Goal: Navigation & Orientation: Find specific page/section

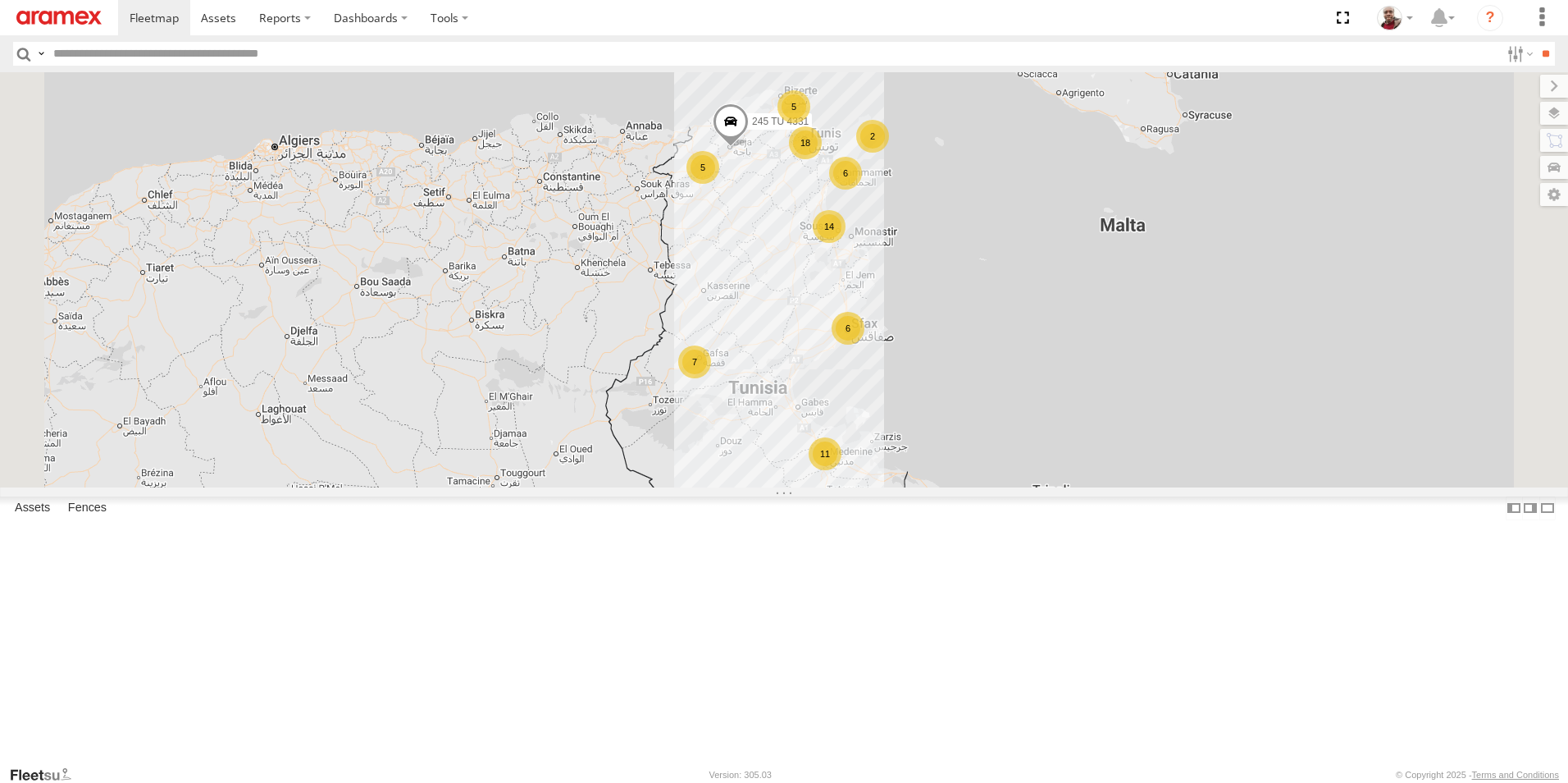
click at [384, 55] on input "text" at bounding box center [773, 54] width 1454 height 24
type input "****"
click at [1536, 42] on input "**" at bounding box center [1545, 54] width 19 height 24
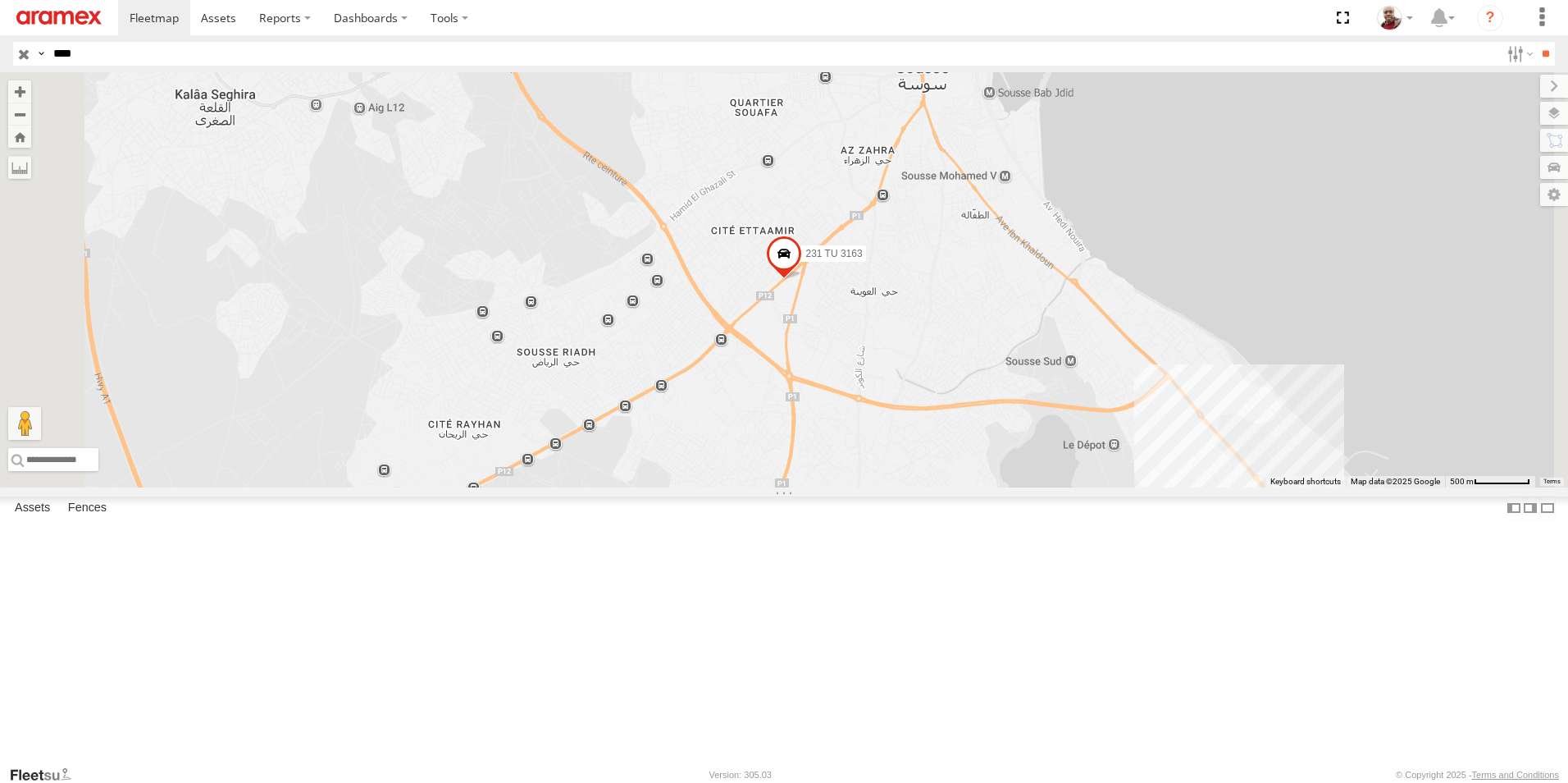
click at [27, 50] on input "button" at bounding box center [24, 54] width 21 height 24
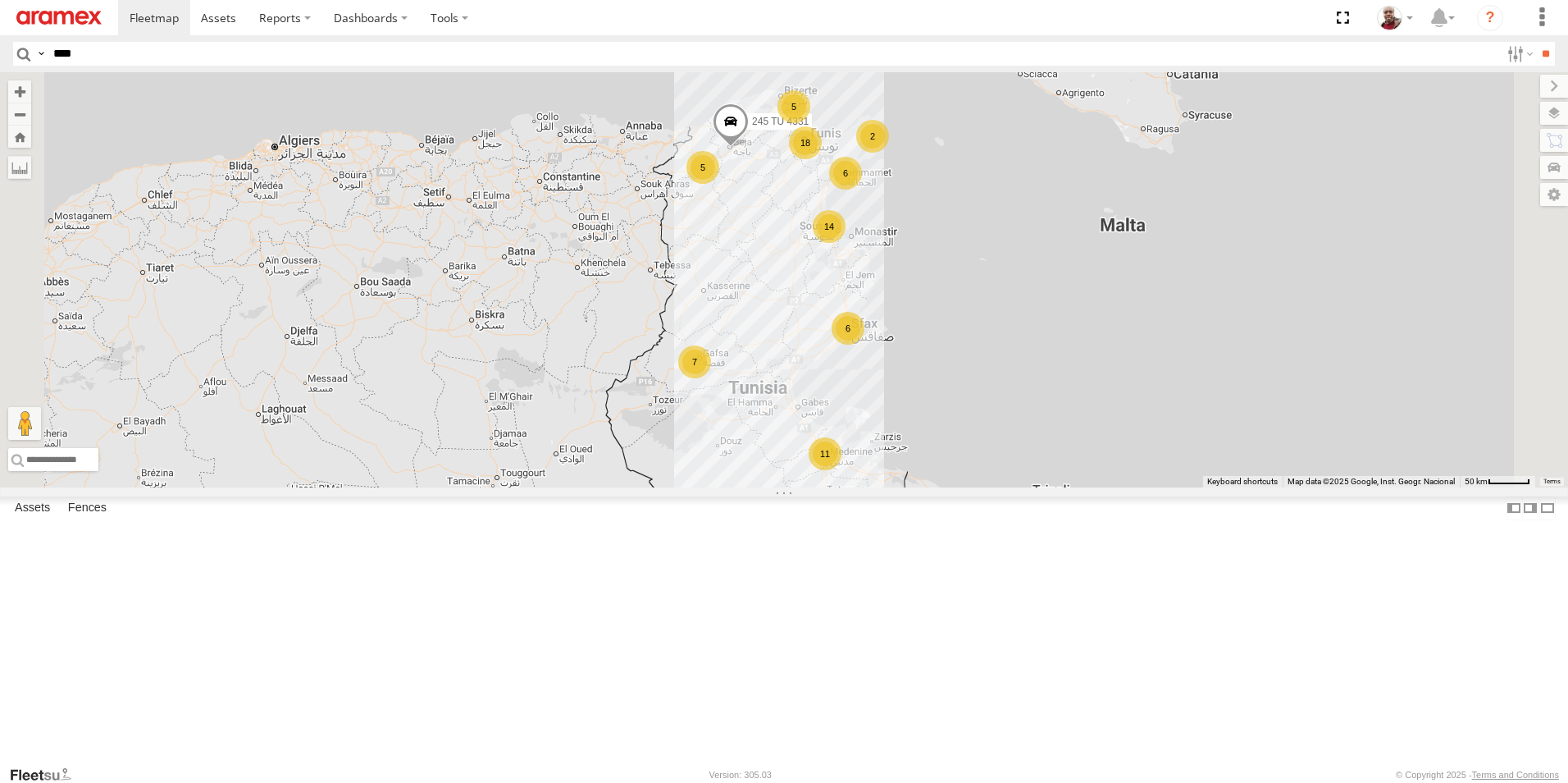
click at [426, 49] on input "****" at bounding box center [773, 54] width 1454 height 24
type input "****"
click at [1536, 42] on input "**" at bounding box center [1545, 54] width 19 height 24
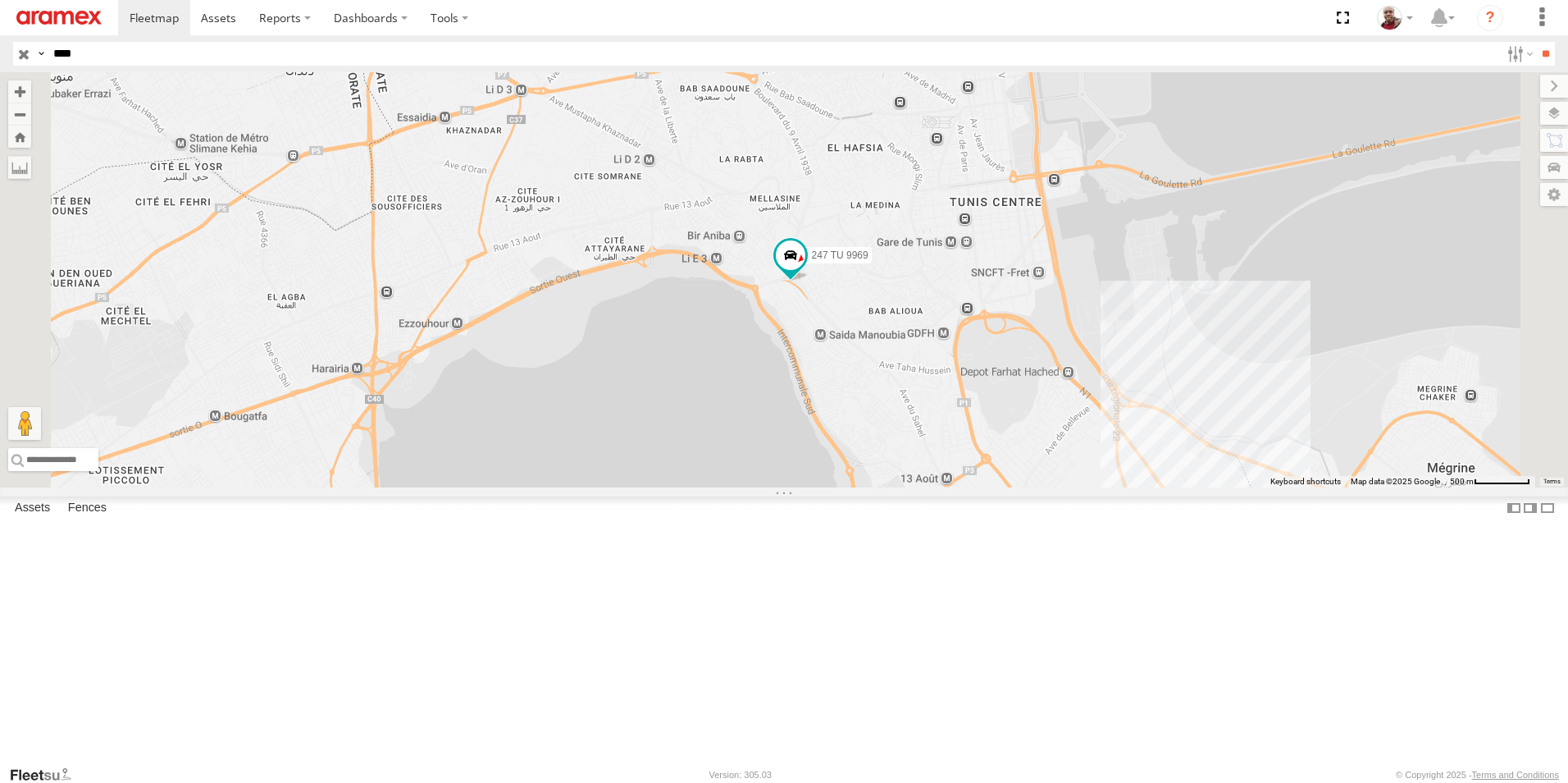
click at [23, 56] on input "button" at bounding box center [24, 54] width 21 height 24
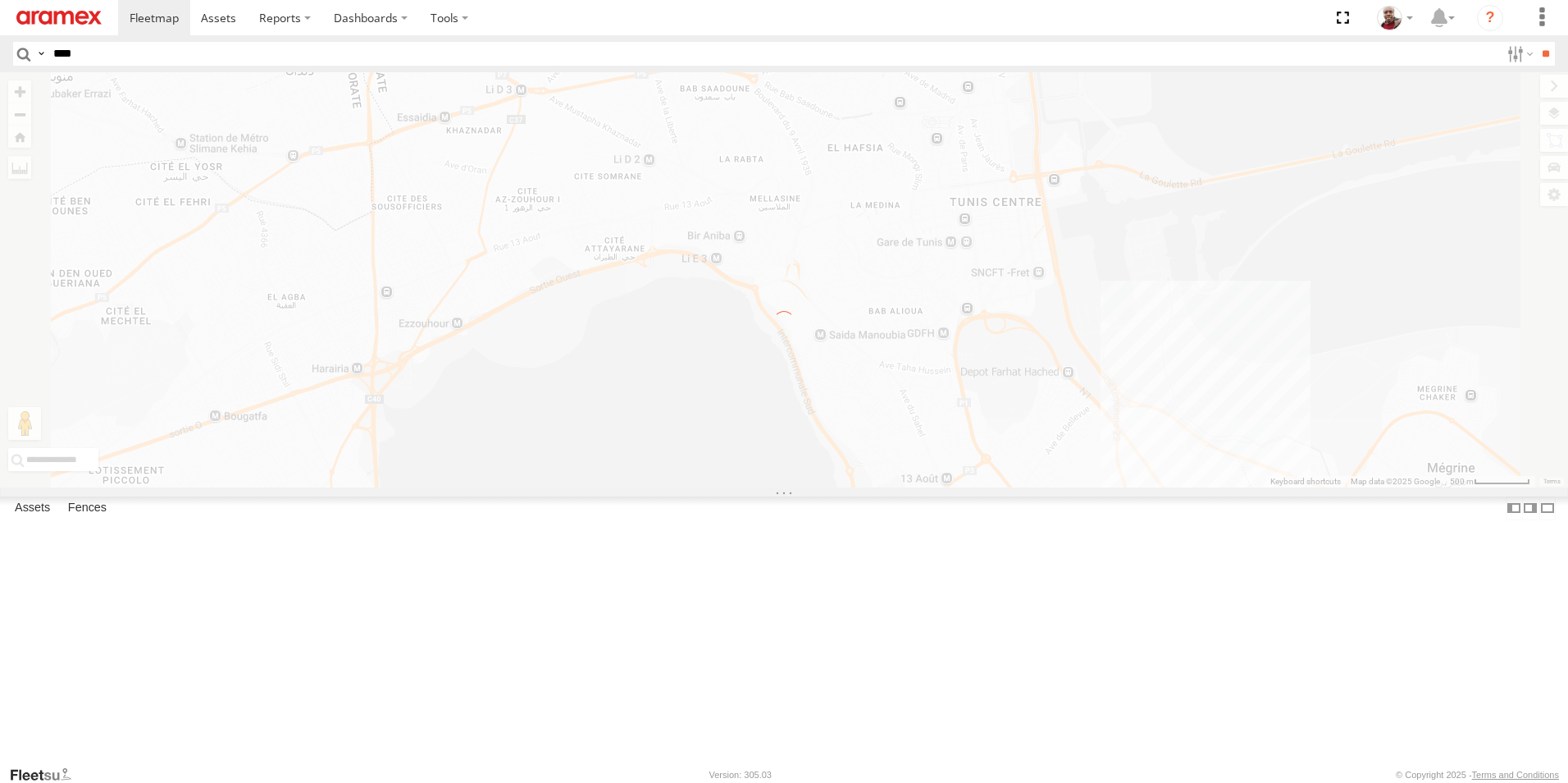
click at [123, 55] on input "****" at bounding box center [773, 54] width 1454 height 24
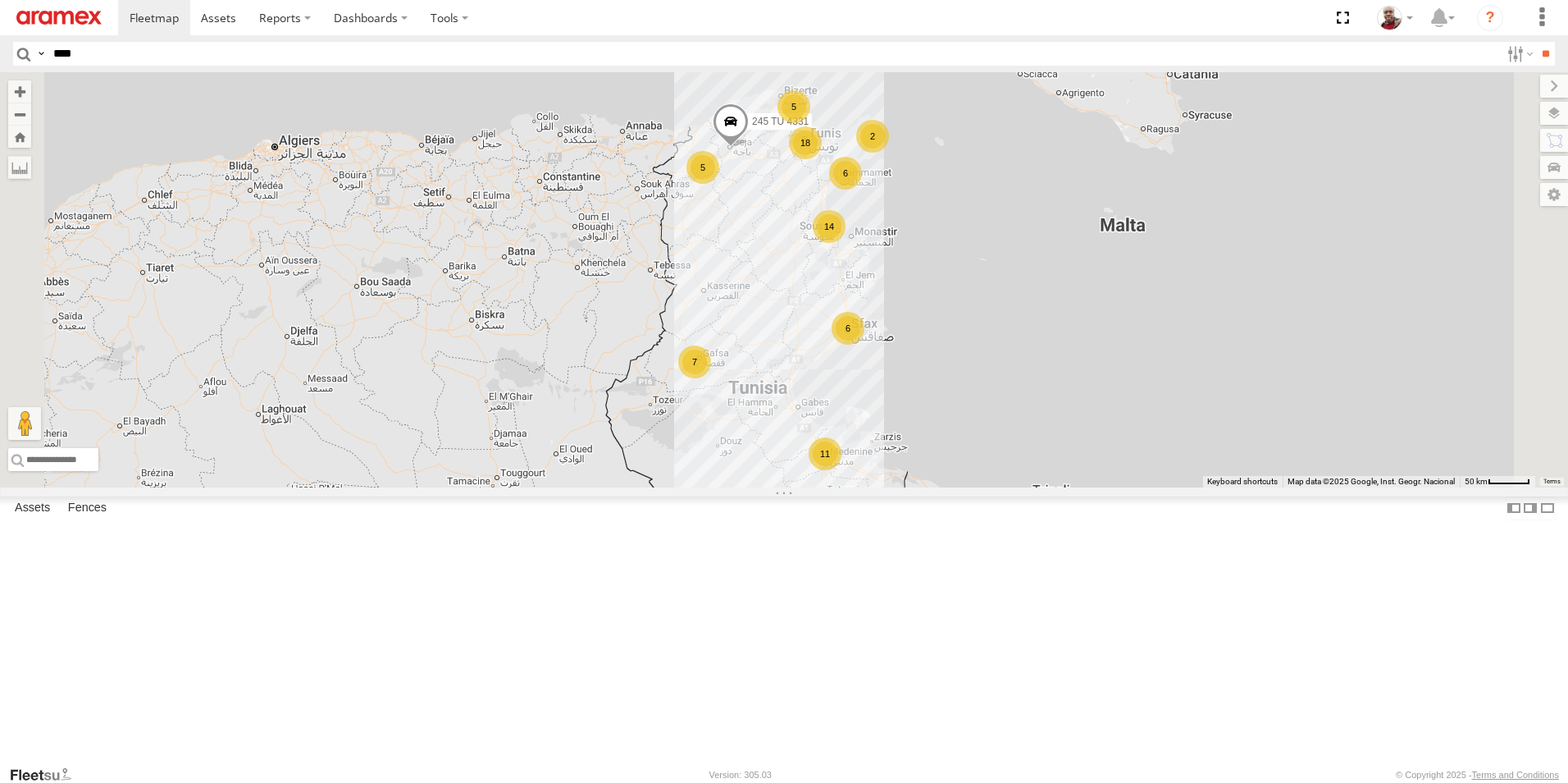
type input "****"
click at [1536, 42] on input "**" at bounding box center [1545, 54] width 19 height 24
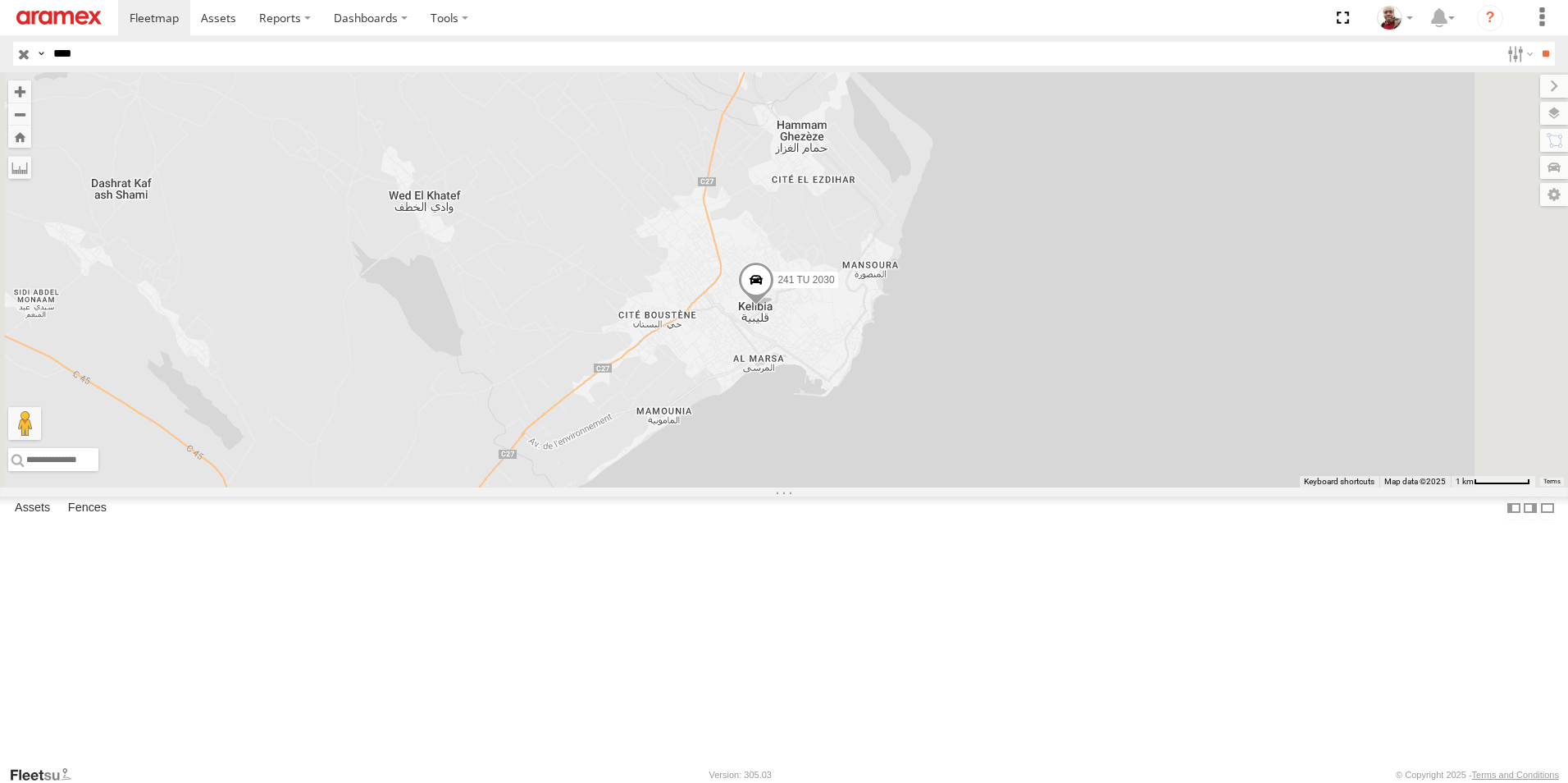
click at [774, 306] on span at bounding box center [756, 284] width 36 height 45
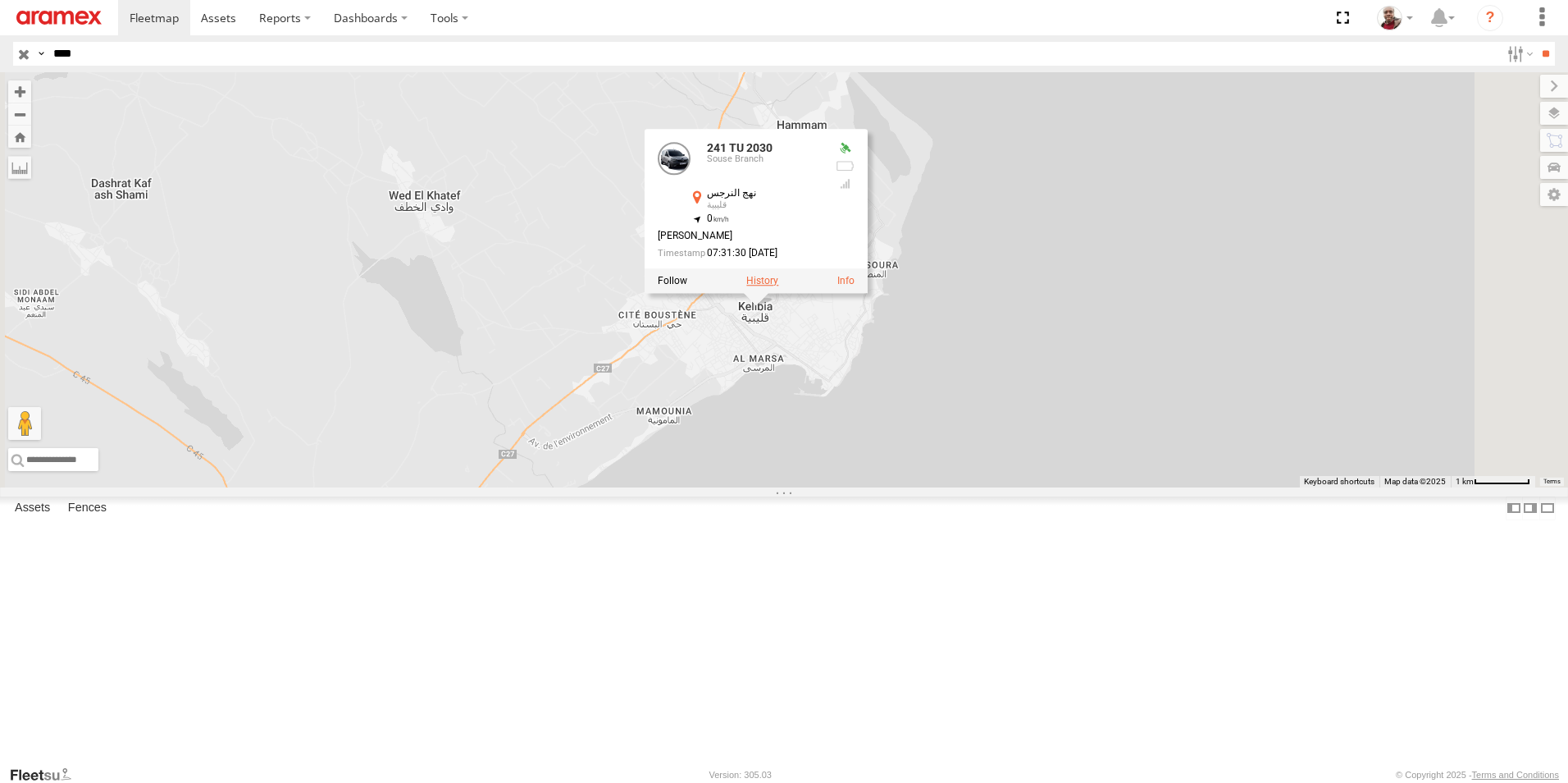
click at [779, 287] on label at bounding box center [763, 281] width 32 height 12
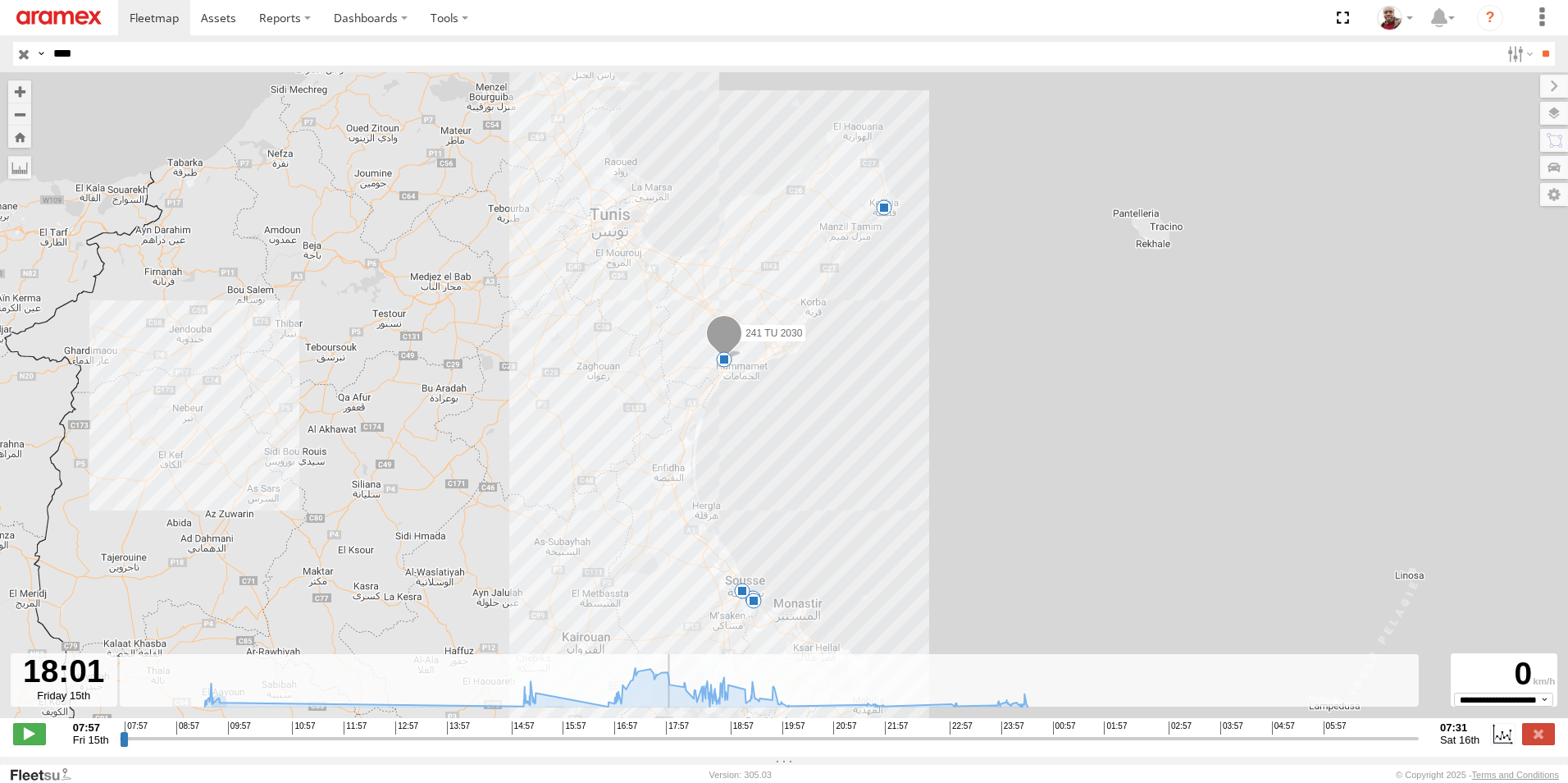
drag, startPoint x: 124, startPoint y: 747, endPoint x: 674, endPoint y: 709, distance: 551.3
type input "**********"
click at [674, 730] on input "range" at bounding box center [769, 738] width 1300 height 16
click at [725, 366] on span at bounding box center [724, 359] width 16 height 16
click at [729, 387] on div "241 TU 2030 09:31 Fri 09:39 Fri 15:28 Fri 18:00 Fri 5 18:00 Fri 15th Aug 18:08 …" at bounding box center [784, 403] width 1568 height 663
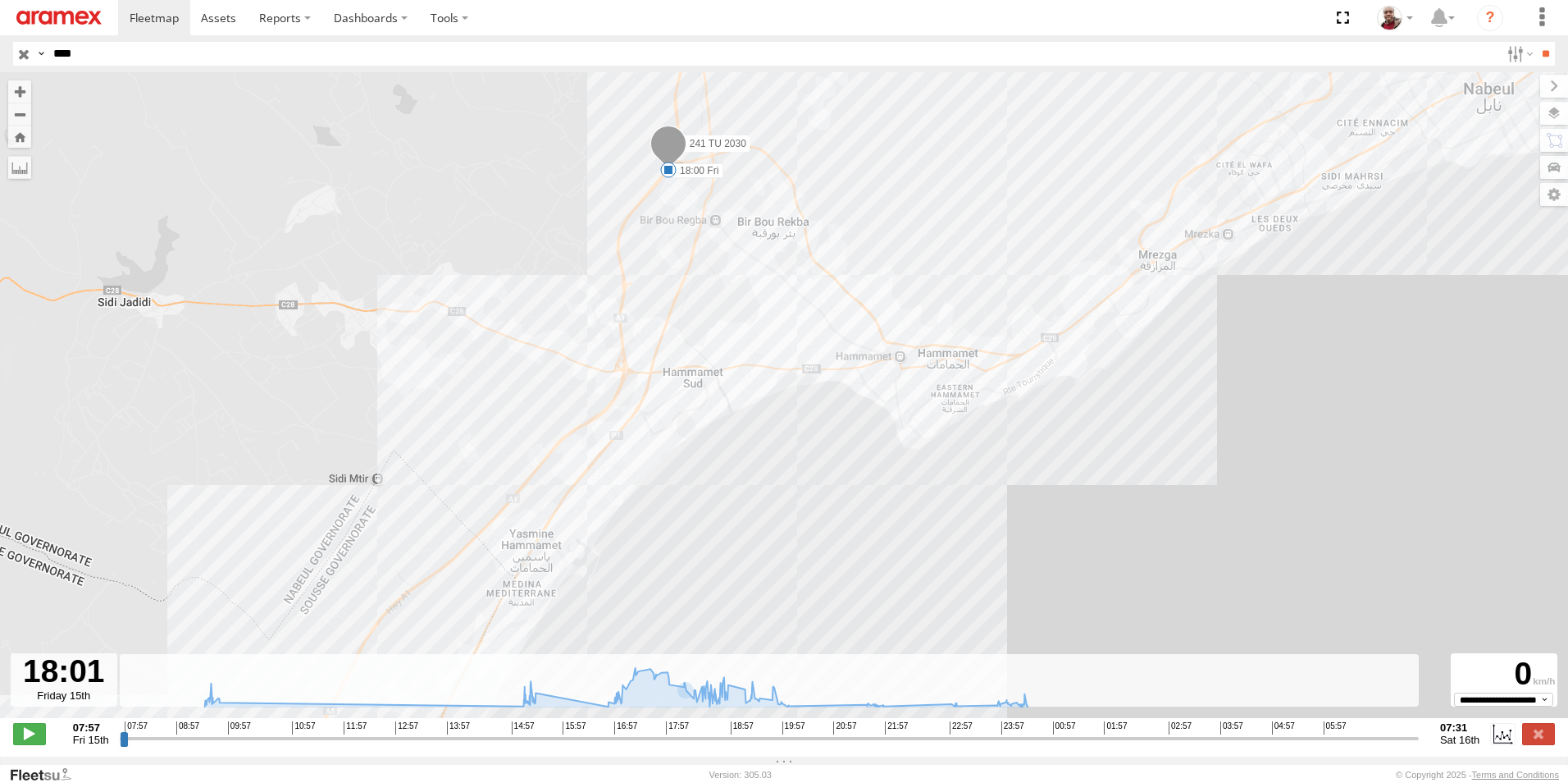
drag, startPoint x: 690, startPoint y: 226, endPoint x: 702, endPoint y: 309, distance: 83.9
click at [702, 309] on div "241 TU 2030 09:31 Fri 09:39 Fri 15:28 Fri 18:00 Fri" at bounding box center [784, 403] width 1568 height 663
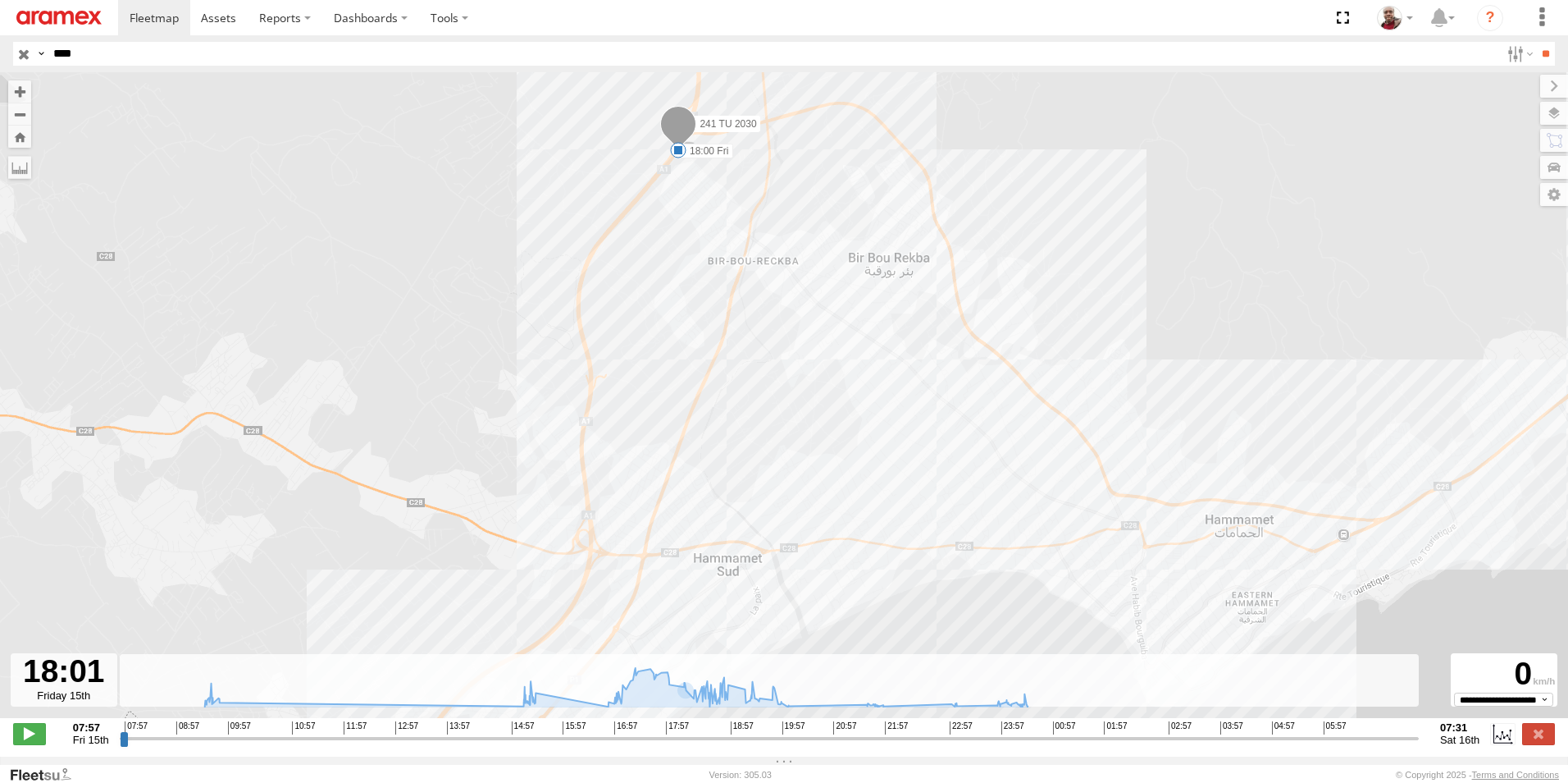
drag, startPoint x: 680, startPoint y: 190, endPoint x: 685, endPoint y: 291, distance: 101.1
click at [685, 291] on div "241 TU 2030 09:31 Fri 09:39 Fri 15:28 Fri 18:00 Fri" at bounding box center [784, 403] width 1568 height 663
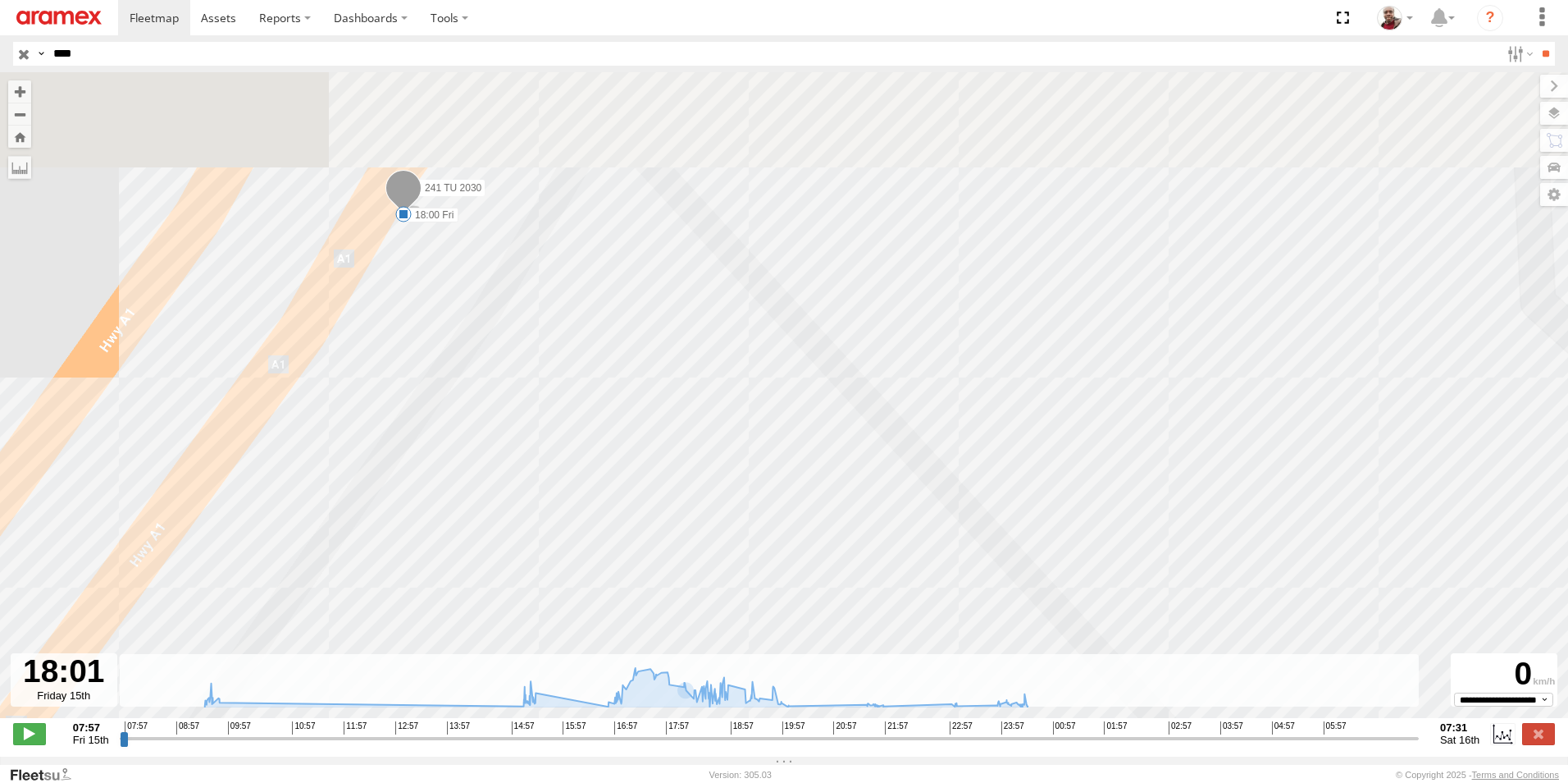
drag, startPoint x: 487, startPoint y: 226, endPoint x: 600, endPoint y: 476, distance: 274.4
click at [602, 479] on div "241 TU 2030 09:31 Fri 09:39 Fri 15:28 Fri 18:00 Fri" at bounding box center [784, 403] width 1568 height 663
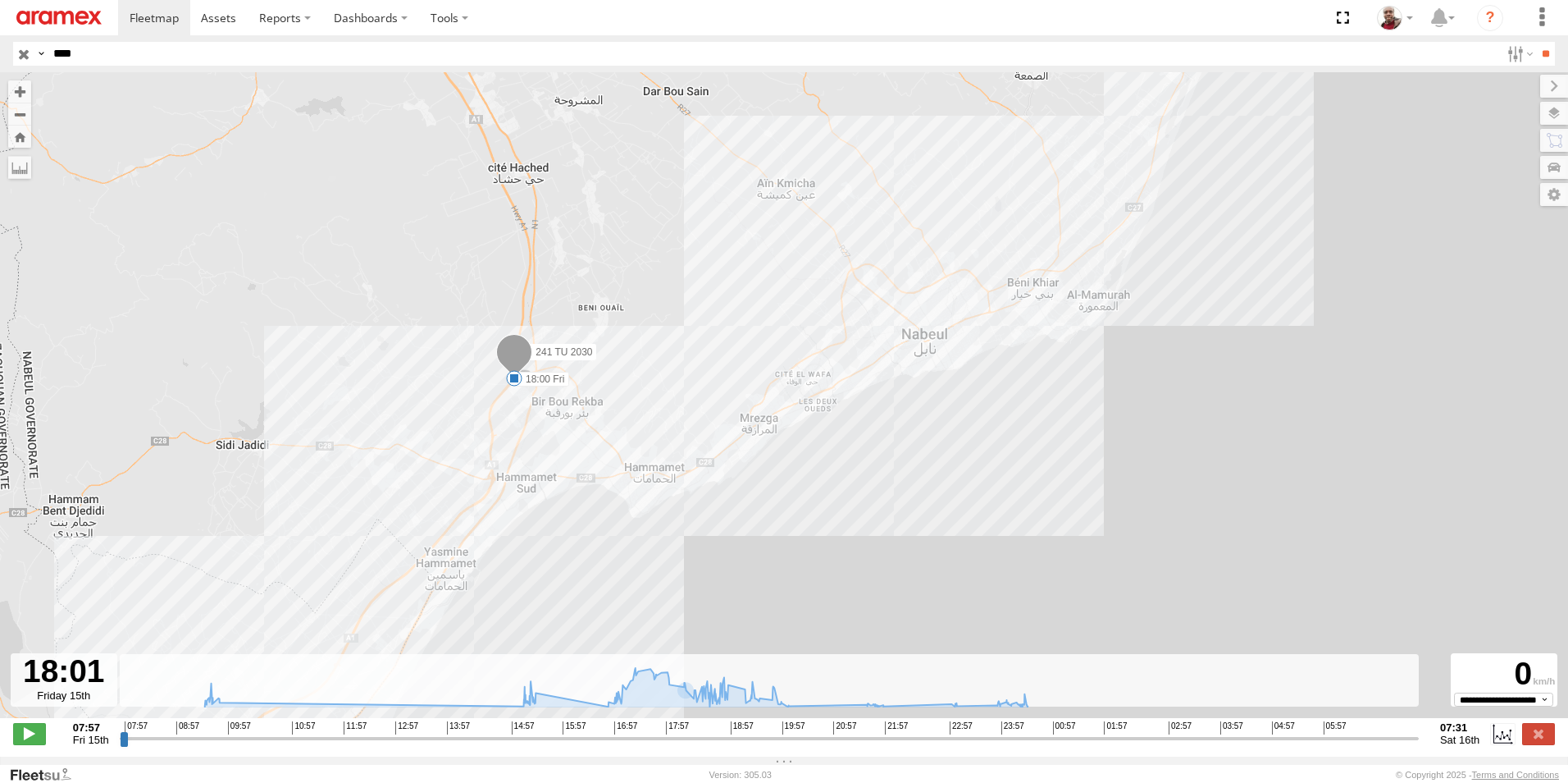
drag, startPoint x: 534, startPoint y: 531, endPoint x: 534, endPoint y: 451, distance: 80.0
click at [534, 451] on div "241 TU 2030 09:31 Fri 09:39 Fri 15:28 Fri 18:00 Fri" at bounding box center [784, 403] width 1568 height 663
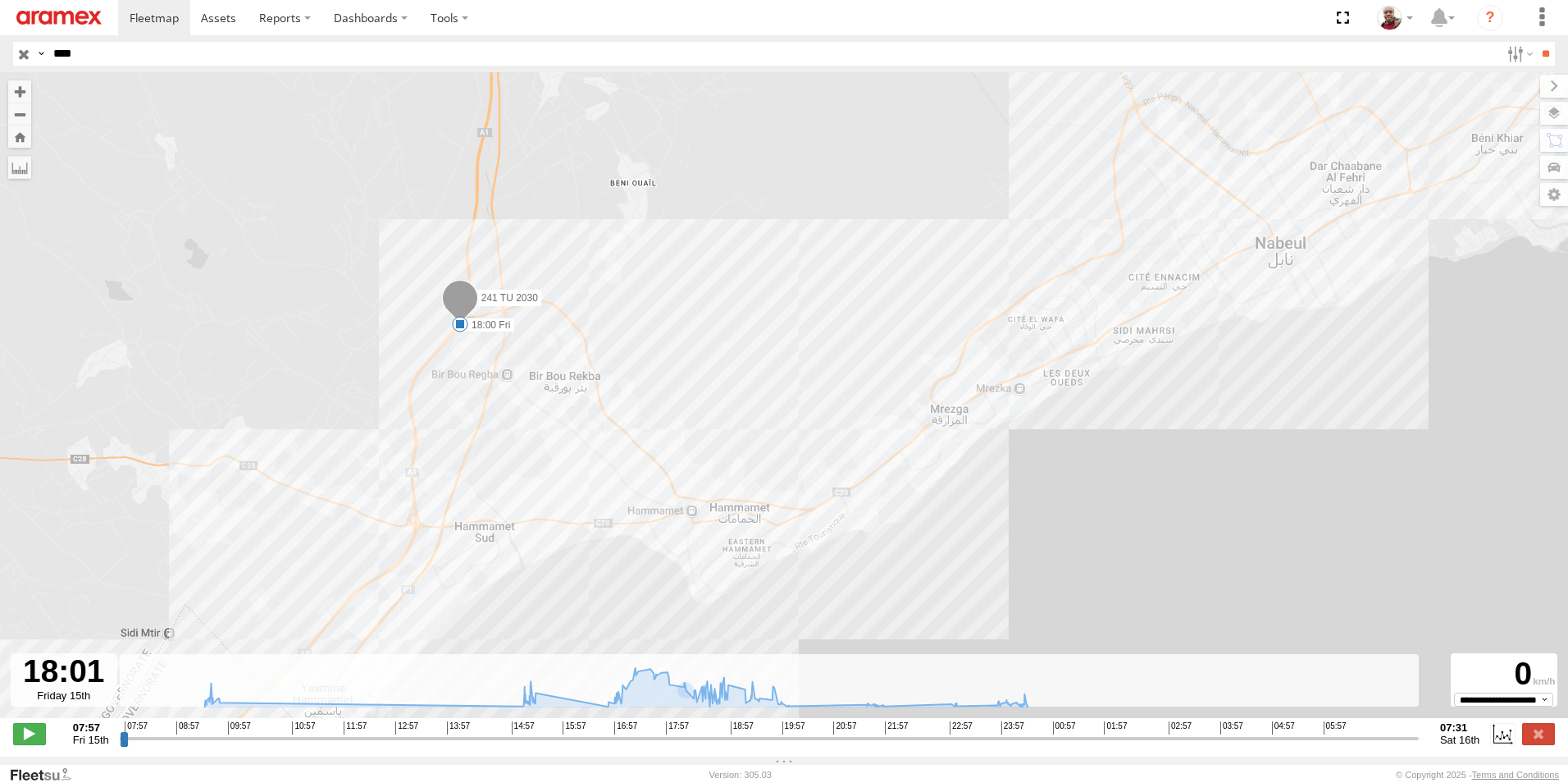
drag, startPoint x: 1045, startPoint y: 373, endPoint x: 962, endPoint y: 453, distance: 115.3
click at [962, 453] on div "241 TU 2030 09:31 Fri 09:39 Fri 15:28 Fri 18:00 Fri" at bounding box center [784, 403] width 1568 height 663
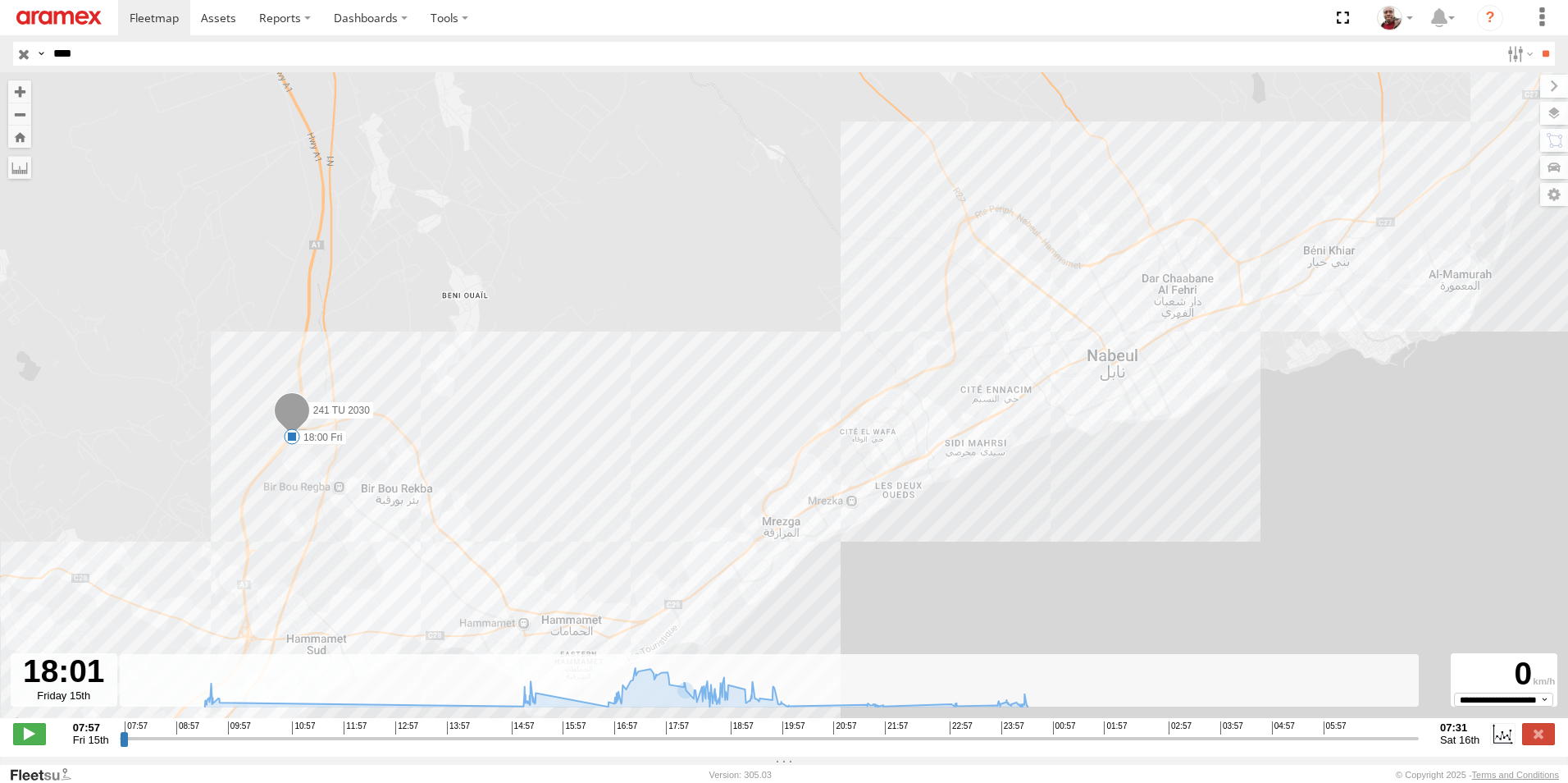
drag, startPoint x: 1171, startPoint y: 335, endPoint x: 1011, endPoint y: 435, distance: 188.7
click at [1011, 435] on div "241 TU 2030 09:31 Fri 09:39 Fri 15:28 Fri 18:00 Fri" at bounding box center [784, 403] width 1568 height 663
drag, startPoint x: 1216, startPoint y: 361, endPoint x: 1215, endPoint y: 352, distance: 9.1
click at [1215, 352] on div "241 TU 2030 09:31 Fri 09:39 Fri 15:28 Fri 18:00 Fri" at bounding box center [784, 403] width 1568 height 663
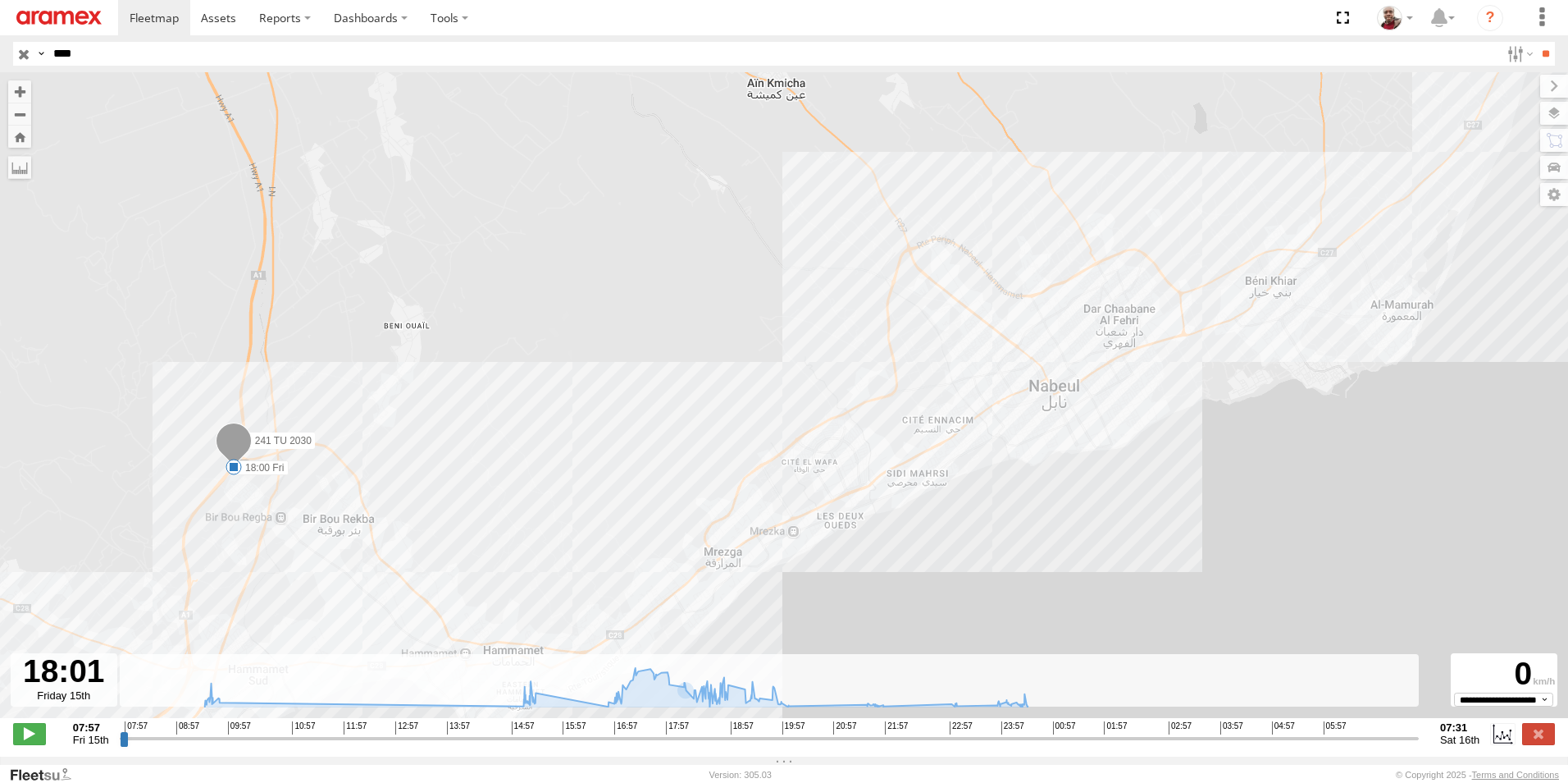
drag, startPoint x: 1199, startPoint y: 332, endPoint x: 1131, endPoint y: 379, distance: 82.7
click at [1131, 379] on div "241 TU 2030 09:31 Fri 09:39 Fri 15:28 Fri 18:00 Fri" at bounding box center [784, 403] width 1568 height 663
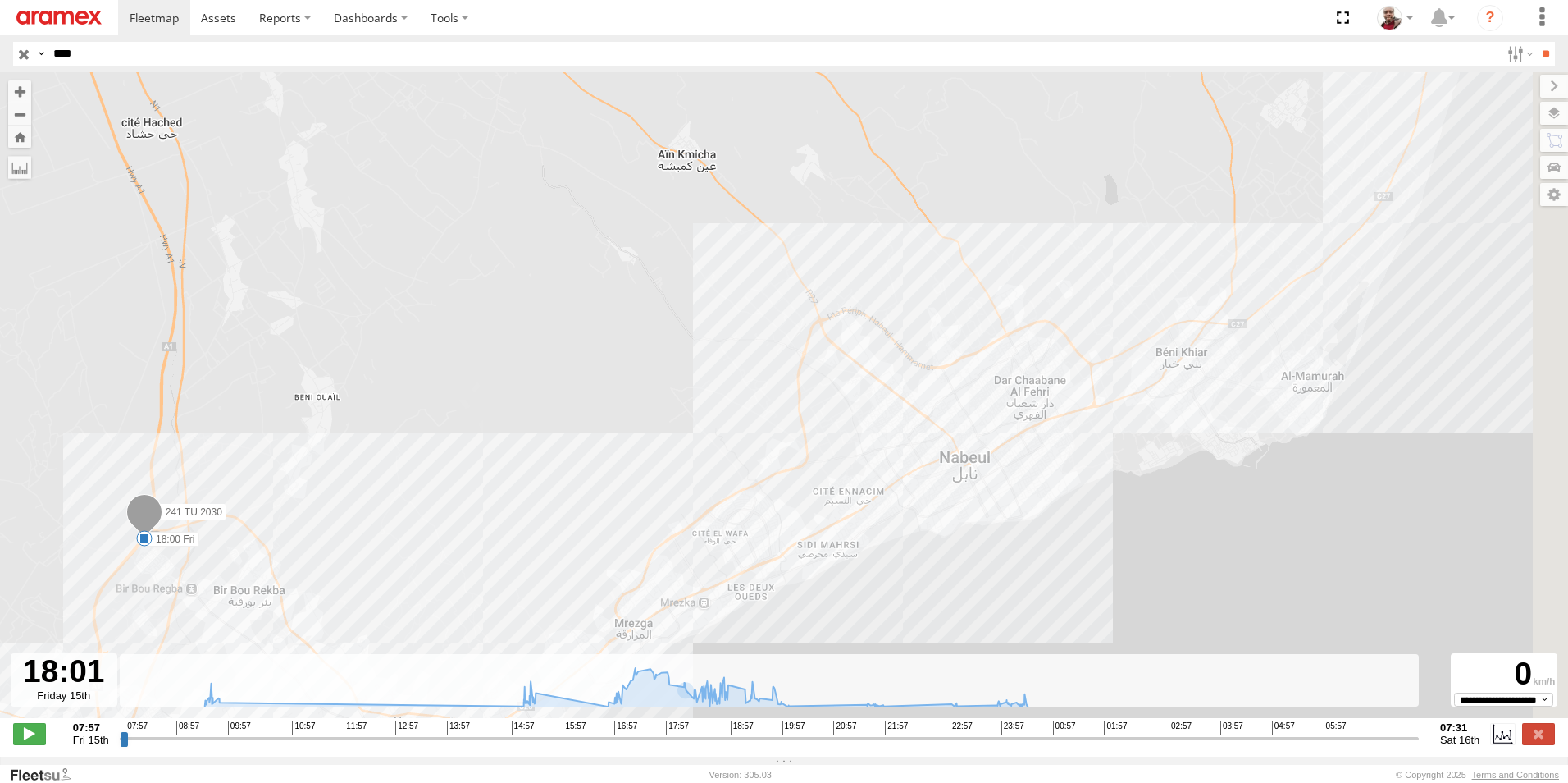
drag, startPoint x: 1244, startPoint y: 338, endPoint x: 1154, endPoint y: 413, distance: 117.2
click at [1154, 412] on div "241 TU 2030 09:31 Fri 09:39 Fri 15:28 Fri 18:00 Fri" at bounding box center [784, 403] width 1568 height 663
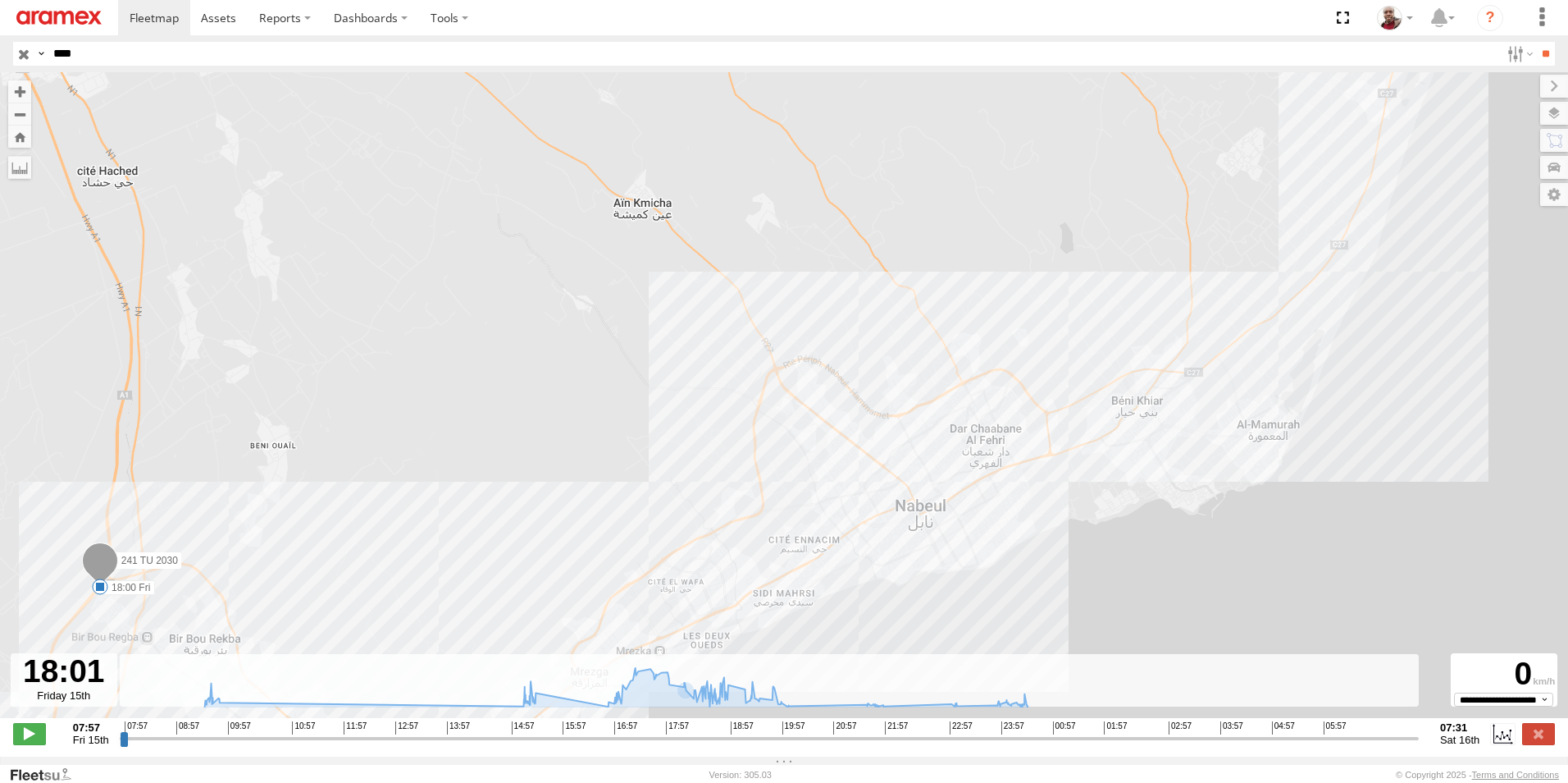
drag, startPoint x: 1240, startPoint y: 350, endPoint x: 1175, endPoint y: 429, distance: 102.3
click at [1175, 429] on div "241 TU 2030 09:31 Fri 09:39 Fri 15:28 Fri 18:00 Fri" at bounding box center [784, 403] width 1568 height 663
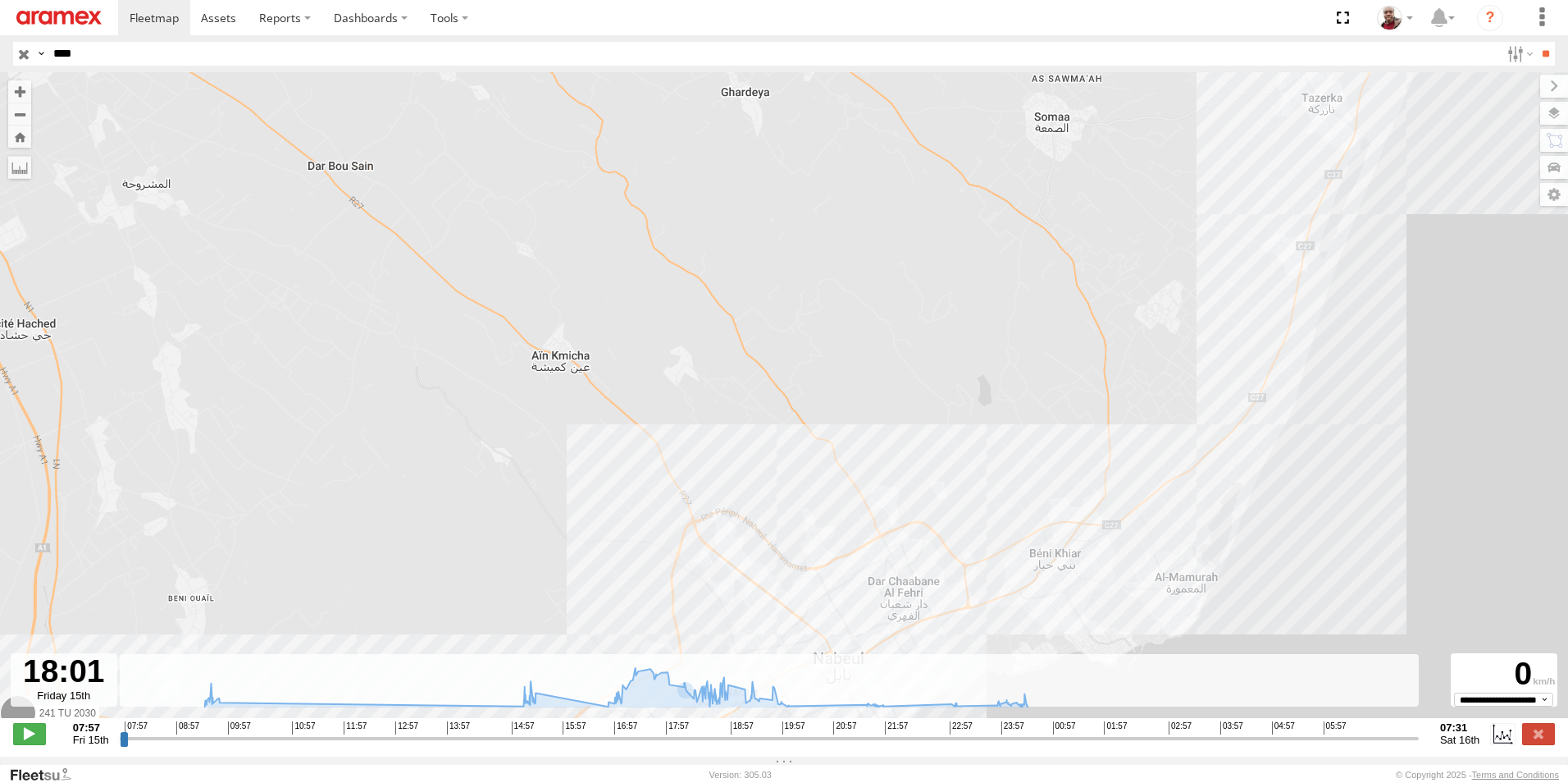
drag, startPoint x: 1243, startPoint y: 307, endPoint x: 1212, endPoint y: 407, distance: 104.7
click at [1212, 407] on div "241 TU 2030 09:31 Fri 09:39 Fri 15:28 Fri 18:00 Fri" at bounding box center [784, 403] width 1568 height 663
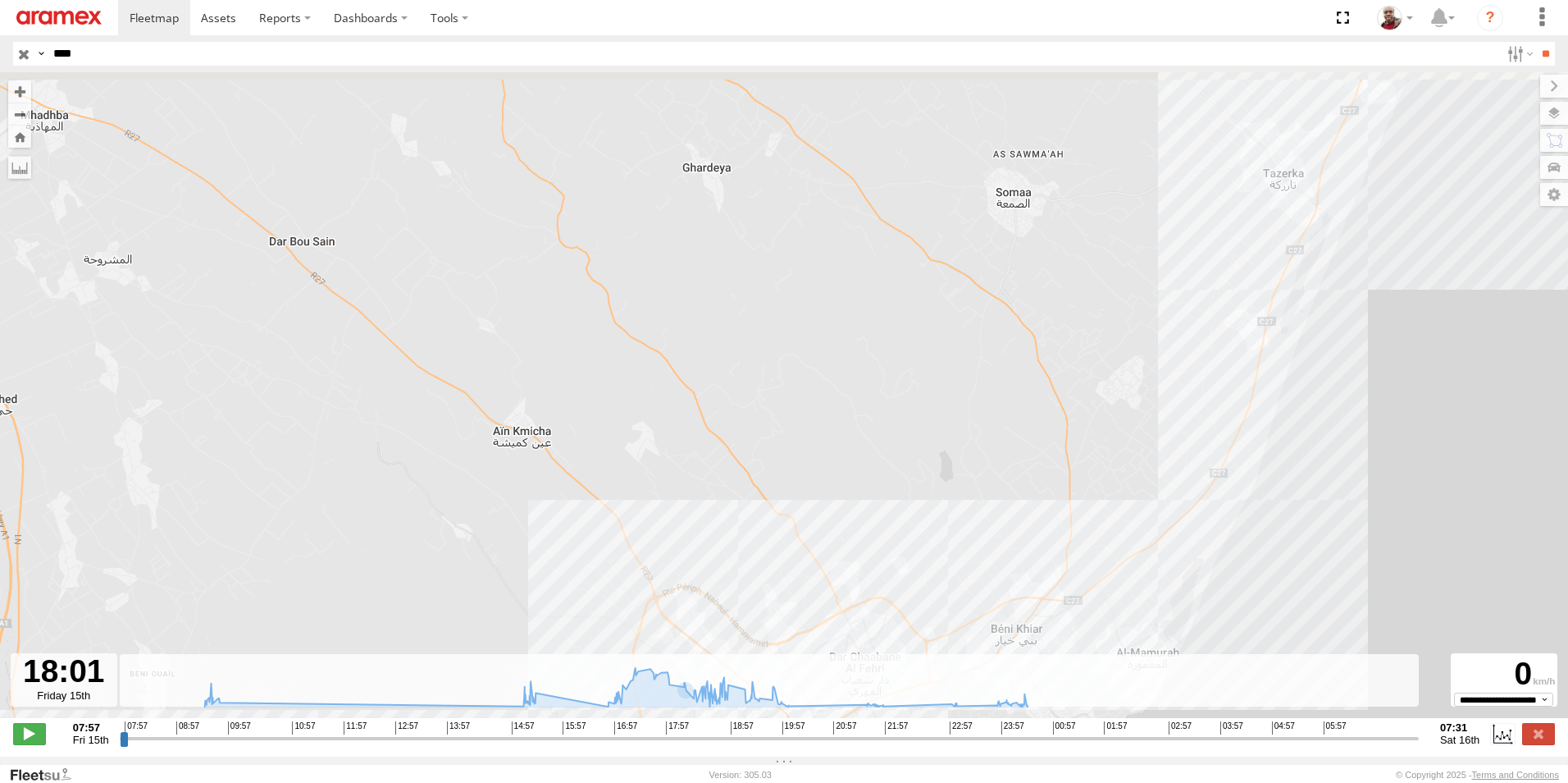
drag, startPoint x: 1236, startPoint y: 311, endPoint x: 1170, endPoint y: 439, distance: 144.0
click at [1167, 438] on div "241 TU 2030 09:31 Fri 09:39 Fri 15:28 Fri 18:00 Fri" at bounding box center [784, 403] width 1568 height 663
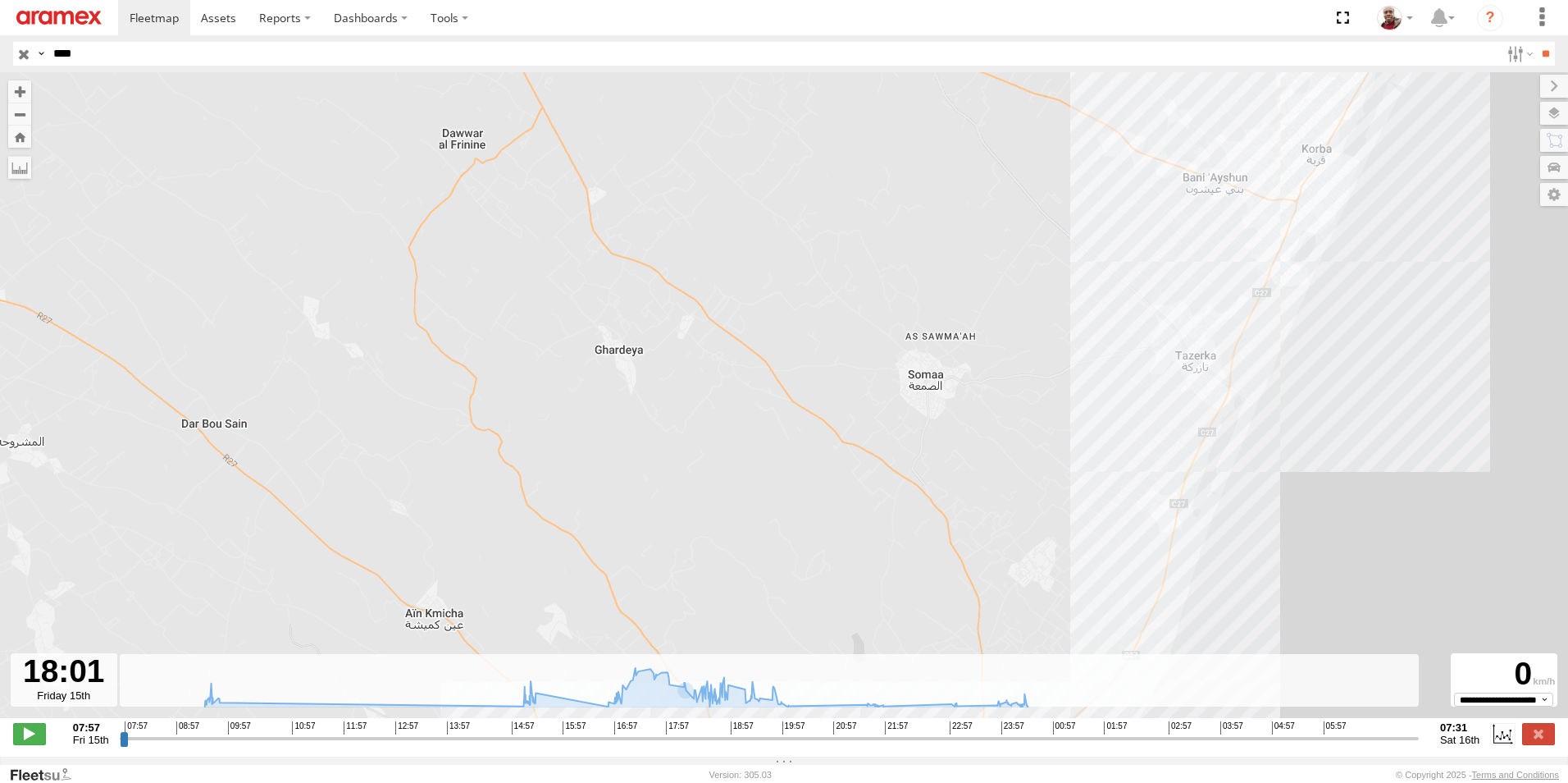
drag, startPoint x: 1224, startPoint y: 324, endPoint x: 1169, endPoint y: 450, distance: 137.5
click at [1169, 450] on div "241 TU 2030 09:31 Fri 09:39 Fri 15:28 Fri 18:00 Fri" at bounding box center [784, 403] width 1568 height 663
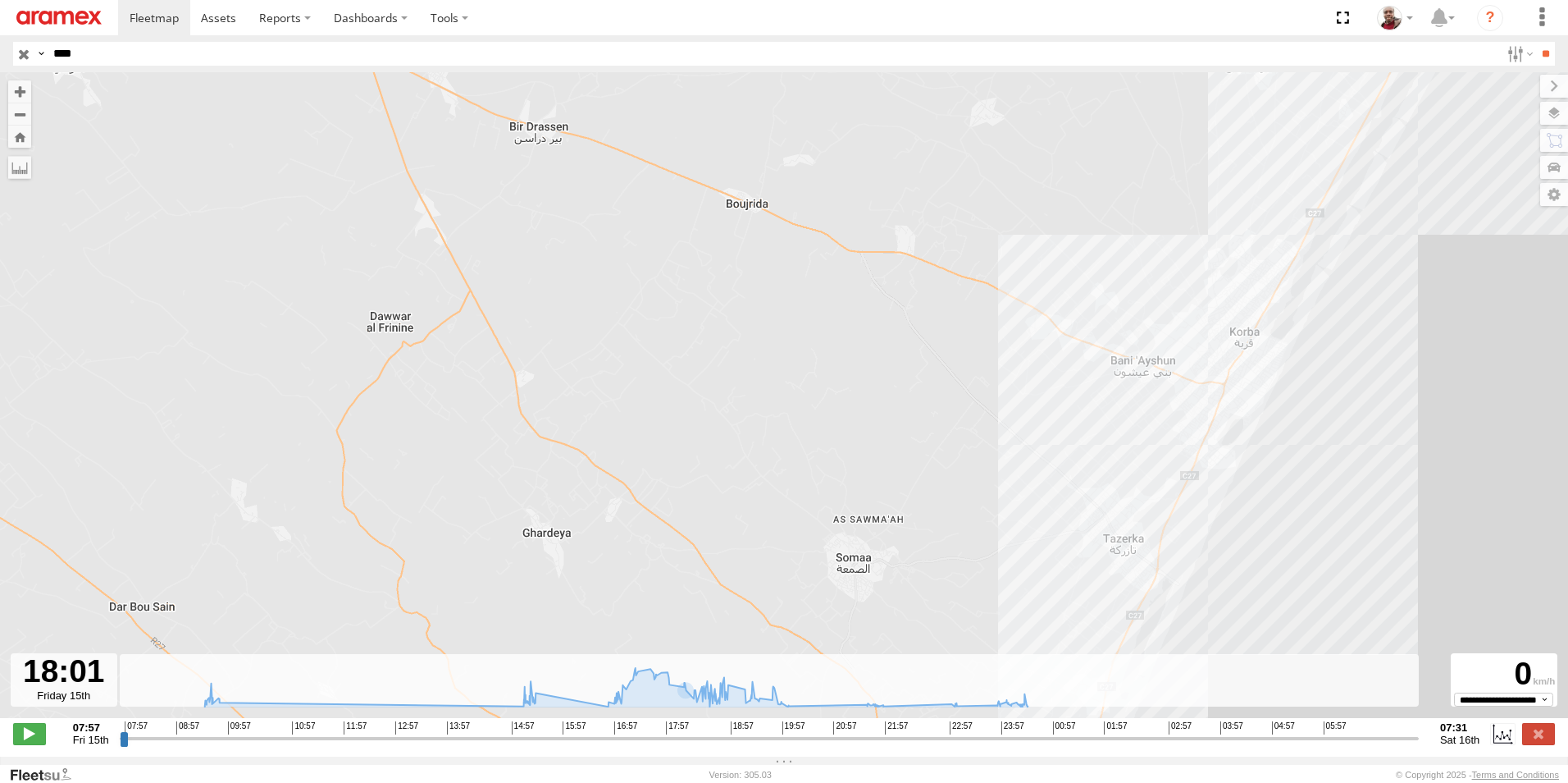
drag, startPoint x: 1204, startPoint y: 315, endPoint x: 1162, endPoint y: 439, distance: 130.9
click at [1162, 439] on div "241 TU 2030 09:31 Fri 09:39 Fri 15:28 Fri 18:00 Fri" at bounding box center [784, 403] width 1568 height 663
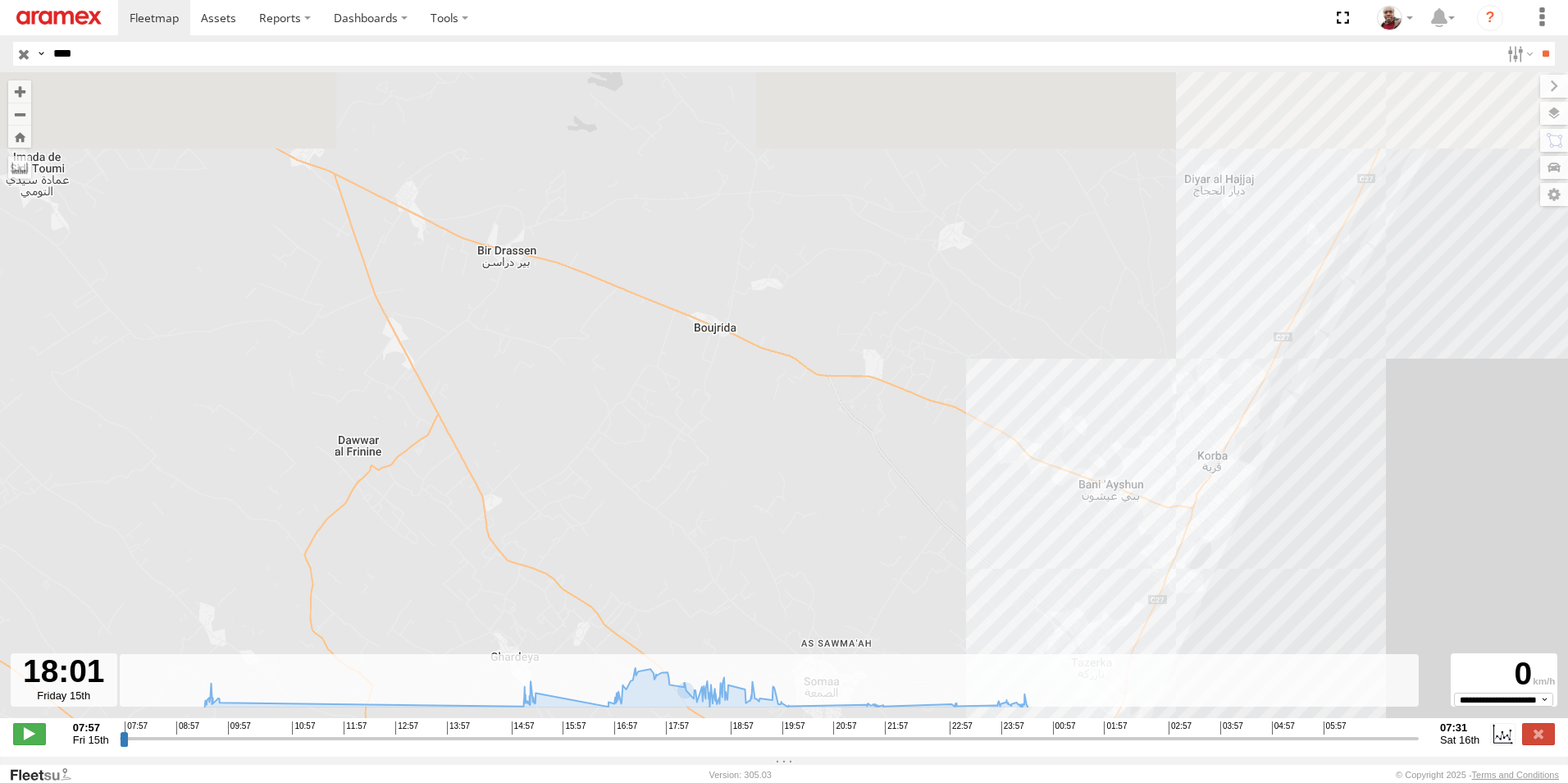
drag, startPoint x: 1224, startPoint y: 290, endPoint x: 1209, endPoint y: 374, distance: 85.3
click at [1209, 374] on div "241 TU 2030 09:31 Fri 09:39 Fri 15:28 Fri 18:00 Fri" at bounding box center [784, 403] width 1568 height 663
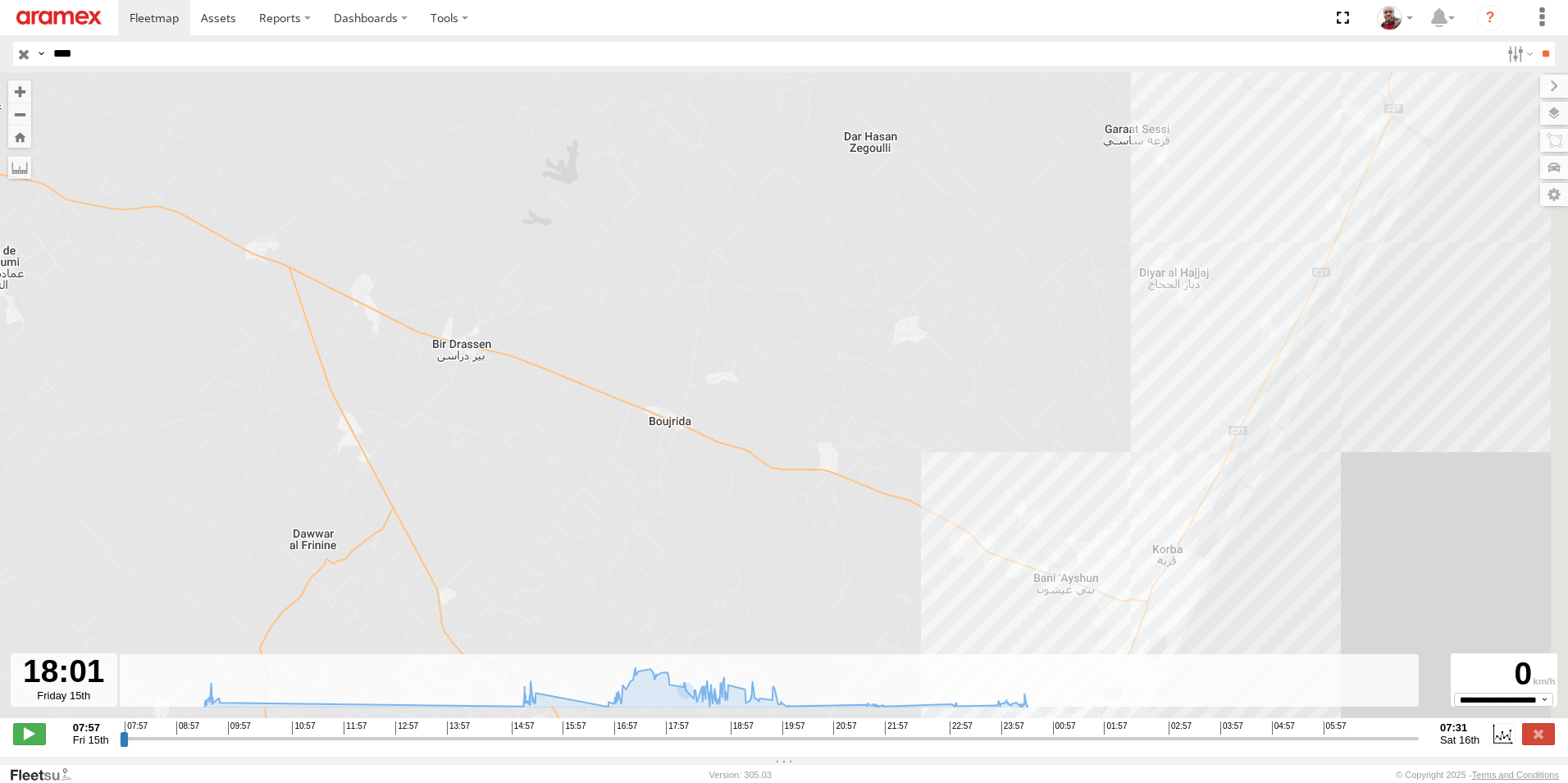
drag, startPoint x: 1221, startPoint y: 278, endPoint x: 1172, endPoint y: 390, distance: 122.2
click at [1172, 390] on div "241 TU 2030 09:31 Fri 09:39 Fri 15:28 Fri 18:00 Fri" at bounding box center [784, 403] width 1568 height 663
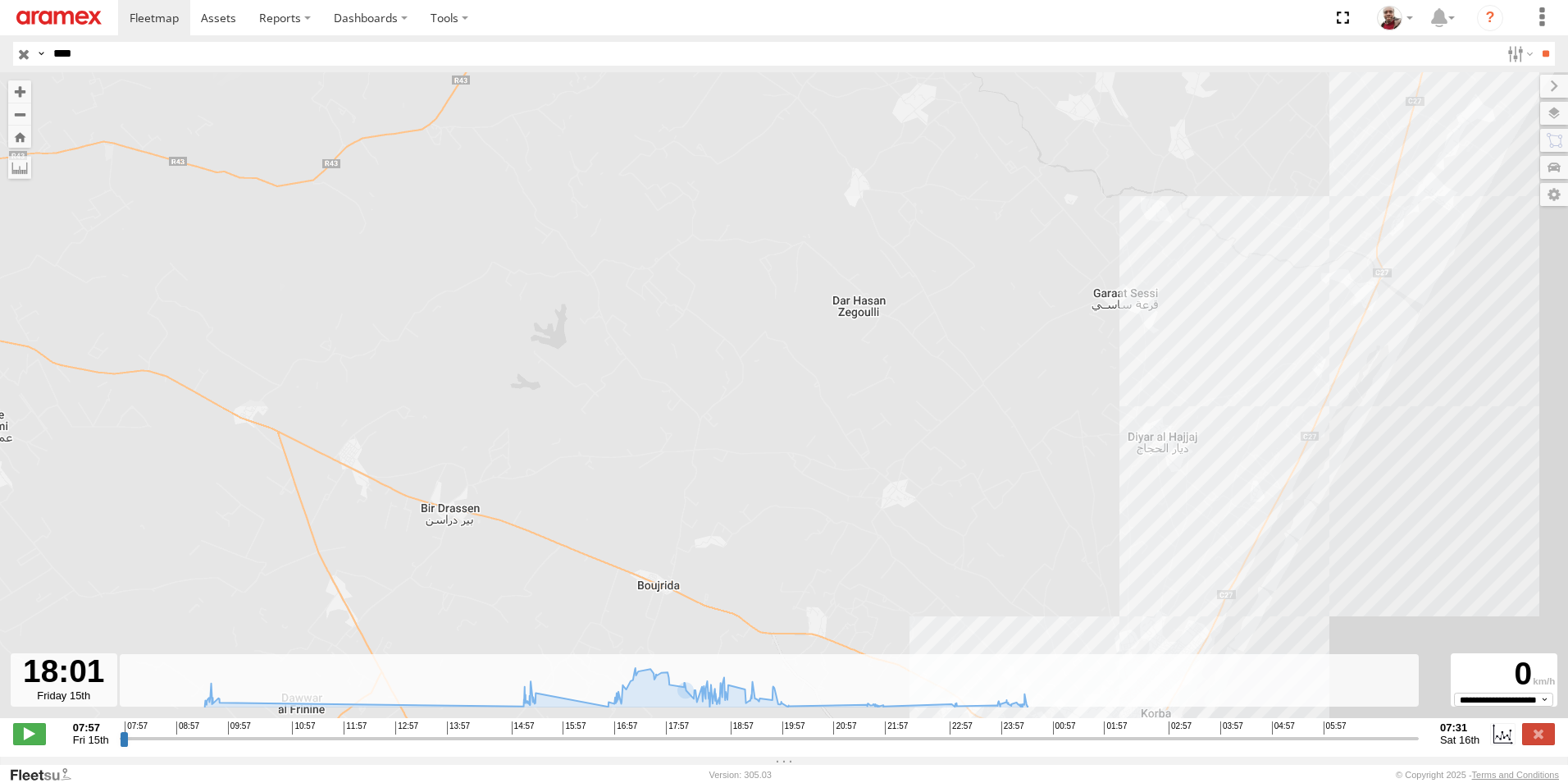
drag, startPoint x: 1231, startPoint y: 238, endPoint x: 1203, endPoint y: 466, distance: 229.7
click at [1206, 469] on div "241 TU 2030 09:31 Fri 09:39 Fri 15:28 Fri 18:00 Fri" at bounding box center [784, 403] width 1568 height 663
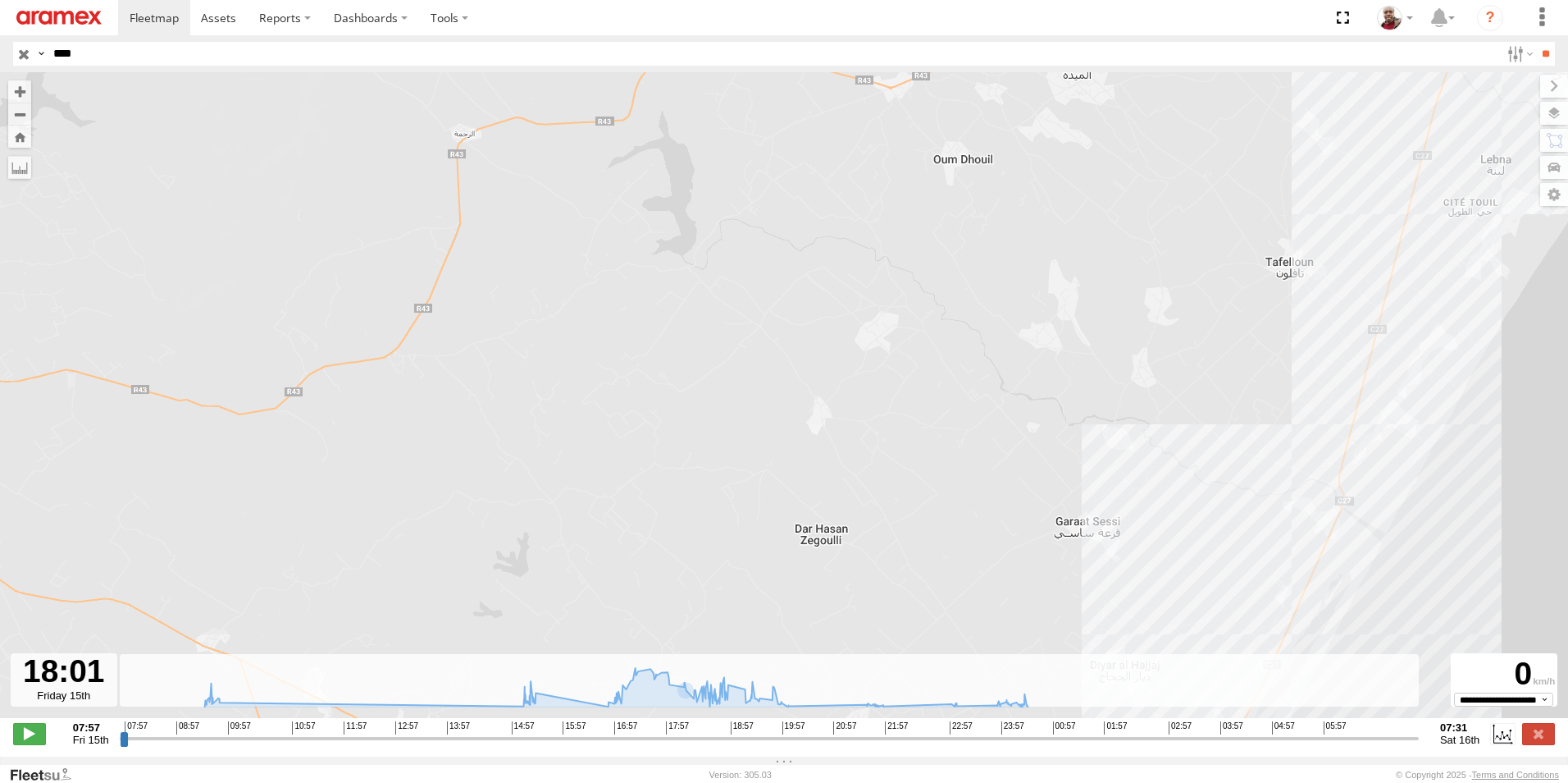
drag, startPoint x: 1241, startPoint y: 407, endPoint x: 1238, endPoint y: 433, distance: 26.2
click at [1238, 431] on div "241 TU 2030 09:31 Fri 09:39 Fri 15:28 Fri 18:00 Fri" at bounding box center [784, 403] width 1568 height 663
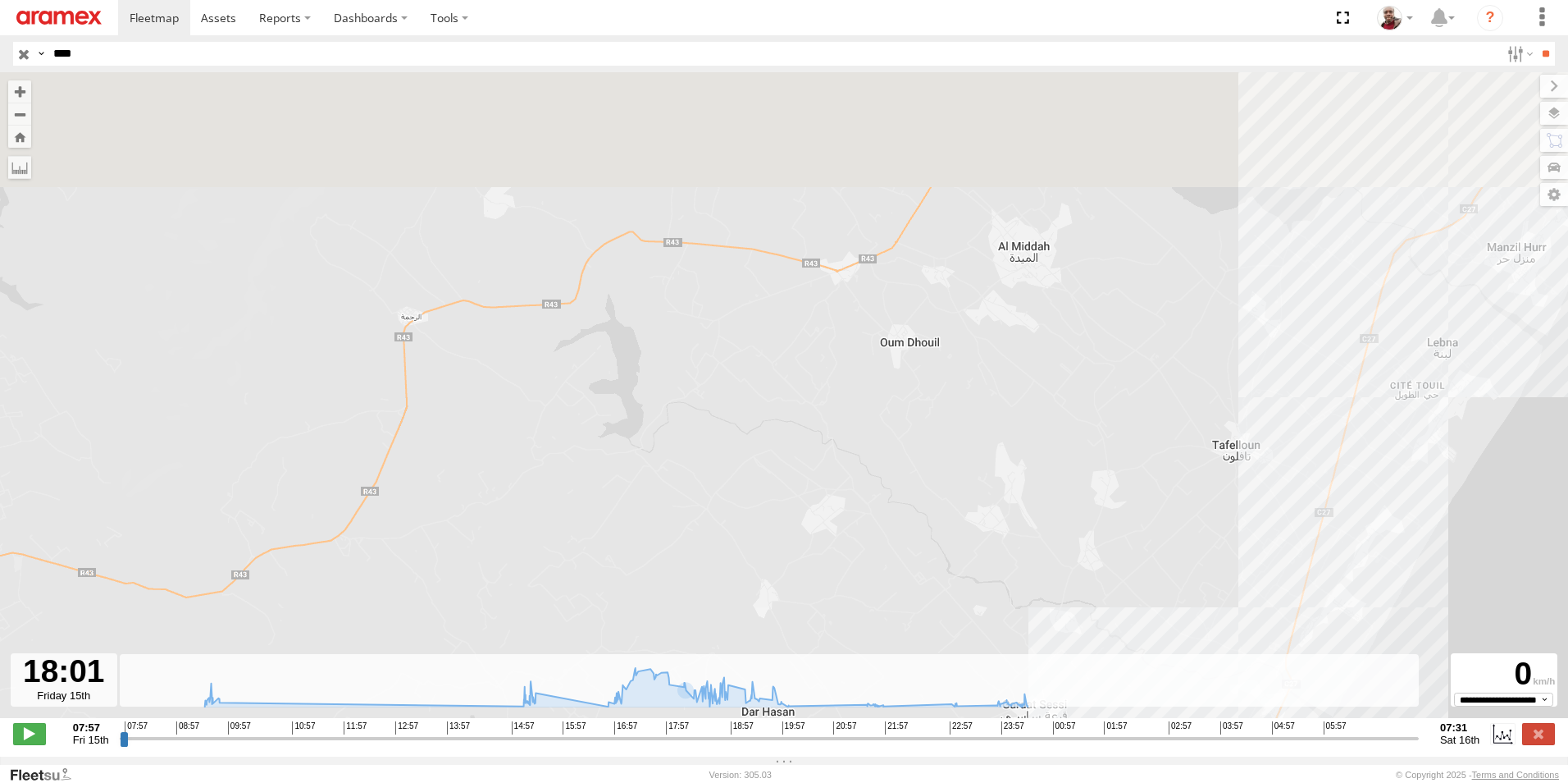
drag, startPoint x: 1268, startPoint y: 215, endPoint x: 1197, endPoint y: 434, distance: 230.2
click at [1197, 434] on div "241 TU 2030 09:31 Fri 09:39 Fri 15:28 Fri 18:00 Fri" at bounding box center [784, 403] width 1568 height 663
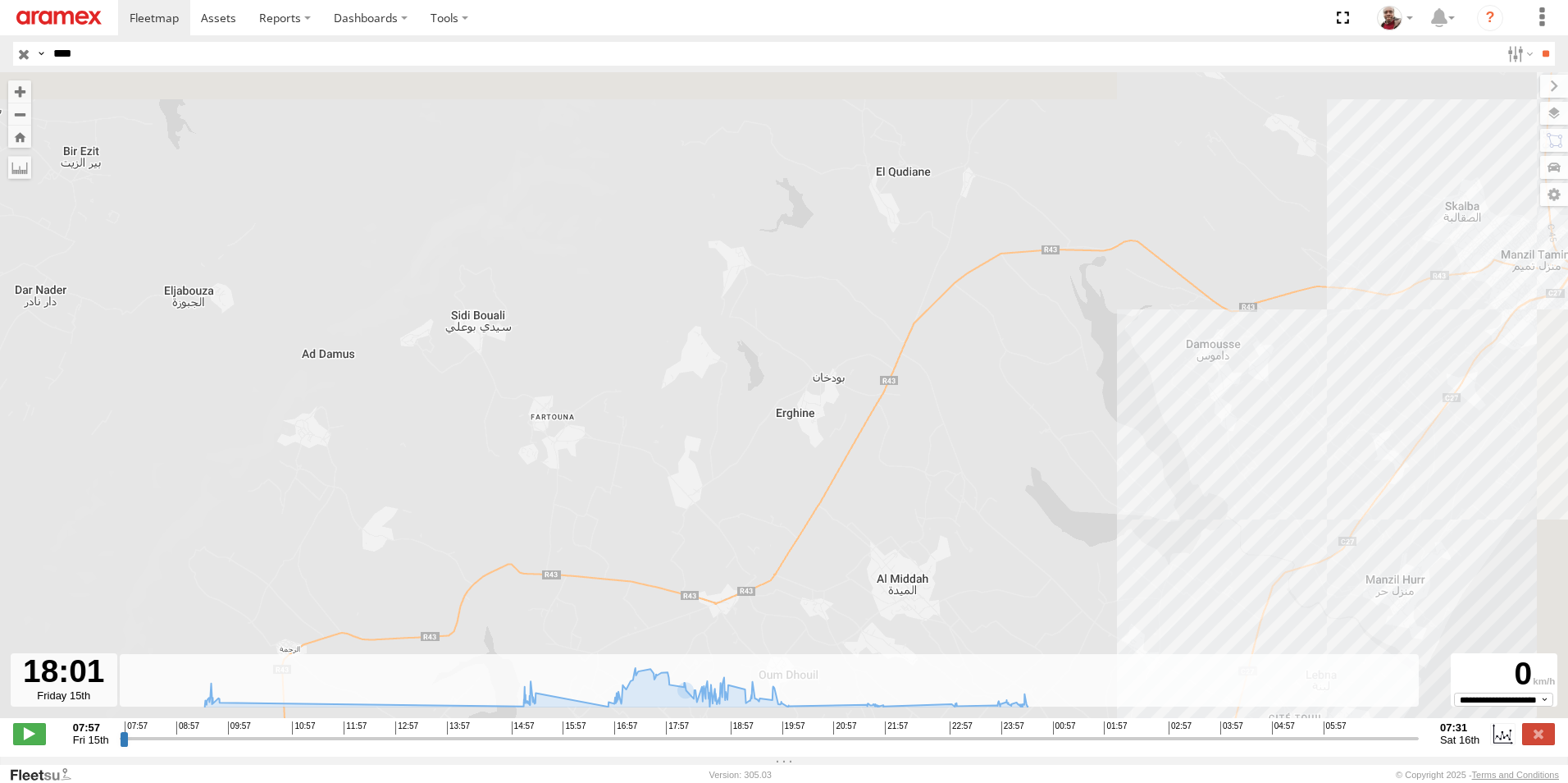
drag, startPoint x: 1327, startPoint y: 269, endPoint x: 1254, endPoint y: 477, distance: 220.4
click at [1254, 477] on div "241 TU 2030 09:31 Fri 09:39 Fri 15:28 Fri 18:00 Fri" at bounding box center [784, 403] width 1568 height 663
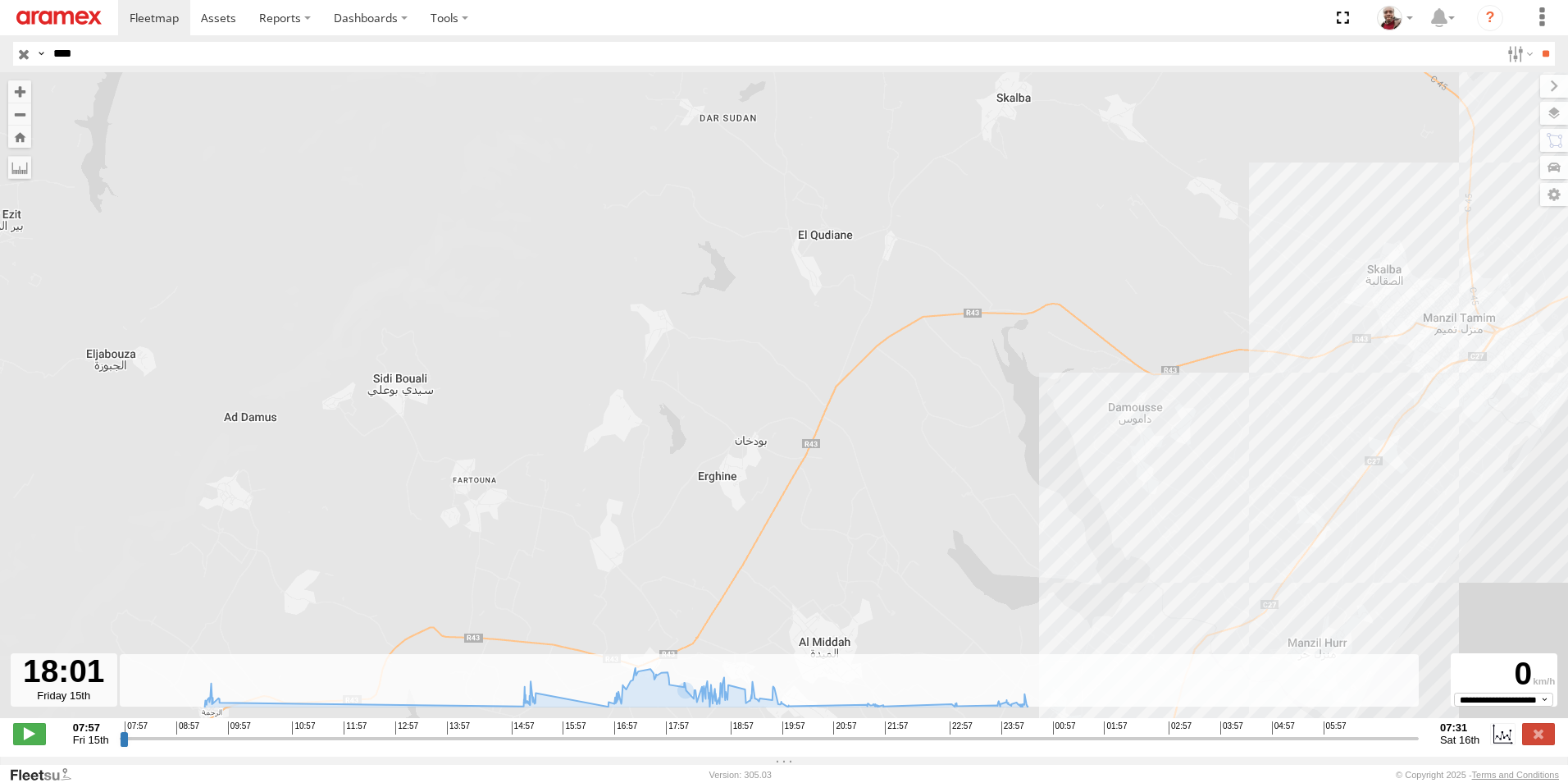
drag, startPoint x: 1293, startPoint y: 431, endPoint x: 1212, endPoint y: 468, distance: 89.1
click at [1212, 468] on div "241 TU 2030 09:31 Fri 09:39 Fri 15:28 Fri 18:00 Fri" at bounding box center [784, 403] width 1568 height 663
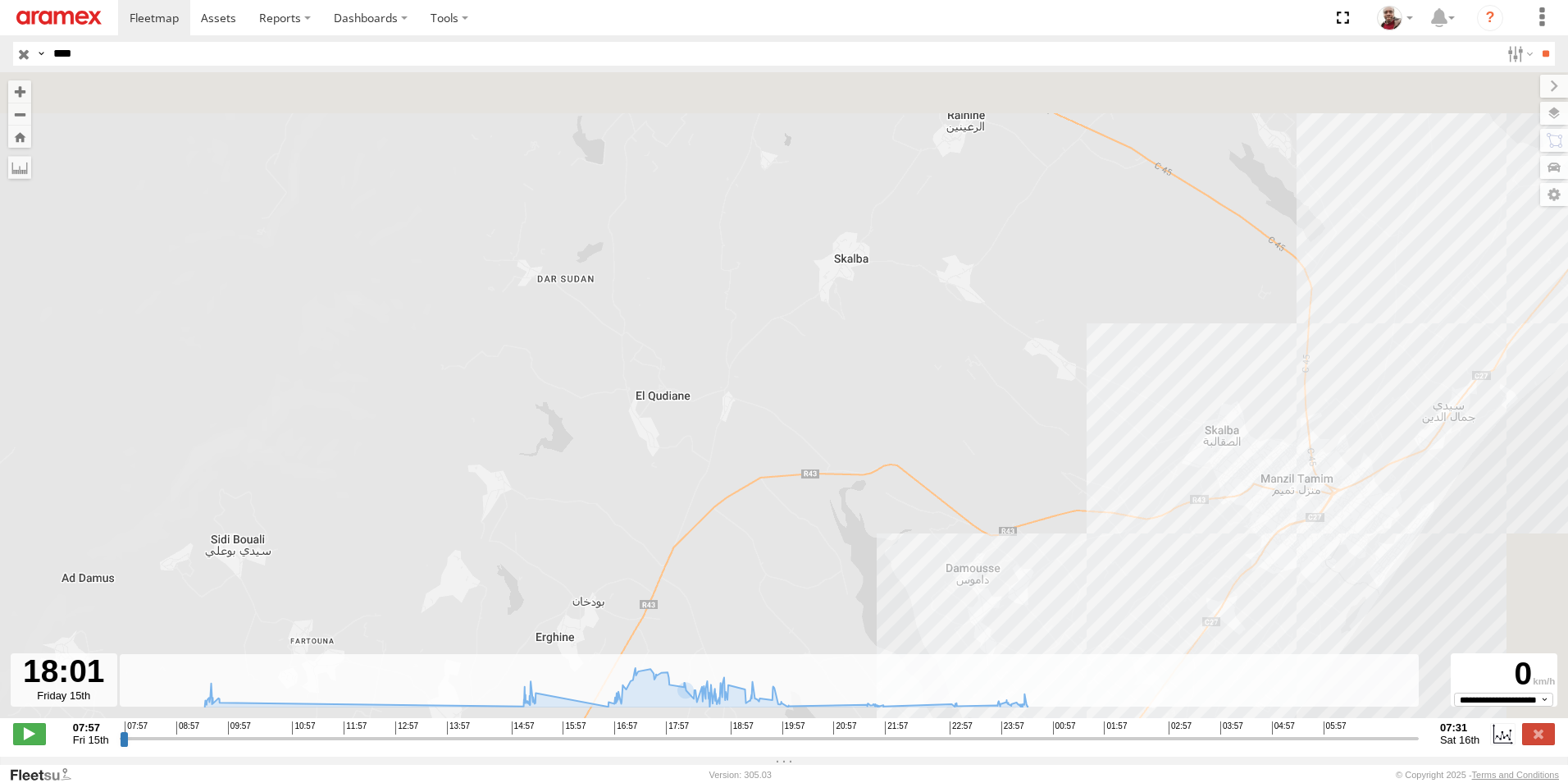
drag, startPoint x: 1289, startPoint y: 368, endPoint x: 1201, endPoint y: 521, distance: 176.5
click at [1192, 525] on div "241 TU 2030 09:31 Fri 09:39 Fri 15:28 Fri 18:00 Fri" at bounding box center [784, 403] width 1568 height 663
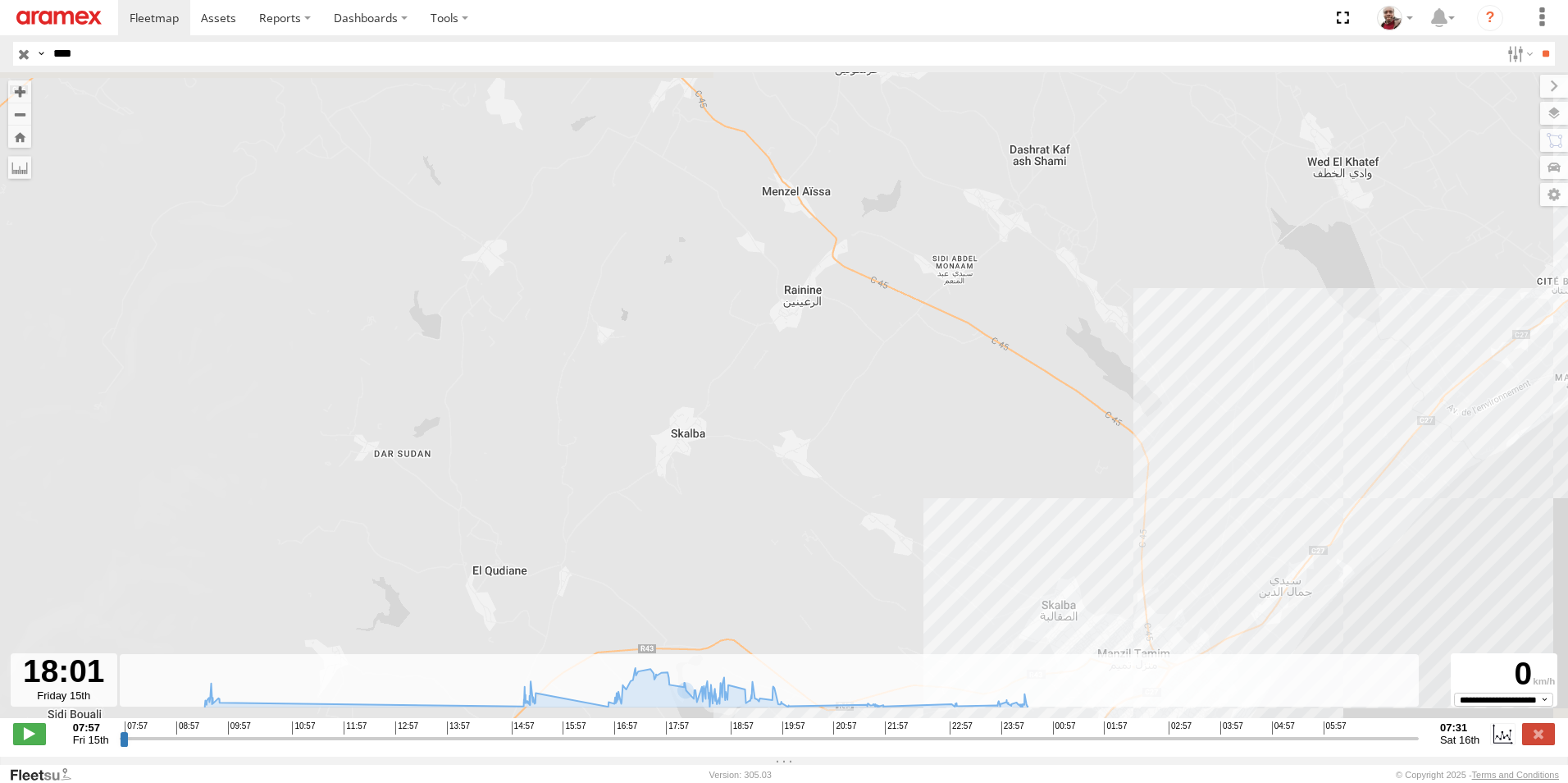
drag, startPoint x: 1369, startPoint y: 370, endPoint x: 1252, endPoint y: 463, distance: 149.5
click at [1252, 463] on div "241 TU 2030 09:31 Fri 09:39 Fri 15:28 Fri 18:00 Fri" at bounding box center [784, 403] width 1568 height 663
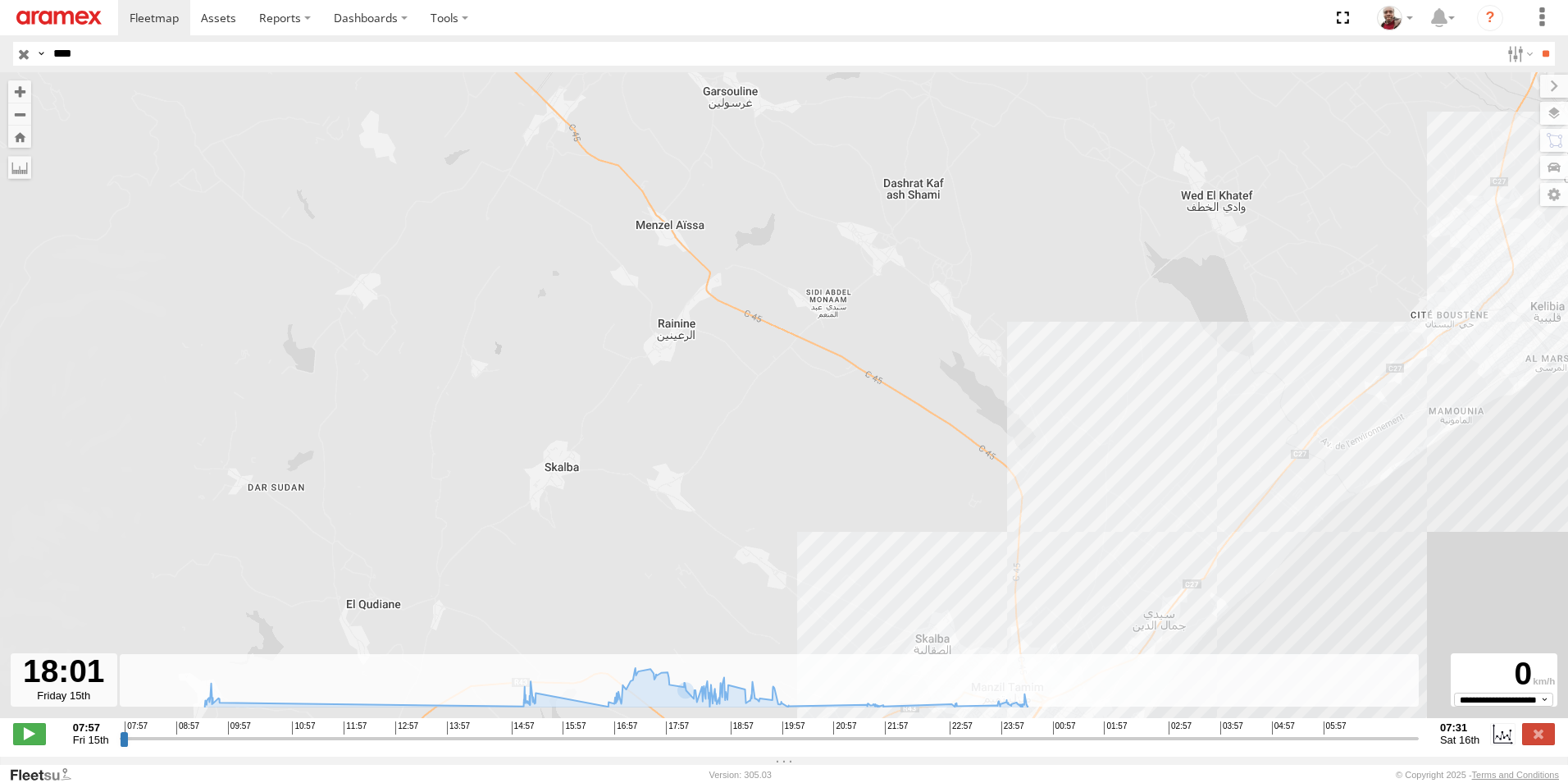
drag, startPoint x: 1337, startPoint y: 382, endPoint x: 1197, endPoint y: 415, distance: 143.8
click at [1187, 413] on div "241 TU 2030 09:31 Fri 09:39 Fri 15:28 Fri 18:00 Fri" at bounding box center [784, 403] width 1568 height 663
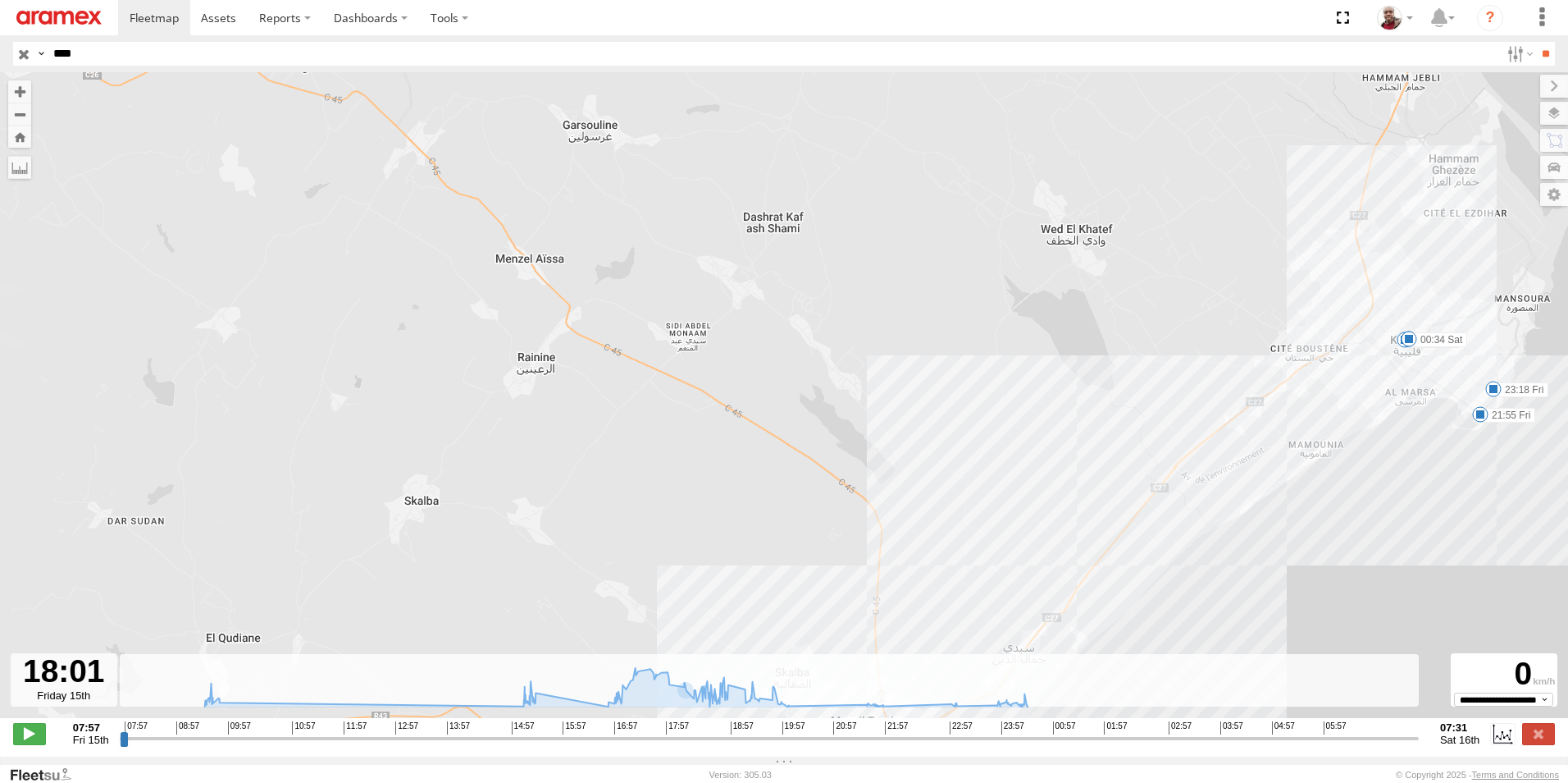
drag, startPoint x: 1273, startPoint y: 354, endPoint x: 1177, endPoint y: 387, distance: 101.5
click at [1177, 387] on div "241 TU 2030 09:31 Fri 09:39 Fri 15:28 Fri 18:00 Fri 20:01 Fri 20:11 Fri 21:55 F…" at bounding box center [784, 403] width 1568 height 663
click at [1480, 413] on span at bounding box center [1480, 413] width 16 height 16
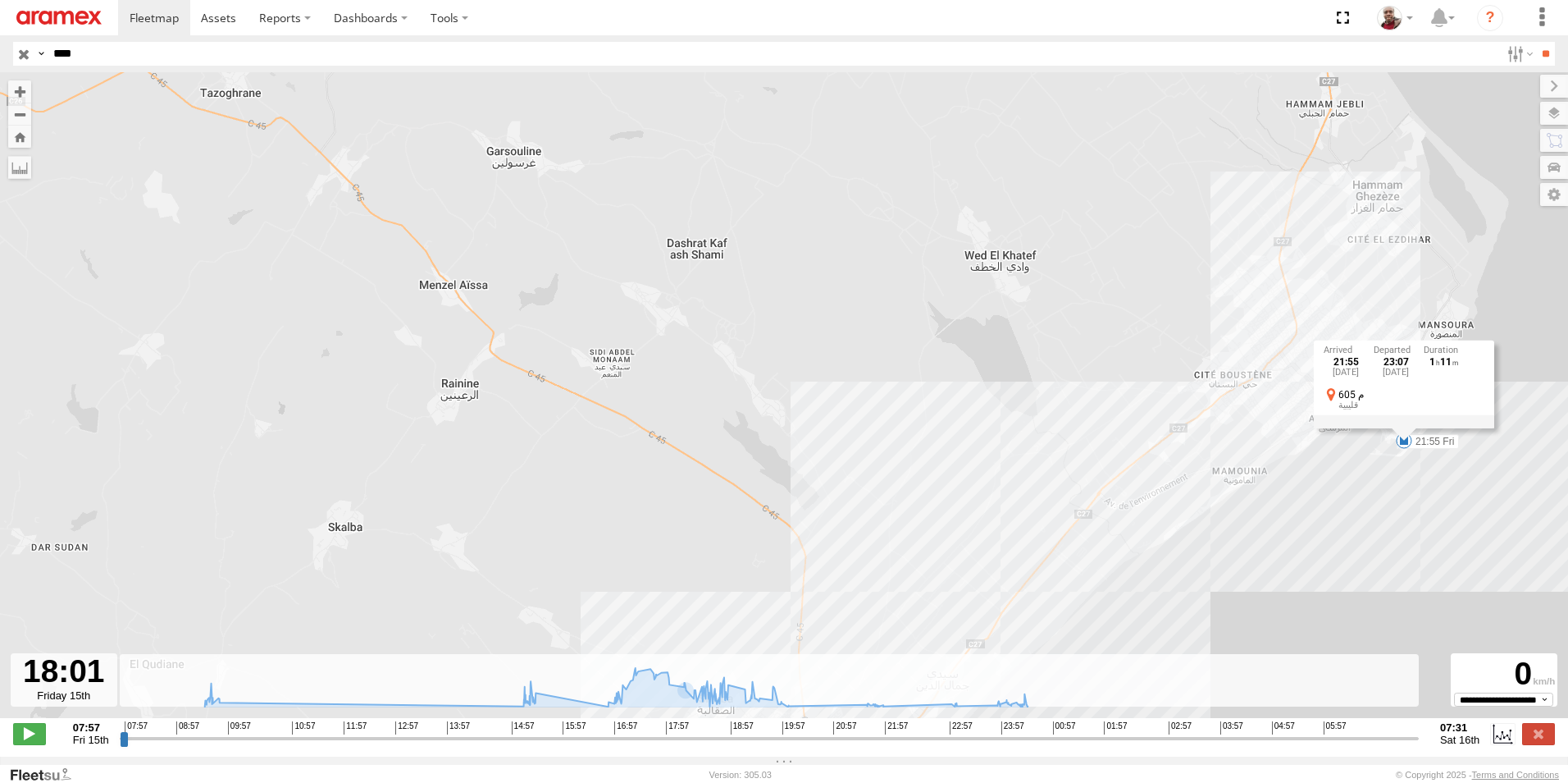
drag, startPoint x: 1445, startPoint y: 447, endPoint x: 1374, endPoint y: 471, distance: 74.9
click at [1374, 471] on div "241 TU 2030 09:31 Fri 09:39 Fri 15:28 Fri 18:00 Fri 20:01 Fri 20:11 Fri 21:55 F…" at bounding box center [784, 403] width 1568 height 663
click at [1358, 493] on div "241 TU 2030 09:31 Fri 09:39 Fri 15:28 Fri 18:00 Fri 20:01 Fri 20:11 Fri 21:55 F…" at bounding box center [784, 403] width 1568 height 663
click at [1412, 420] on span at bounding box center [1412, 416] width 16 height 16
click at [1354, 467] on div "241 TU 2030 09:31 Fri 09:39 Fri 15:28 Fri 18:00 Fri 20:01 Fri 20:11 Fri 21:55 F…" at bounding box center [784, 403] width 1568 height 663
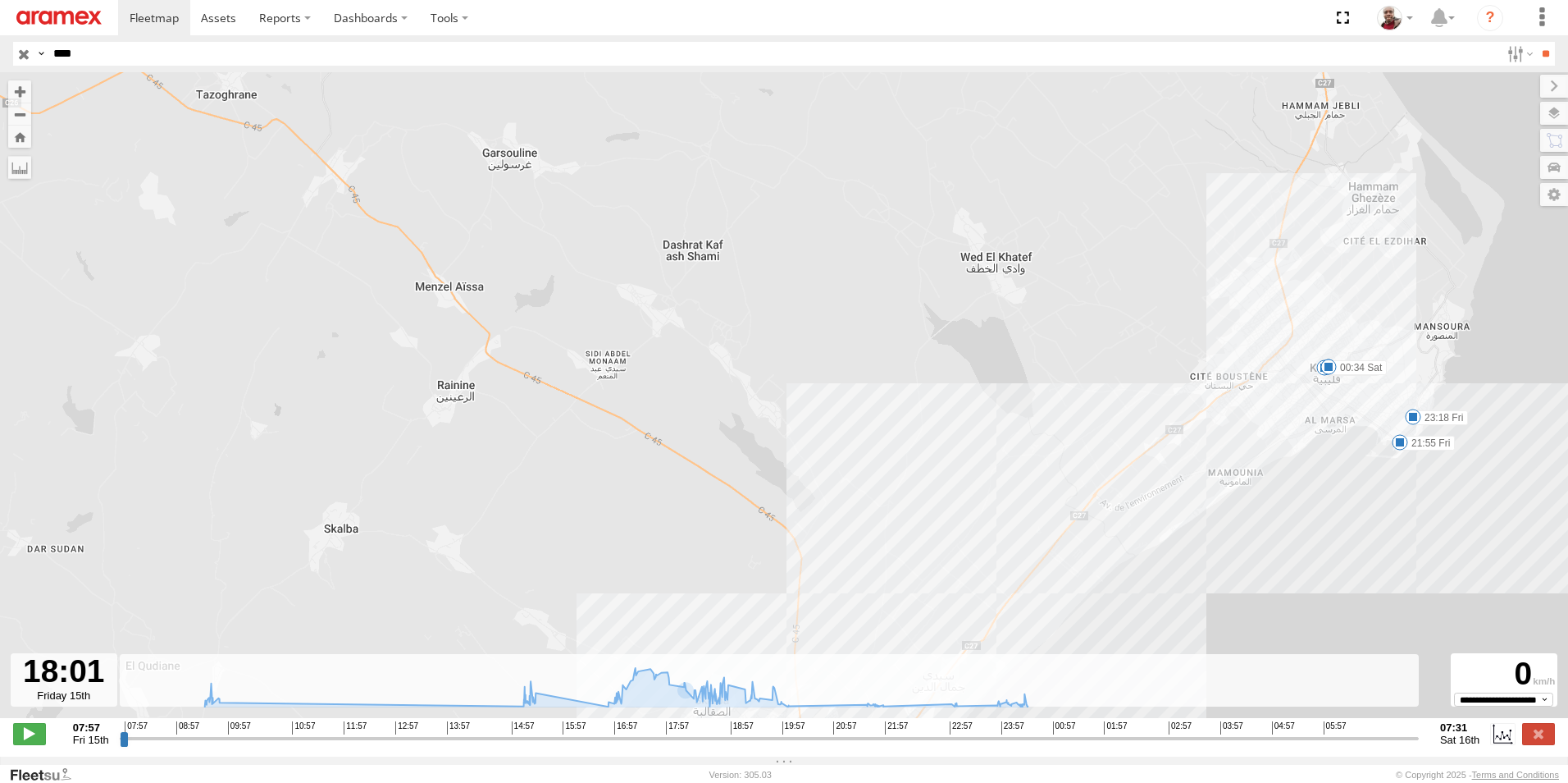
click at [1329, 375] on span at bounding box center [1328, 366] width 16 height 16
click at [1342, 460] on div "241 TU 2030 09:31 Fri 09:39 Fri 15:28 Fri 18:00 Fri 20:01 Fri 20:11 Fri 21:55 F…" at bounding box center [784, 403] width 1568 height 663
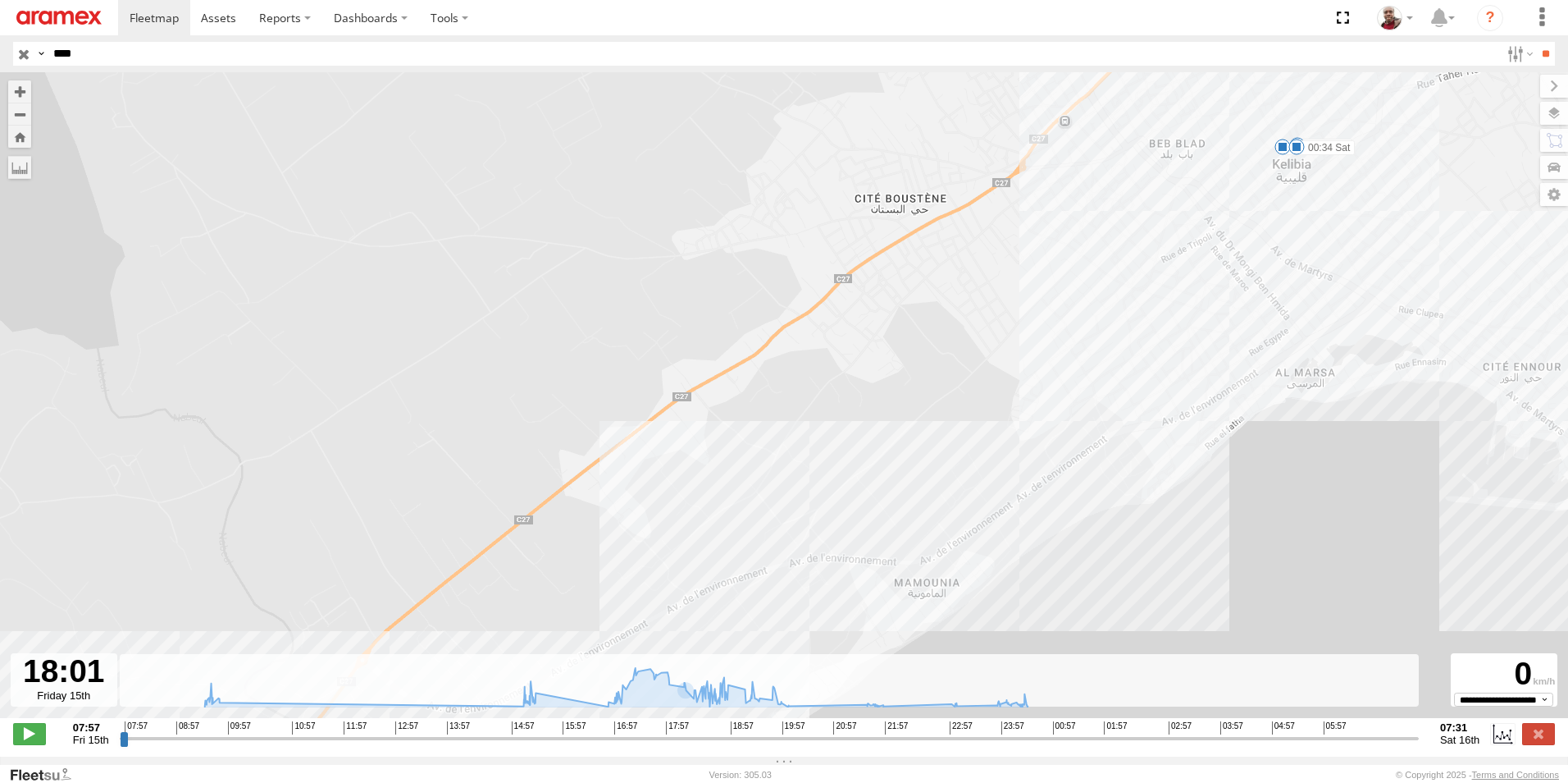
click at [1281, 152] on span at bounding box center [1282, 146] width 16 height 16
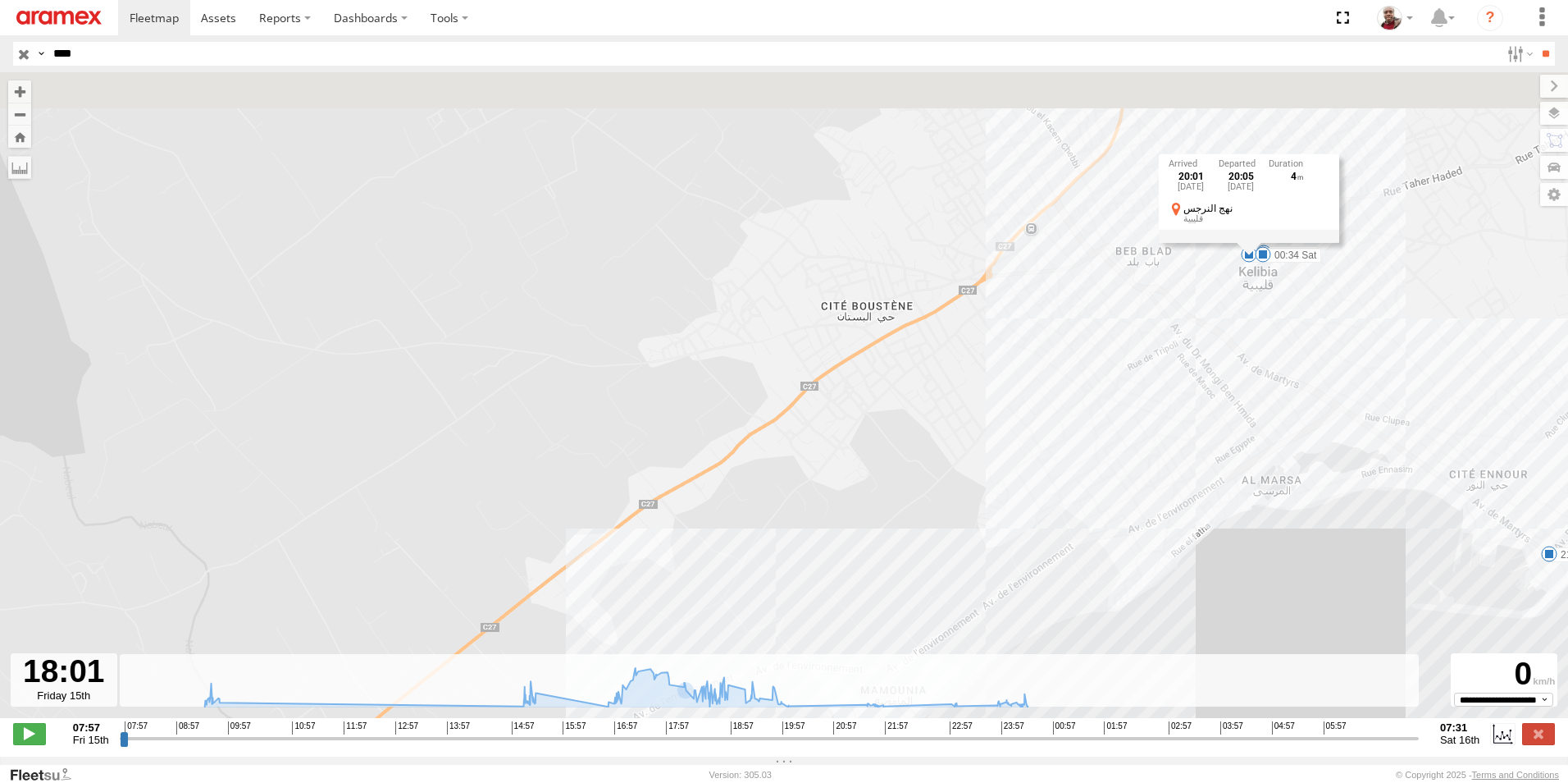
drag, startPoint x: 1294, startPoint y: 192, endPoint x: 1258, endPoint y: 308, distance: 121.5
click at [1258, 308] on div "241 TU 2030 09:31 Fri 09:39 Fri 15:28 Fri 18:00 Fri 20:01 Fri 20:11 Fri 21:55 F…" at bounding box center [784, 403] width 1568 height 663
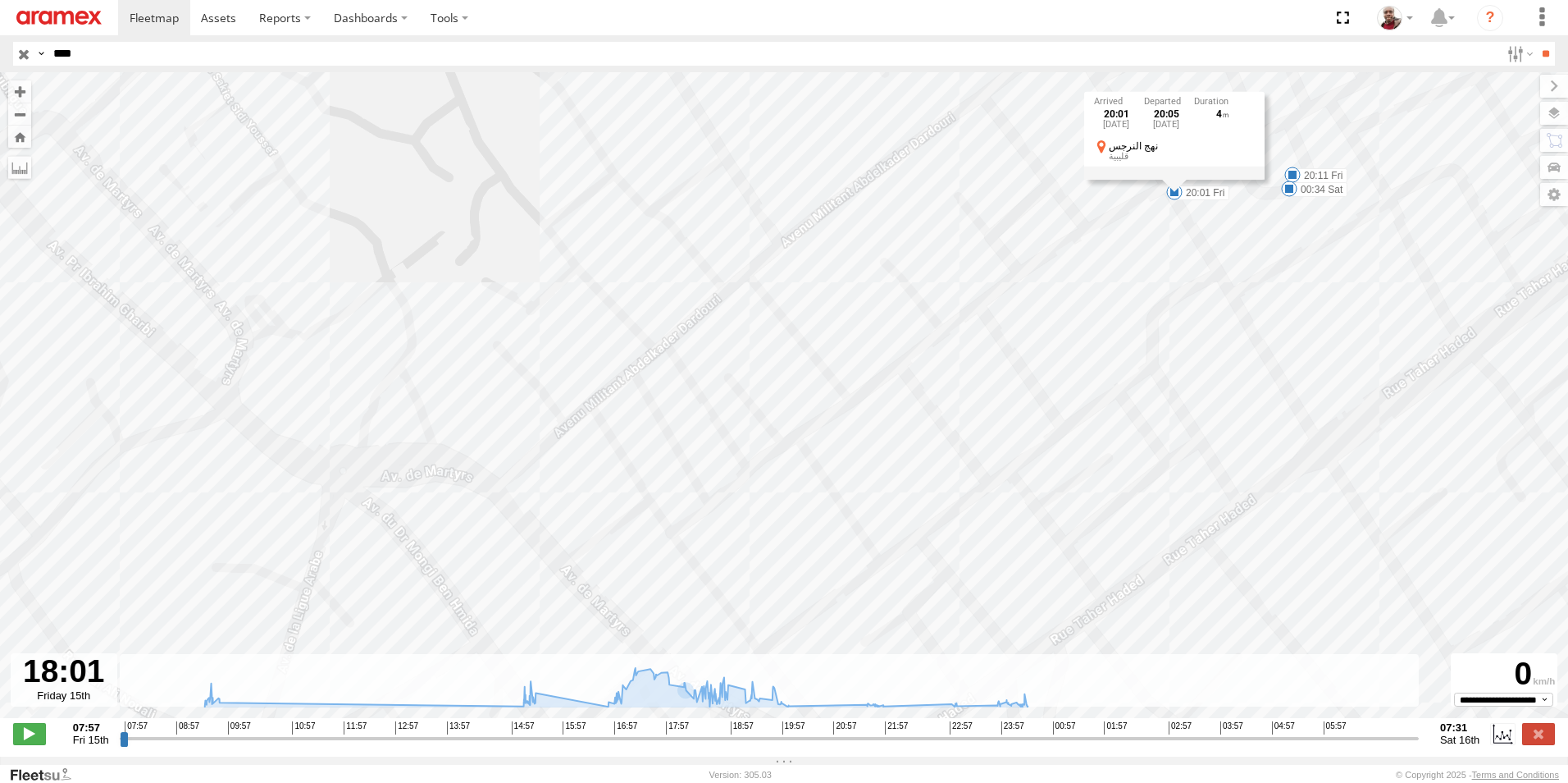
click at [1266, 234] on div "241 TU 2030 09:31 Fri 09:39 Fri 15:28 Fri 18:00 Fri 20:01 Fri 20:11 Fri 21:55 F…" at bounding box center [784, 403] width 1568 height 663
click at [1293, 174] on span at bounding box center [1292, 174] width 16 height 16
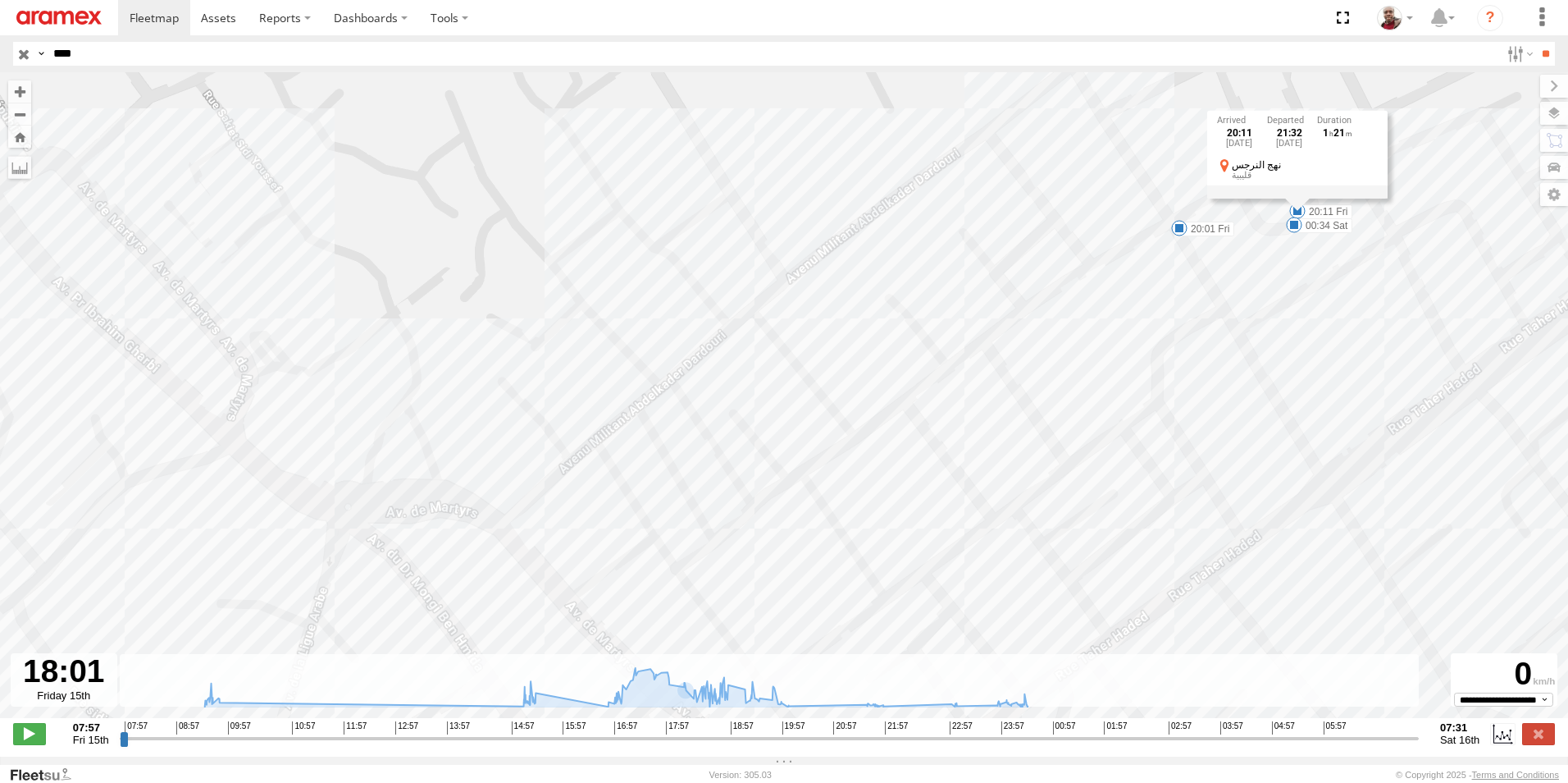
drag, startPoint x: 1286, startPoint y: 232, endPoint x: 1291, endPoint y: 273, distance: 41.3
click at [1291, 273] on div "241 TU 2030 09:31 Fri 09:39 Fri 15:28 Fri 18:00 Fri 20:01 Fri 20:11 Fri 21:55 F…" at bounding box center [784, 403] width 1568 height 663
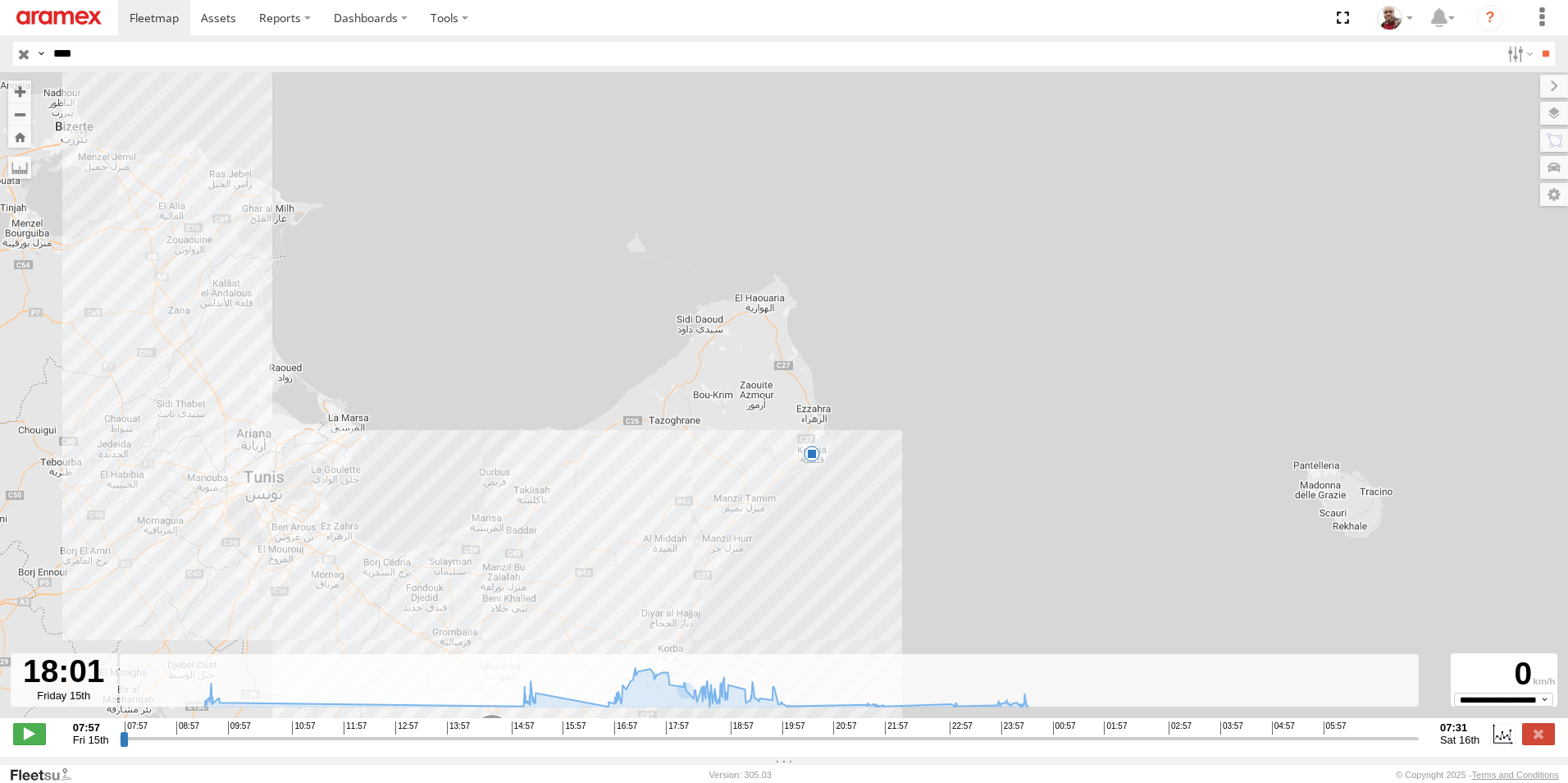
click at [22, 54] on input "button" at bounding box center [24, 54] width 21 height 24
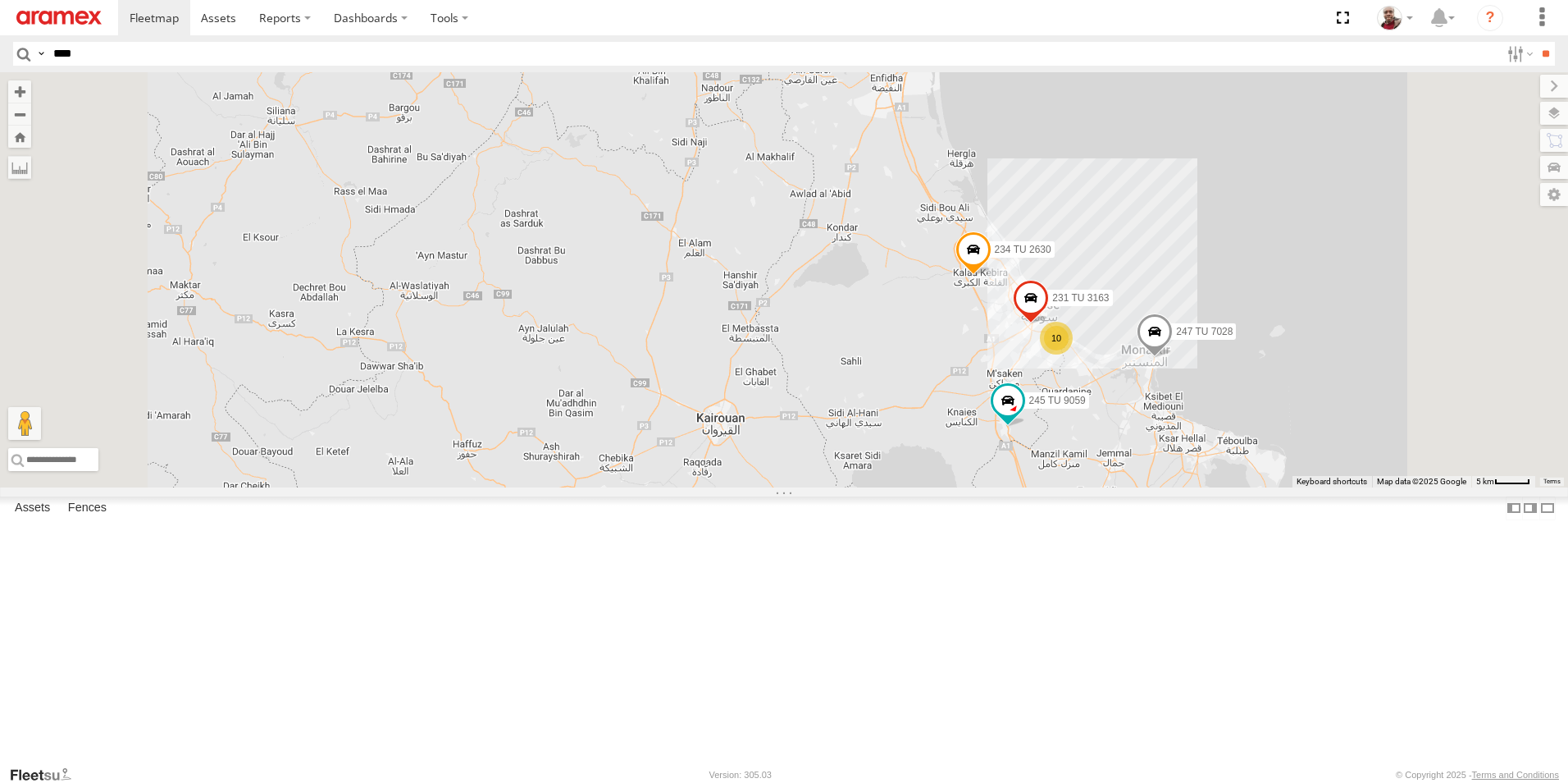
click at [682, 57] on input "****" at bounding box center [773, 54] width 1454 height 24
type input "****"
click at [1536, 42] on input "**" at bounding box center [1545, 54] width 19 height 24
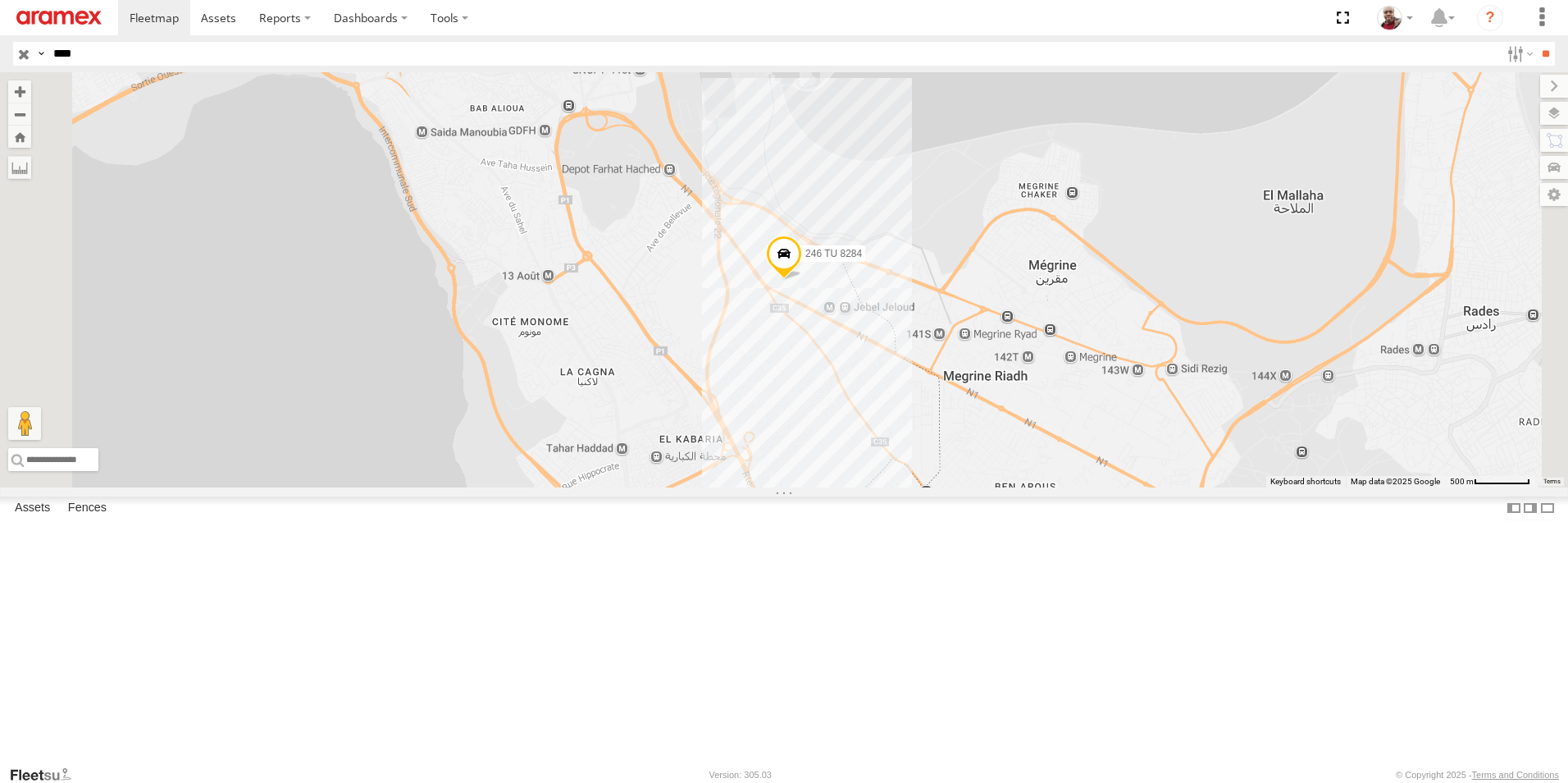
click at [21, 51] on input "button" at bounding box center [24, 54] width 21 height 24
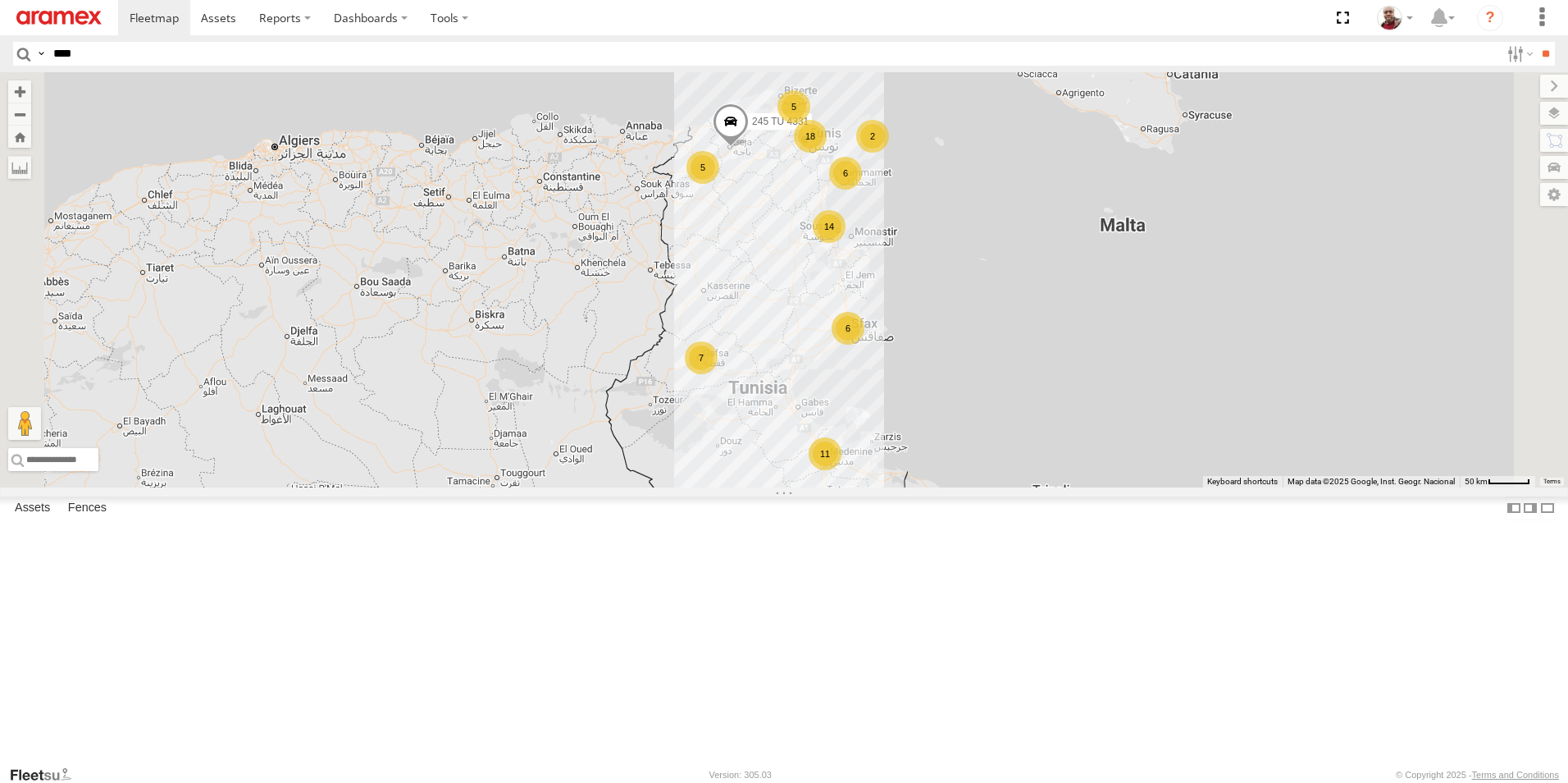
click at [372, 51] on input "****" at bounding box center [773, 54] width 1454 height 24
type input "****"
click at [1536, 42] on input "**" at bounding box center [1545, 54] width 19 height 24
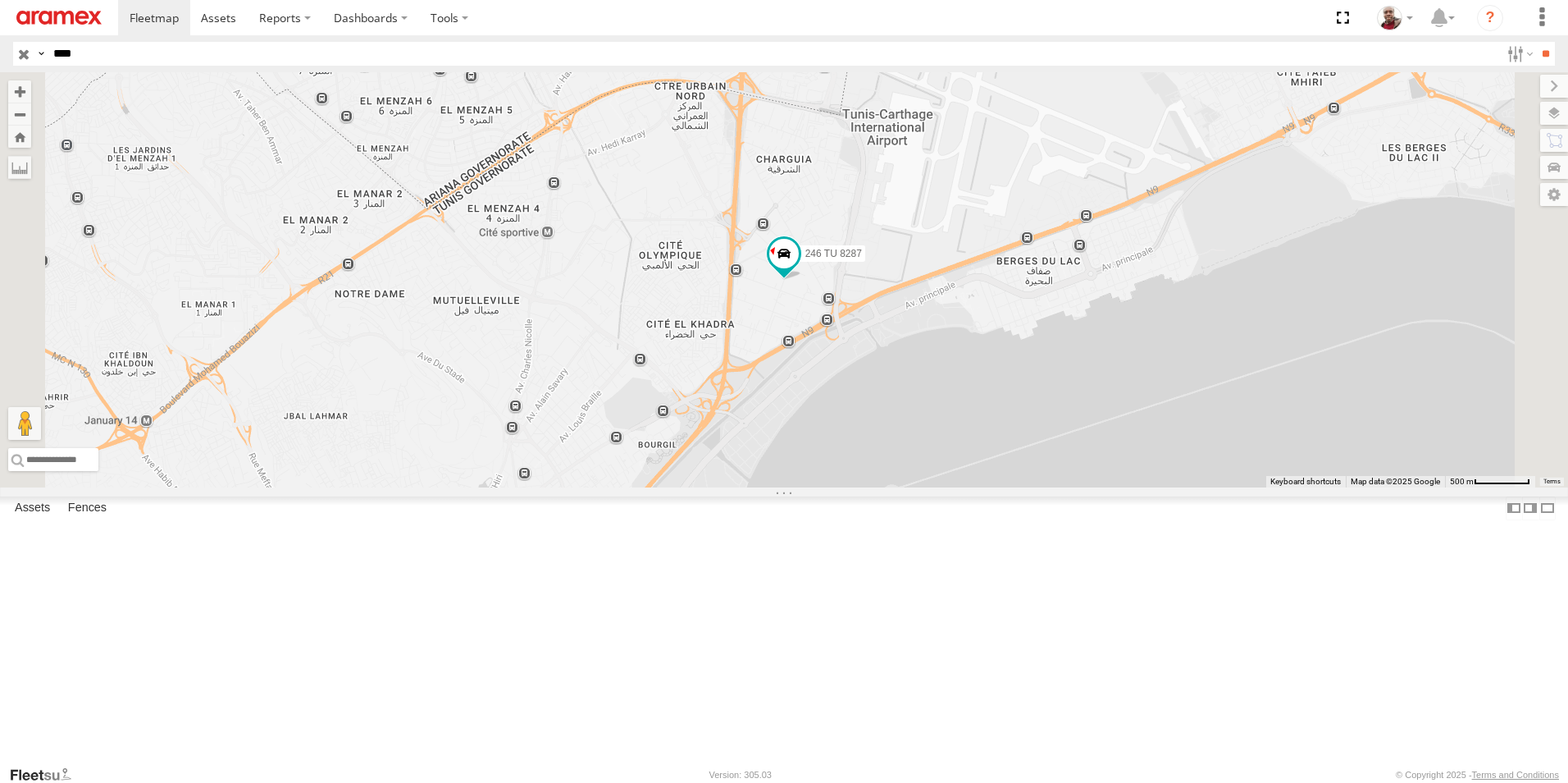
click at [19, 51] on input "button" at bounding box center [24, 54] width 21 height 24
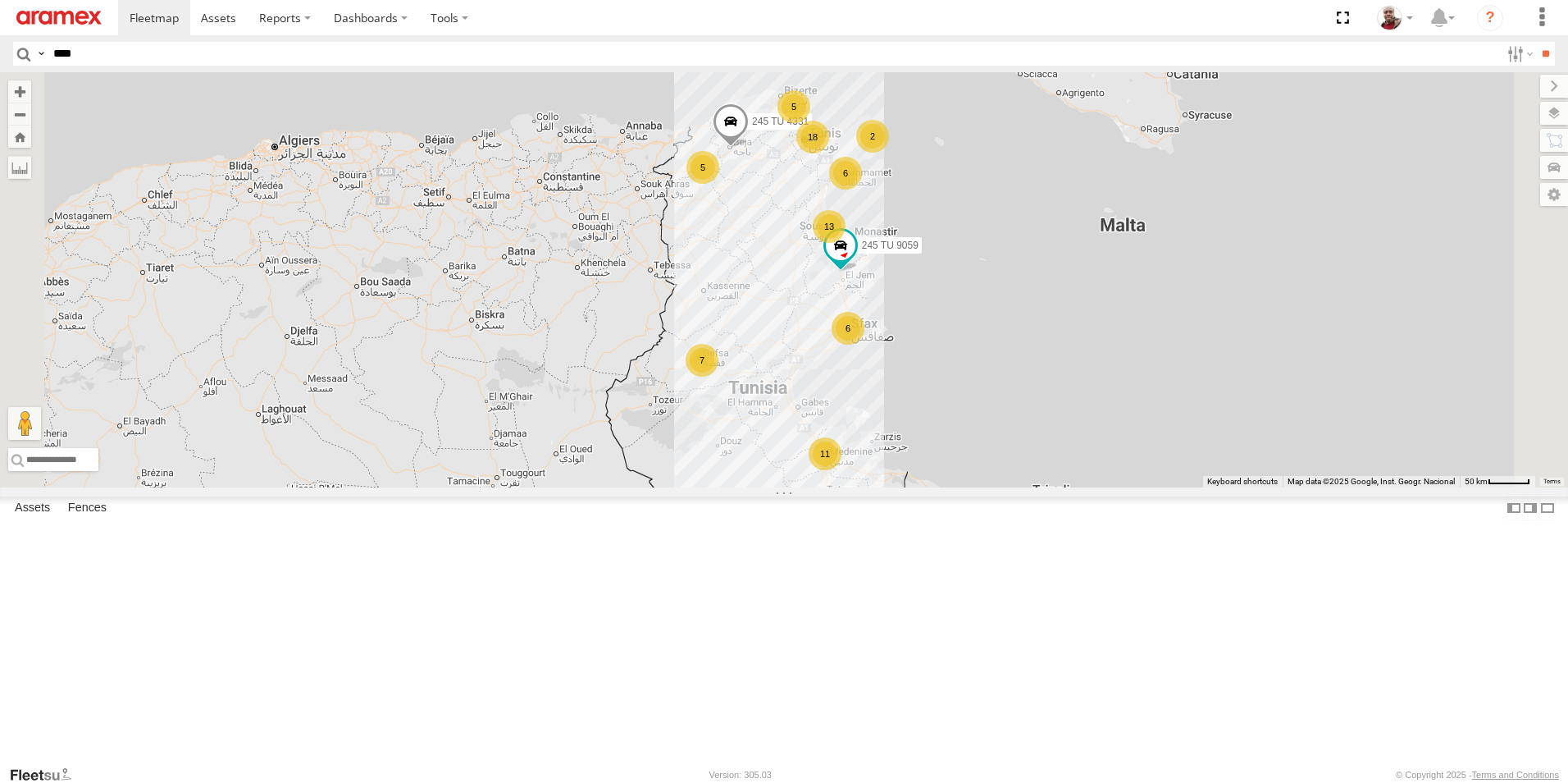
click at [430, 56] on input "****" at bounding box center [773, 54] width 1454 height 24
type input "****"
click at [1536, 42] on input "**" at bounding box center [1545, 54] width 19 height 24
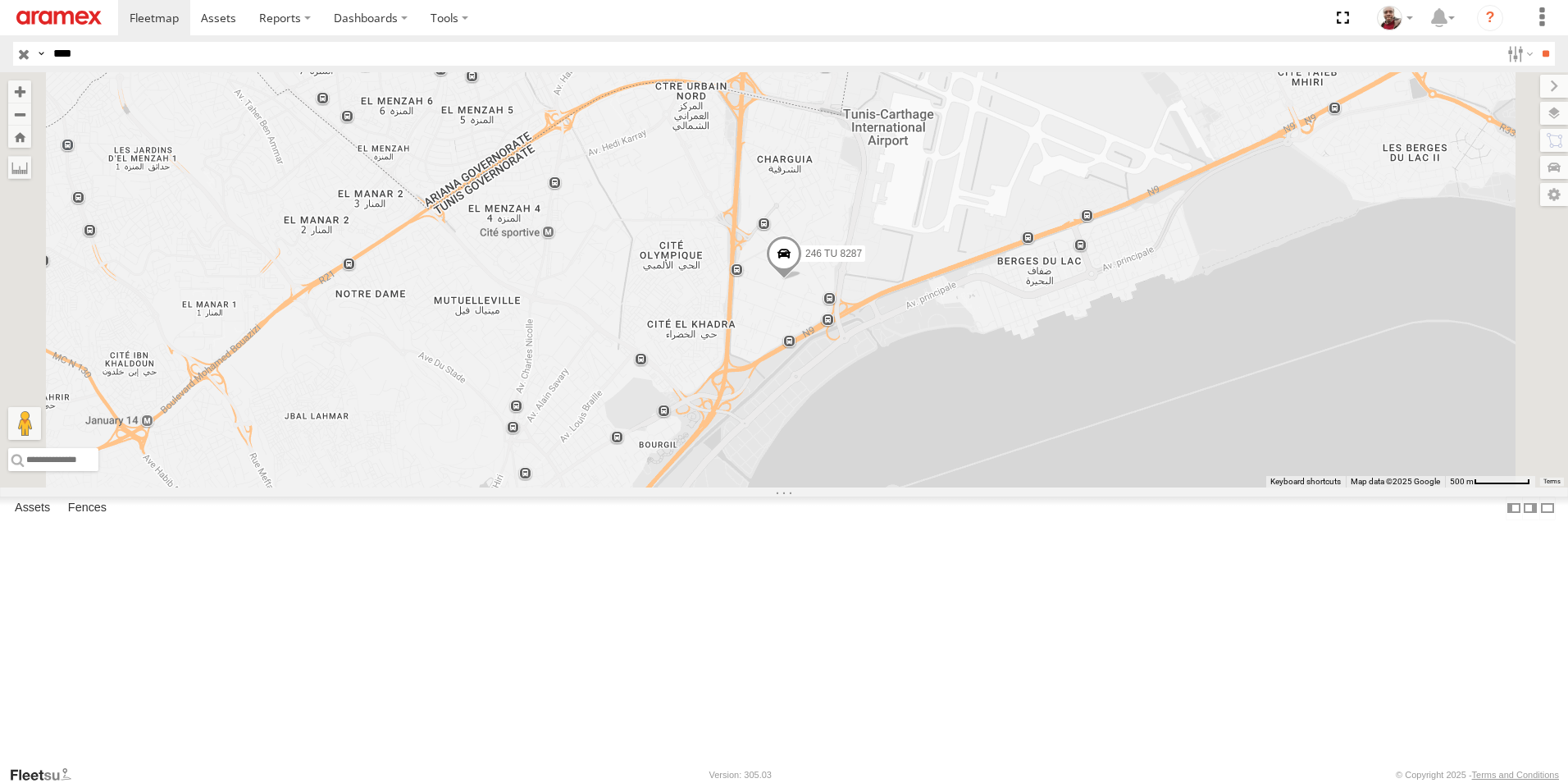
click at [21, 57] on input "button" at bounding box center [24, 54] width 21 height 24
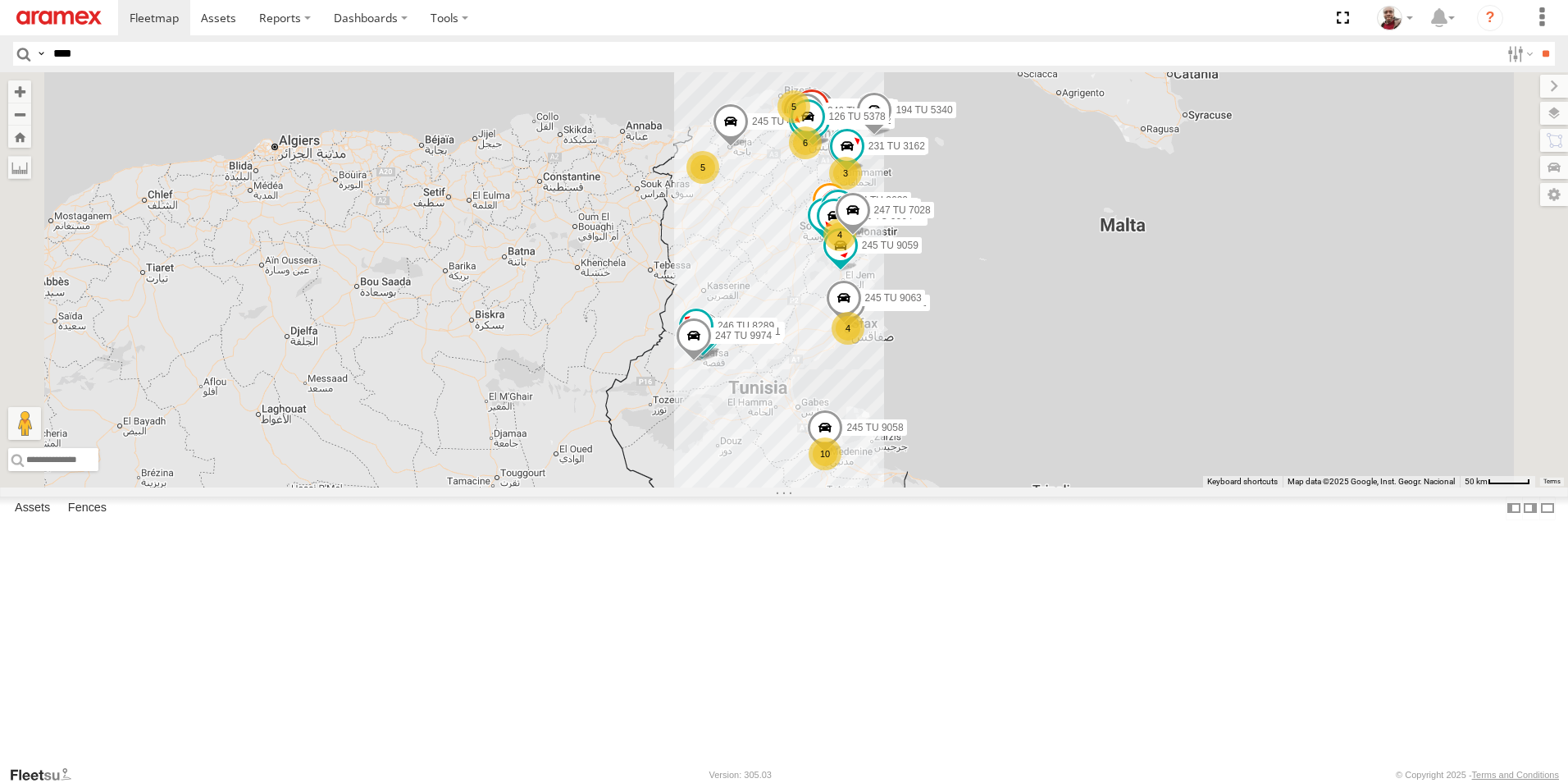
click at [315, 56] on input "****" at bounding box center [773, 54] width 1454 height 24
type input "****"
click at [1536, 42] on input "**" at bounding box center [1545, 54] width 19 height 24
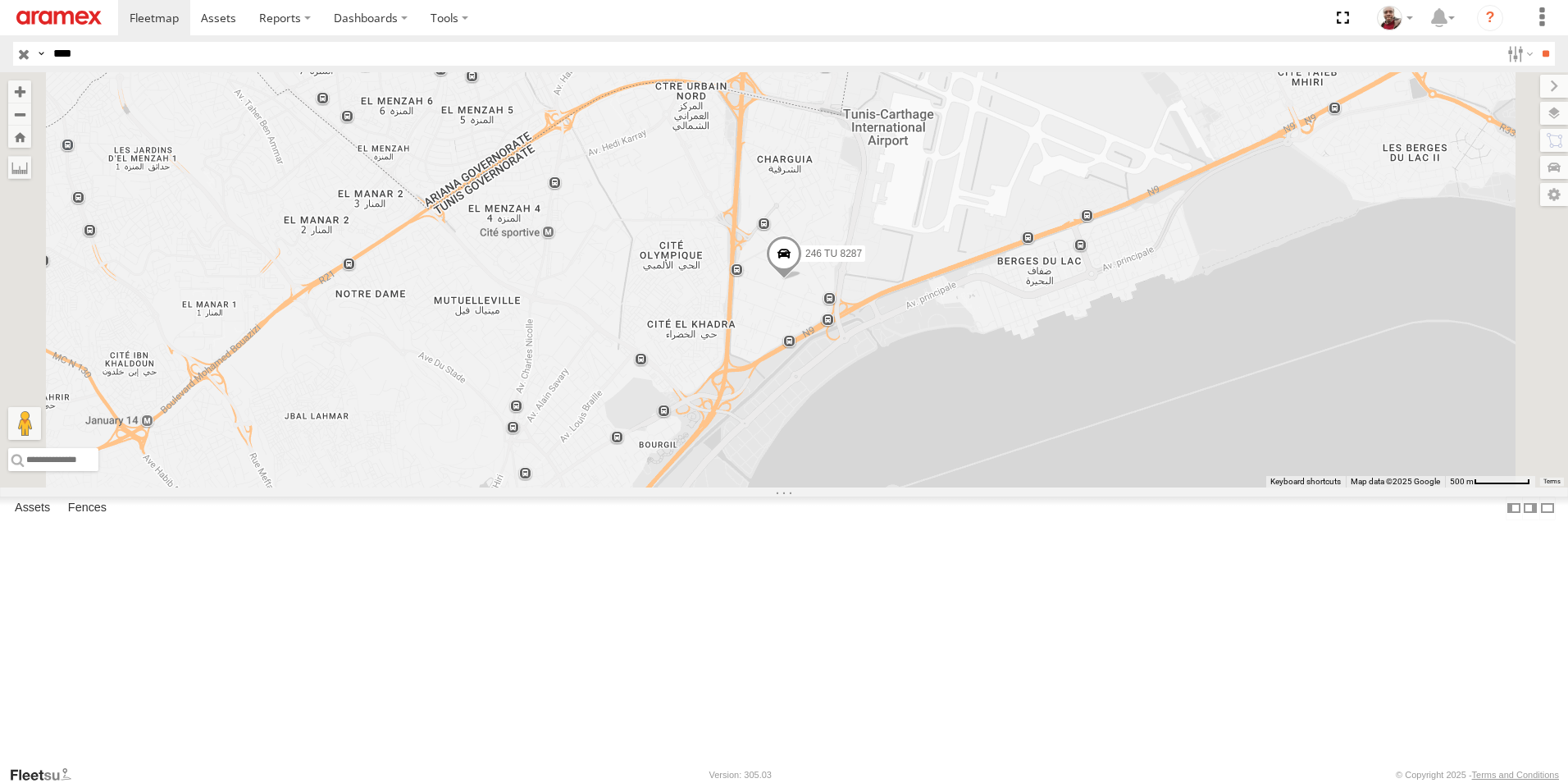
click at [25, 52] on input "button" at bounding box center [24, 54] width 21 height 24
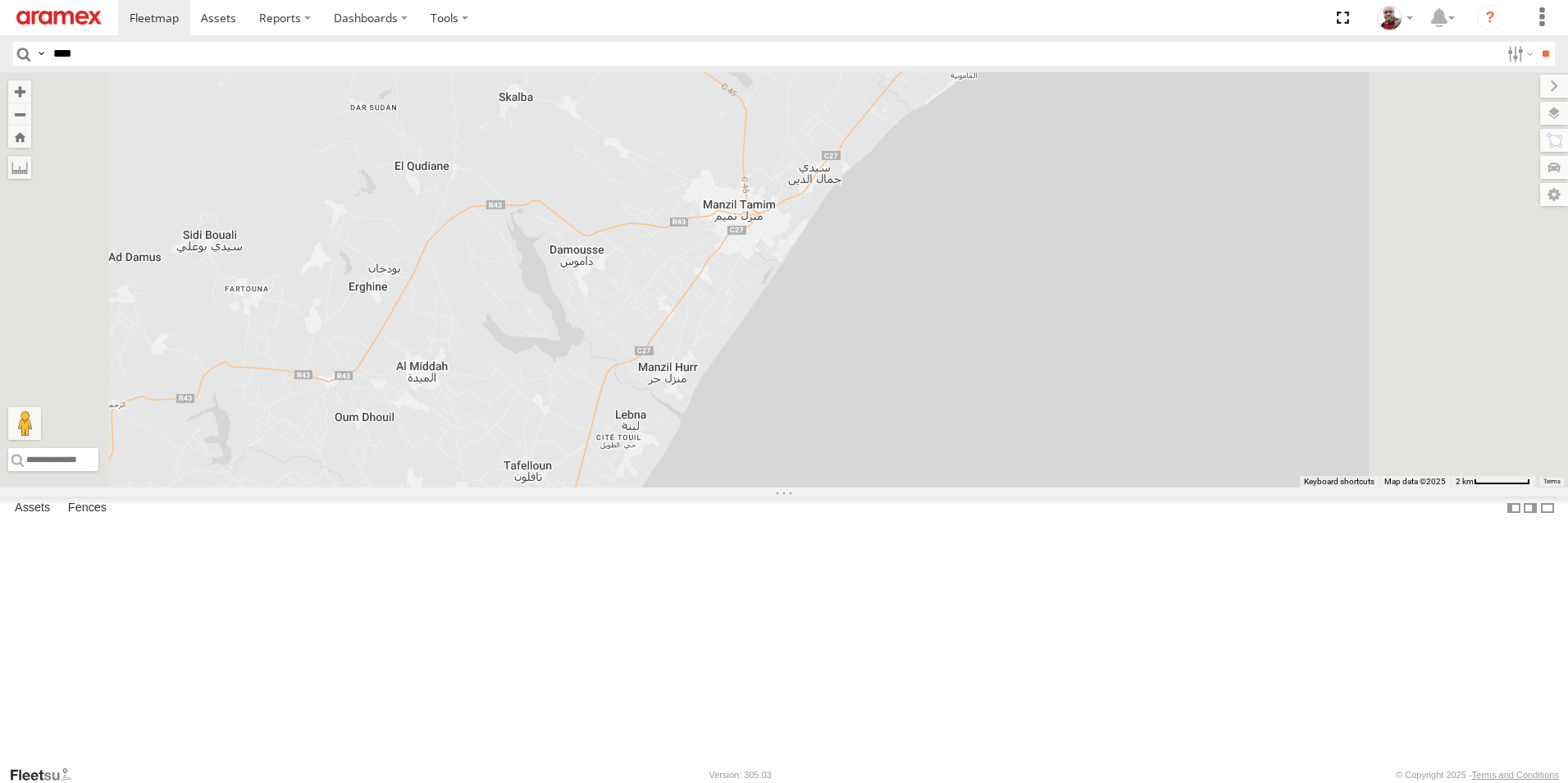
click at [897, 459] on div "245 TU 4331 245 TU 9058 245 TU 9059 234 TU 2632 241 TU 8765 247 TU 9970 143 TU …" at bounding box center [784, 280] width 1568 height 415
click at [1082, 24] on span at bounding box center [1065, 3] width 36 height 45
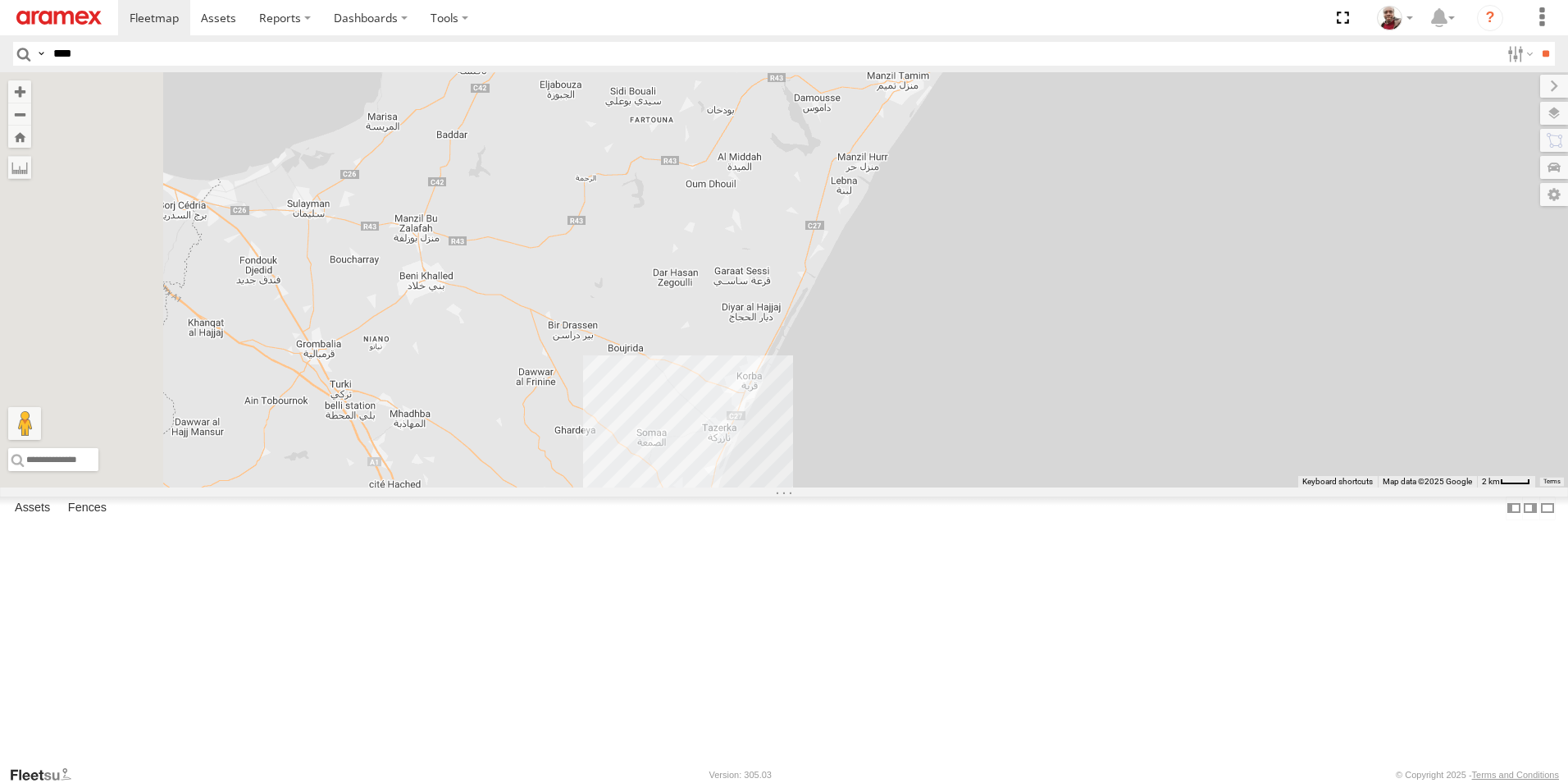
drag, startPoint x: 656, startPoint y: 365, endPoint x: 843, endPoint y: 277, distance: 206.7
click at [843, 277] on div "241 TU 2030 194 TU 5340 5 231 TU 3162" at bounding box center [784, 280] width 1568 height 415
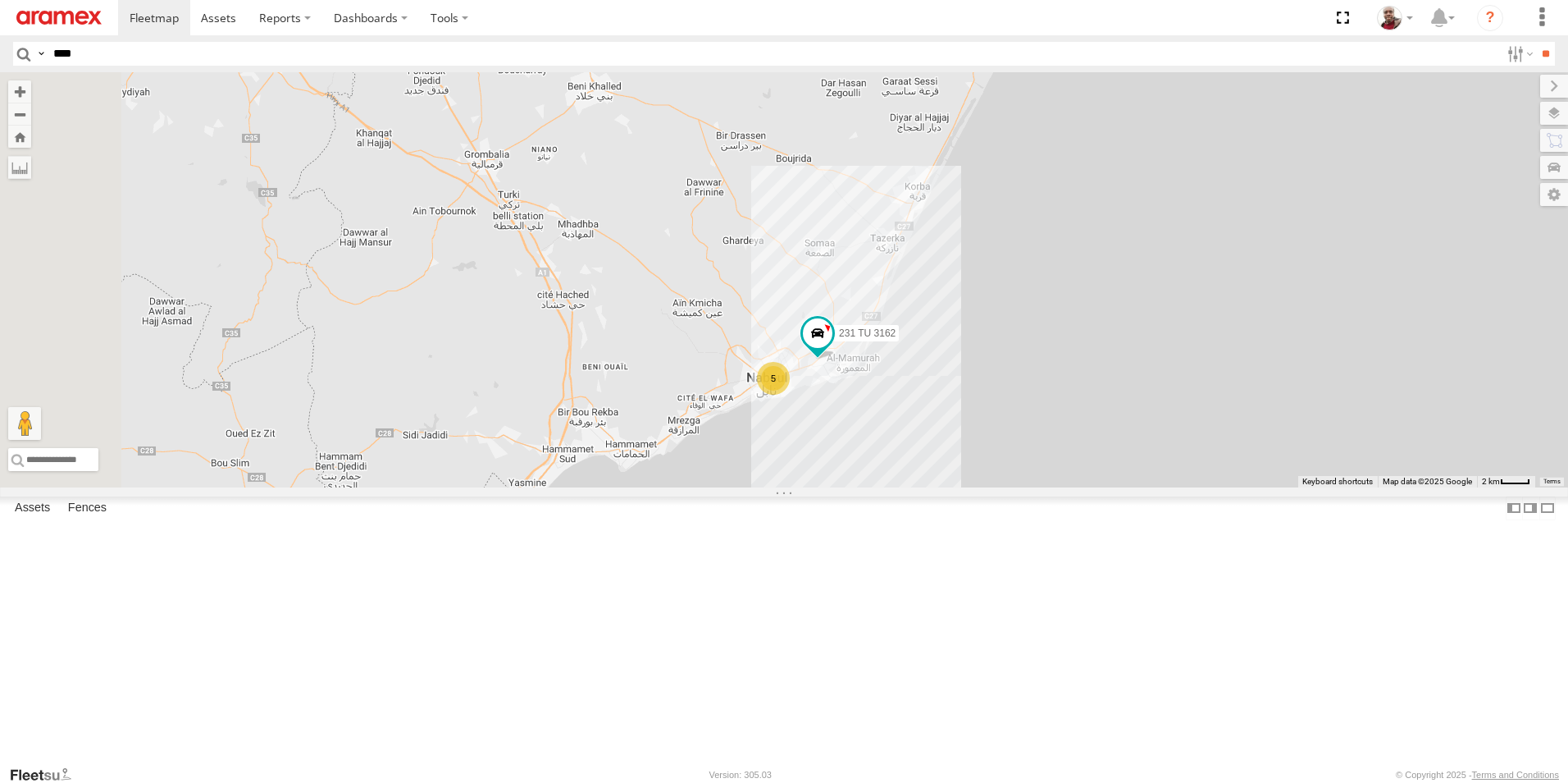
drag, startPoint x: 711, startPoint y: 470, endPoint x: 858, endPoint y: 317, distance: 212.2
click at [858, 317] on div "241 TU 2030 194 TU 5340 5 231 TU 3162" at bounding box center [784, 280] width 1568 height 415
drag, startPoint x: 581, startPoint y: 351, endPoint x: 754, endPoint y: 292, distance: 182.8
click at [753, 293] on div "241 TU 2030 194 TU 5340 5 231 TU 3162 2" at bounding box center [784, 280] width 1568 height 415
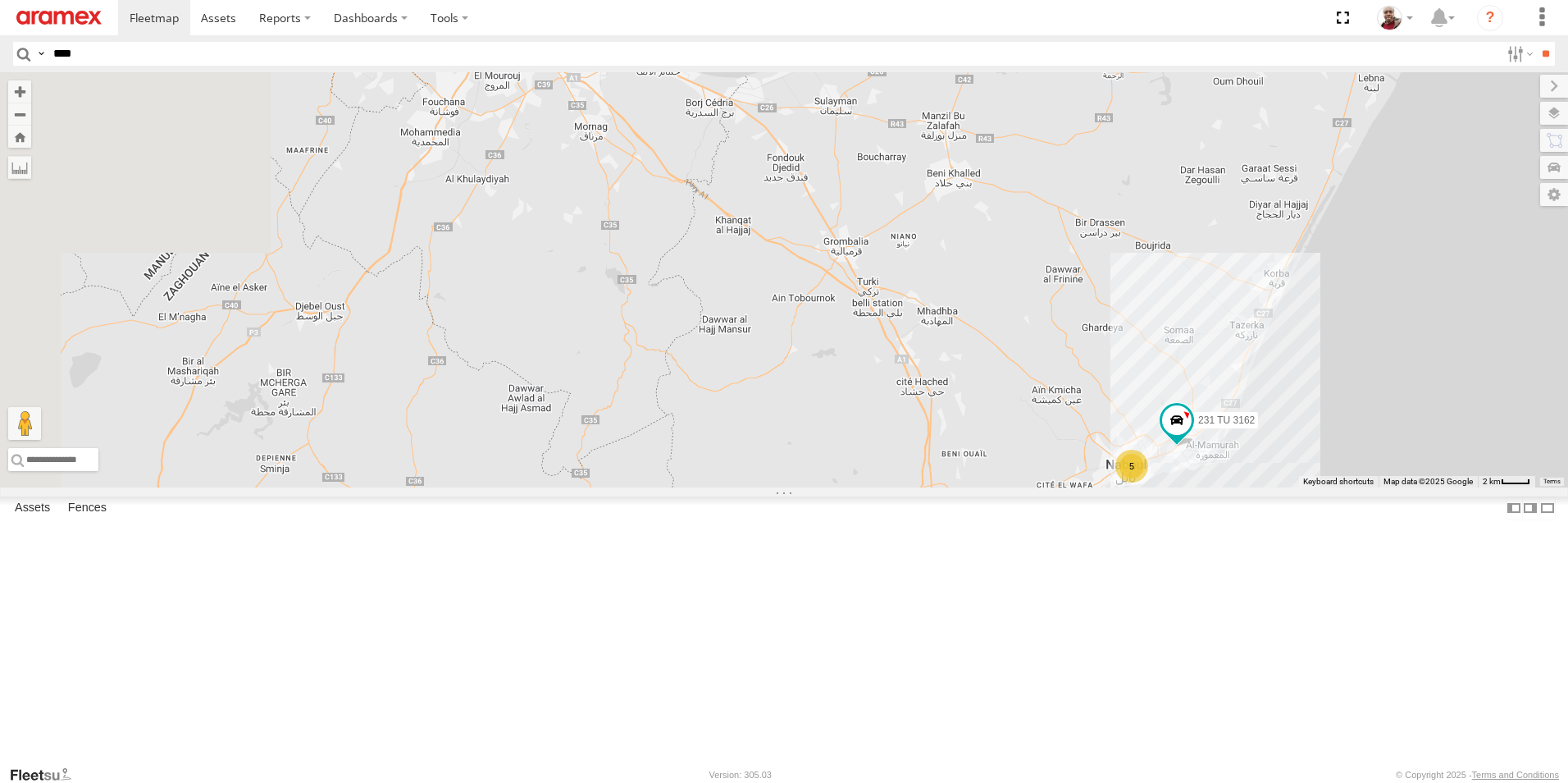
drag, startPoint x: 696, startPoint y: 371, endPoint x: 797, endPoint y: 477, distance: 146.4
click at [797, 477] on div "241 TU 2030 194 TU 5340 5 231 TU 3162 2 226 TU 8345" at bounding box center [784, 280] width 1568 height 415
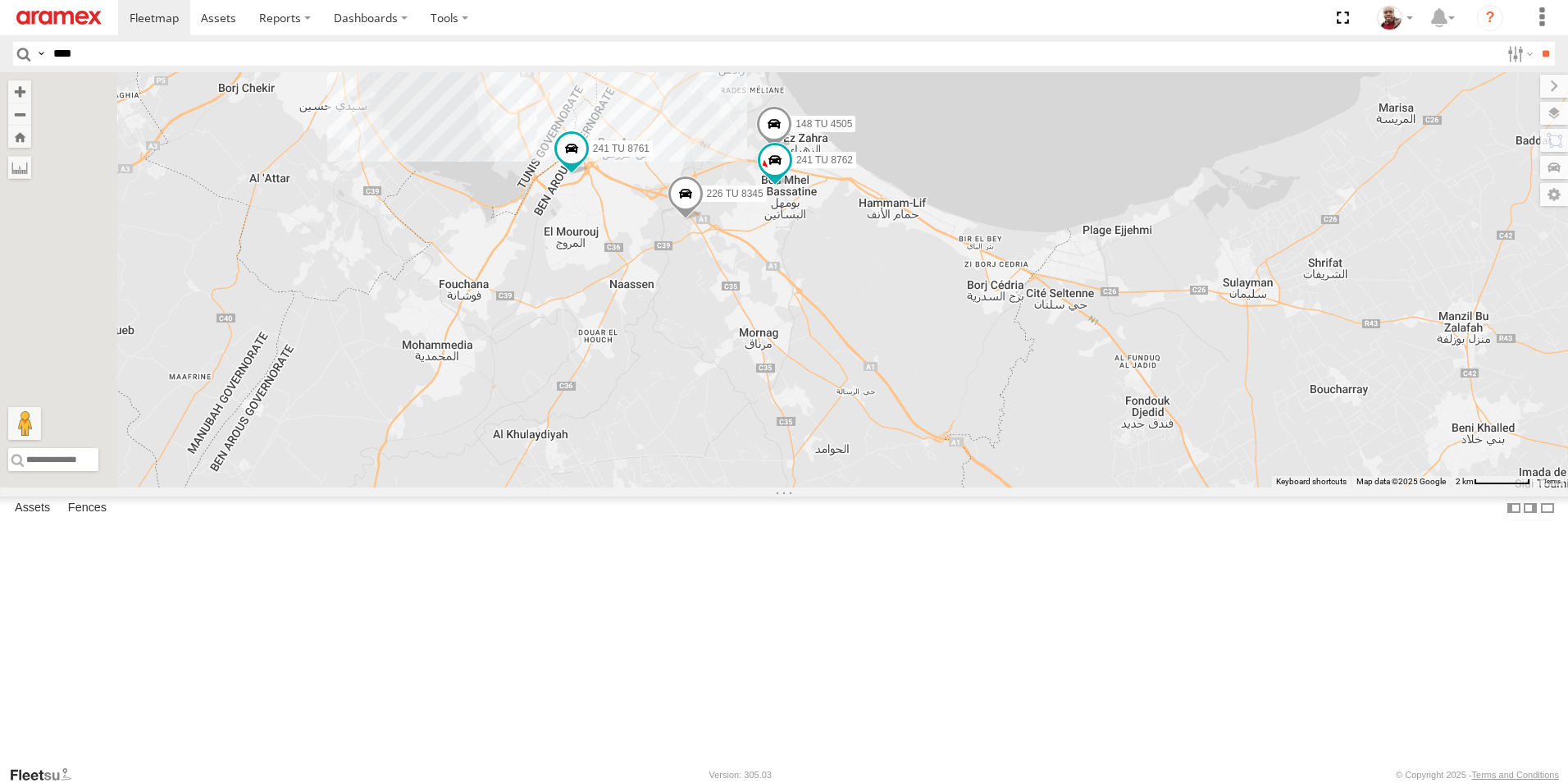
drag, startPoint x: 715, startPoint y: 226, endPoint x: 832, endPoint y: 355, distance: 174.2
click at [832, 355] on div "241 TU 2030 194 TU 5340 231 TU 3162 226 TU 8345 241 TU 8770 241 TU 8761 8 148 T…" at bounding box center [784, 280] width 1568 height 415
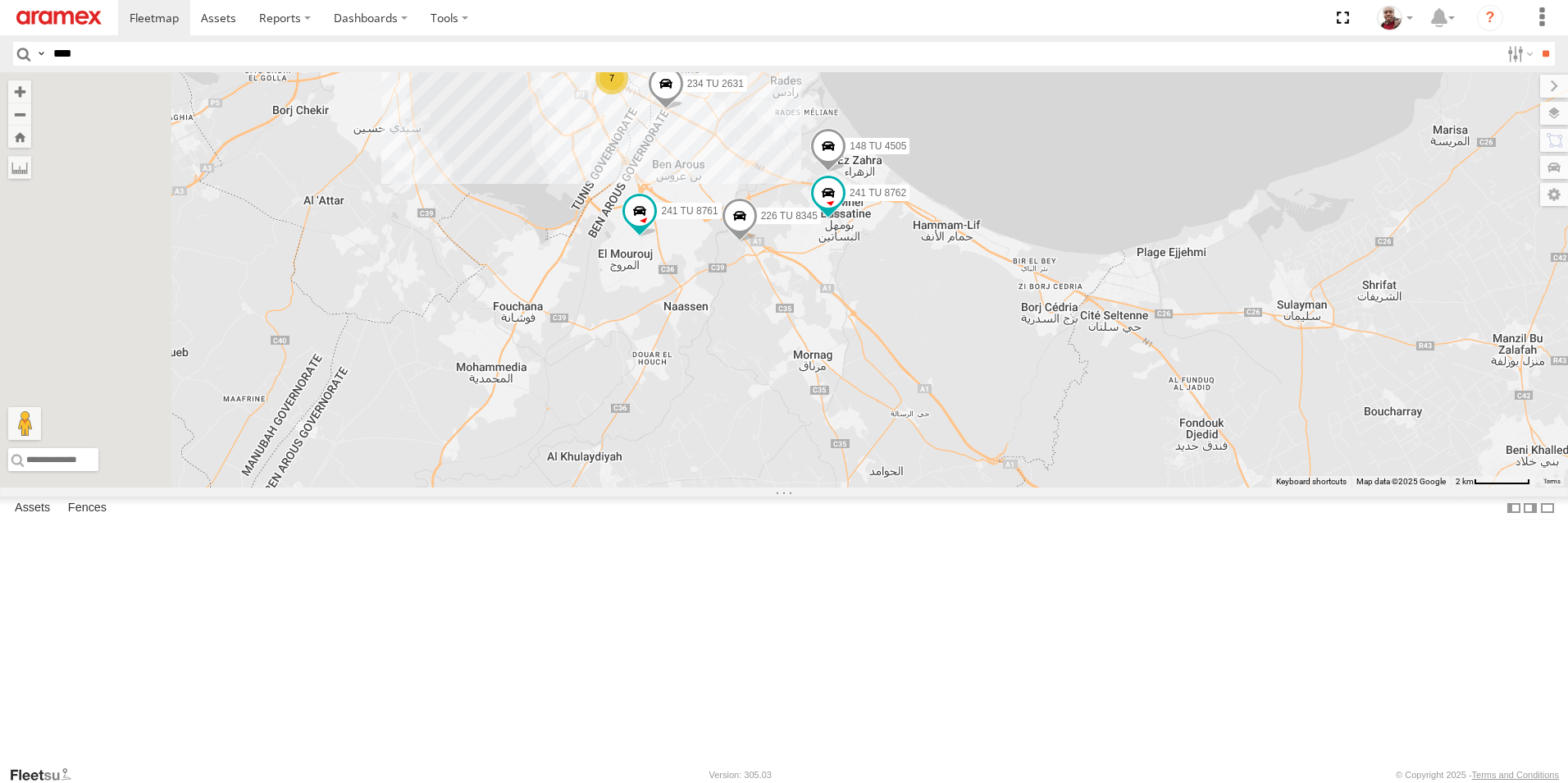
drag, startPoint x: 861, startPoint y: 270, endPoint x: 902, endPoint y: 285, distance: 43.7
click at [902, 285] on div "148 TU 4505 241 TU 8770 226 TU 8345 241 TU 8761 241 TU 8762 234 TU 2631 7" at bounding box center [784, 280] width 1568 height 415
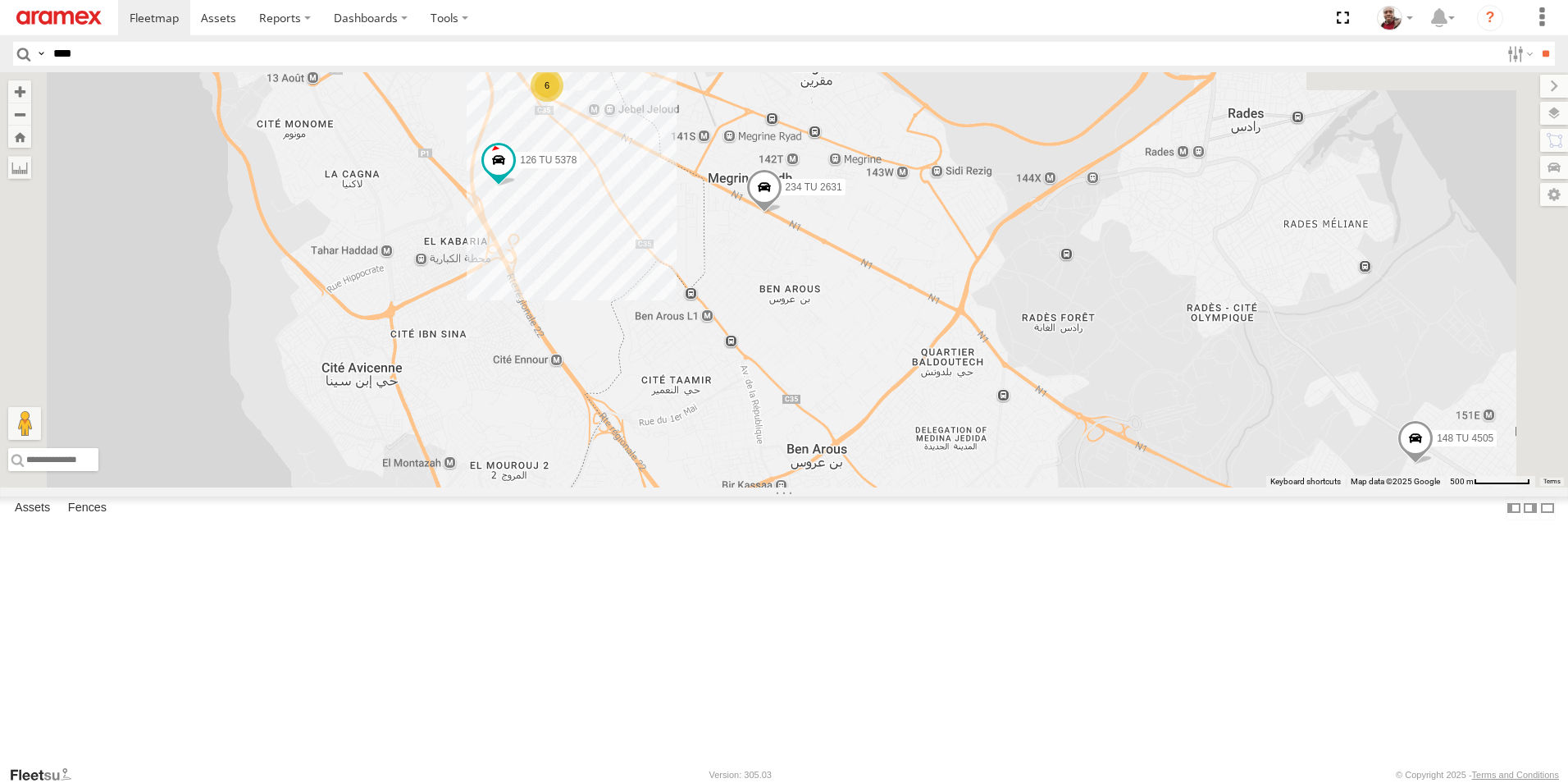
drag, startPoint x: 741, startPoint y: 222, endPoint x: 767, endPoint y: 426, distance: 205.7
click at [767, 426] on div "148 TU 4505 241 TU 8770 226 TU 8345 241 TU 8761 241 TU 8762 234 TU 2631 126 TU …" at bounding box center [784, 280] width 1568 height 415
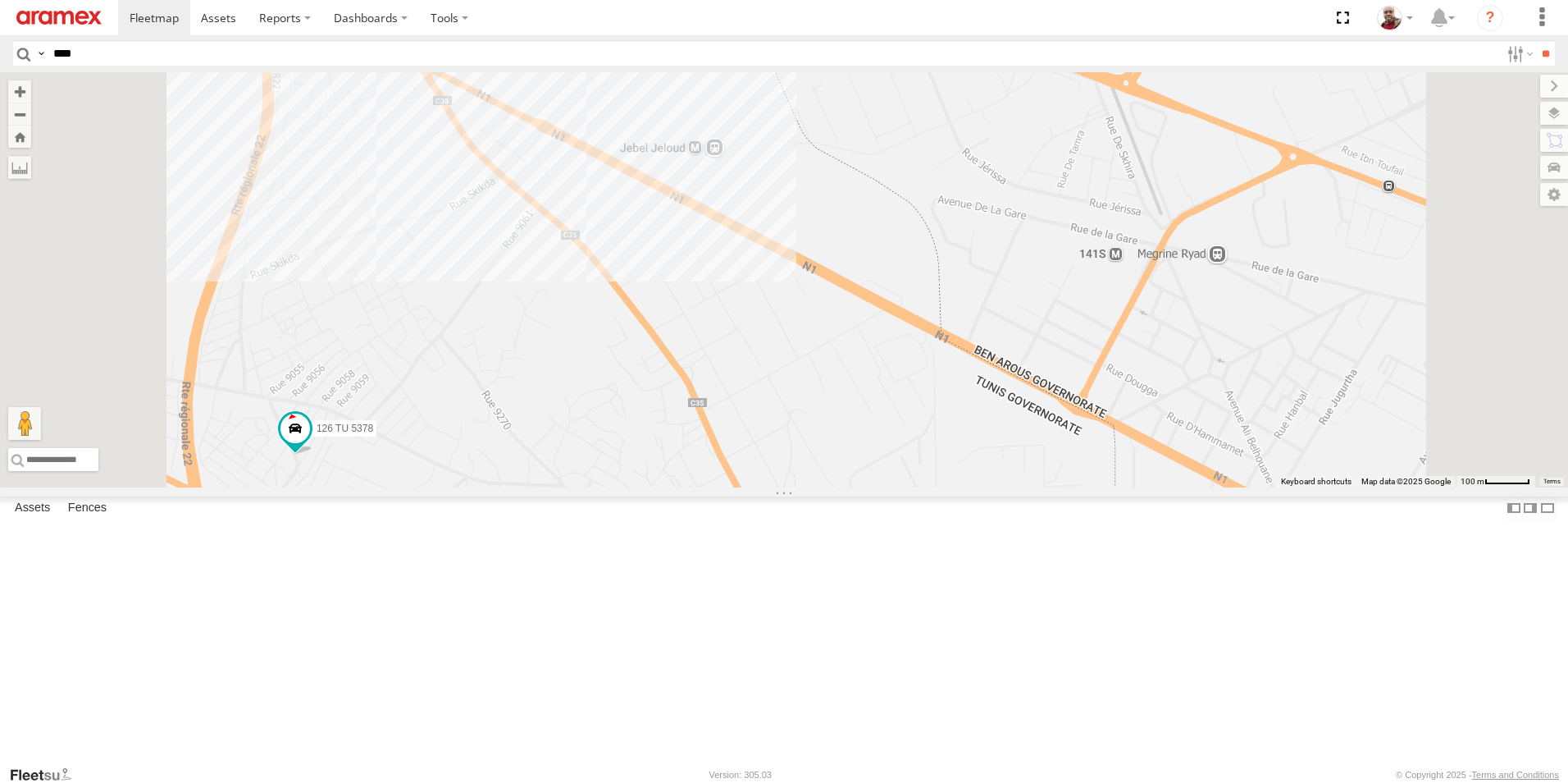
click at [502, 67] on div "6" at bounding box center [486, 51] width 33 height 33
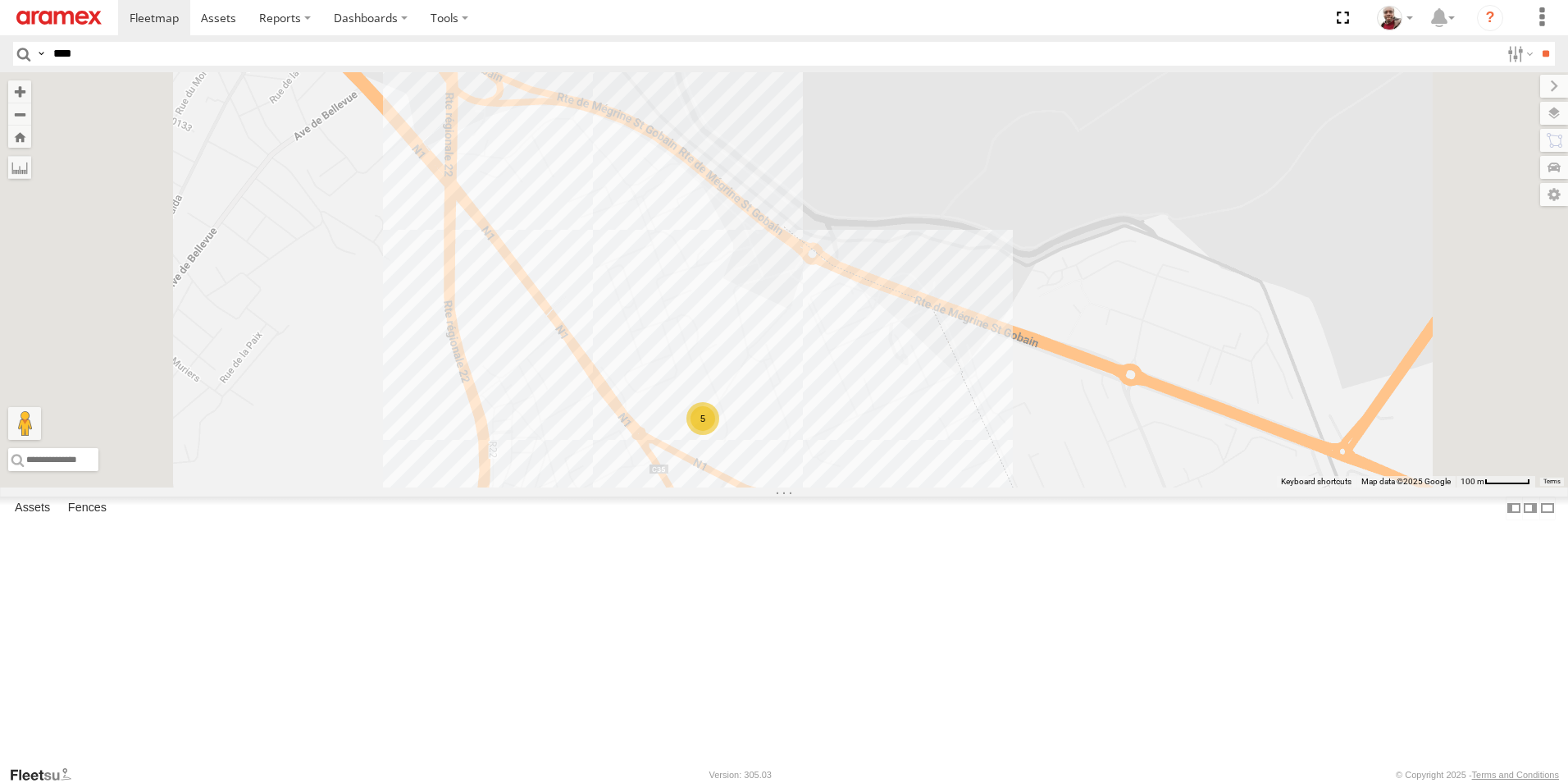
drag, startPoint x: 712, startPoint y: 403, endPoint x: 770, endPoint y: 506, distance: 118.2
click at [763, 487] on div "5 247 TU 9969" at bounding box center [784, 280] width 1568 height 415
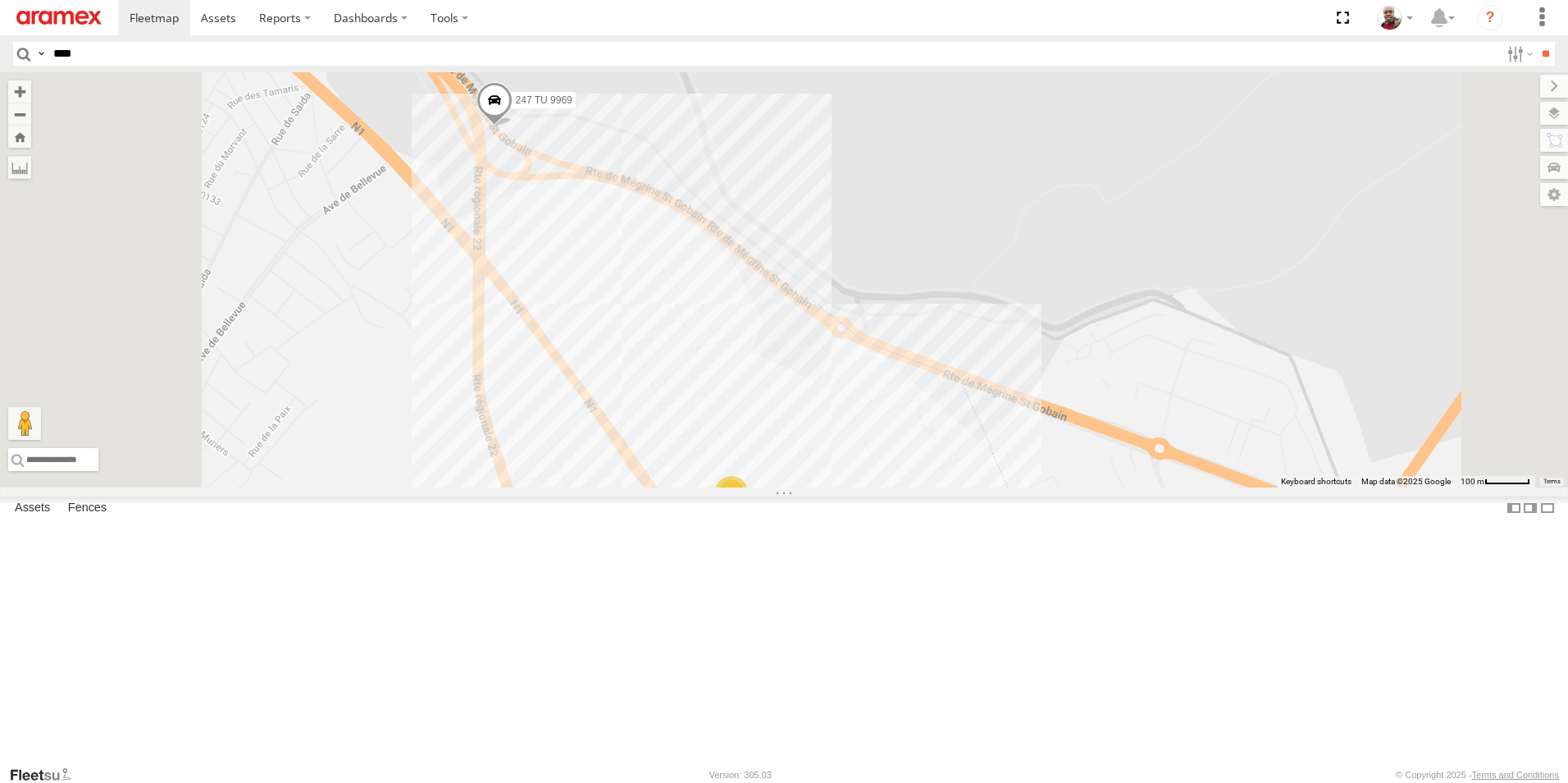
drag, startPoint x: 714, startPoint y: 265, endPoint x: 740, endPoint y: 339, distance: 78.4
click at [740, 339] on div "5 247 TU 9969" at bounding box center [784, 280] width 1568 height 415
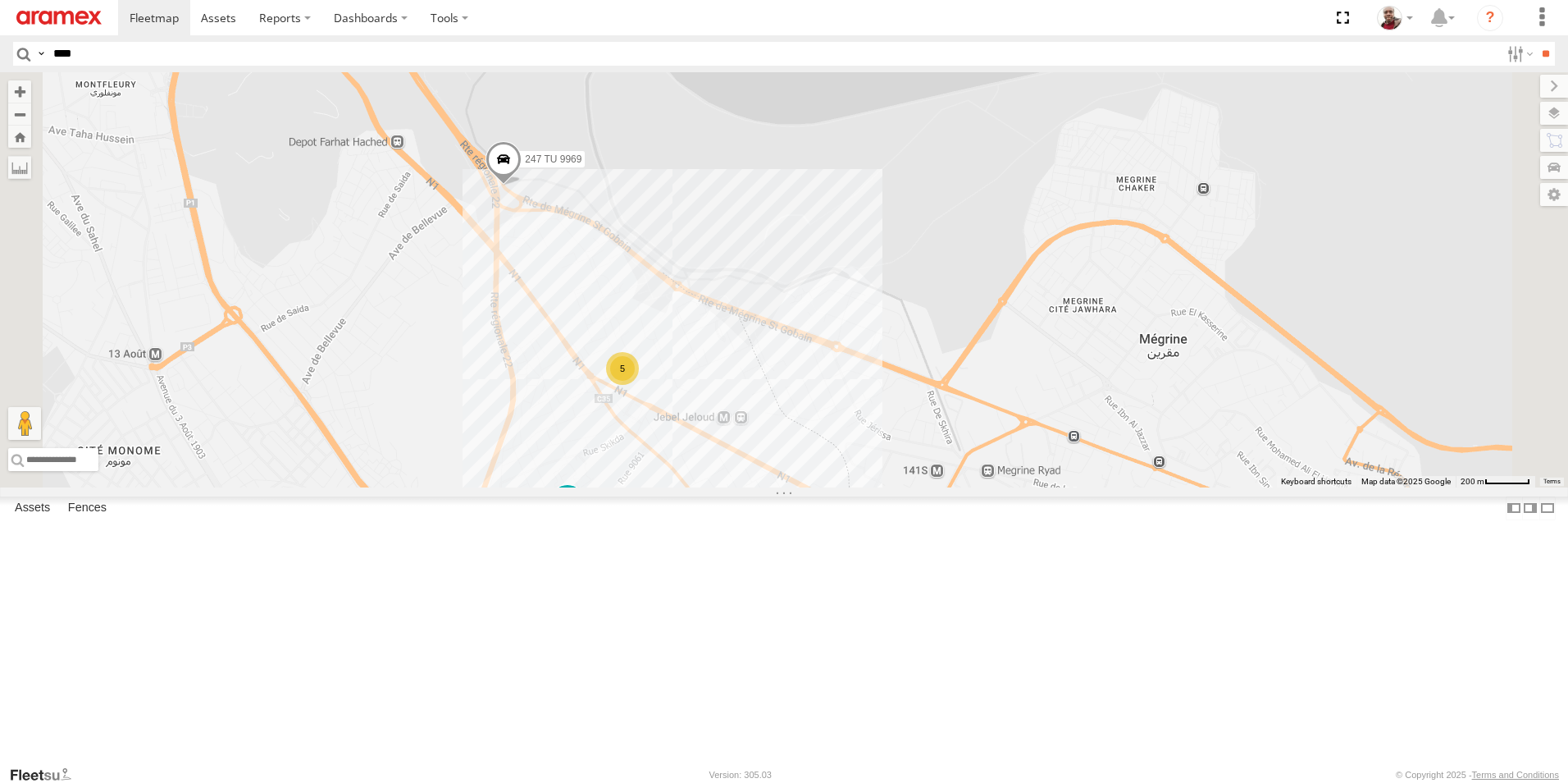
click at [522, 185] on span at bounding box center [503, 163] width 36 height 45
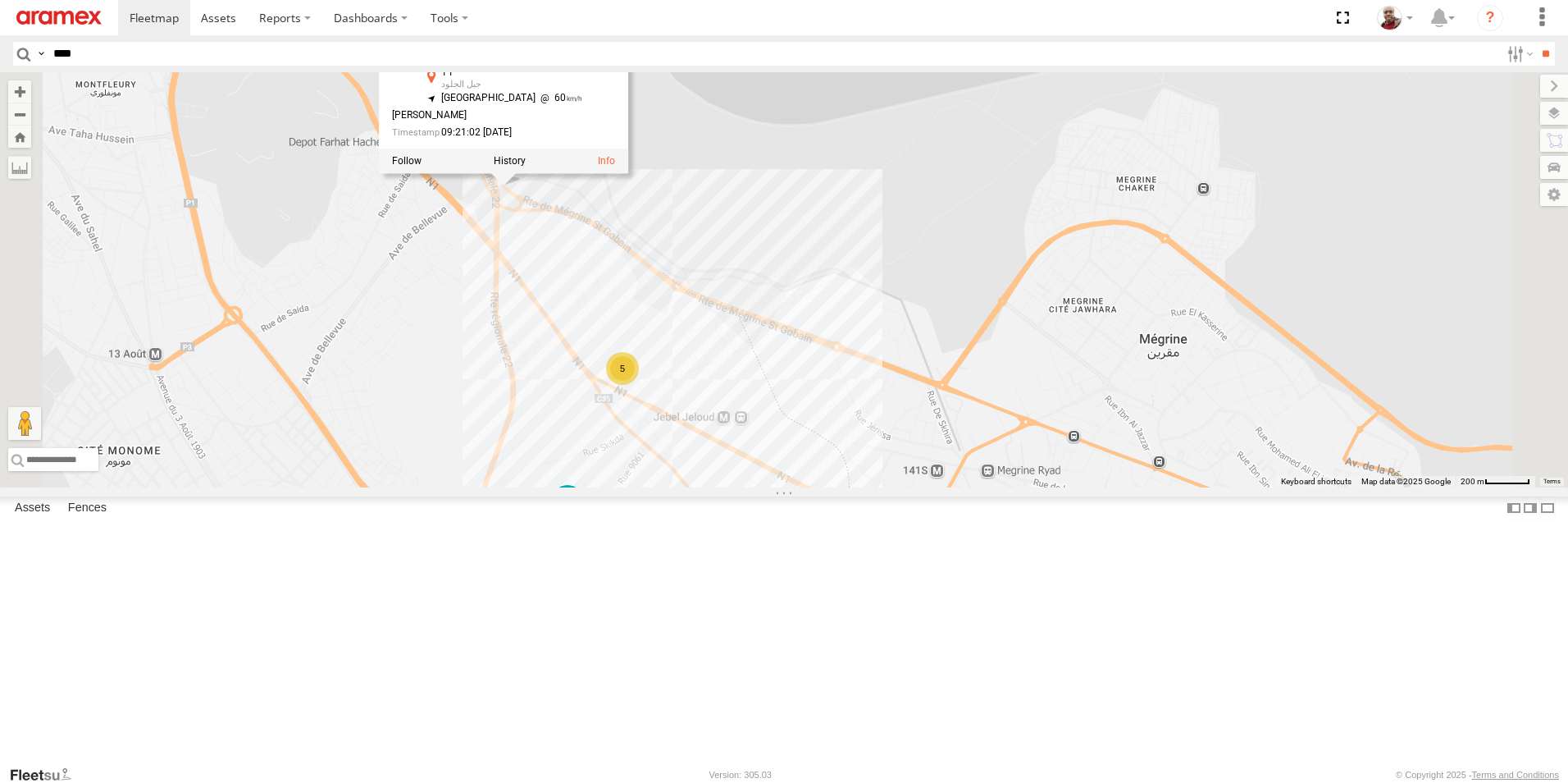
click at [661, 373] on div "247 TU 9969 126 TU 5378 5 247 TU 9969 Aramex Tunisia أ 1 جبل الجلود 36.78221 , …" at bounding box center [784, 280] width 1568 height 415
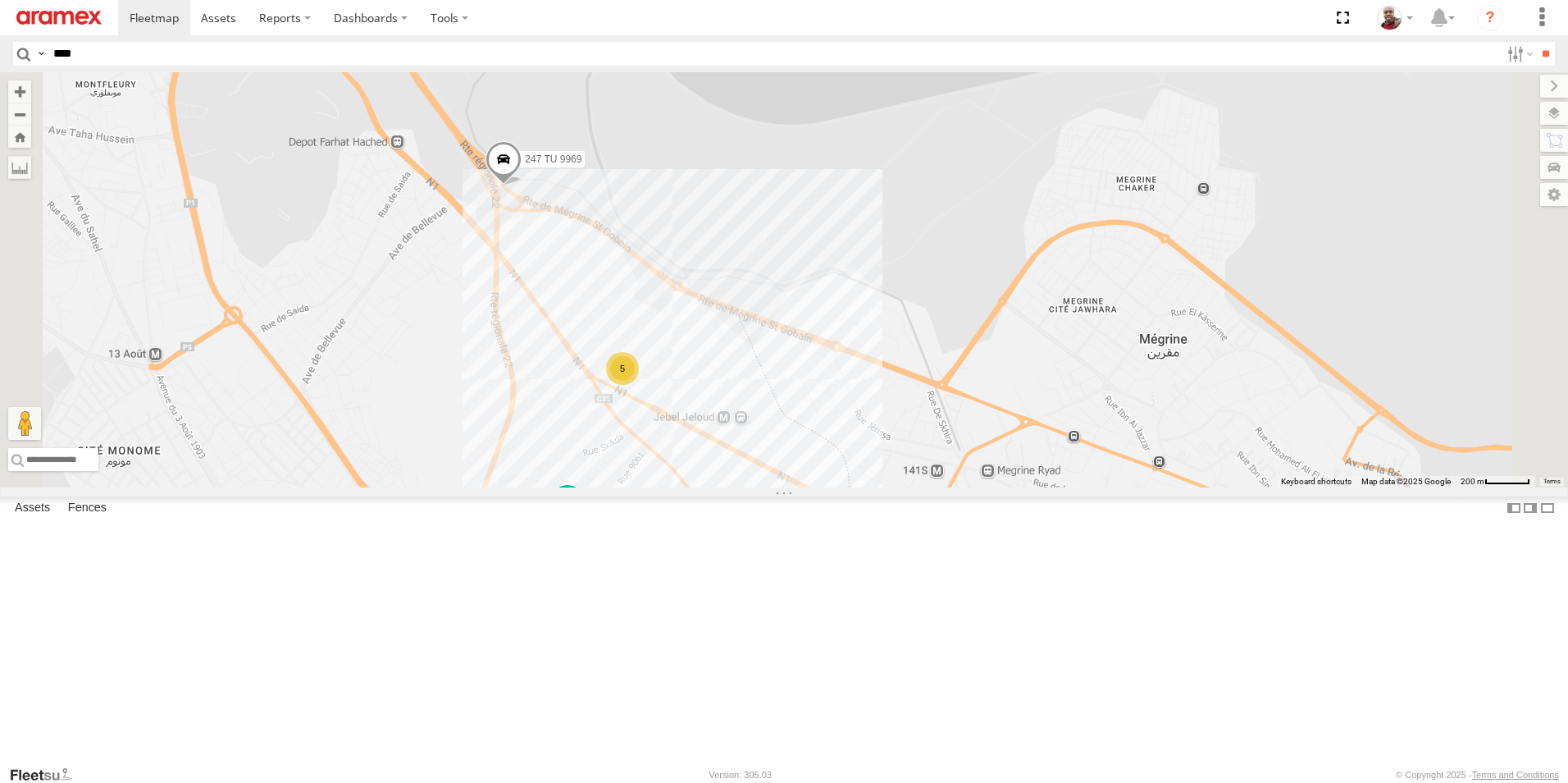
drag, startPoint x: 1498, startPoint y: 51, endPoint x: 1467, endPoint y: 56, distance: 31.4
click at [1501, 51] on label at bounding box center [1518, 54] width 35 height 24
click at [0, 0] on label at bounding box center [0, 0] width 0 height 0
click at [0, 0] on span "Branch Bizerte" at bounding box center [0, 0] width 0 height 0
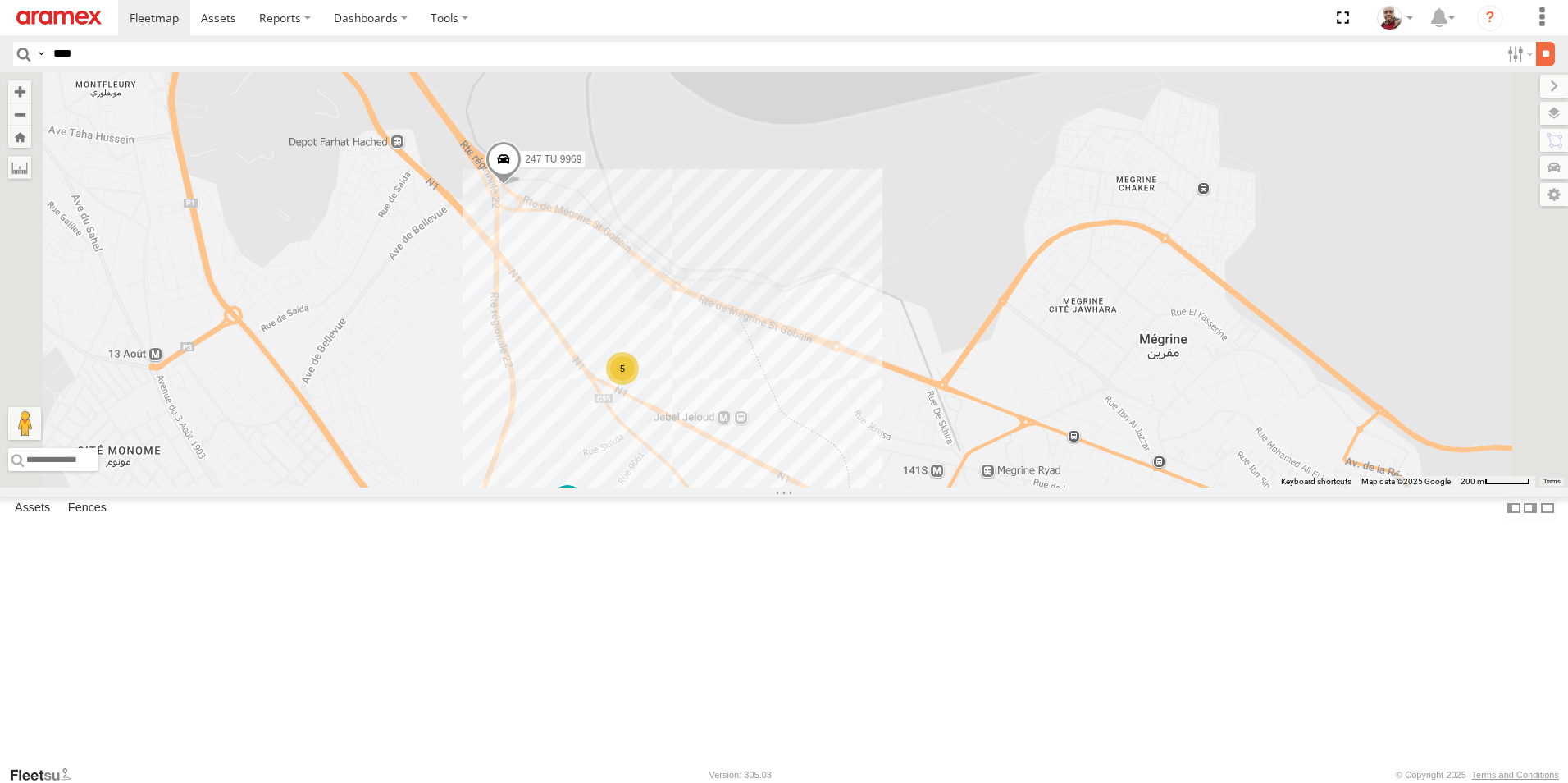
click at [1536, 45] on input "**" at bounding box center [1545, 54] width 19 height 24
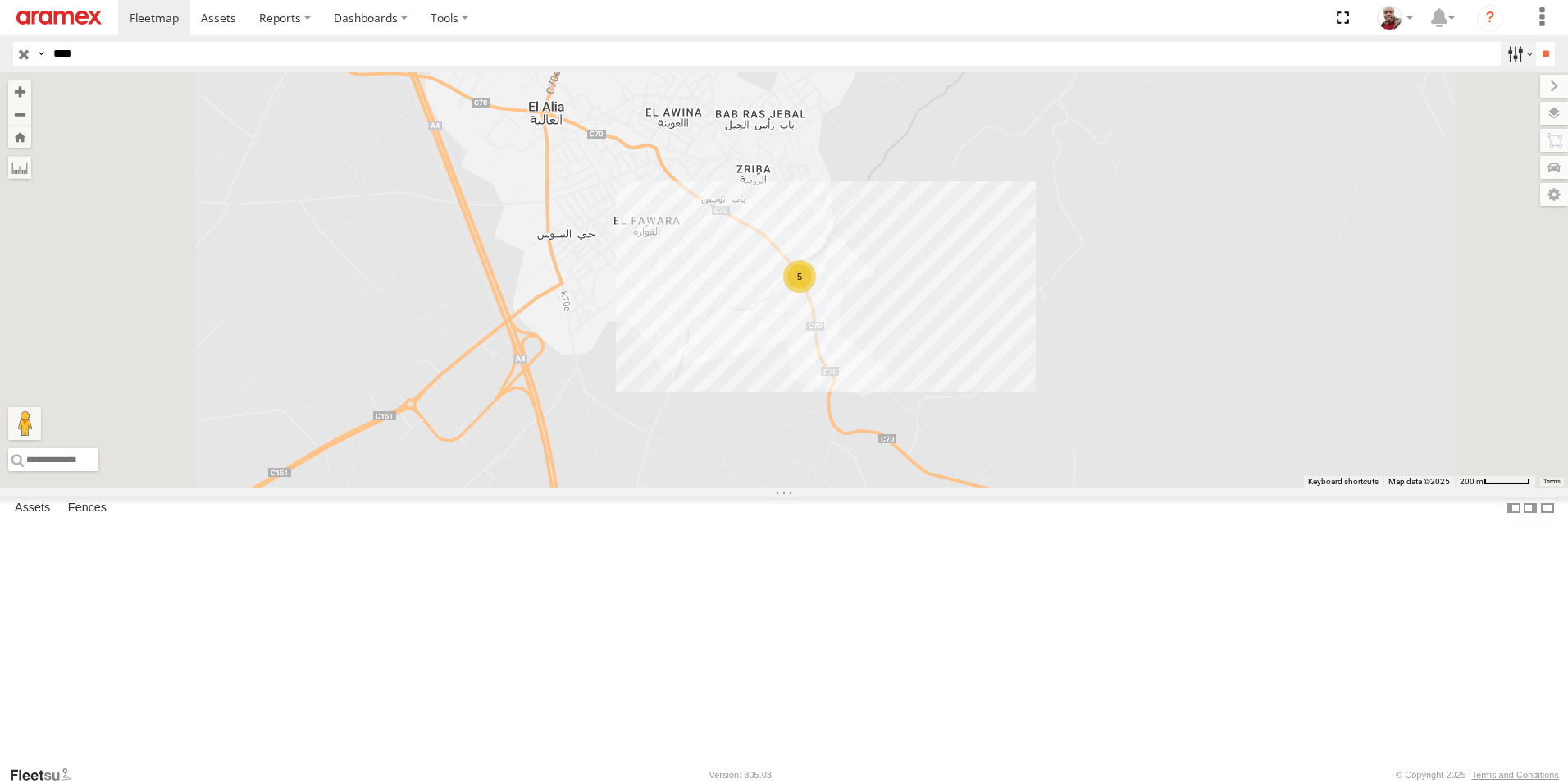
click at [1502, 58] on label at bounding box center [1518, 54] width 35 height 24
click at [0, 0] on span "Gafsa Branch" at bounding box center [0, 0] width 0 height 0
click at [0, 0] on span "Branch Bizerte" at bounding box center [0, 0] width 0 height 0
click at [1538, 52] on input "**" at bounding box center [1545, 54] width 19 height 24
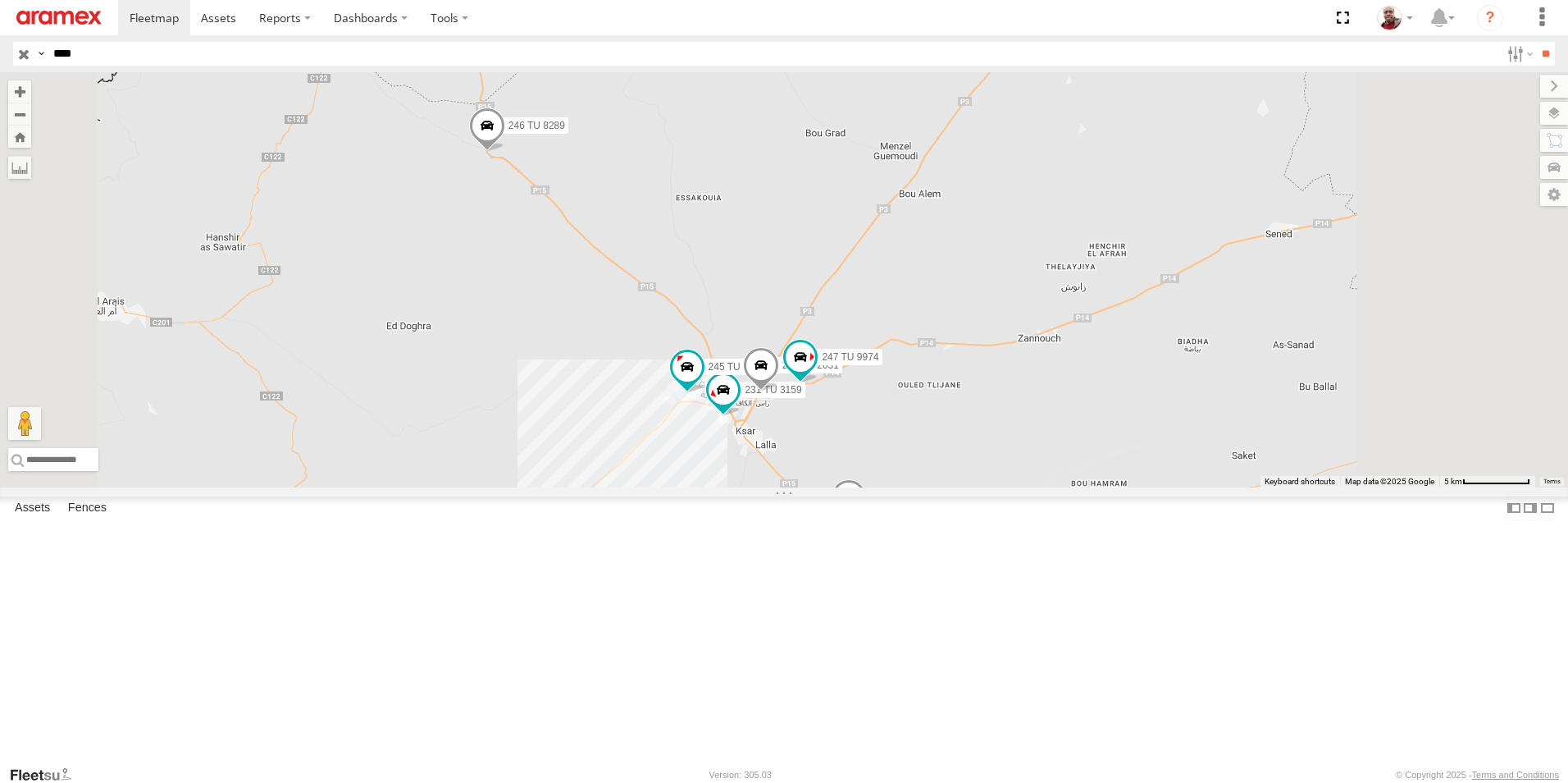
drag, startPoint x: 870, startPoint y: 479, endPoint x: 852, endPoint y: 432, distance: 50.3
click at [852, 432] on div "245 TU 4334 231 TU 3159 245 TU 9065 246 TU 8280 241 TU 2031 246 TU 8289 247 TU …" at bounding box center [784, 280] width 1568 height 415
click at [1504, 62] on label at bounding box center [1518, 54] width 35 height 24
click at [0, 0] on span "Jandouba Branch" at bounding box center [0, 0] width 0 height 0
drag, startPoint x: 125, startPoint y: 205, endPoint x: 97, endPoint y: 210, distance: 28.4
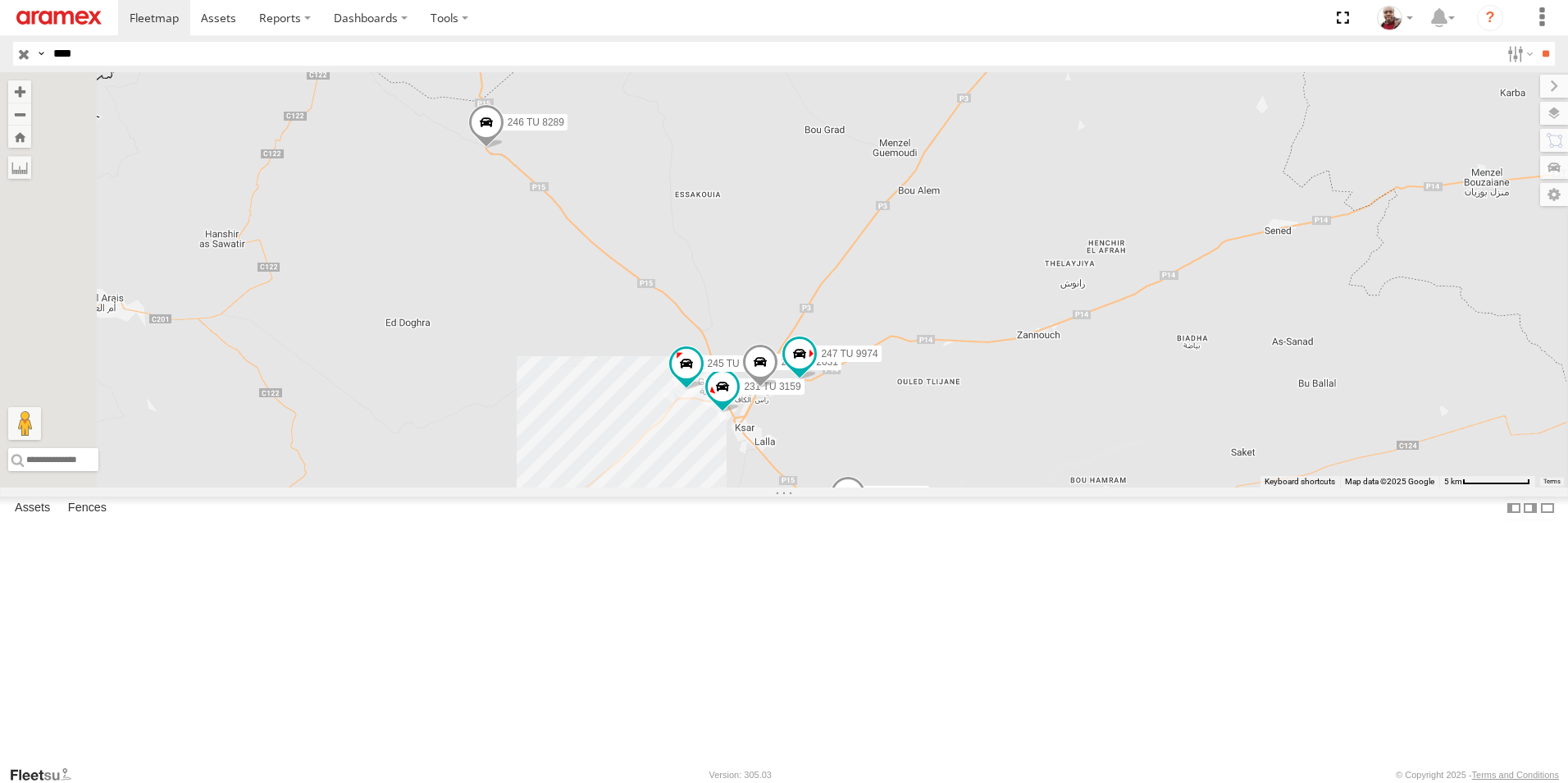
click at [0, 0] on span "Jandouba Branch" at bounding box center [0, 0] width 0 height 0
click at [0, 0] on span "Gafsa Branch" at bounding box center [0, 0] width 0 height 0
click at [1536, 48] on input "**" at bounding box center [1545, 54] width 19 height 24
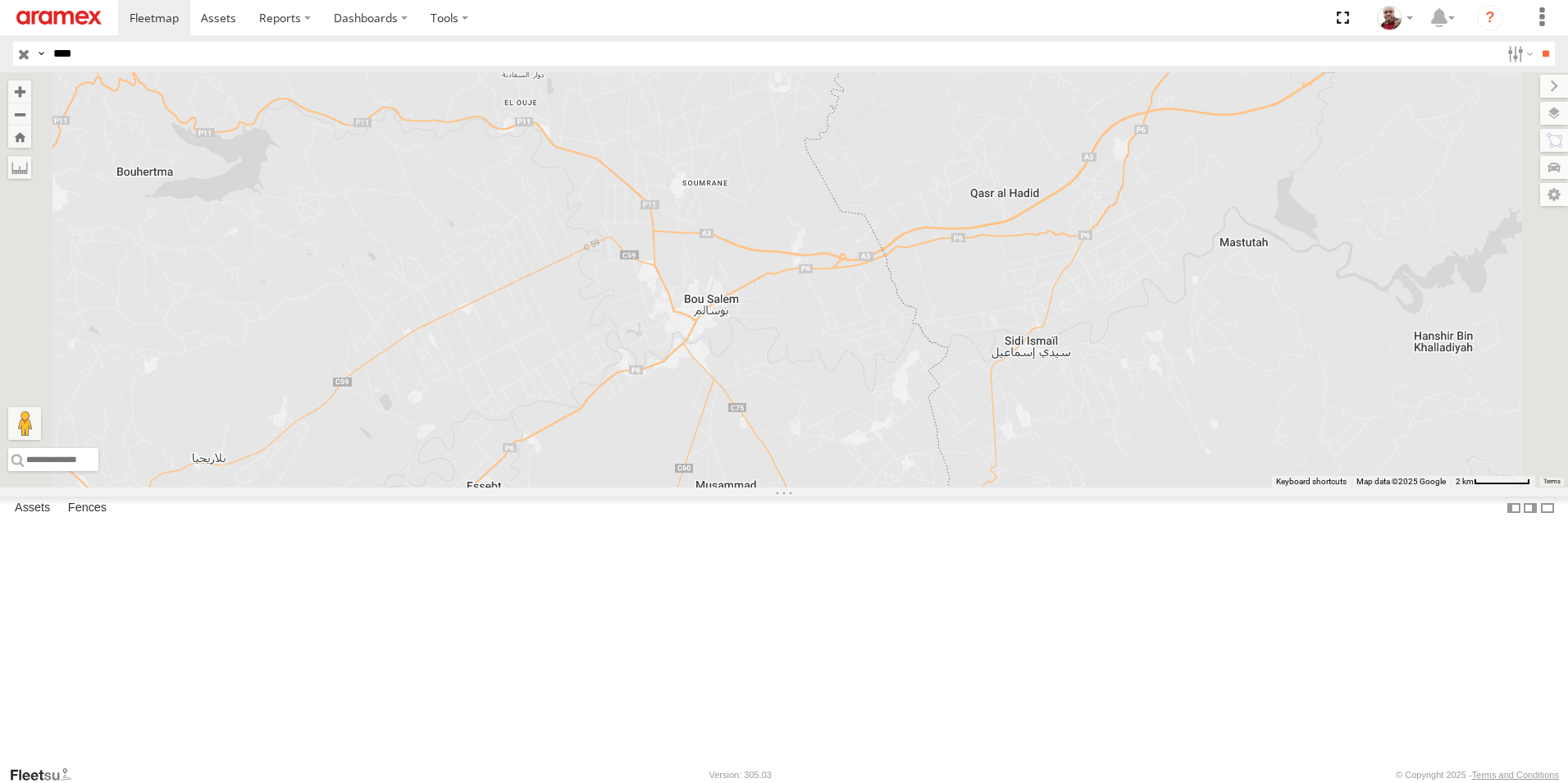
drag, startPoint x: 729, startPoint y: 625, endPoint x: 835, endPoint y: 463, distance: 193.6
click at [835, 463] on div "245 TU 4331 5" at bounding box center [784, 280] width 1568 height 415
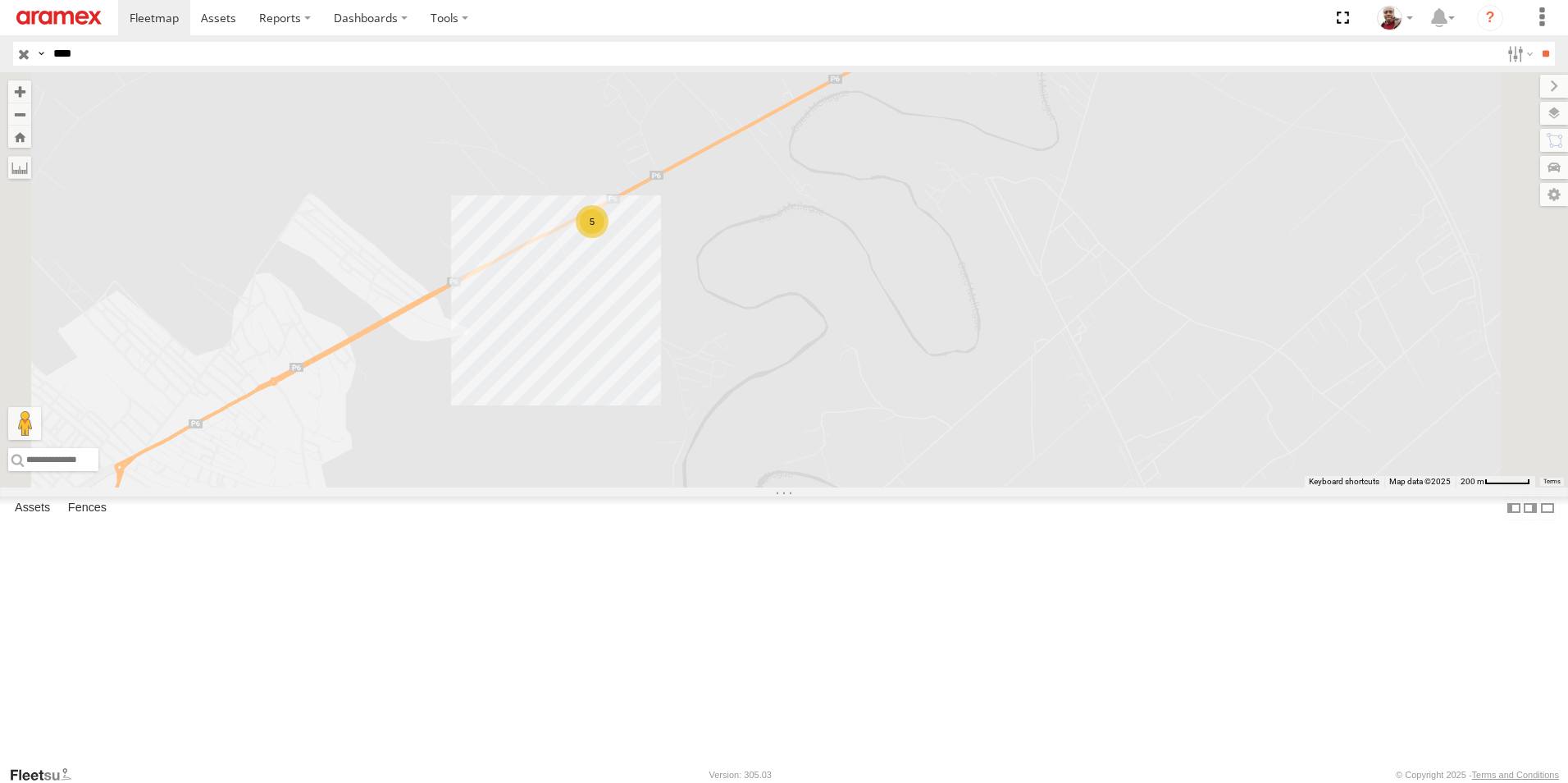
click at [609, 238] on div "5" at bounding box center [592, 221] width 33 height 33
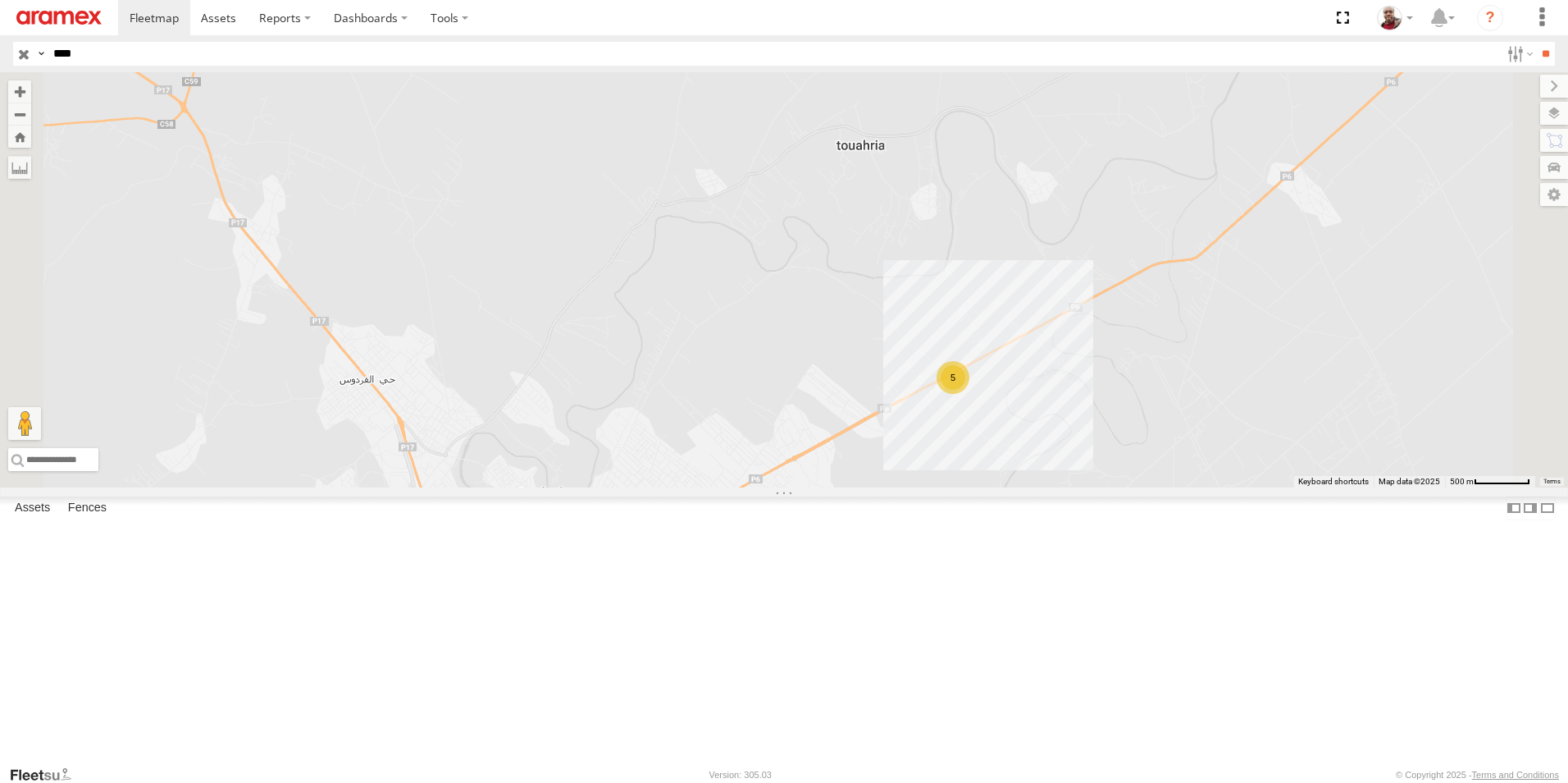
drag, startPoint x: 1424, startPoint y: 575, endPoint x: 1226, endPoint y: 508, distance: 209.0
click at [1230, 487] on div "245 TU 4331 5" at bounding box center [784, 280] width 1568 height 415
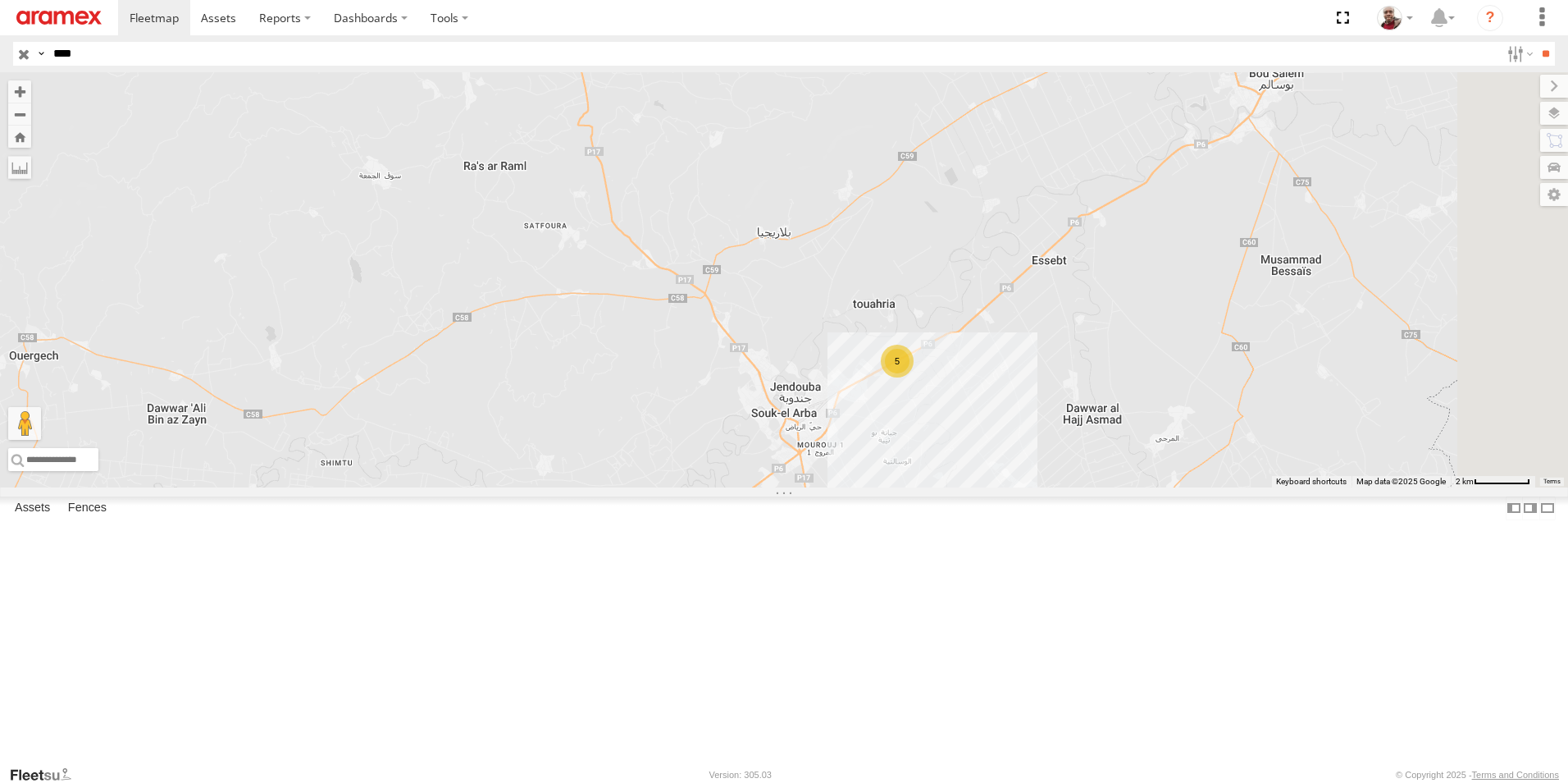
drag, startPoint x: 1360, startPoint y: 458, endPoint x: 1203, endPoint y: 502, distance: 163.0
click at [1203, 487] on div "245 TU 4331 5" at bounding box center [784, 280] width 1568 height 415
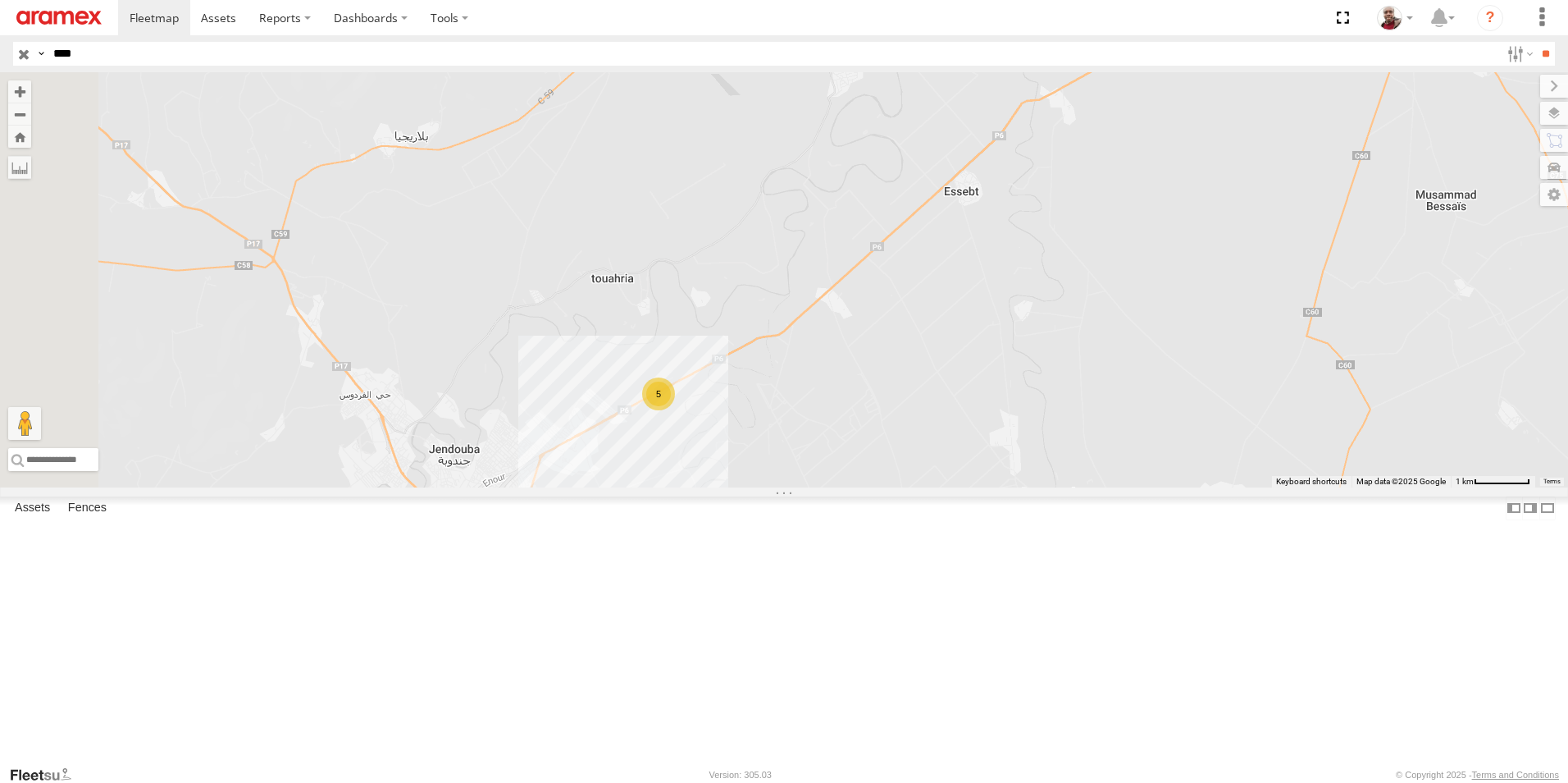
click at [0, 0] on div "Jandouba Branch" at bounding box center [0, 0] width 0 height 0
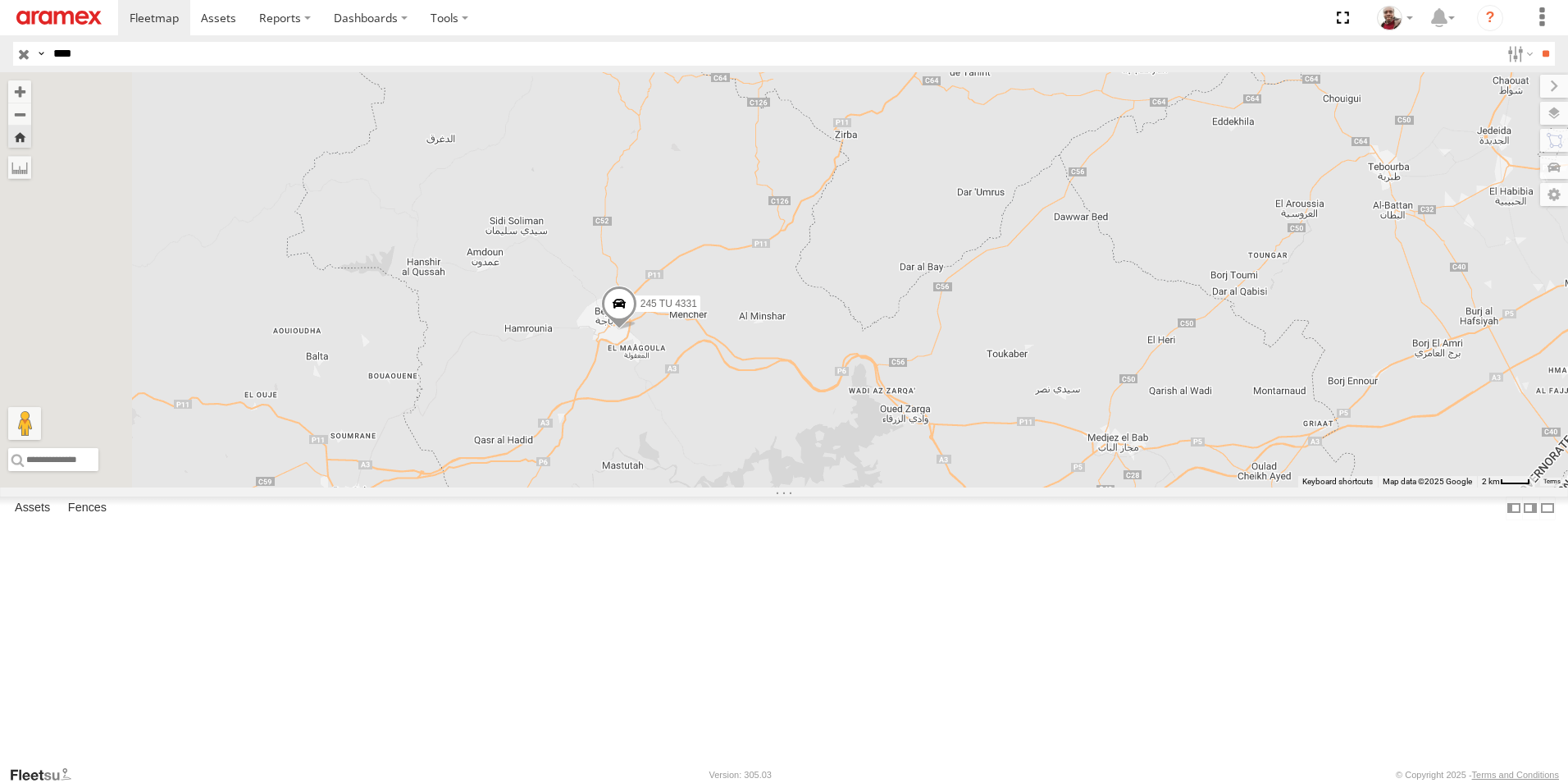
drag, startPoint x: 715, startPoint y: 678, endPoint x: 863, endPoint y: 442, distance: 278.6
click at [853, 457] on div "245 TU 4331" at bounding box center [784, 280] width 1568 height 415
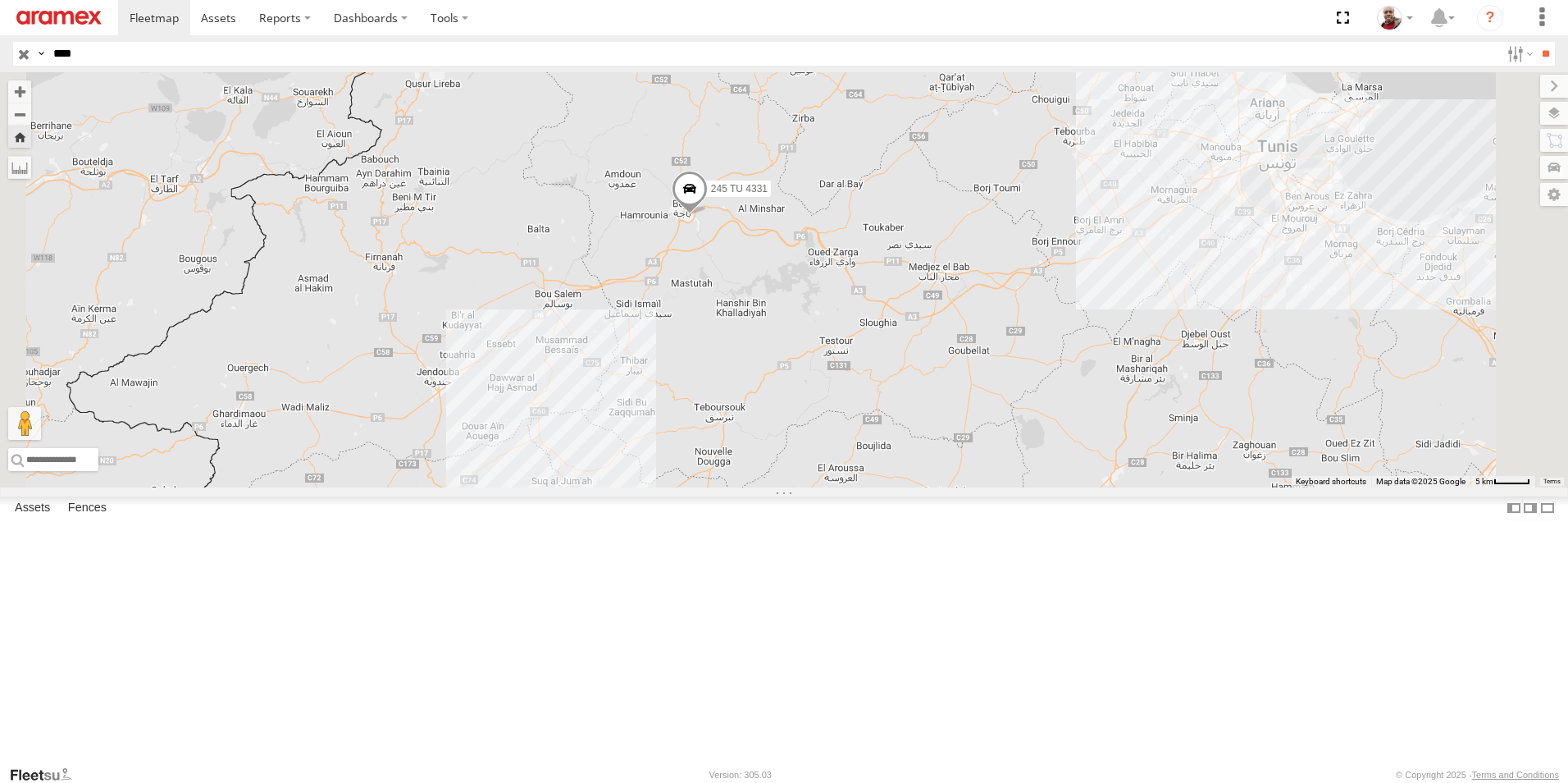
click at [22, 53] on input "button" at bounding box center [24, 54] width 21 height 24
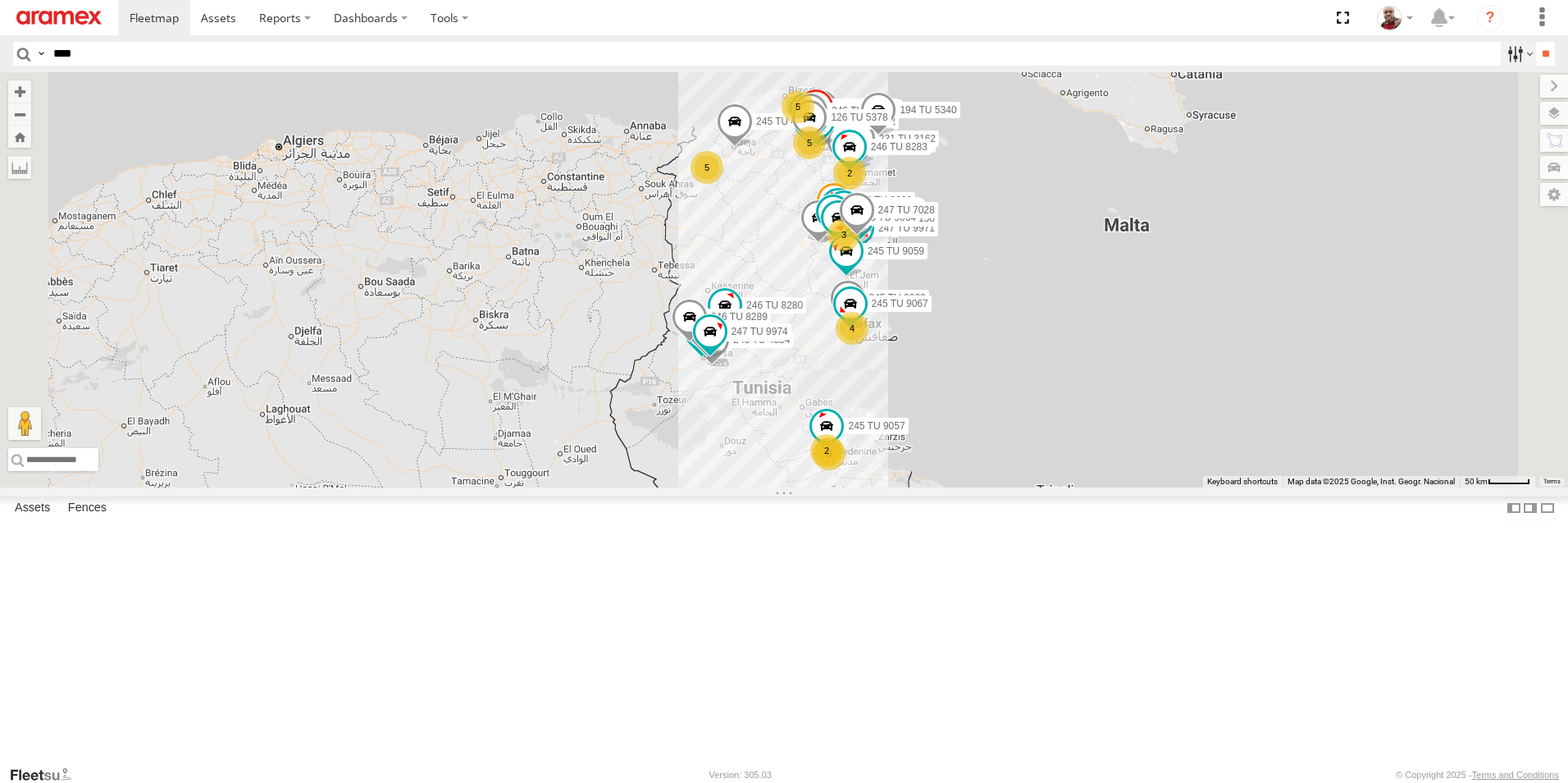
click at [1517, 58] on label at bounding box center [1518, 54] width 35 height 24
click at [0, 0] on label at bounding box center [0, 0] width 0 height 0
click at [0, 0] on span "Jandouba Branch" at bounding box center [0, 0] width 0 height 0
click at [1536, 58] on input "**" at bounding box center [1545, 54] width 19 height 24
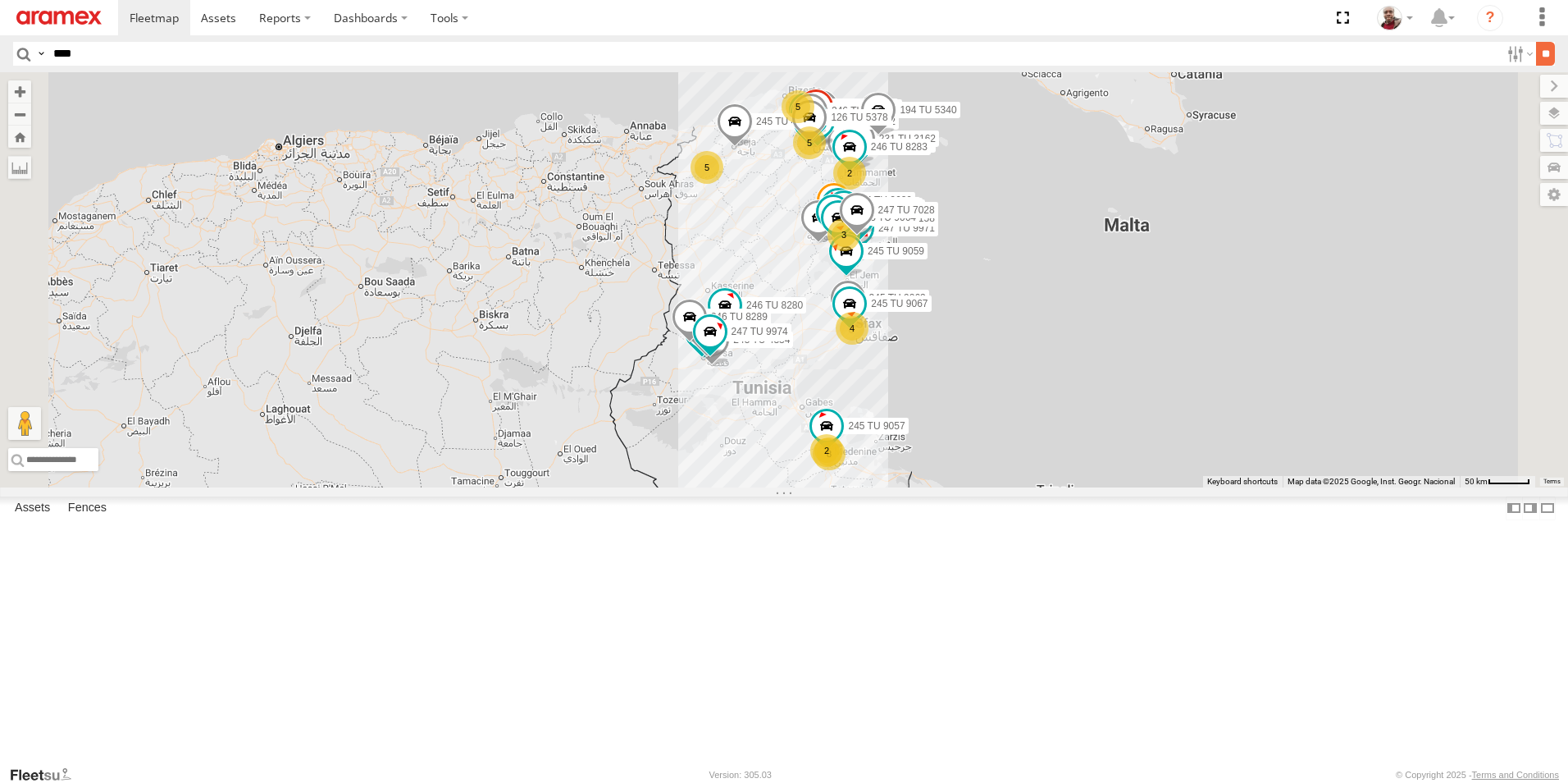
scroll to position [0, 1]
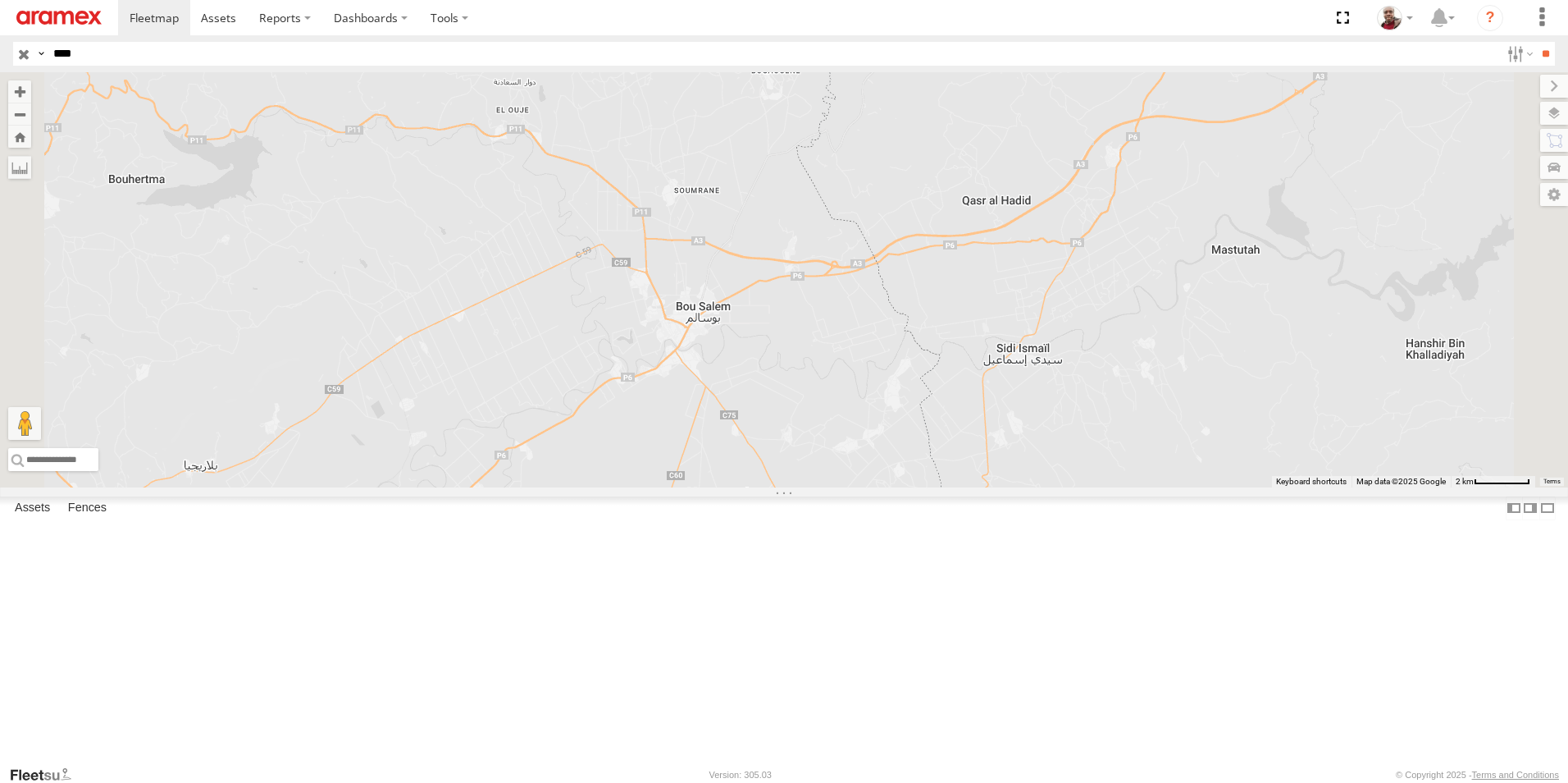
drag, startPoint x: 1151, startPoint y: 463, endPoint x: 1140, endPoint y: 471, distance: 13.6
click at [1140, 471] on div "245 TU 4331 5" at bounding box center [784, 280] width 1568 height 415
click at [1502, 47] on label at bounding box center [1518, 54] width 35 height 24
click at [0, 0] on span "Mednine Branch" at bounding box center [0, 0] width 0 height 0
click at [0, 0] on span "Jandouba Branch" at bounding box center [0, 0] width 0 height 0
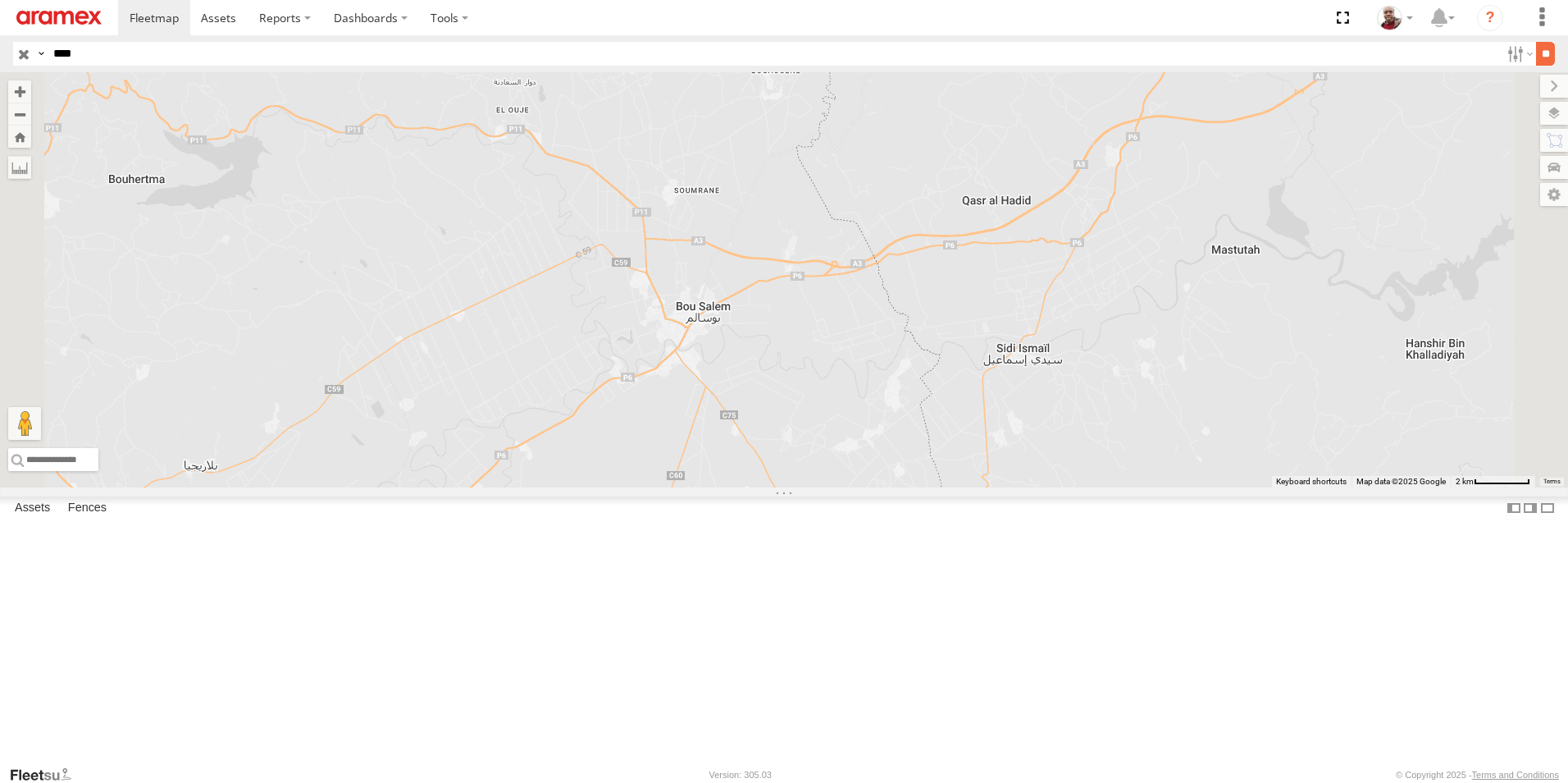
click at [1542, 49] on input "**" at bounding box center [1545, 54] width 19 height 24
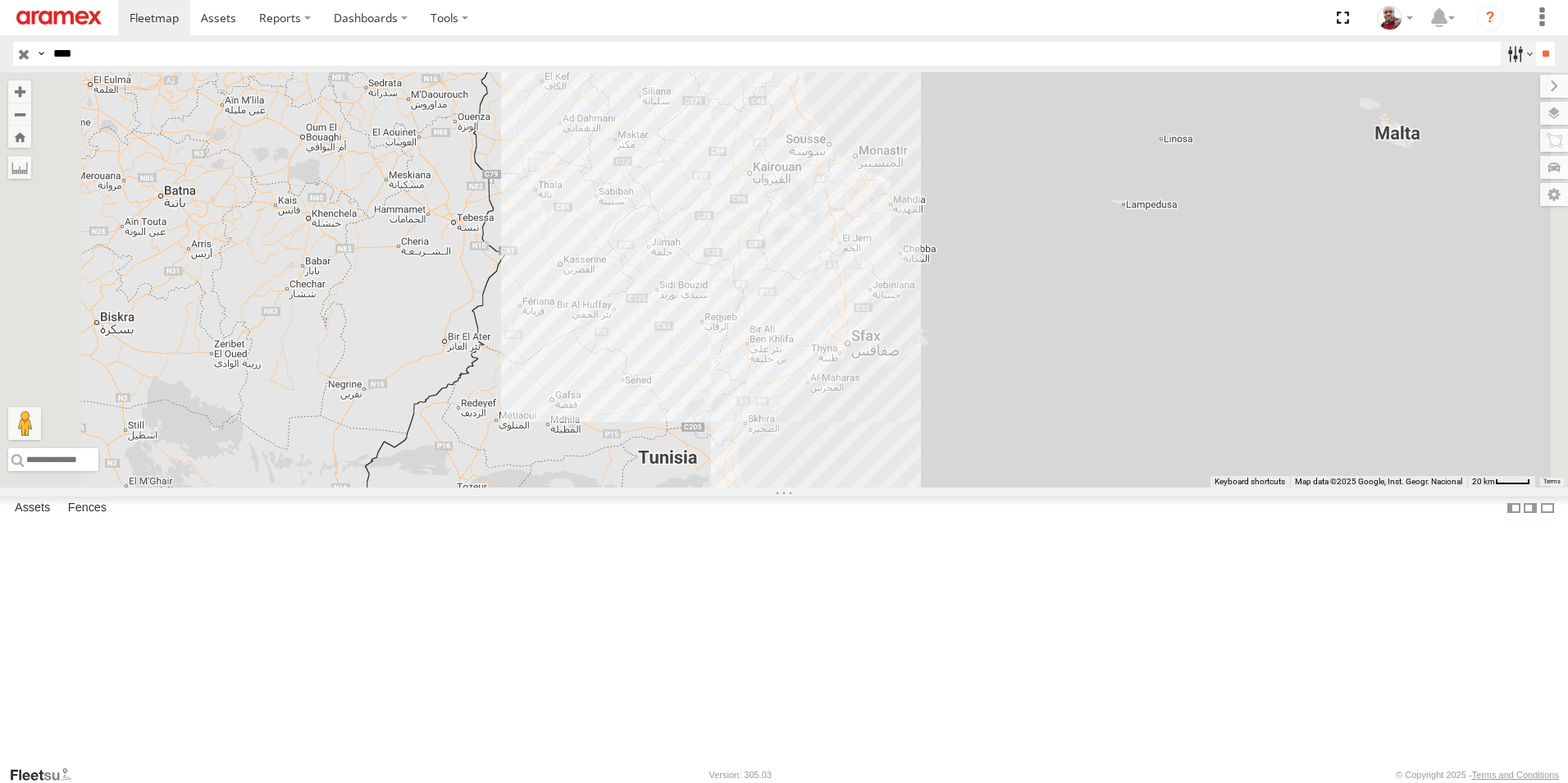
click at [1507, 63] on label at bounding box center [1518, 54] width 35 height 24
click at [0, 0] on span "Nabeul branch" at bounding box center [0, 0] width 0 height 0
click at [0, 0] on span "Mednine Branch" at bounding box center [0, 0] width 0 height 0
click at [1536, 53] on input "**" at bounding box center [1545, 54] width 19 height 24
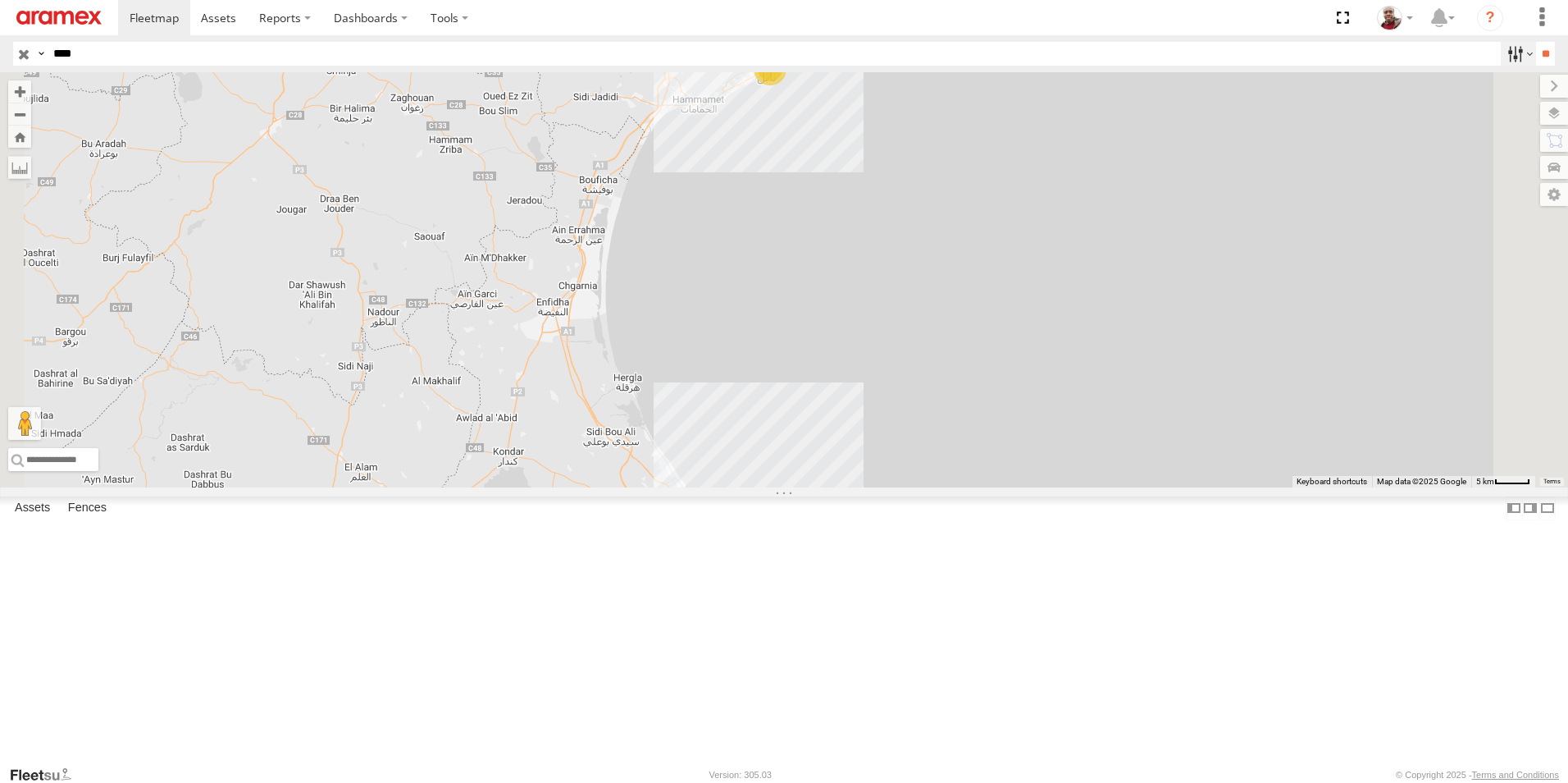
click at [1510, 64] on label at bounding box center [1518, 54] width 35 height 24
click at [0, 0] on span "Sfax Office" at bounding box center [0, 0] width 0 height 0
click at [0, 0] on span "Nabeul branch" at bounding box center [0, 0] width 0 height 0
click at [1538, 46] on input "**" at bounding box center [1545, 54] width 19 height 24
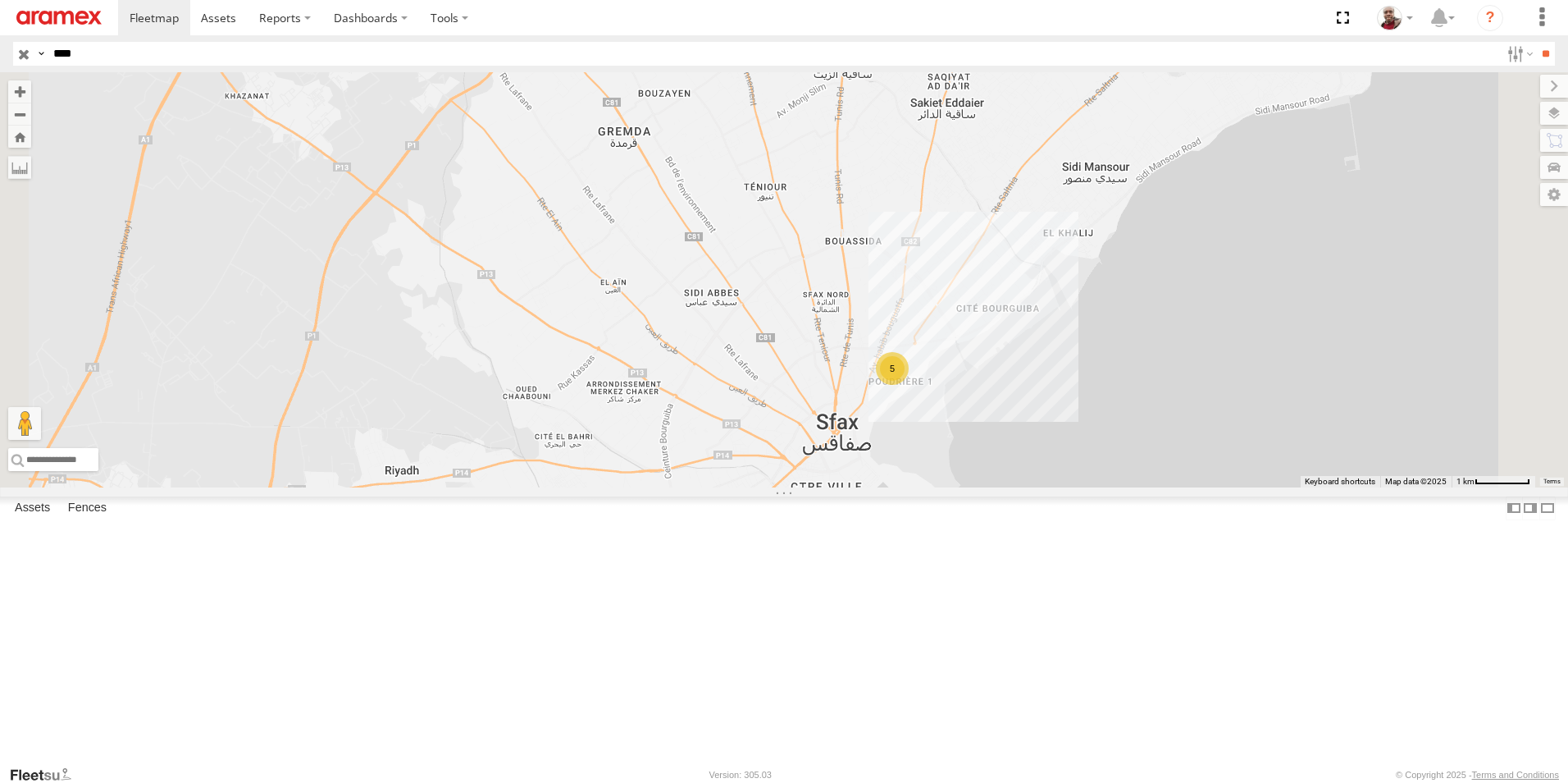
drag, startPoint x: 926, startPoint y: 495, endPoint x: 889, endPoint y: 440, distance: 66.3
click at [889, 440] on div "5 245 TU 9063" at bounding box center [784, 280] width 1568 height 415
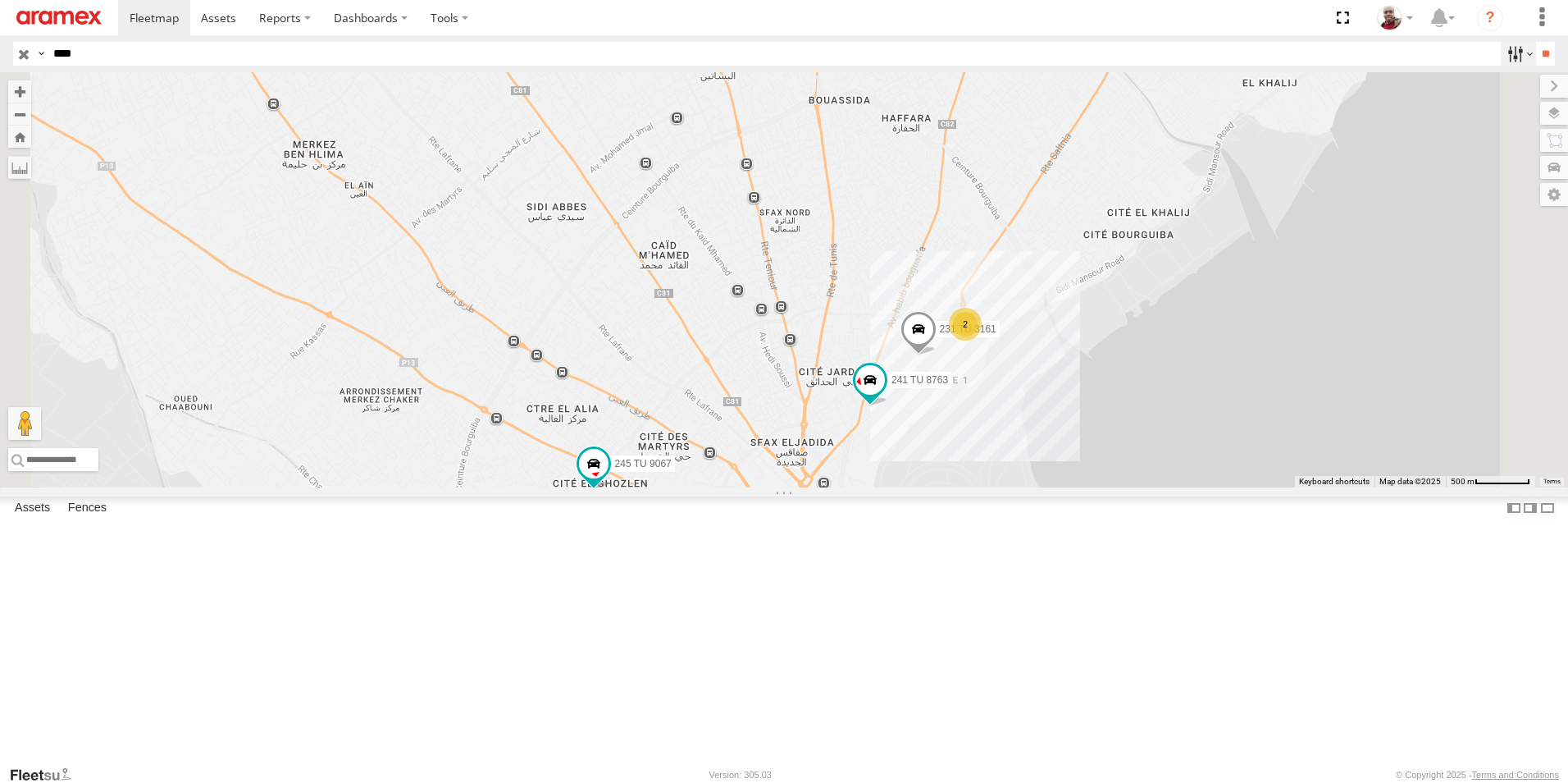
click at [1512, 61] on label at bounding box center [1518, 54] width 35 height 24
click at [0, 0] on span "Souse Branch" at bounding box center [0, 0] width 0 height 0
click at [0, 0] on span "Sfax Office" at bounding box center [0, 0] width 0 height 0
click at [1536, 44] on input "**" at bounding box center [1545, 54] width 19 height 24
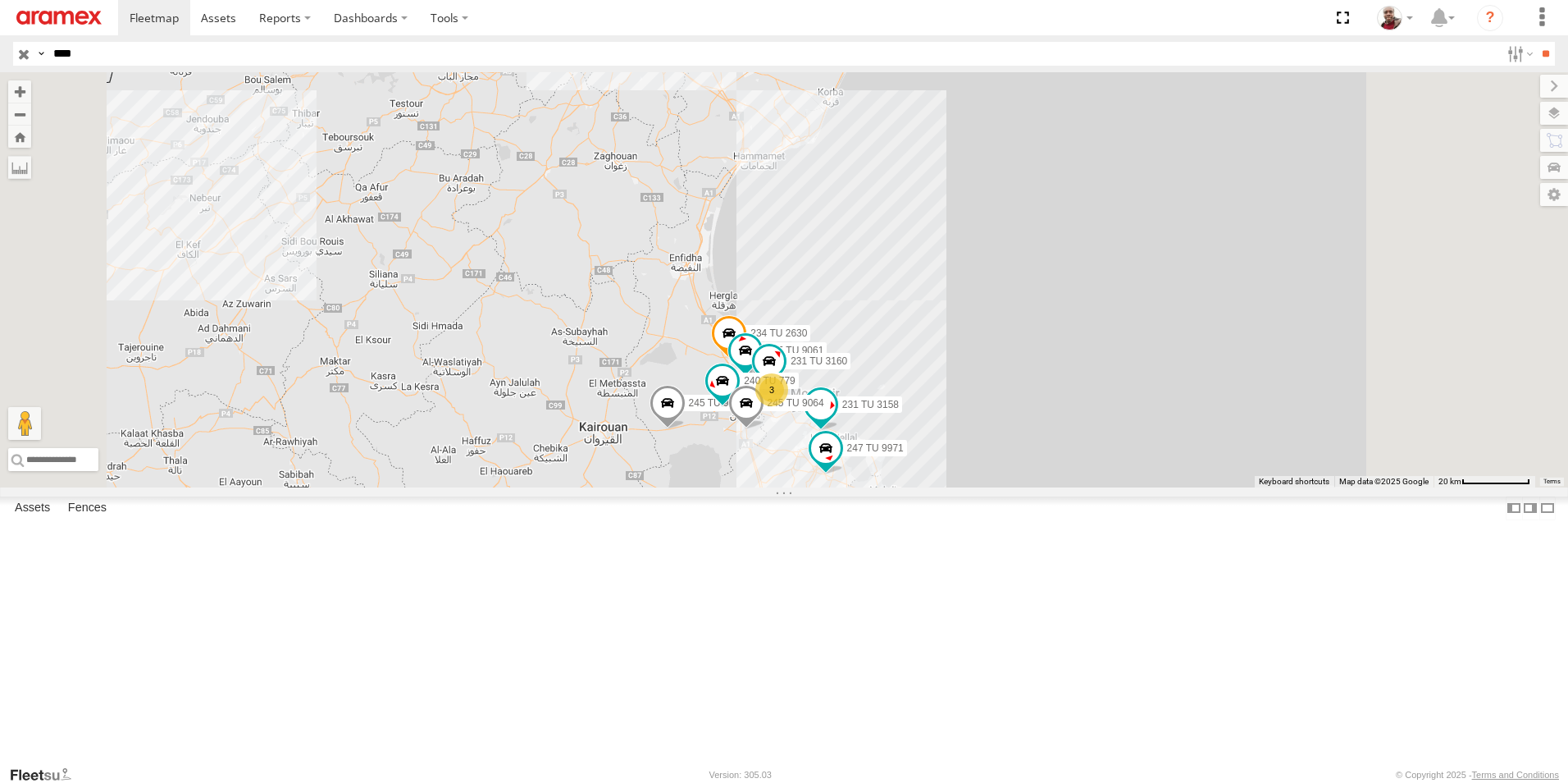
drag, startPoint x: 969, startPoint y: 410, endPoint x: 960, endPoint y: 334, distance: 76.5
click at [960, 335] on div "241 TU 2030 234 TU 2630 3 245 TU 9061 231 TU 3160 245 TU 9060 240 TU 779 247 TU…" at bounding box center [784, 280] width 1568 height 415
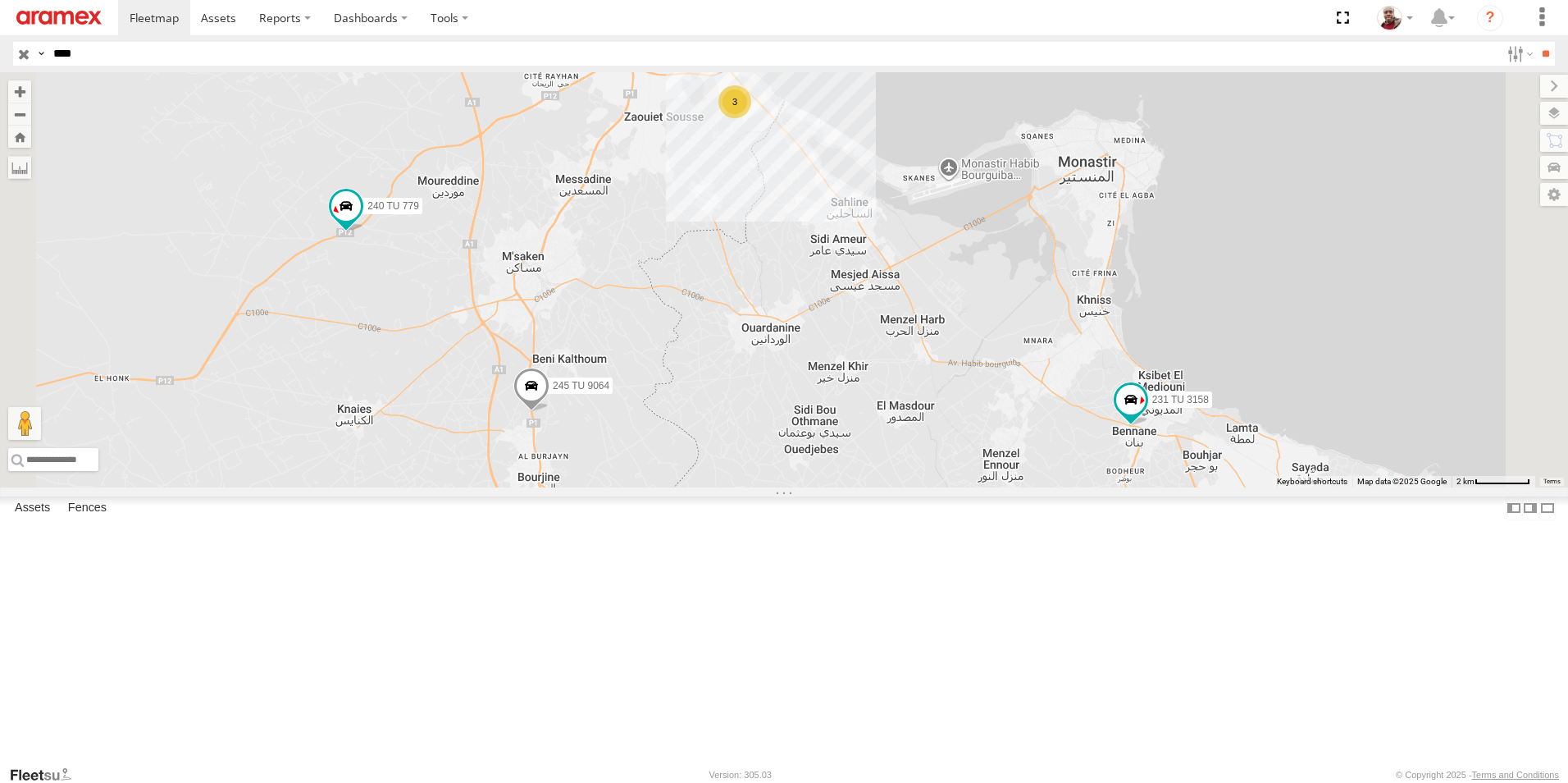
click at [752, 118] on div "3" at bounding box center [735, 101] width 33 height 33
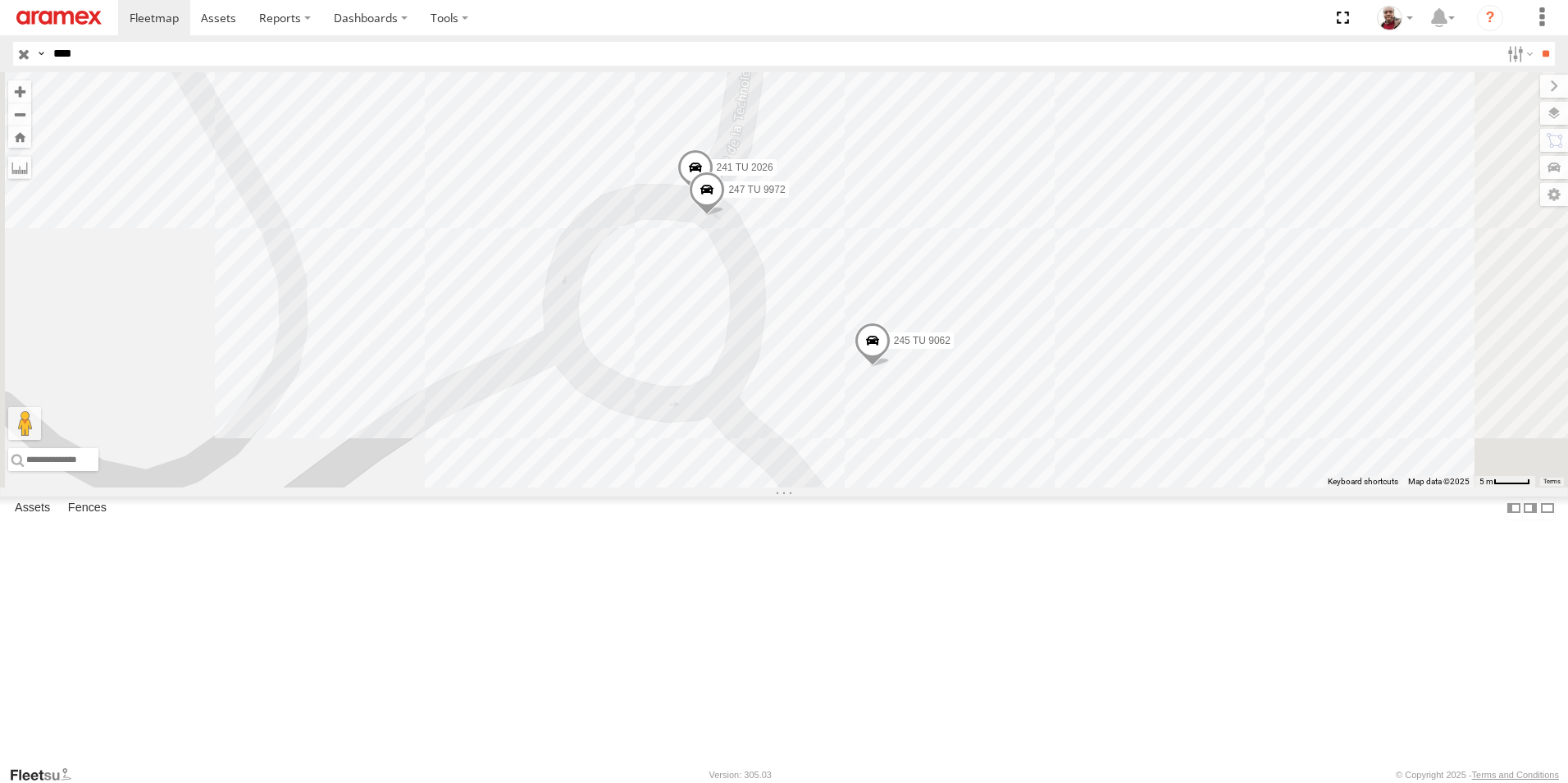
click at [714, 194] on span at bounding box center [695, 171] width 36 height 45
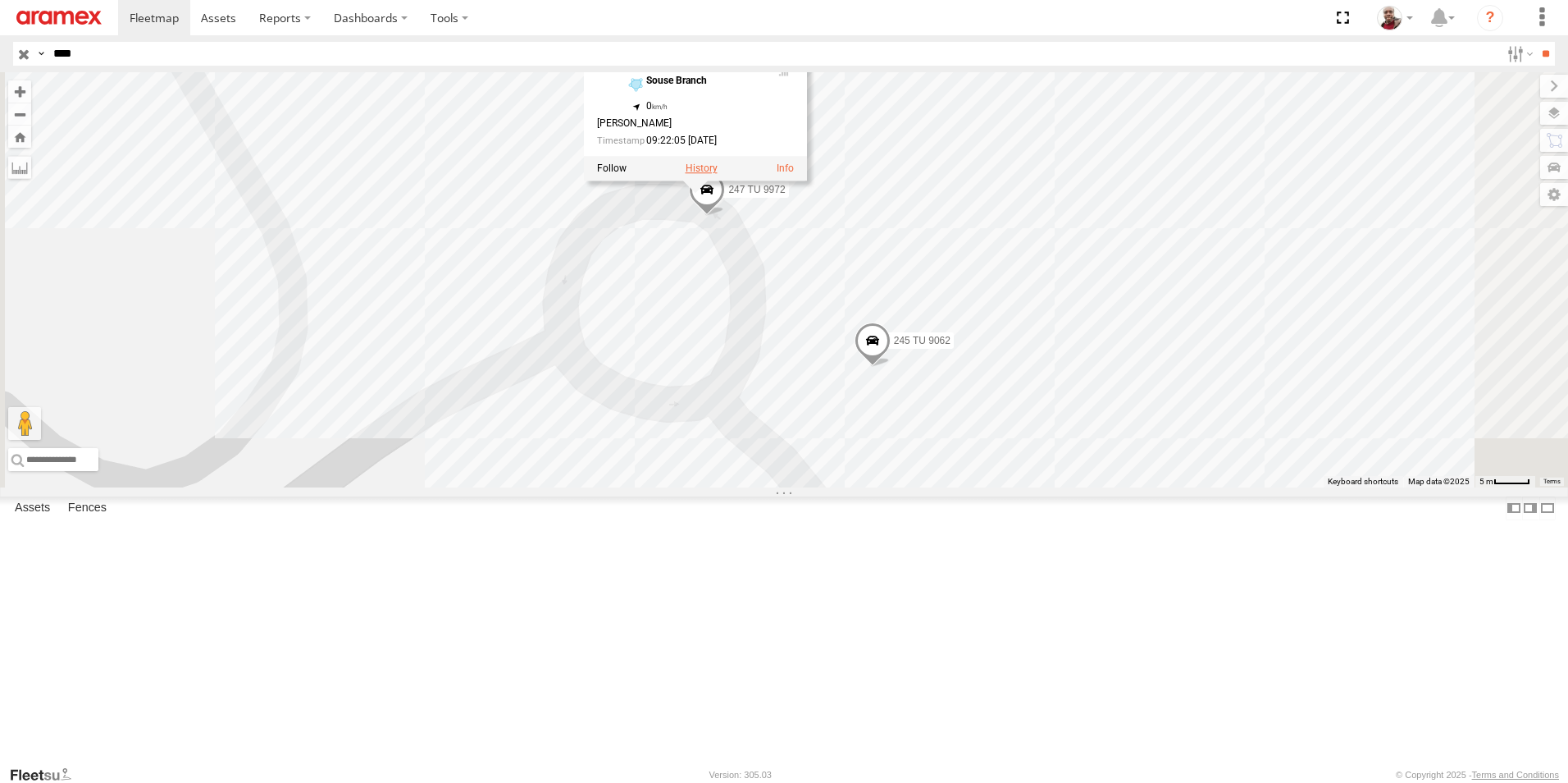
click at [718, 175] on label at bounding box center [702, 169] width 32 height 12
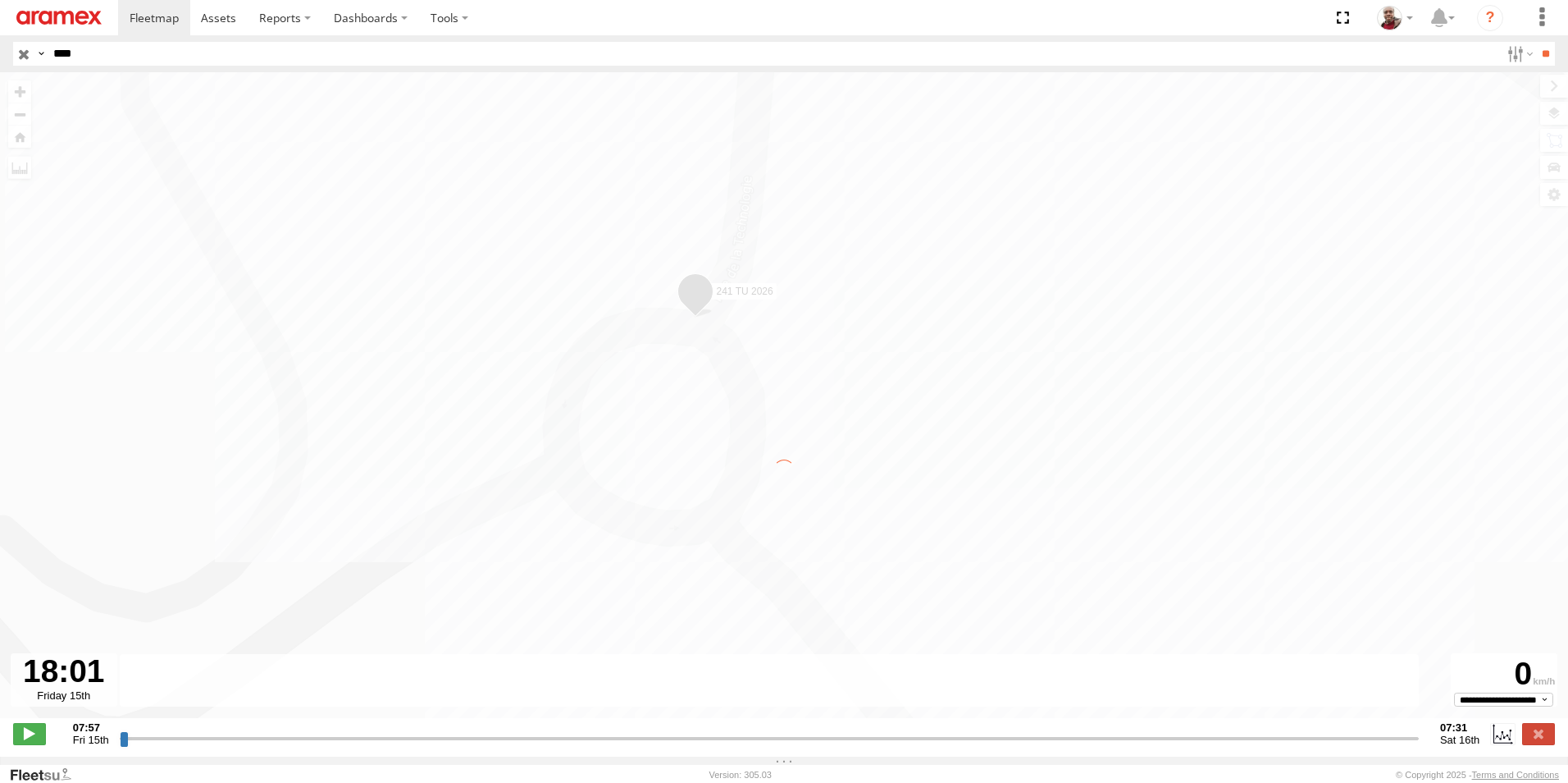
type input "**********"
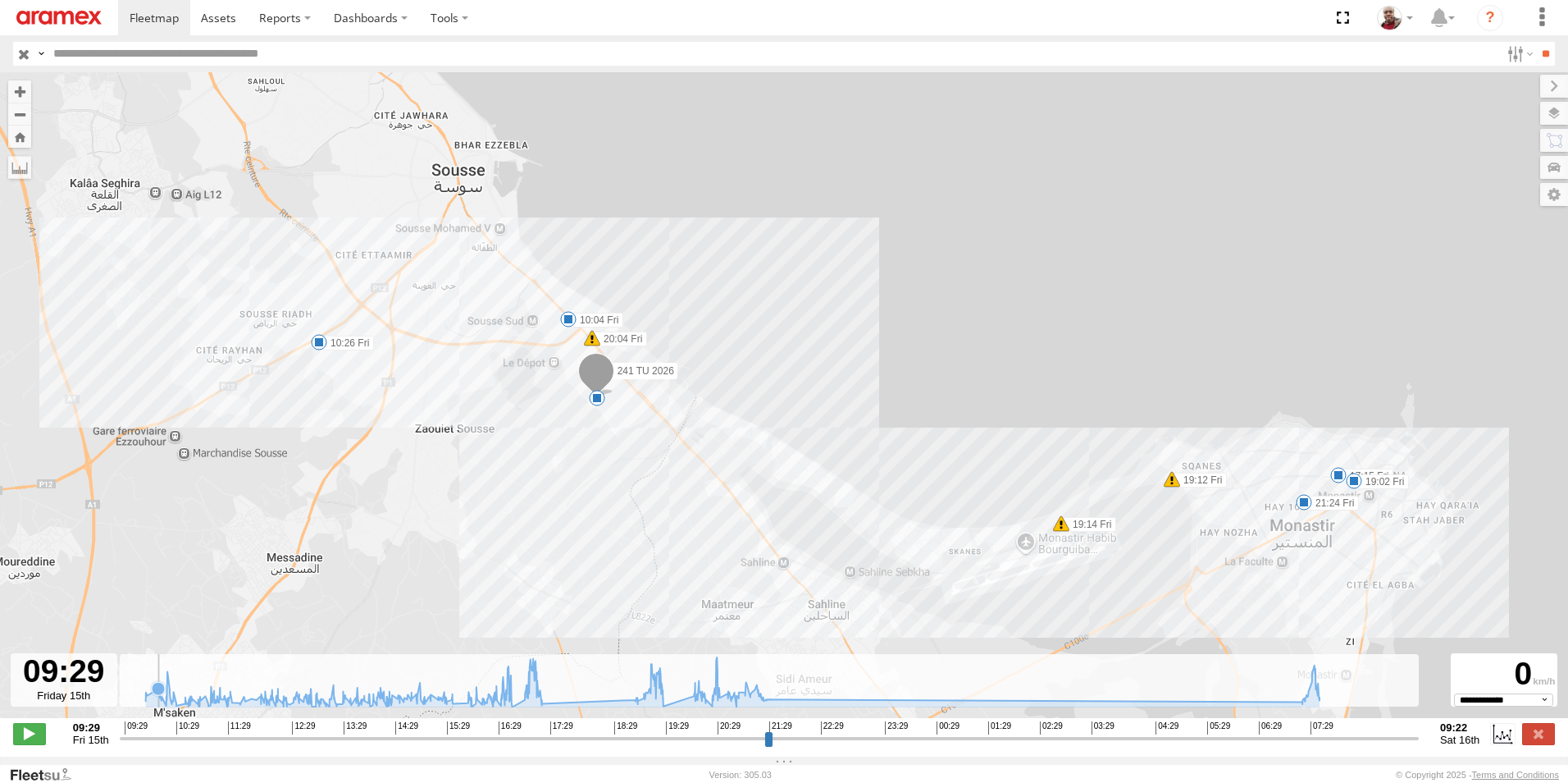
select select "**********"
drag, startPoint x: 125, startPoint y: 746, endPoint x: 515, endPoint y: 697, distance: 393.1
click at [515, 730] on input "range" at bounding box center [769, 738] width 1300 height 16
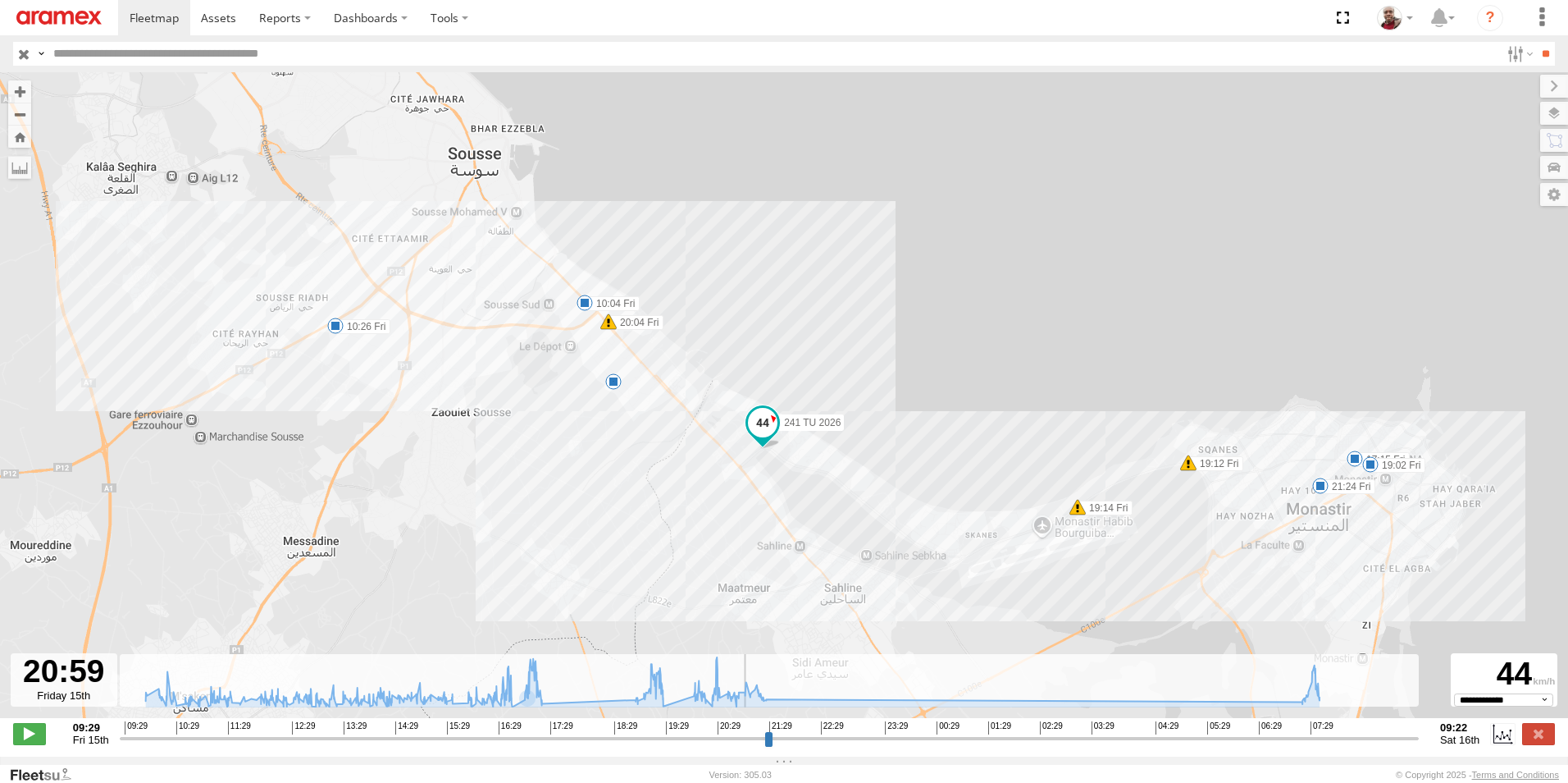
drag, startPoint x: 514, startPoint y: 751, endPoint x: 740, endPoint y: 713, distance: 229.2
type input "**********"
click at [745, 730] on input "range" at bounding box center [769, 738] width 1300 height 16
click at [29, 51] on input "button" at bounding box center [24, 54] width 21 height 24
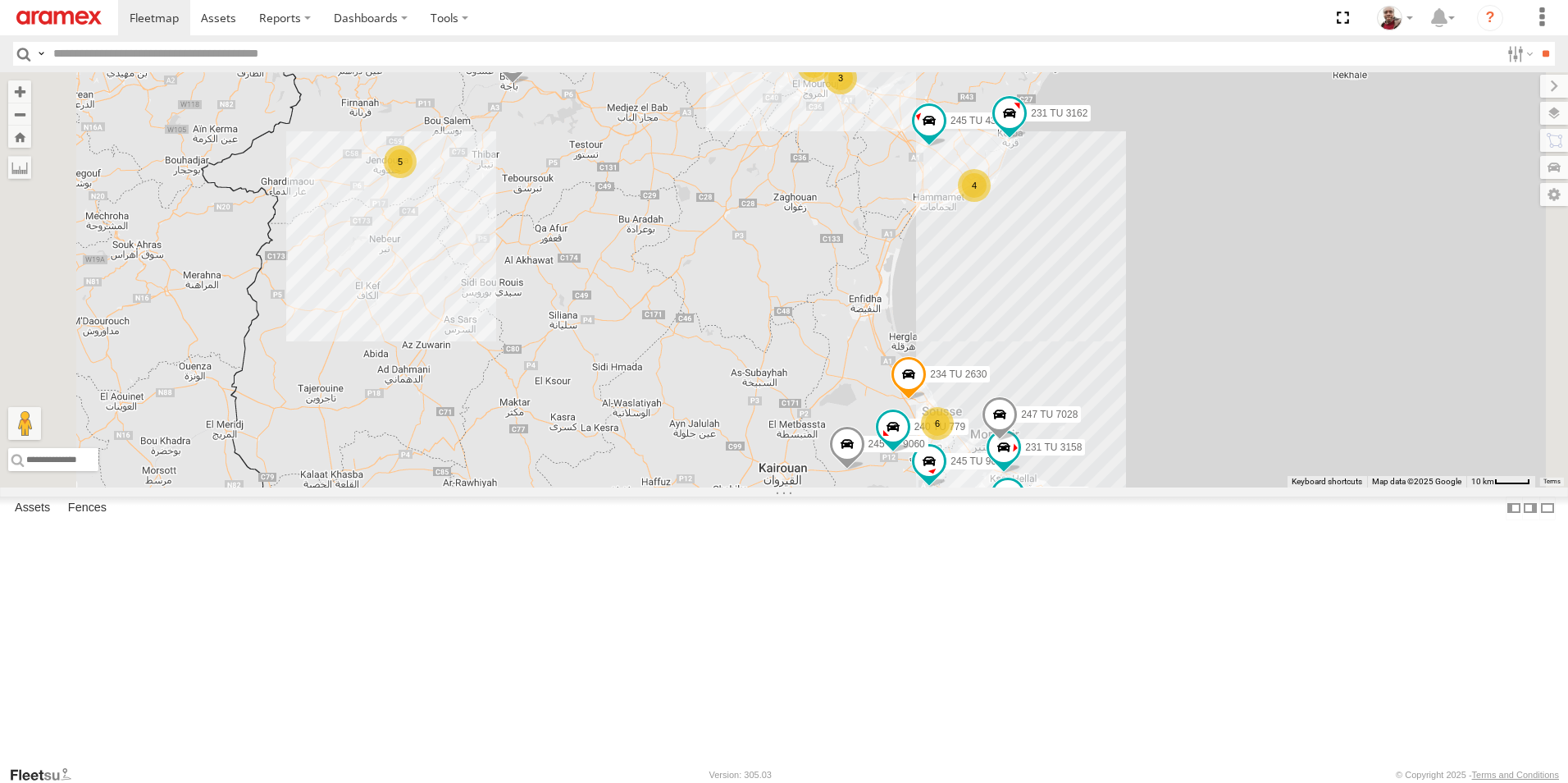
drag, startPoint x: 1029, startPoint y: 347, endPoint x: 953, endPoint y: 359, distance: 76.9
click at [953, 359] on div "246 TU 8286 241 TU 2029 245 TU 4334 245 TU 9057 245 TU 9053 245 TU 4331 231 TU …" at bounding box center [784, 280] width 1568 height 415
click at [412, 51] on input "text" at bounding box center [773, 54] width 1454 height 24
type input "****"
click at [1536, 42] on input "**" at bounding box center [1545, 54] width 19 height 24
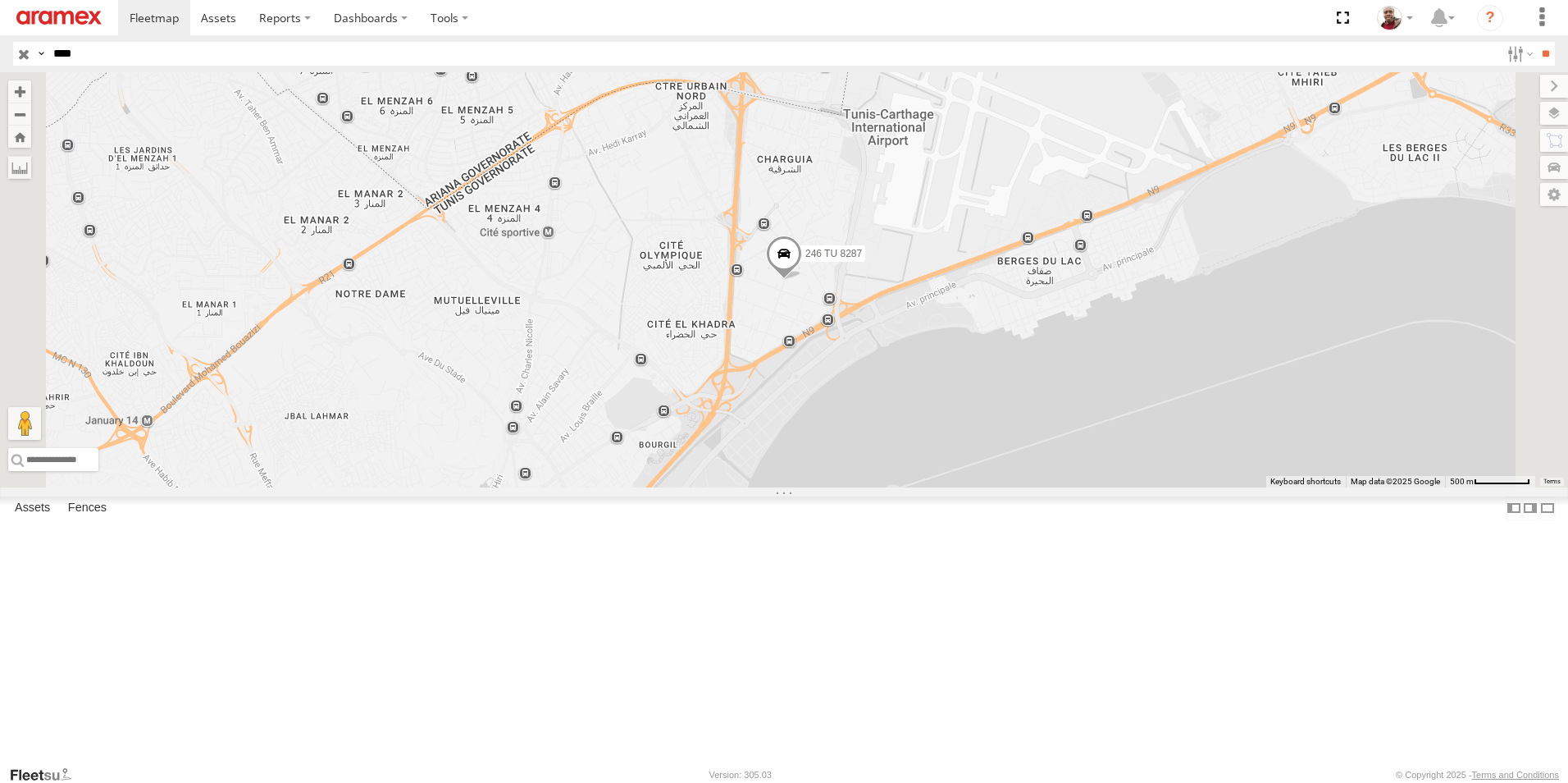
click at [21, 51] on input "button" at bounding box center [24, 54] width 21 height 24
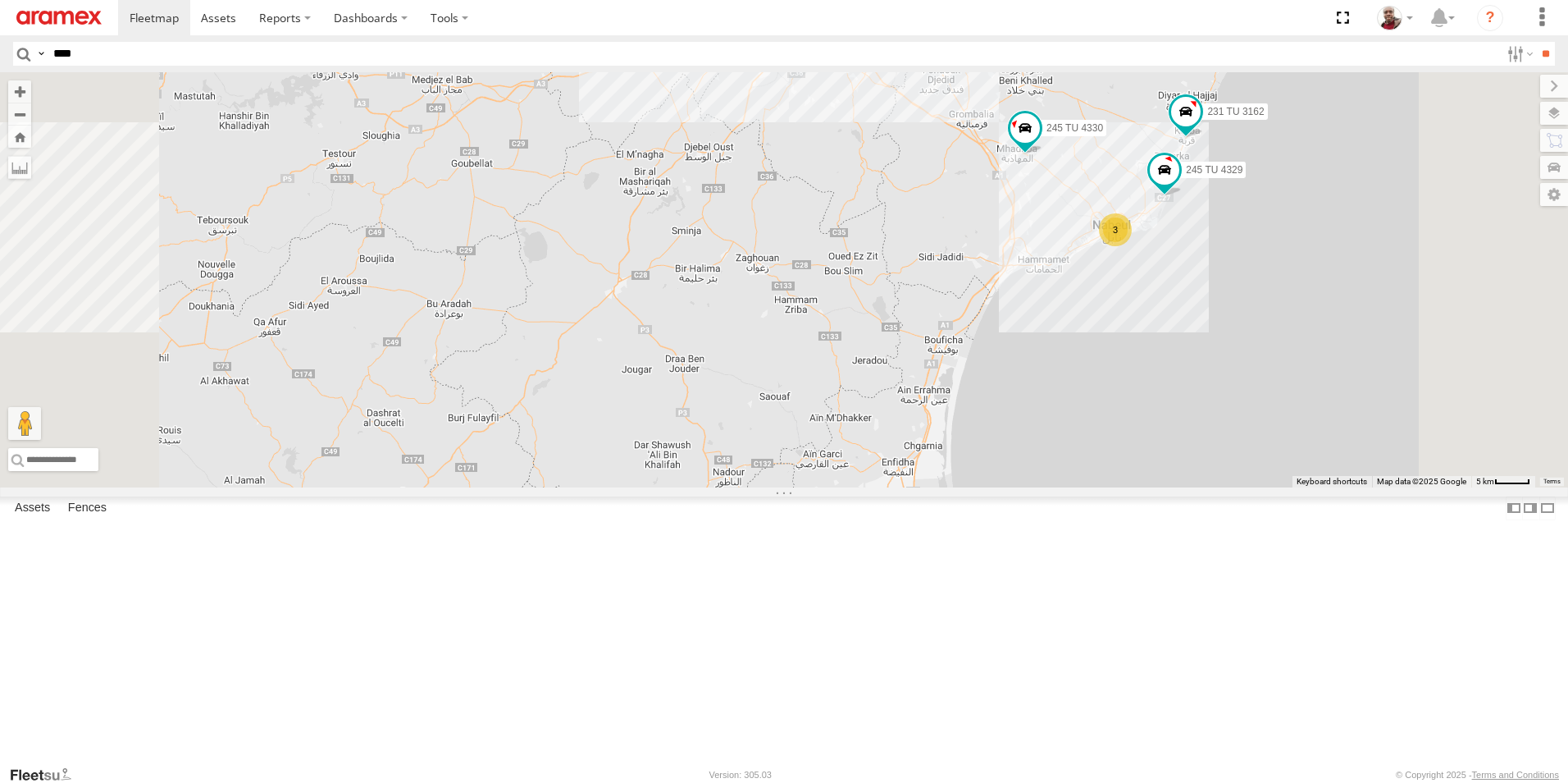
drag, startPoint x: 995, startPoint y: 269, endPoint x: 995, endPoint y: 373, distance: 104.0
click at [995, 373] on div "245 TU 4331 246 TU 8280 245 TU 9060 246 TU 8289 245 TU 4334 247 TU 9971 245 TU …" at bounding box center [784, 280] width 1568 height 415
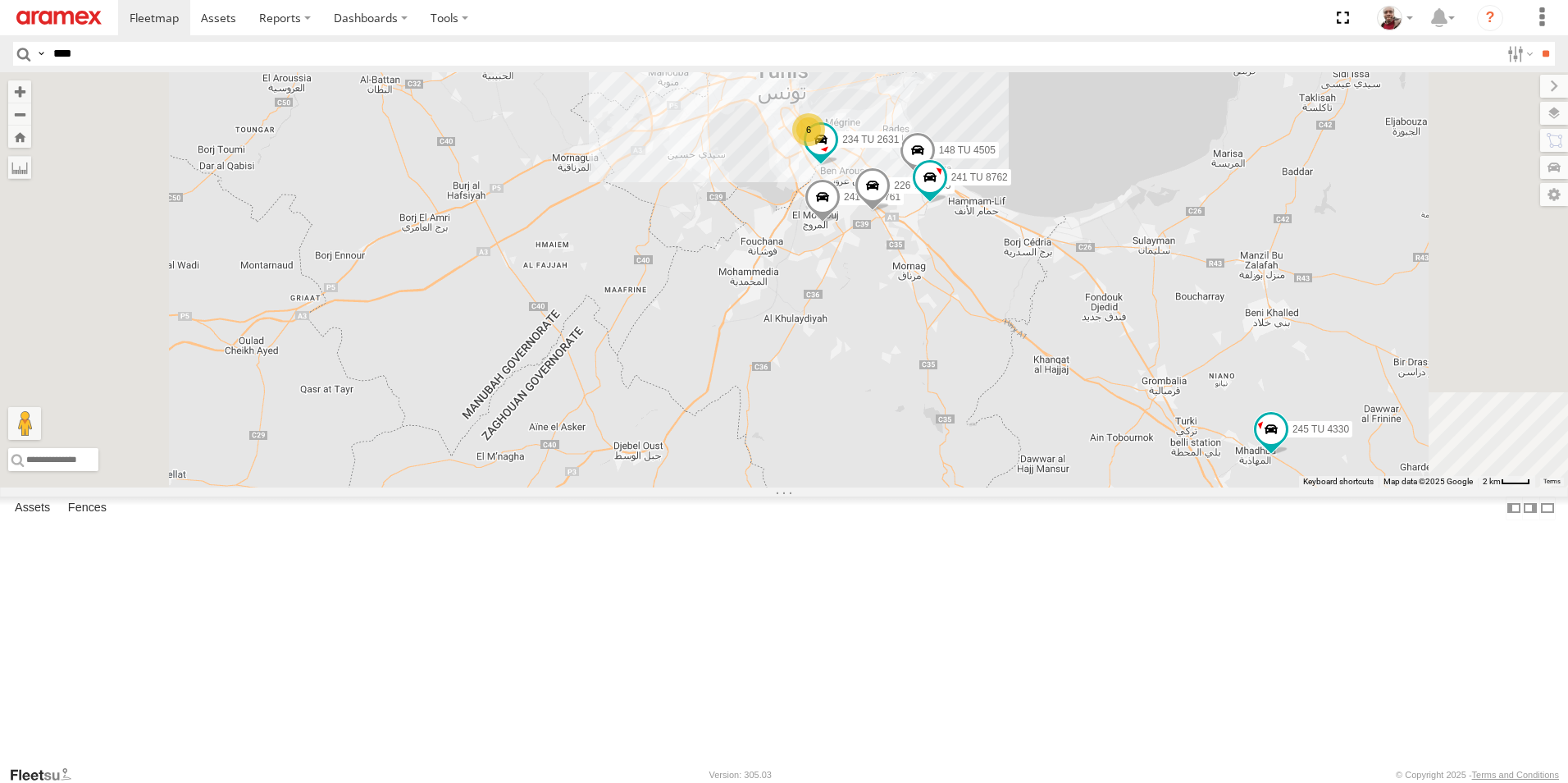
drag, startPoint x: 974, startPoint y: 299, endPoint x: 959, endPoint y: 414, distance: 116.0
click at [959, 413] on div "245 TU 4331 246 TU 8280 245 TU 9060 246 TU 8289 245 TU 4334 247 TU 9971 245 TU …" at bounding box center [784, 280] width 1568 height 415
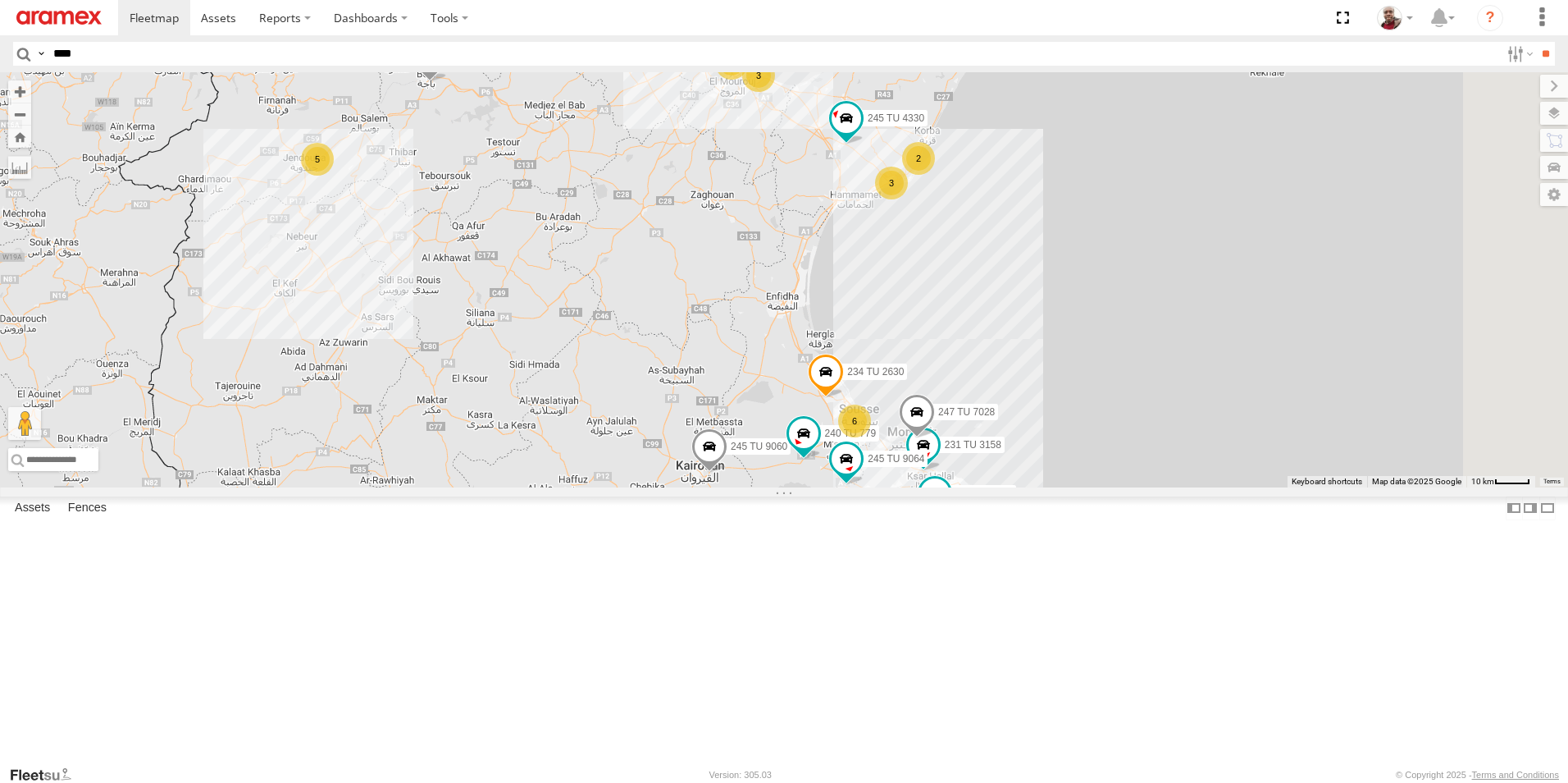
drag, startPoint x: 937, startPoint y: 445, endPoint x: 932, endPoint y: 325, distance: 120.1
click at [932, 325] on div "245 TU 4331 246 TU 8280 245 TU 9060 246 TU 8289 245 TU 4334 247 TU 9971 245 TU …" at bounding box center [784, 280] width 1568 height 415
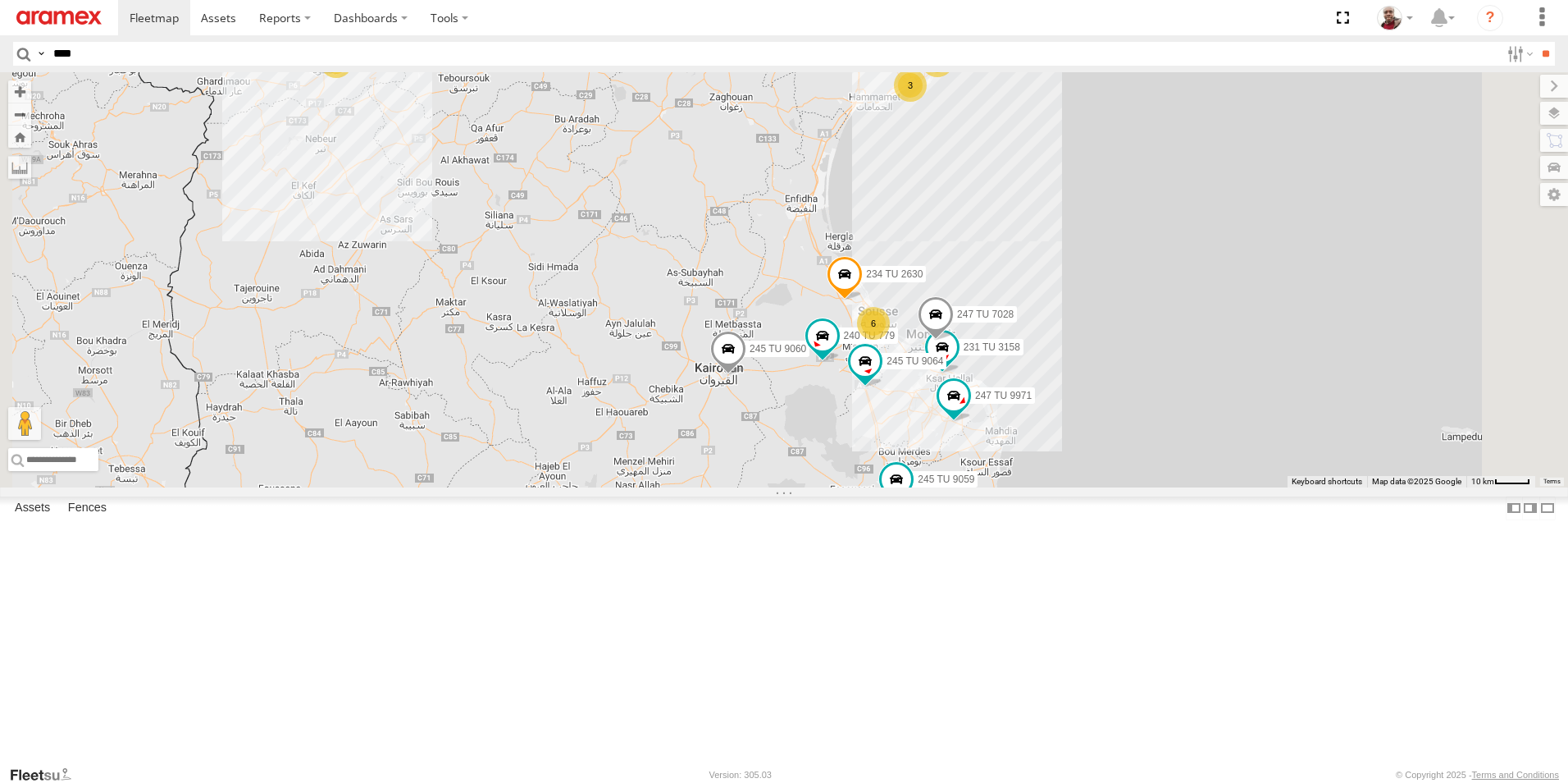
drag, startPoint x: 938, startPoint y: 424, endPoint x: 958, endPoint y: 327, distance: 99.0
click at [959, 326] on div "245 TU 4331 246 TU 8280 245 TU 9060 246 TU 8289 245 TU 4334 247 TU 9971 245 TU …" at bounding box center [784, 280] width 1568 height 415
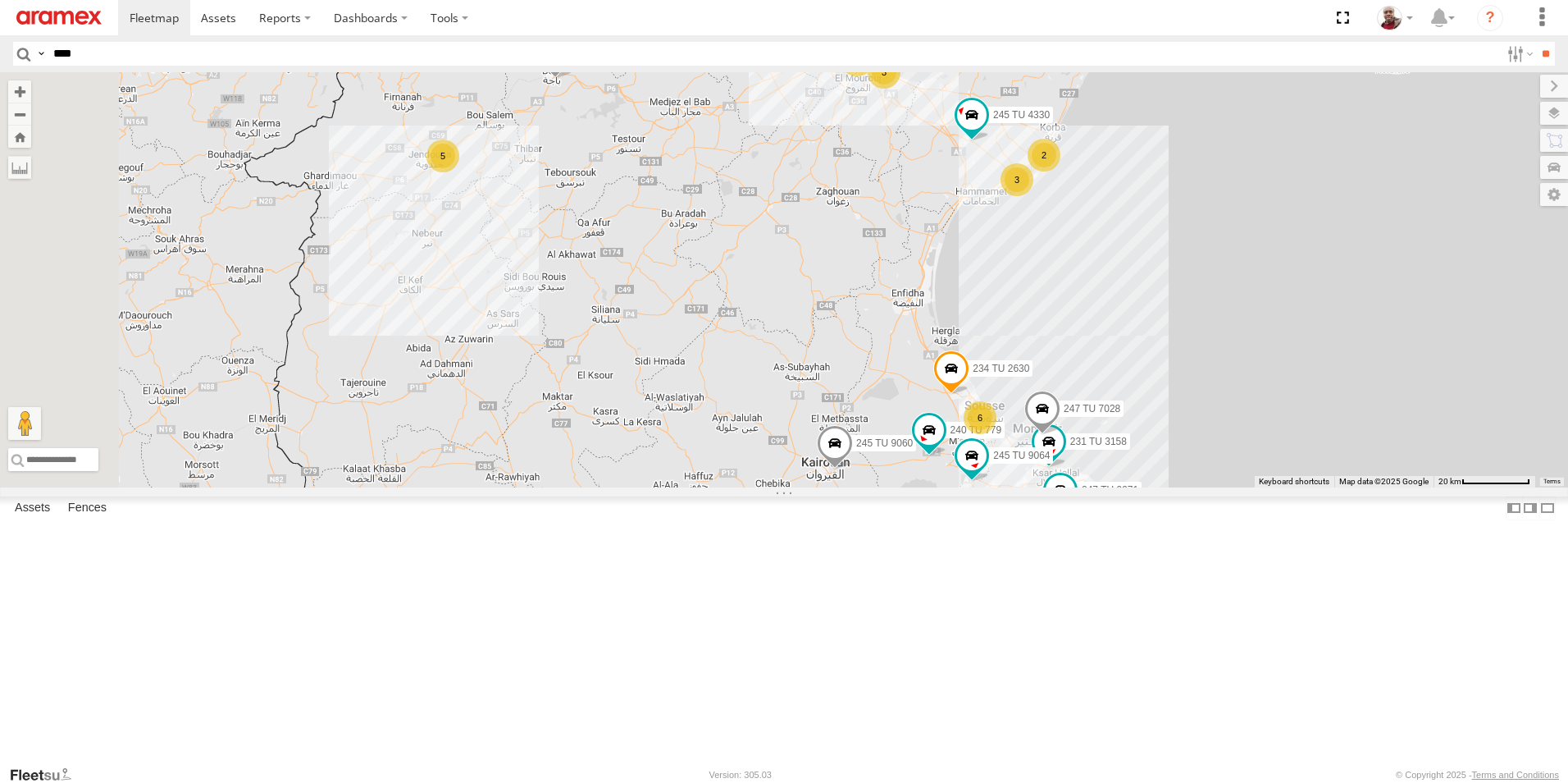
drag, startPoint x: 723, startPoint y: 211, endPoint x: 833, endPoint y: 313, distance: 150.0
click at [833, 313] on div "245 TU 4331 246 TU 8280 245 TU 9060 246 TU 8289 245 TU 4334 247 TU 9971 245 TU …" at bounding box center [784, 280] width 1568 height 415
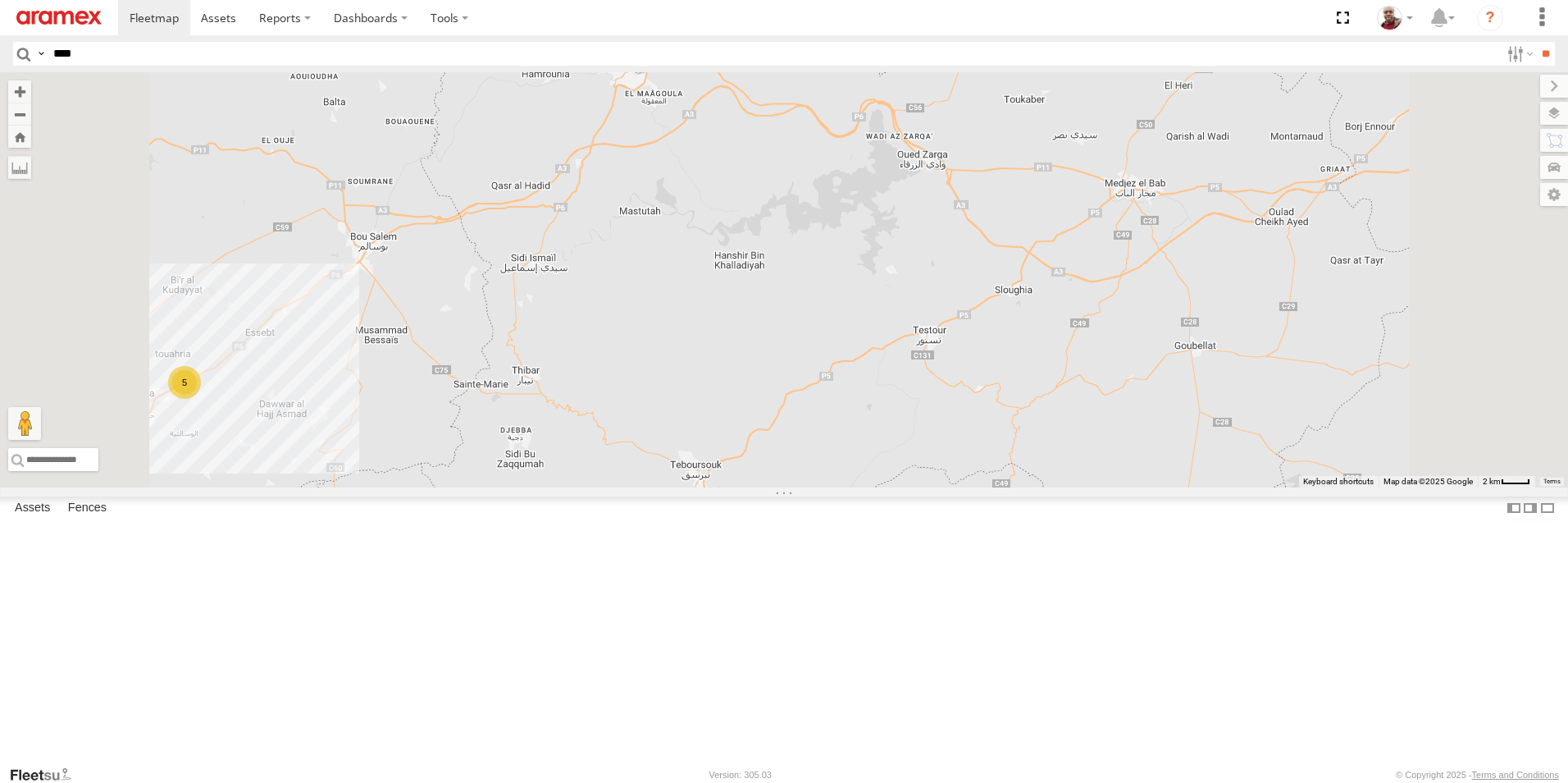
click at [655, 76] on span at bounding box center [636, 53] width 36 height 45
click at [746, 56] on link at bounding box center [736, 51] width 17 height 12
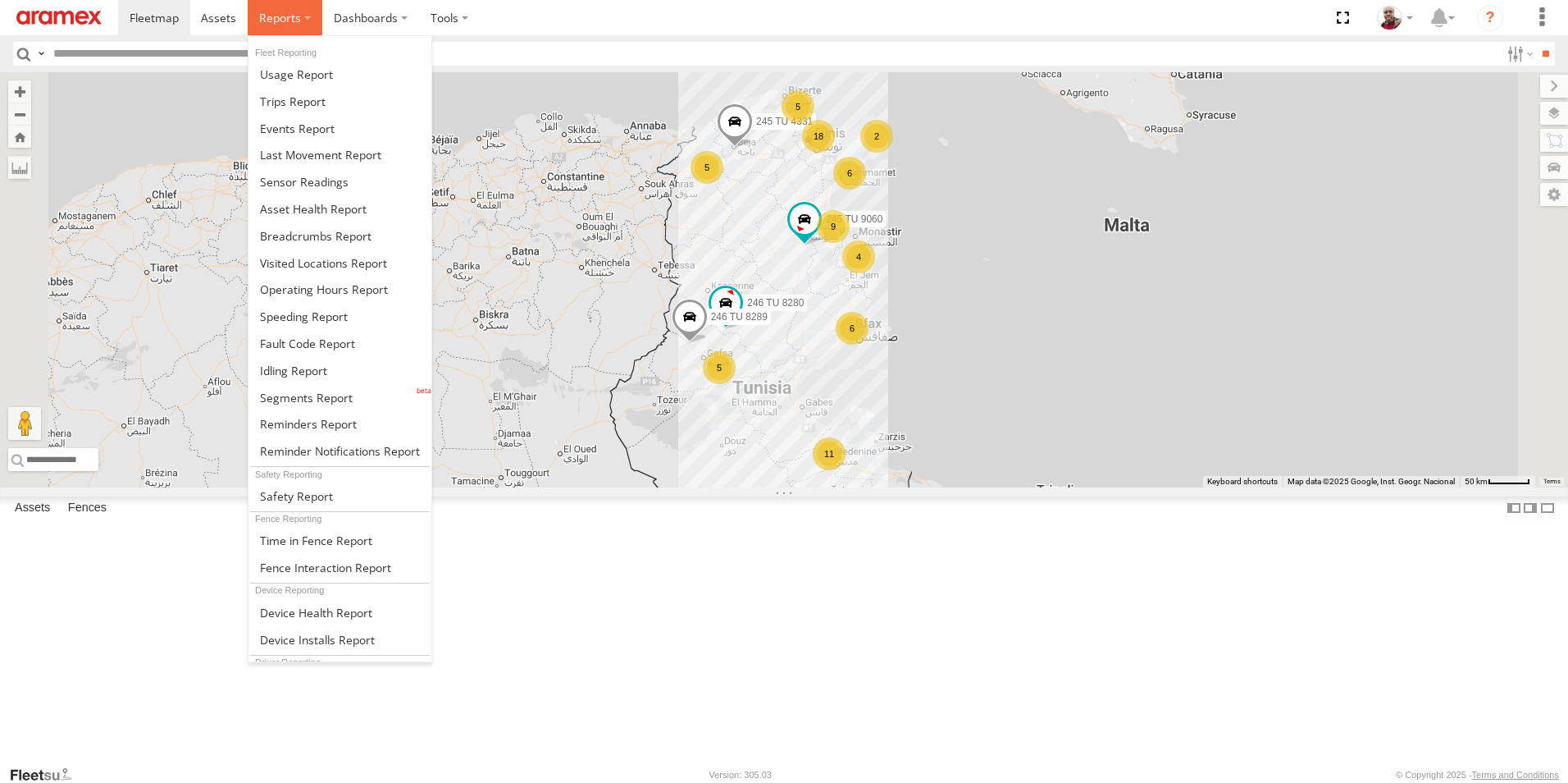
click at [312, 14] on label at bounding box center [284, 18] width 75 height 35
click at [336, 390] on span at bounding box center [306, 397] width 93 height 16
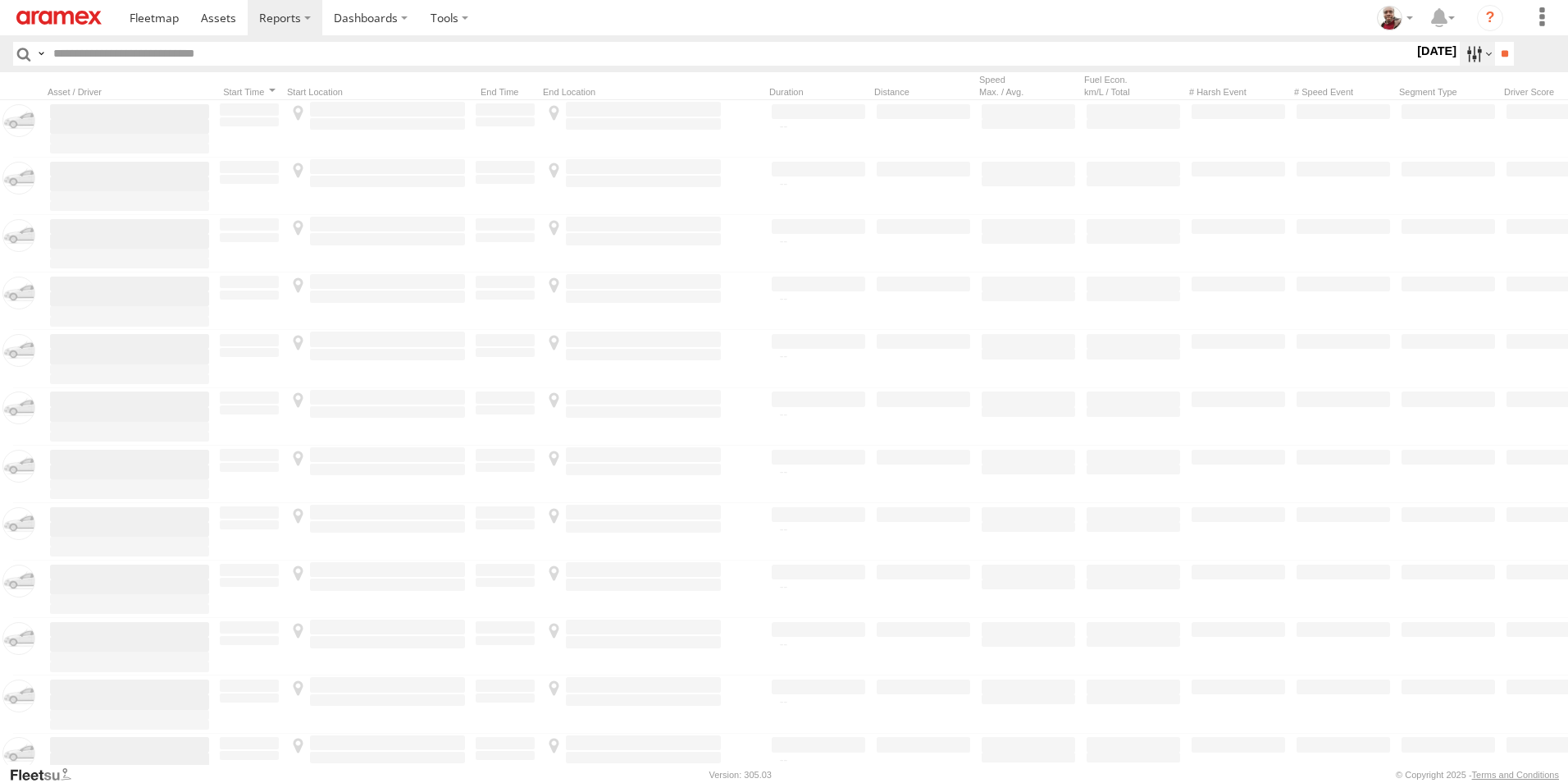
click at [1461, 55] on label at bounding box center [1478, 54] width 35 height 24
click at [0, 0] on label at bounding box center [0, 0] width 0 height 0
click at [1502, 49] on input "**" at bounding box center [1505, 54] width 19 height 24
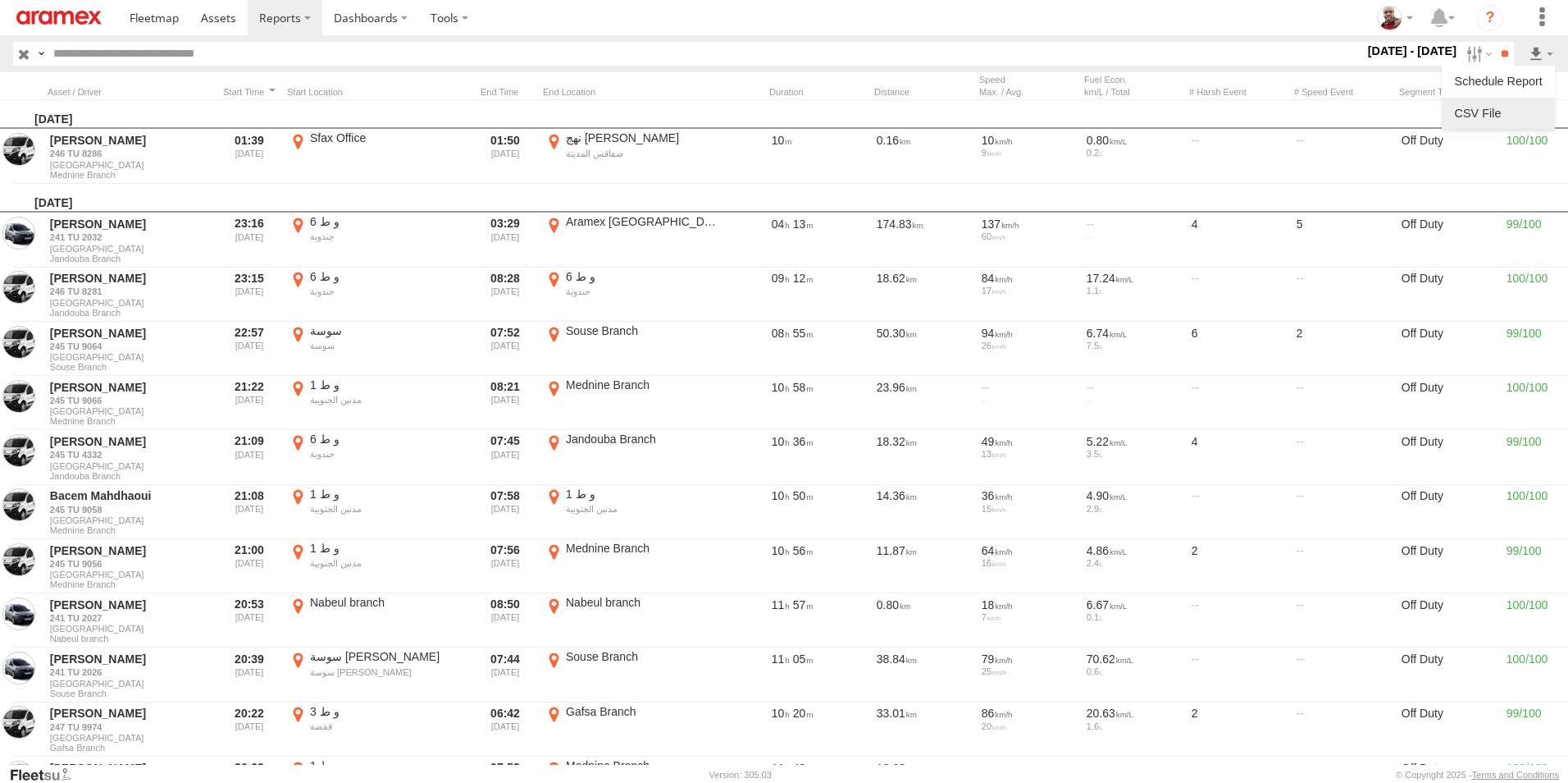
click at [1505, 108] on link at bounding box center [1498, 113] width 100 height 24
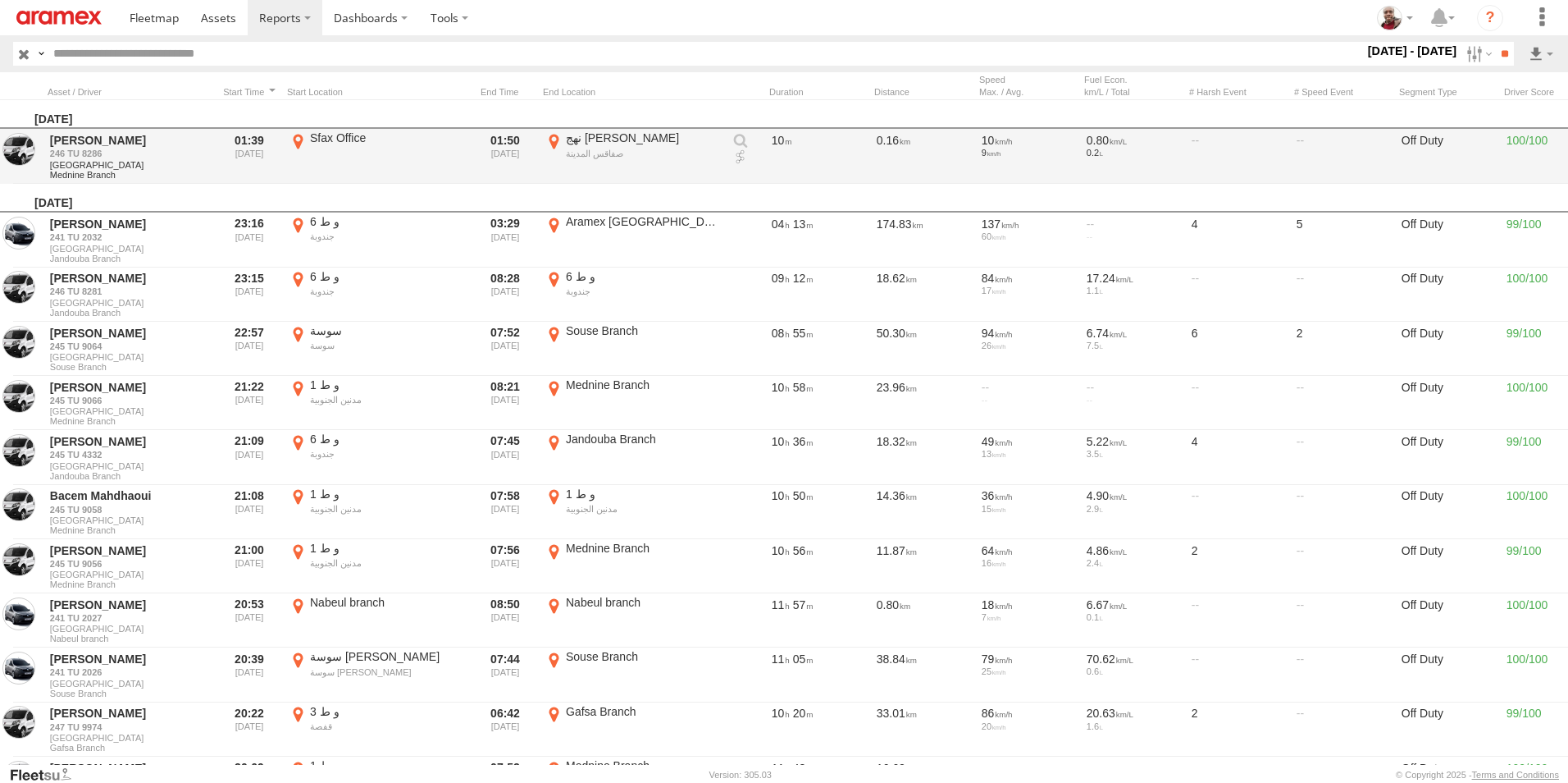
scroll to position [0, 1]
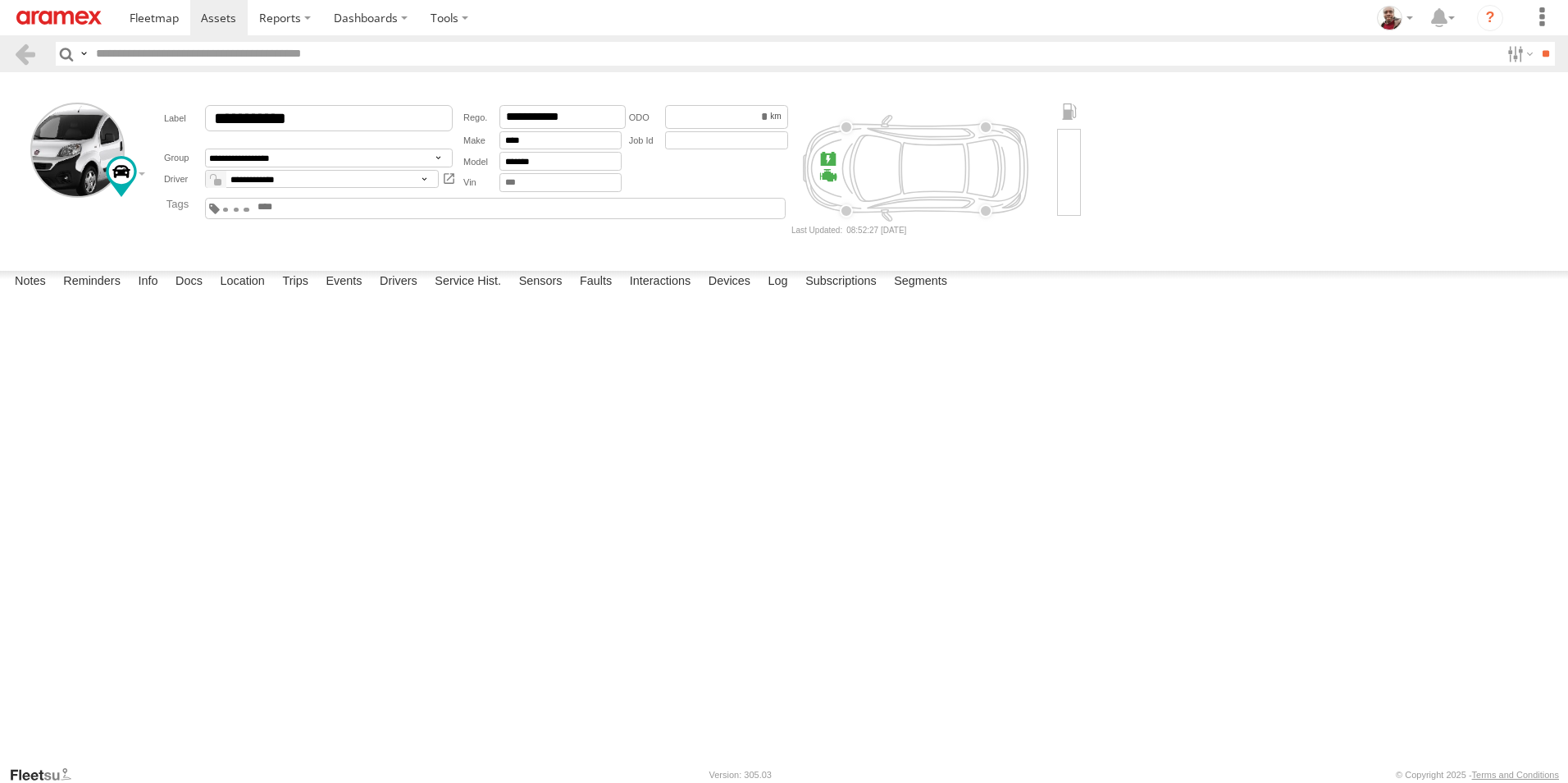
click at [48, 28] on link at bounding box center [59, 18] width 118 height 35
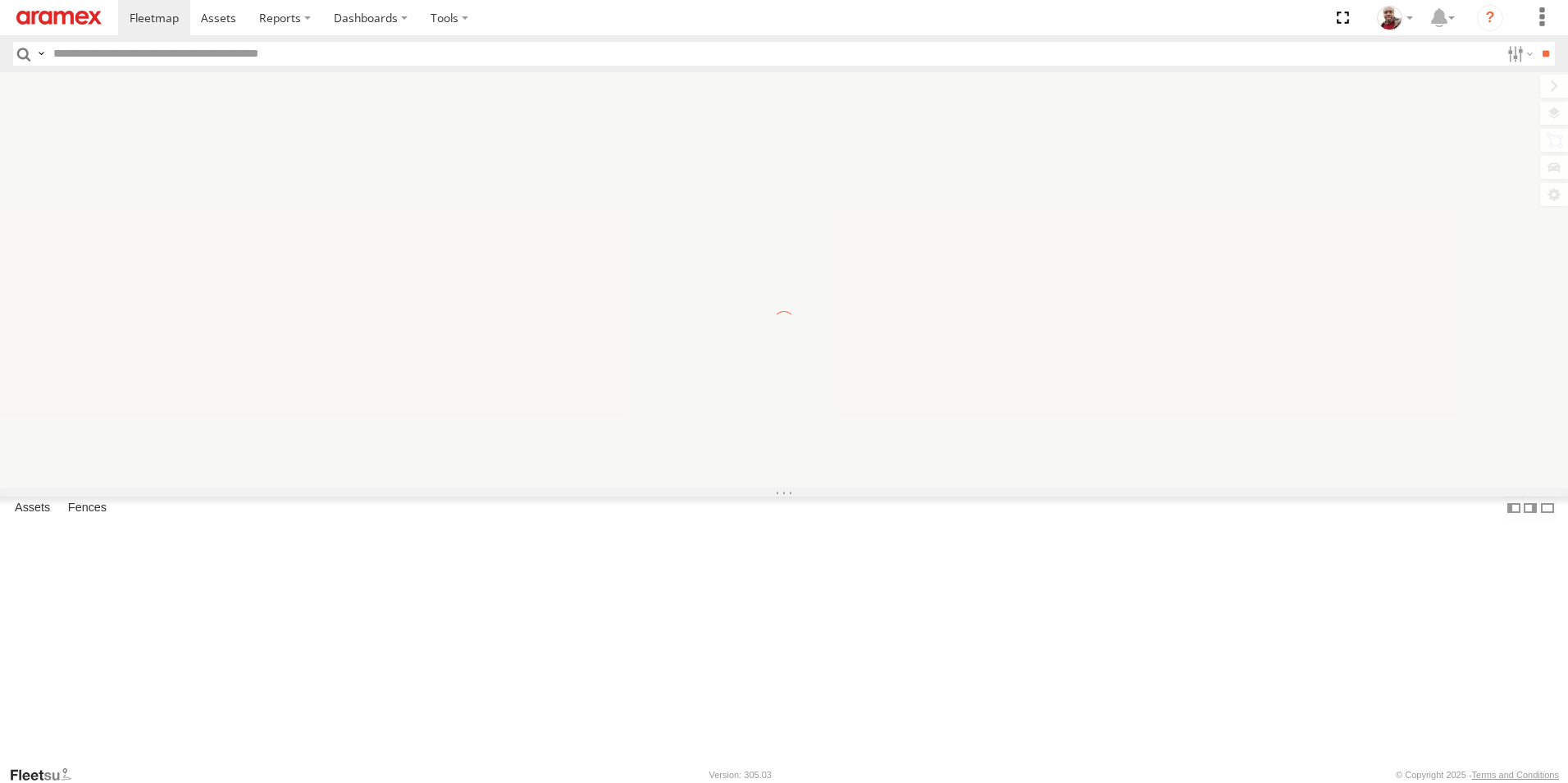
click at [258, 51] on input "text" at bounding box center [773, 54] width 1454 height 24
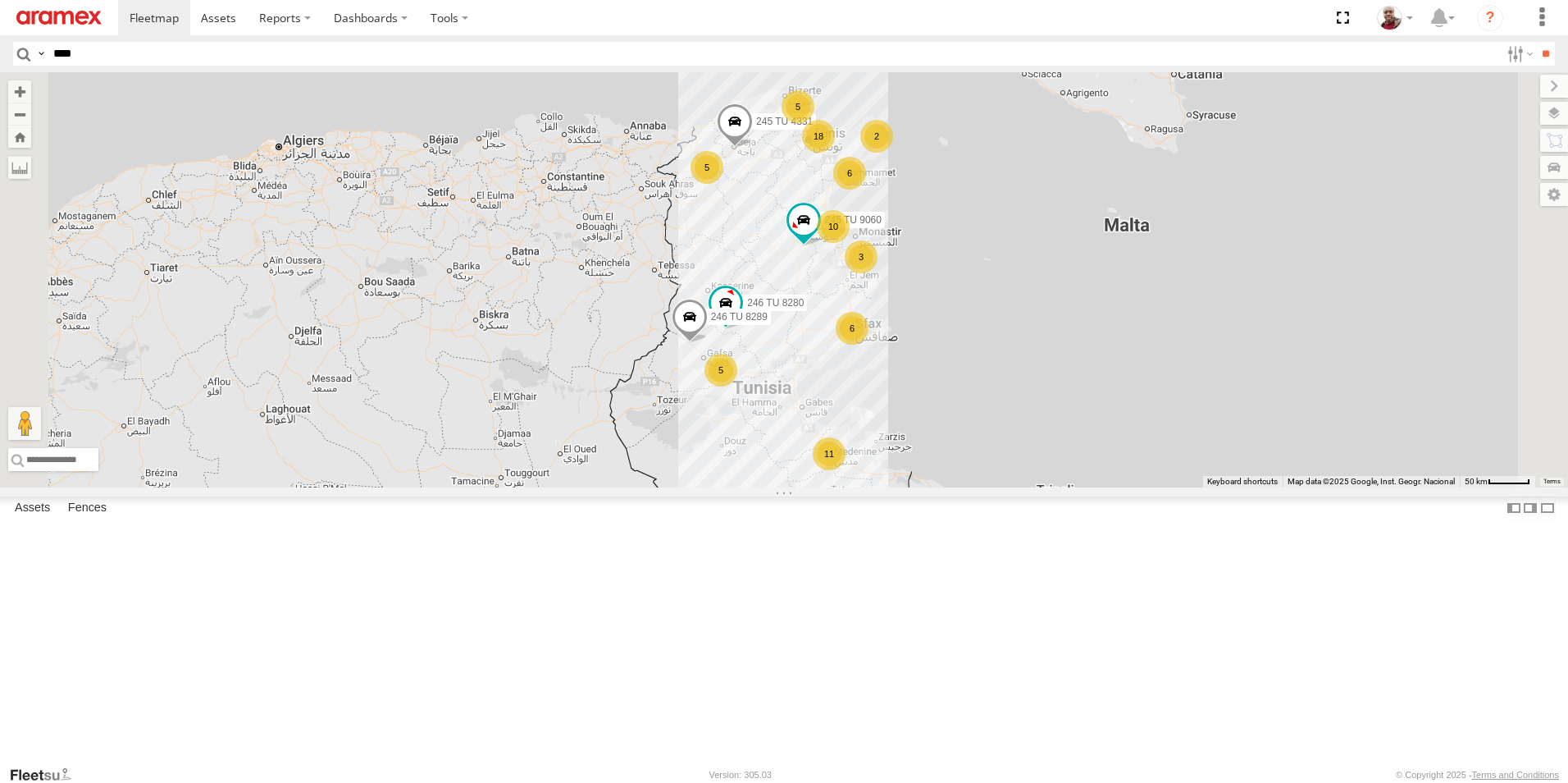
type input "****"
click at [1536, 42] on input "**" at bounding box center [1545, 54] width 19 height 24
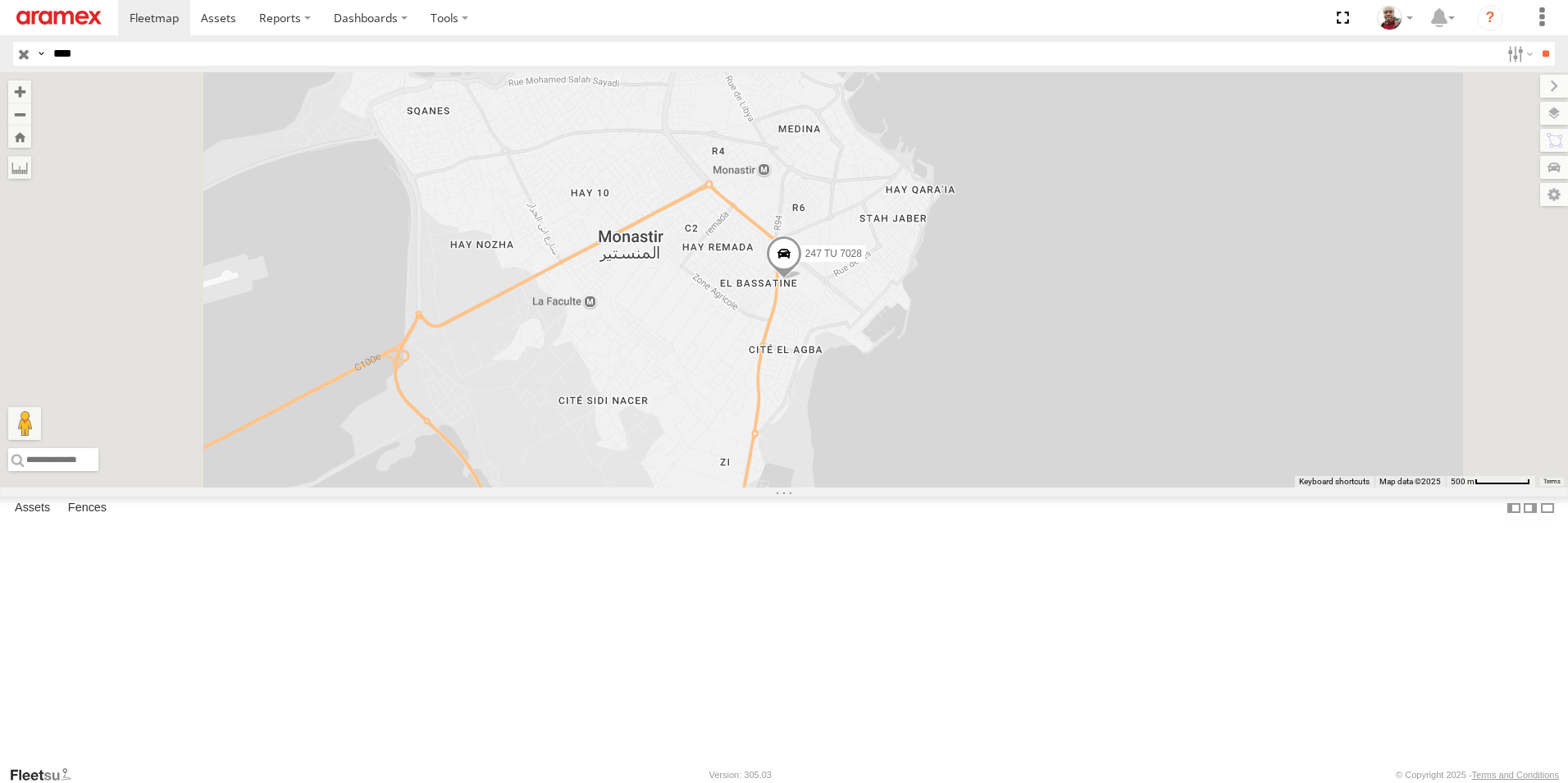
click at [802, 280] on span at bounding box center [784, 258] width 36 height 45
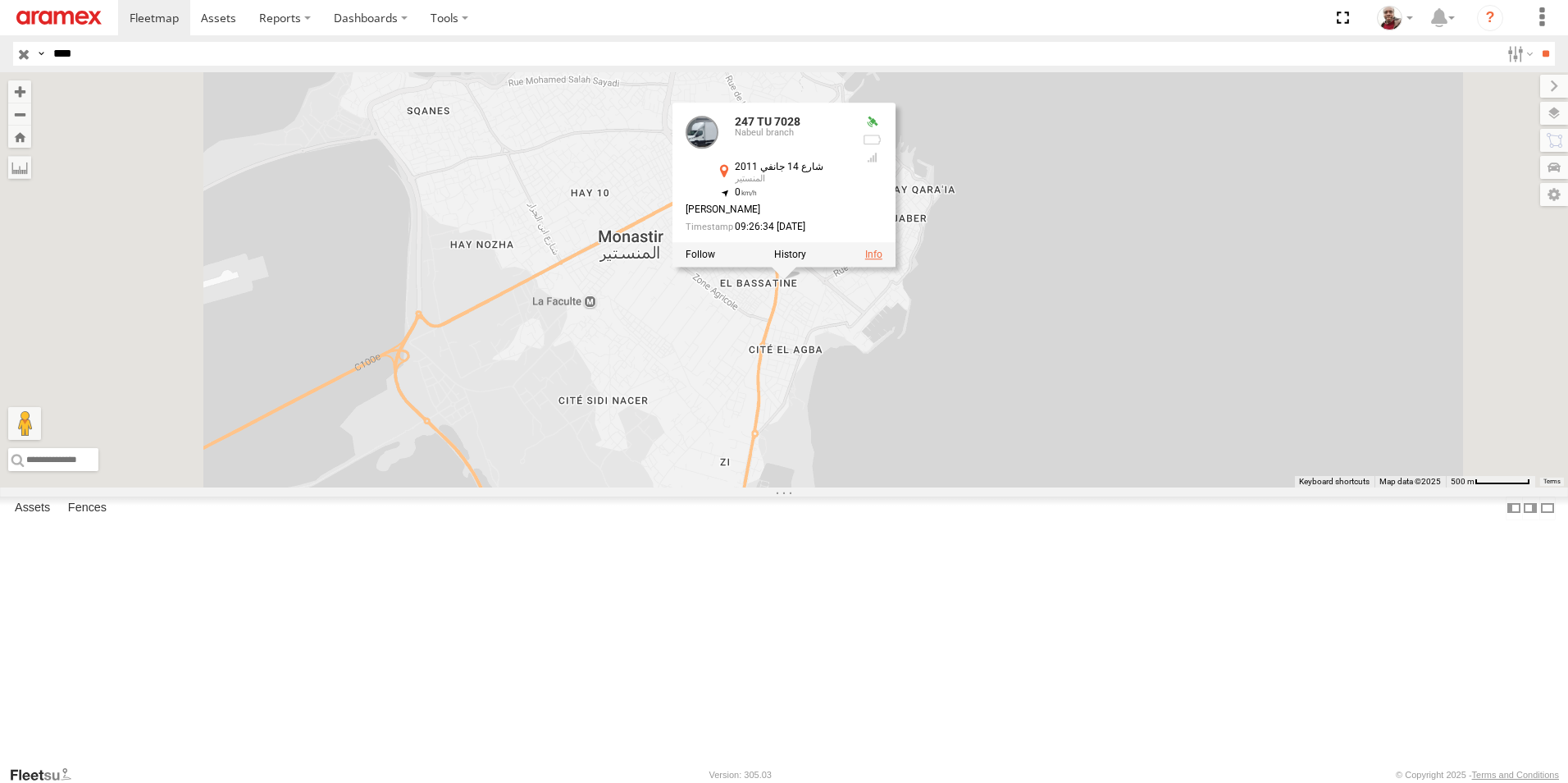
click at [883, 261] on link at bounding box center [874, 255] width 17 height 12
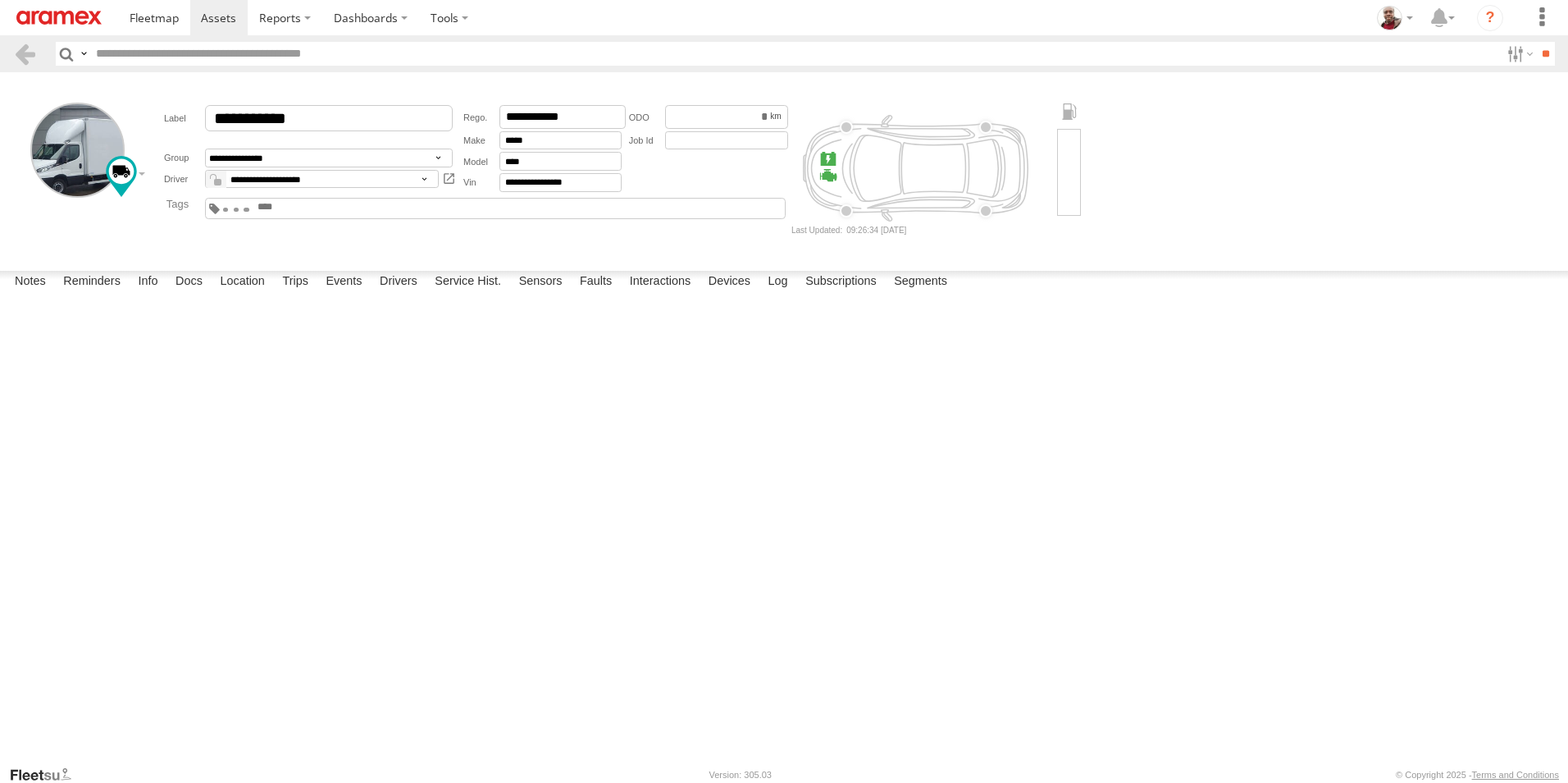
click at [57, 19] on img at bounding box center [58, 18] width 85 height 14
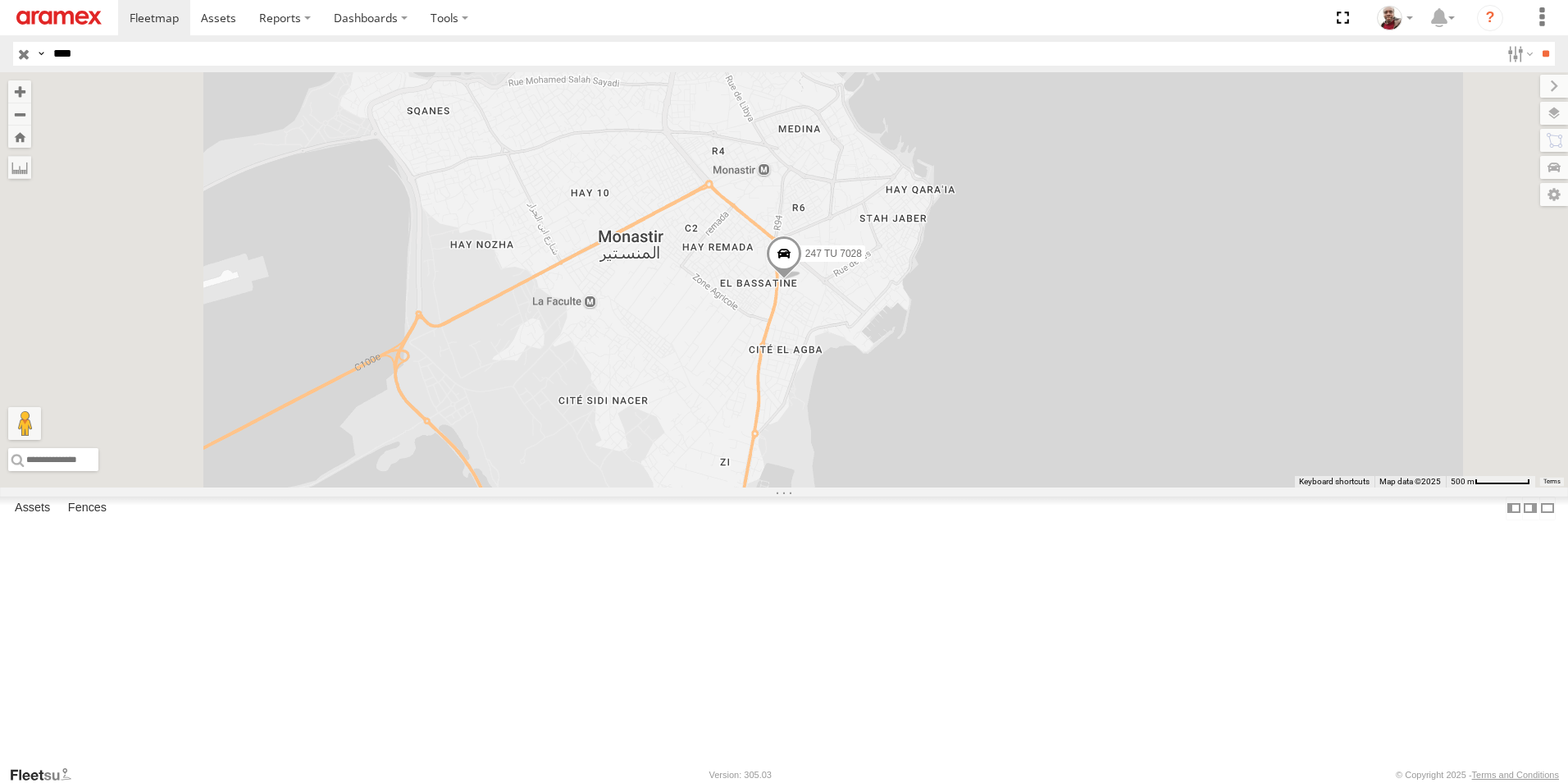
click at [22, 52] on input "button" at bounding box center [24, 54] width 21 height 24
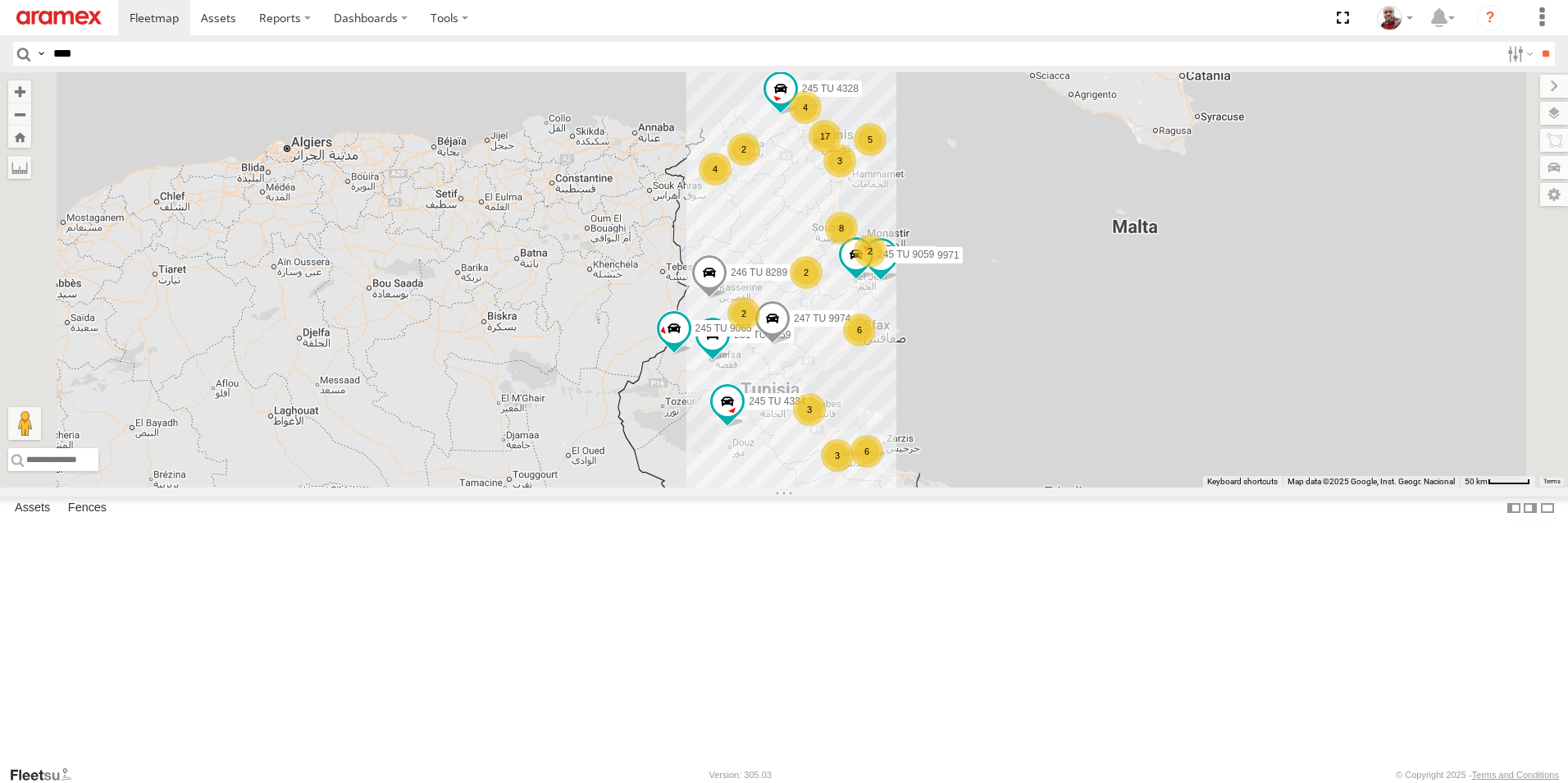
click at [443, 58] on input "****" at bounding box center [773, 54] width 1454 height 24
type input "****"
click at [1536, 42] on input "**" at bounding box center [1545, 54] width 19 height 24
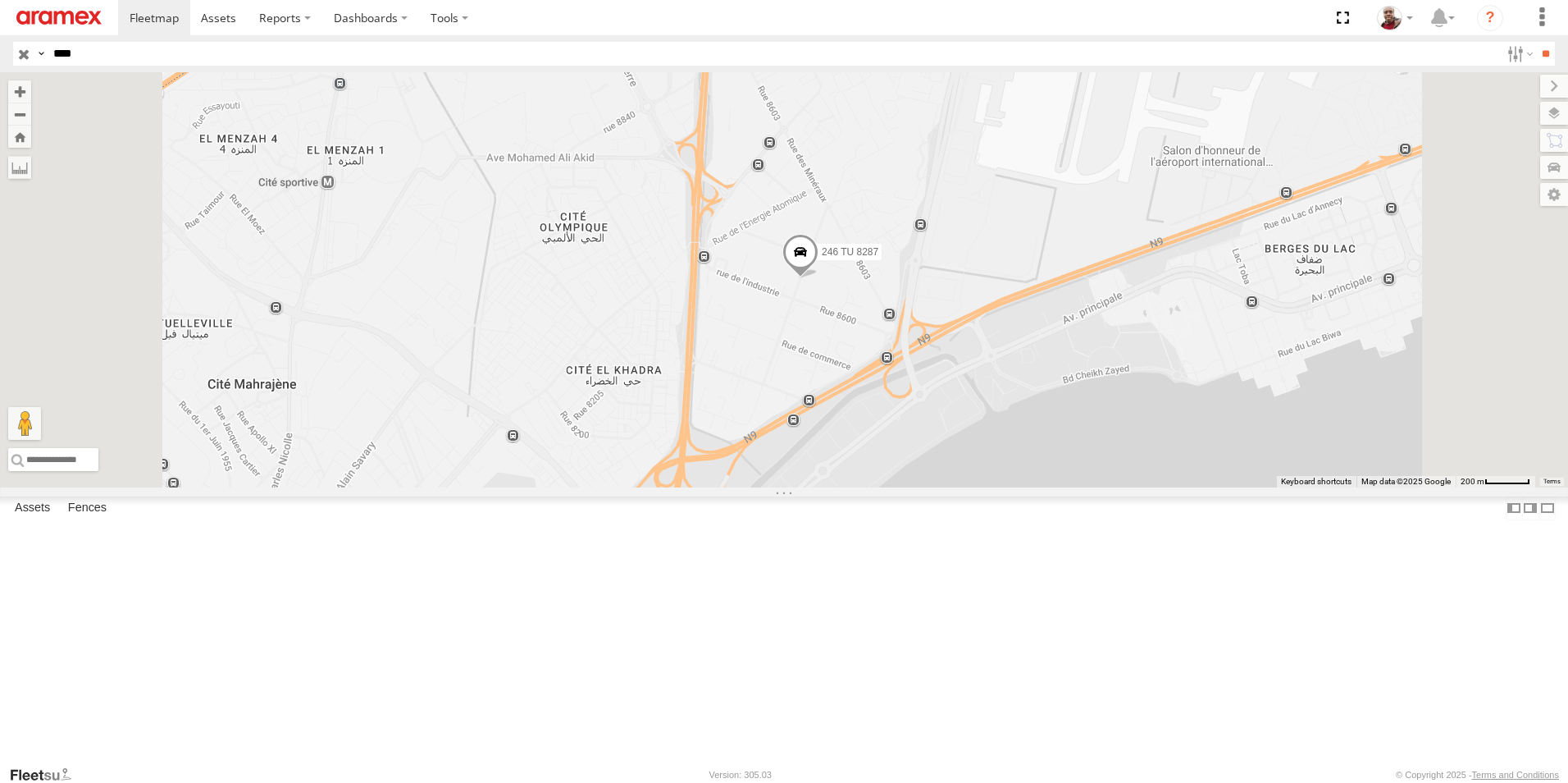
click at [21, 54] on input "button" at bounding box center [24, 54] width 21 height 24
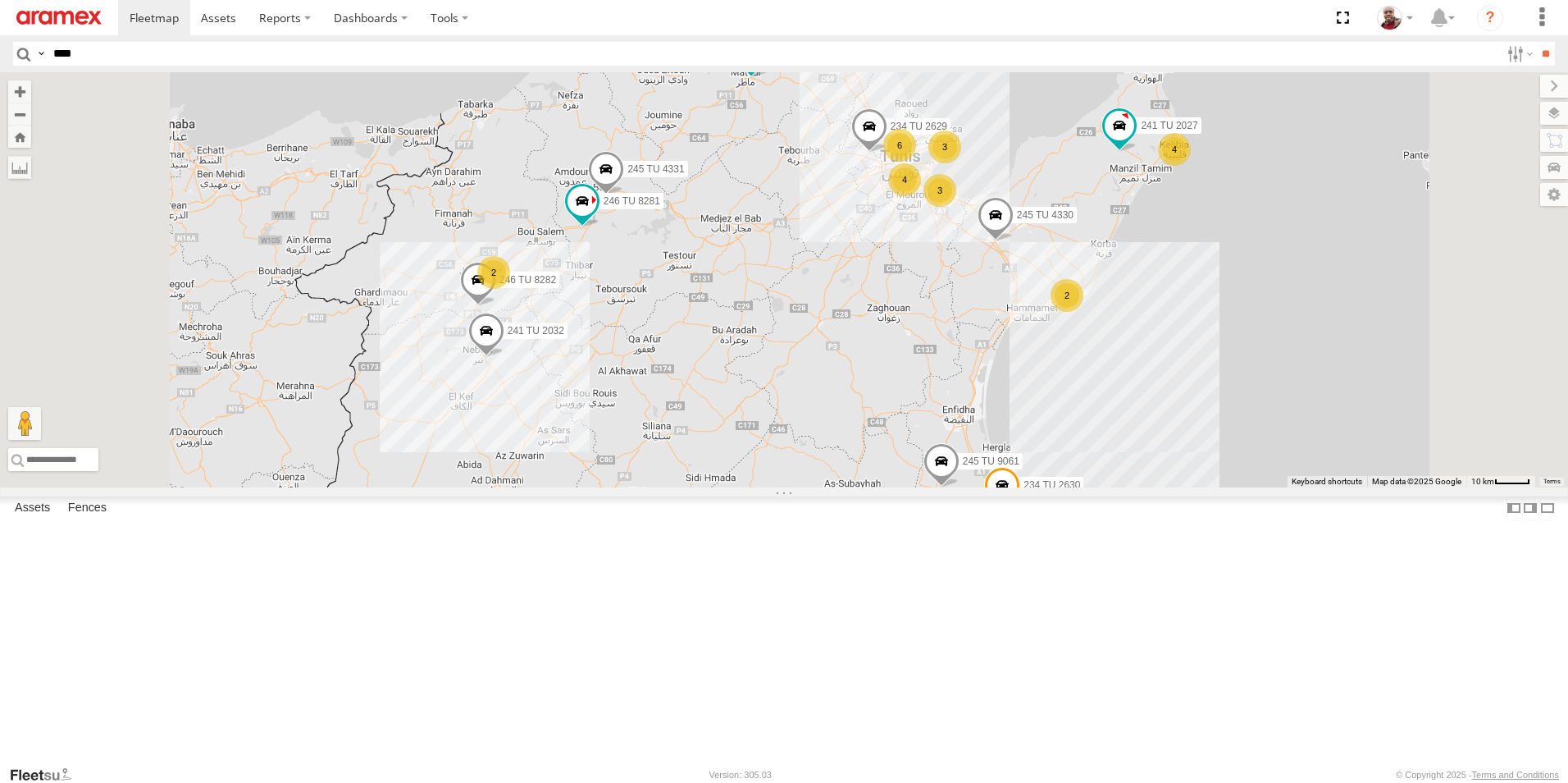
drag, startPoint x: 987, startPoint y: 187, endPoint x: 967, endPoint y: 253, distance: 69.0
click at [968, 253] on div "245 TU 4334 231 TU 3159 245 TU 9065 247 TU 9971 246 TU 8289 247 TU 9974 241 TU …" at bounding box center [784, 280] width 1568 height 415
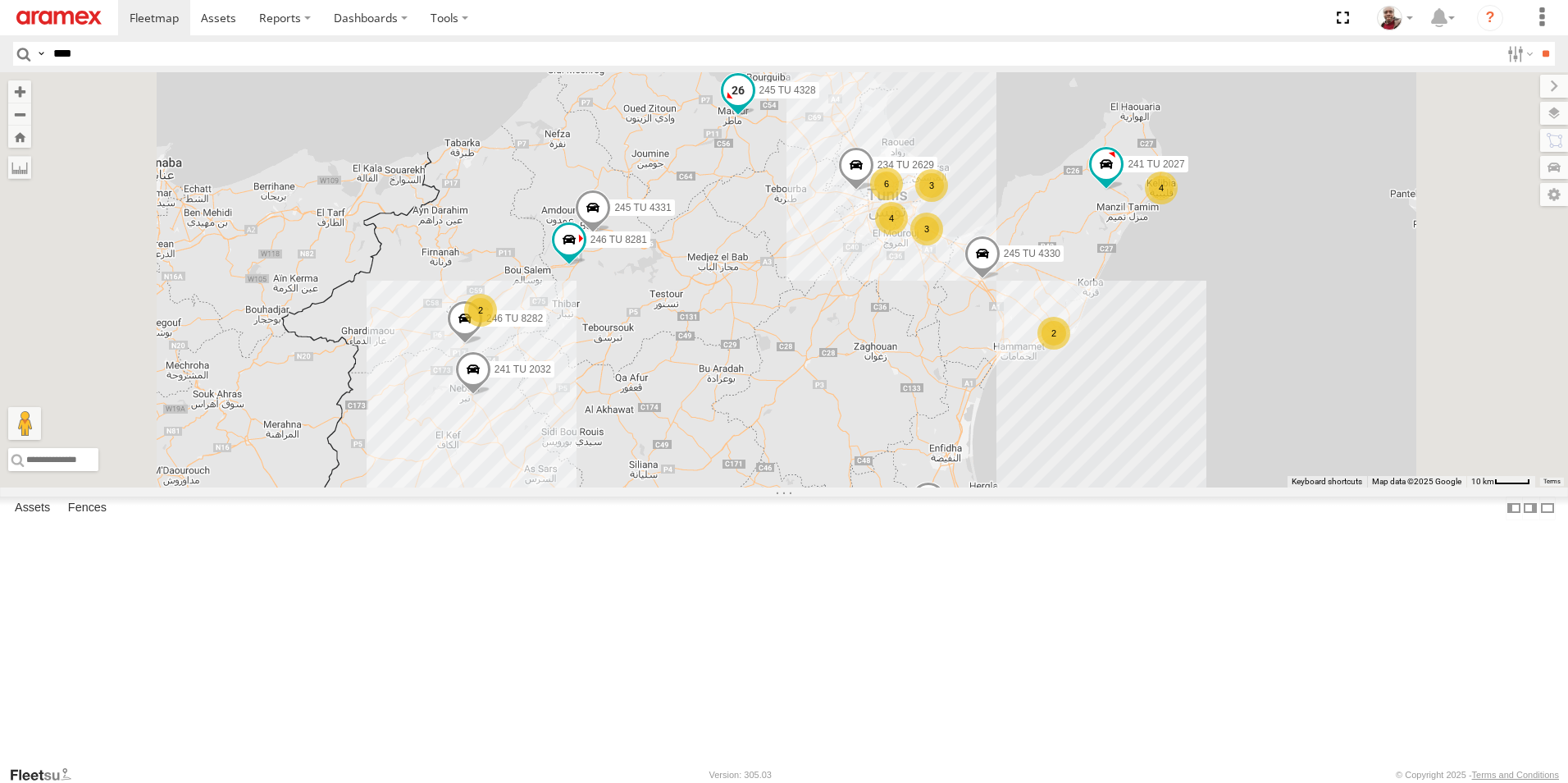
click at [753, 105] on span at bounding box center [738, 90] width 29 height 29
click at [986, 394] on div "245 TU 4334 231 TU 3159 245 TU 9065 247 TU 9971 246 TU 8289 247 TU 9974 241 TU …" at bounding box center [784, 280] width 1568 height 415
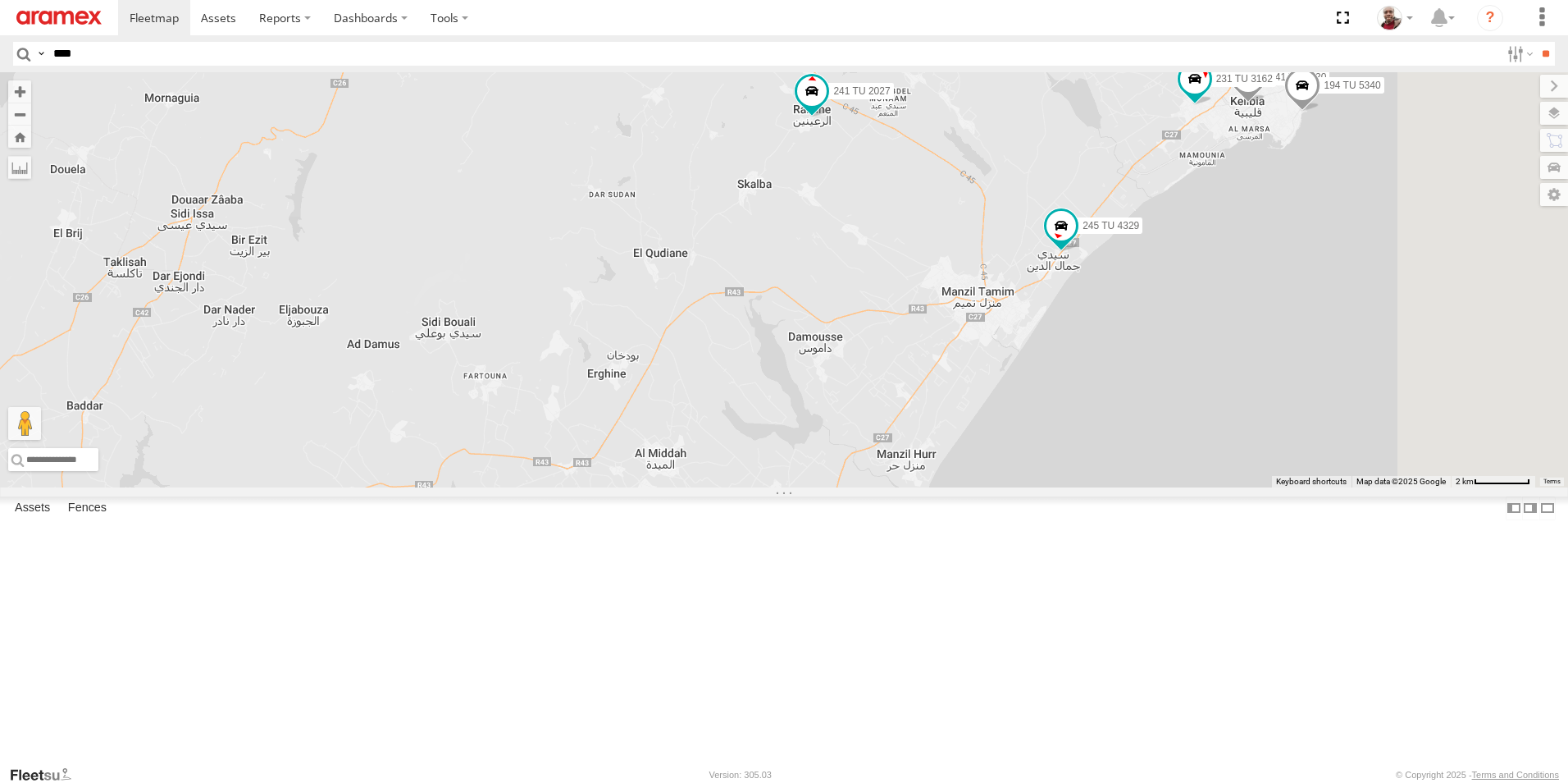
drag, startPoint x: 1303, startPoint y: 306, endPoint x: 1126, endPoint y: 517, distance: 275.4
click at [1127, 487] on div "245 TU 4334 231 TU 3159 245 TU 9065 247 TU 9971 246 TU 8289 247 TU 9974 241 TU …" at bounding box center [784, 280] width 1568 height 415
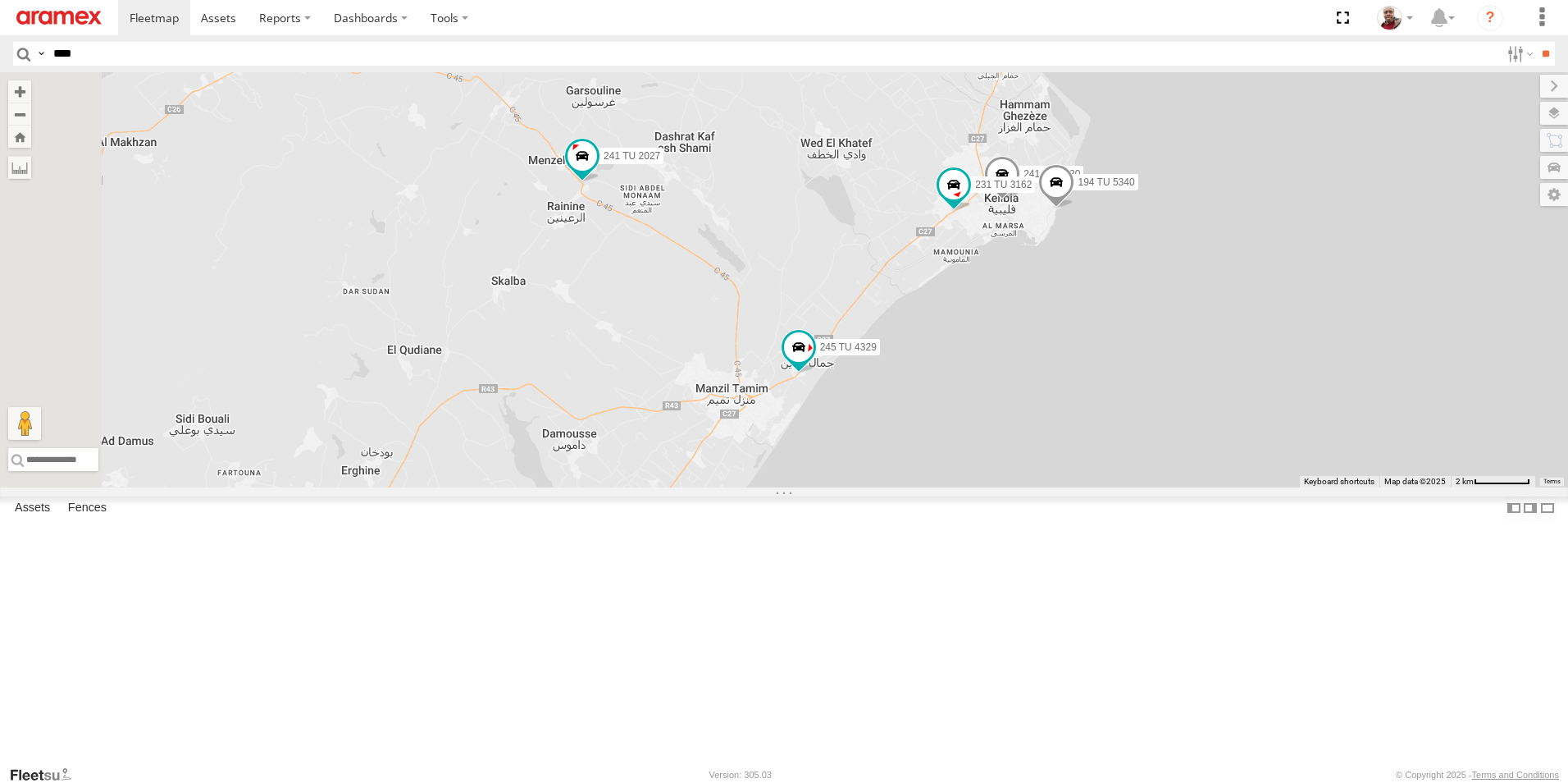
click at [263, 53] on input "****" at bounding box center [773, 54] width 1454 height 24
click at [1536, 42] on input "**" at bounding box center [1545, 54] width 19 height 24
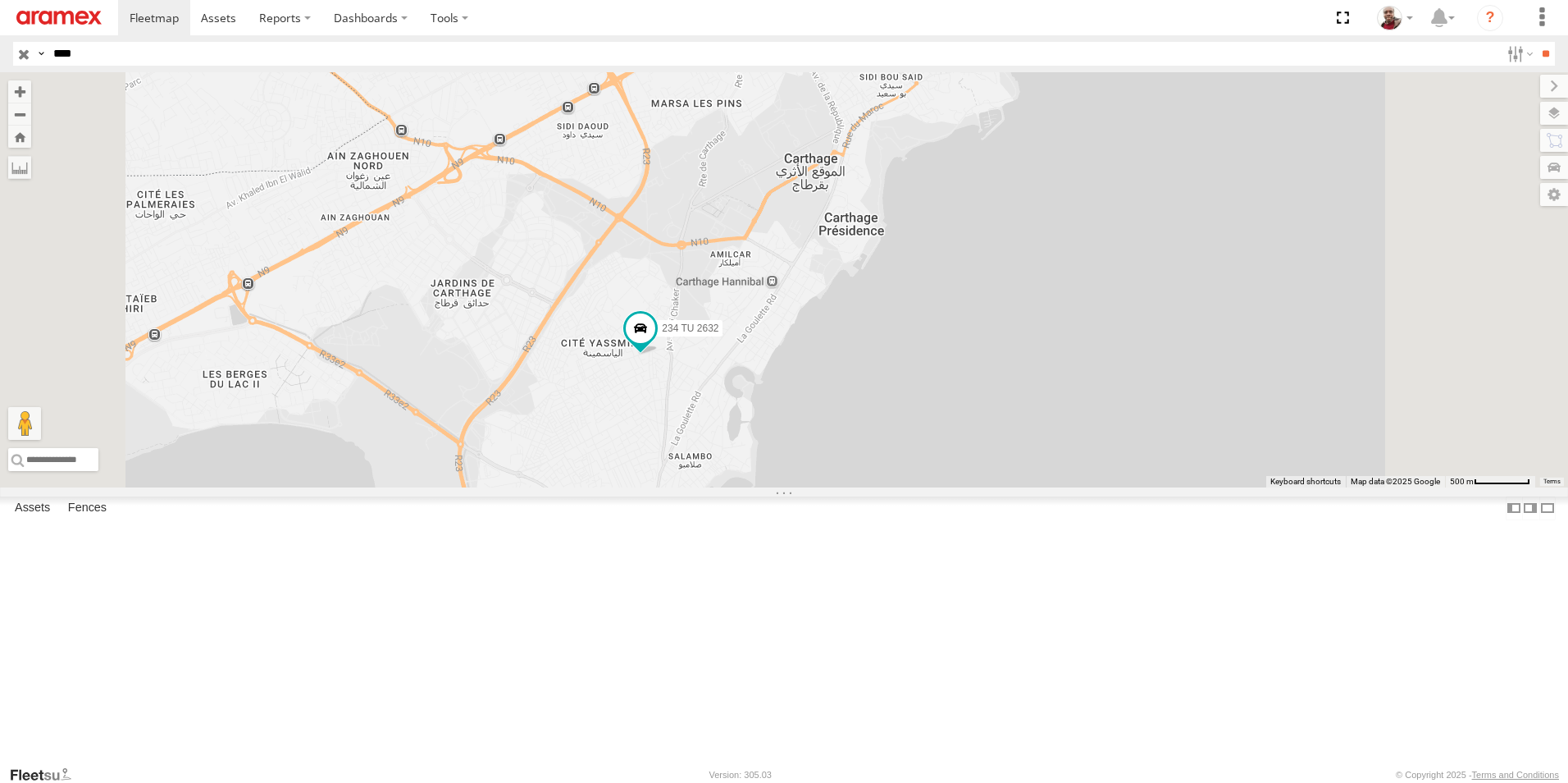
click at [352, 48] on input "****" at bounding box center [773, 54] width 1454 height 24
type input "****"
click at [1536, 42] on input "**" at bounding box center [1545, 54] width 19 height 24
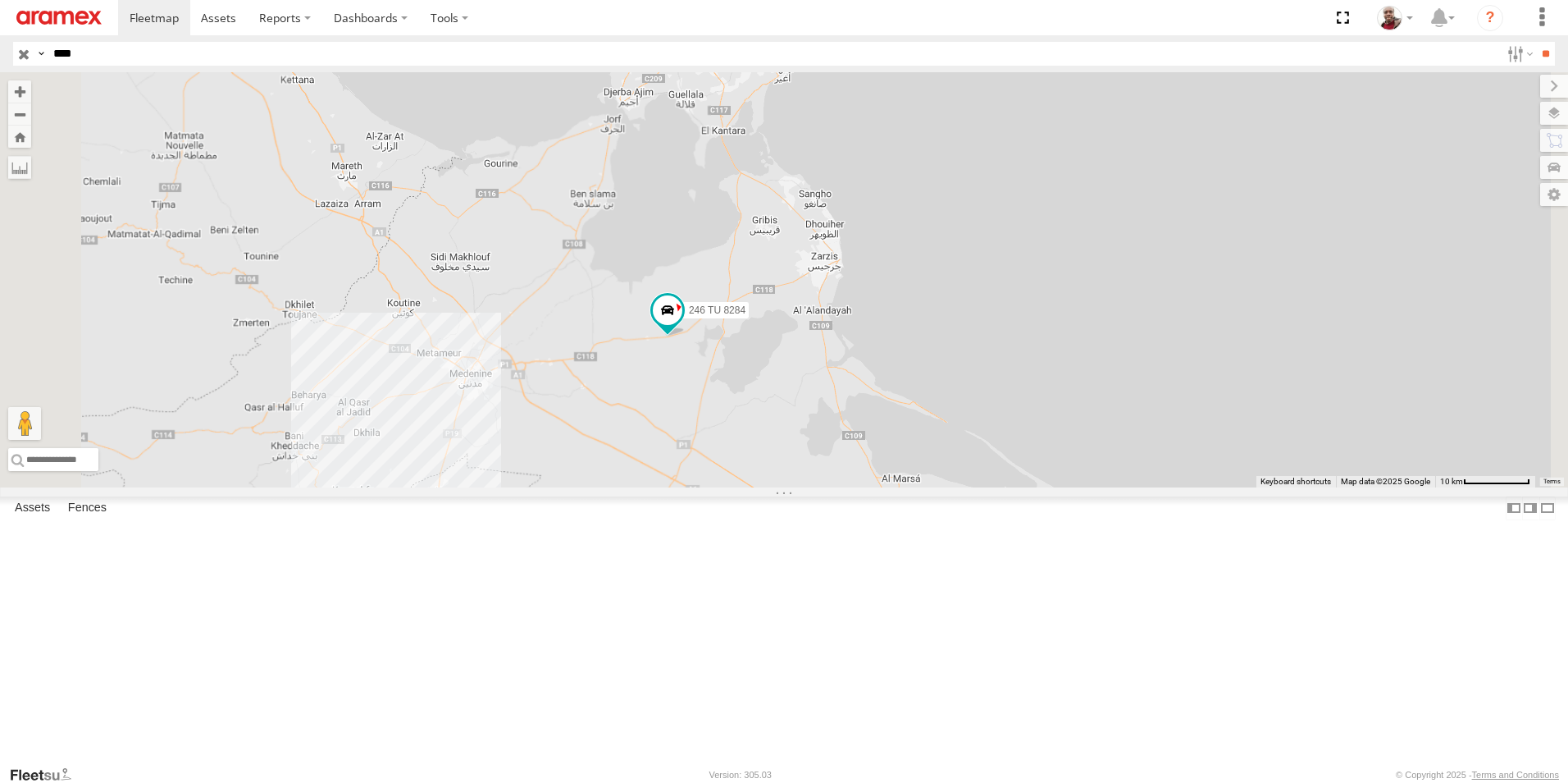
drag, startPoint x: 688, startPoint y: 528, endPoint x: 777, endPoint y: 524, distance: 89.1
click at [777, 487] on div "246 TU 8284" at bounding box center [784, 280] width 1568 height 415
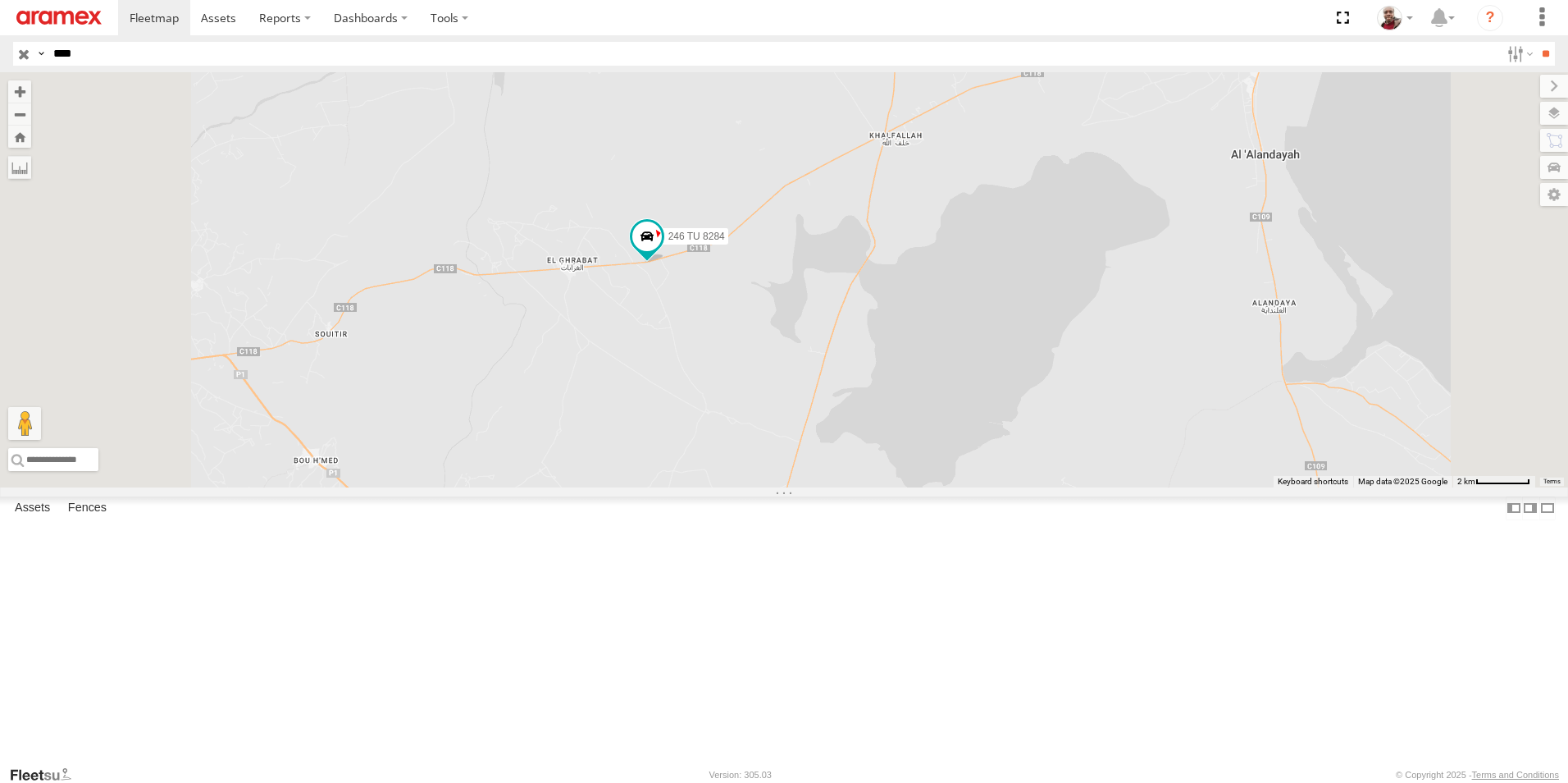
click at [23, 53] on input "button" at bounding box center [24, 54] width 21 height 24
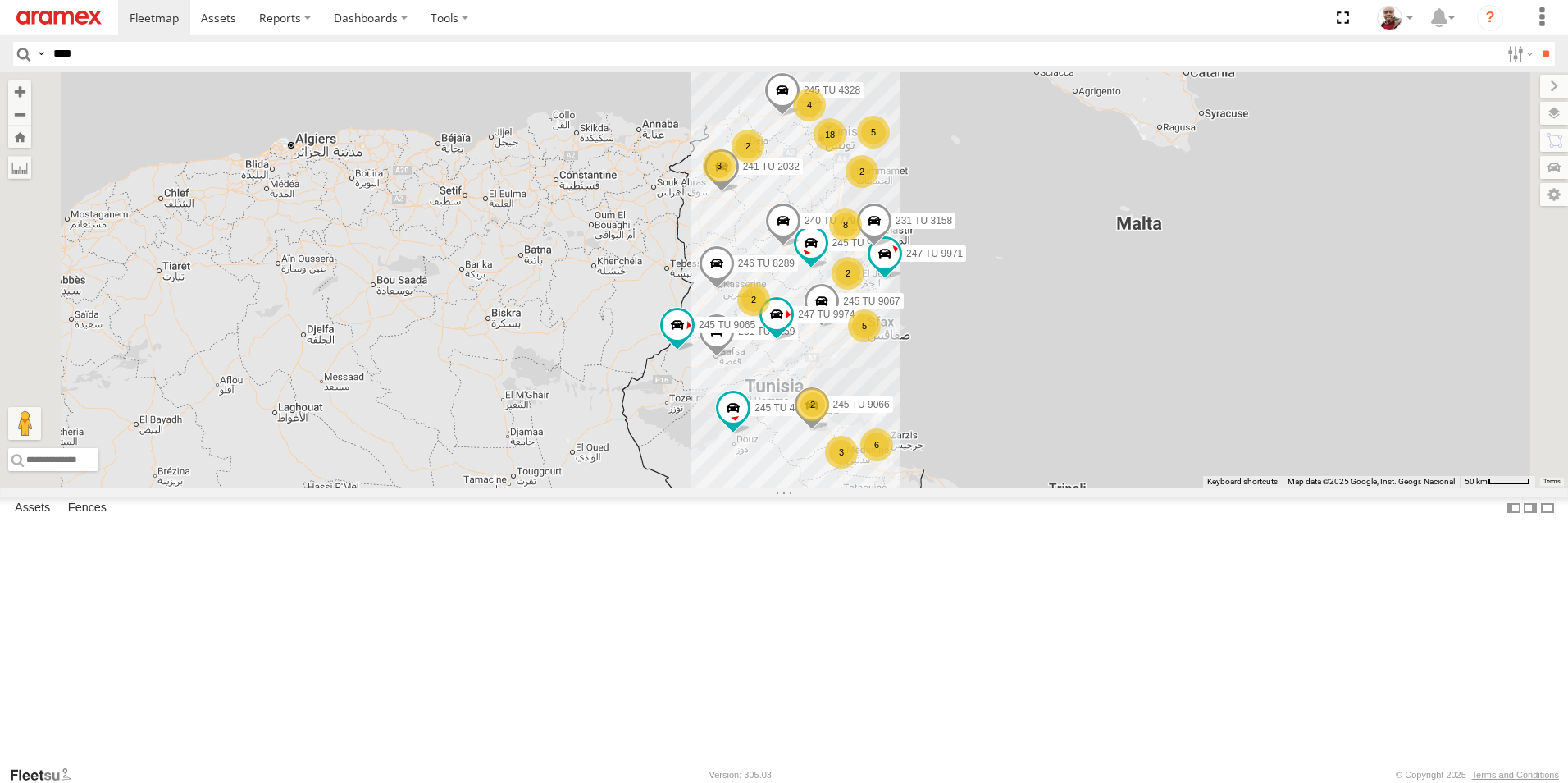
click at [414, 61] on input "****" at bounding box center [773, 54] width 1454 height 24
type input "****"
click at [1536, 42] on input "**" at bounding box center [1545, 54] width 19 height 24
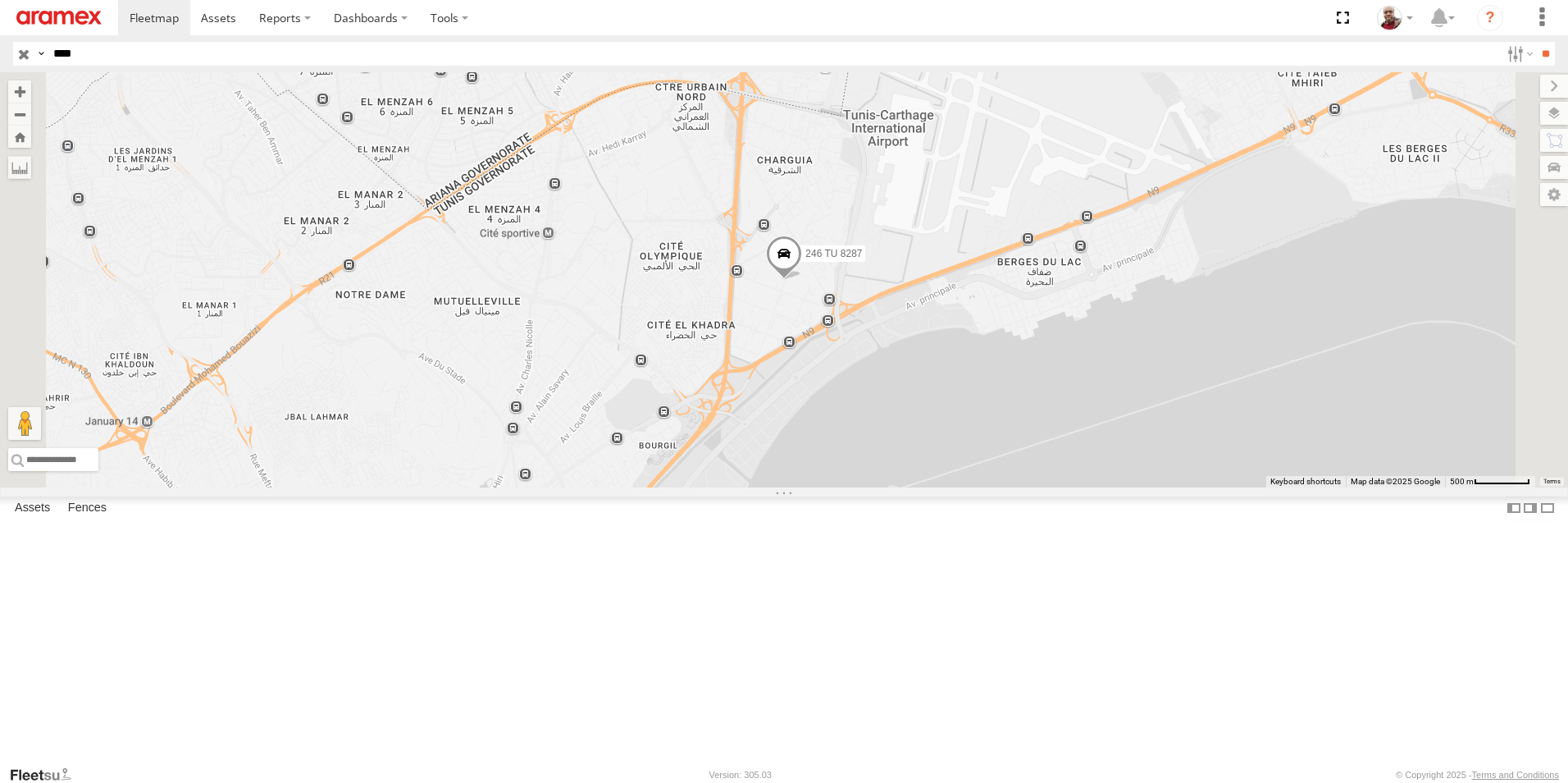
click at [24, 52] on input "button" at bounding box center [24, 54] width 21 height 24
